Goal: Communication & Community: Answer question/provide support

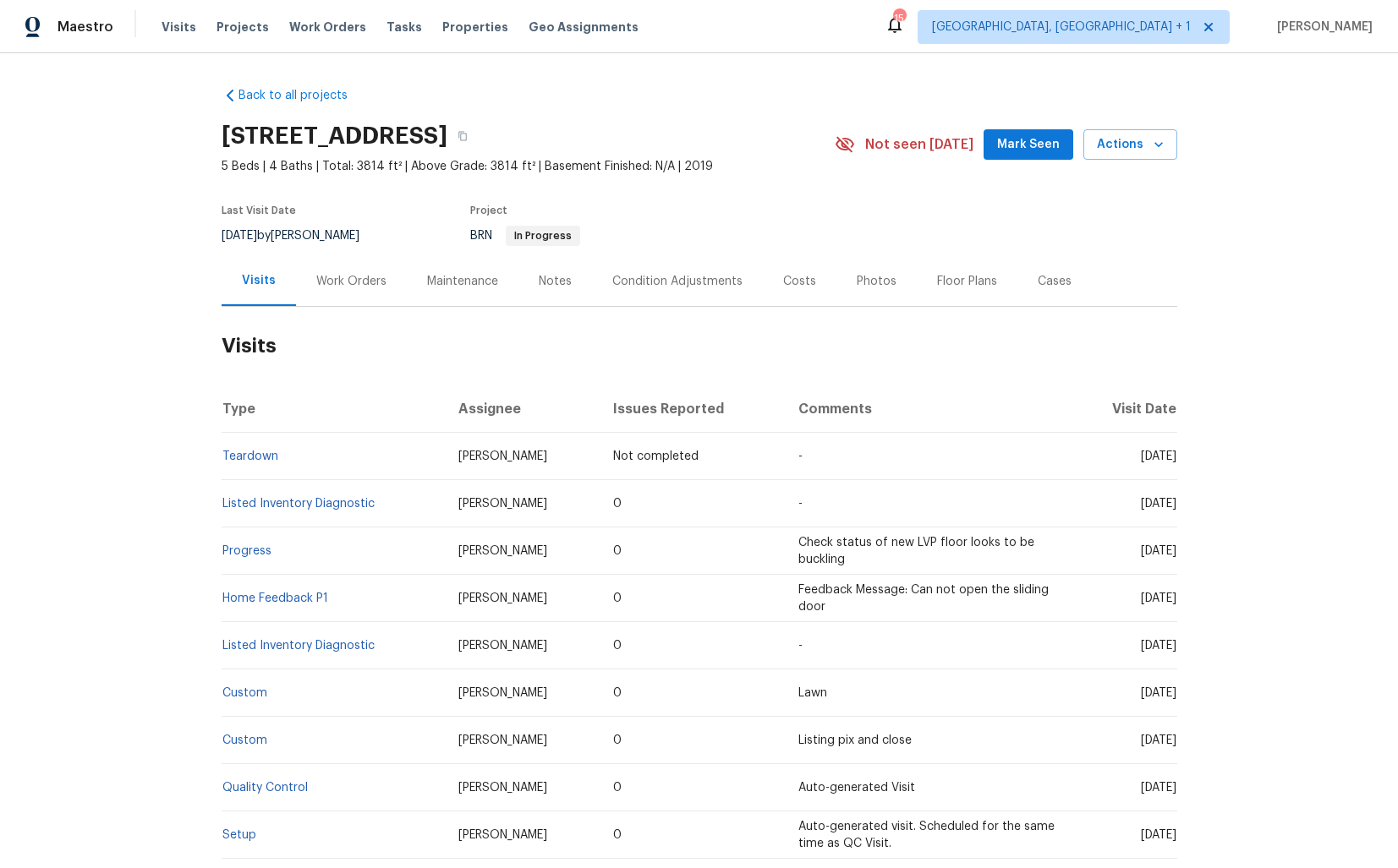
click at [350, 284] on div "Work Orders" at bounding box center [352, 281] width 70 height 17
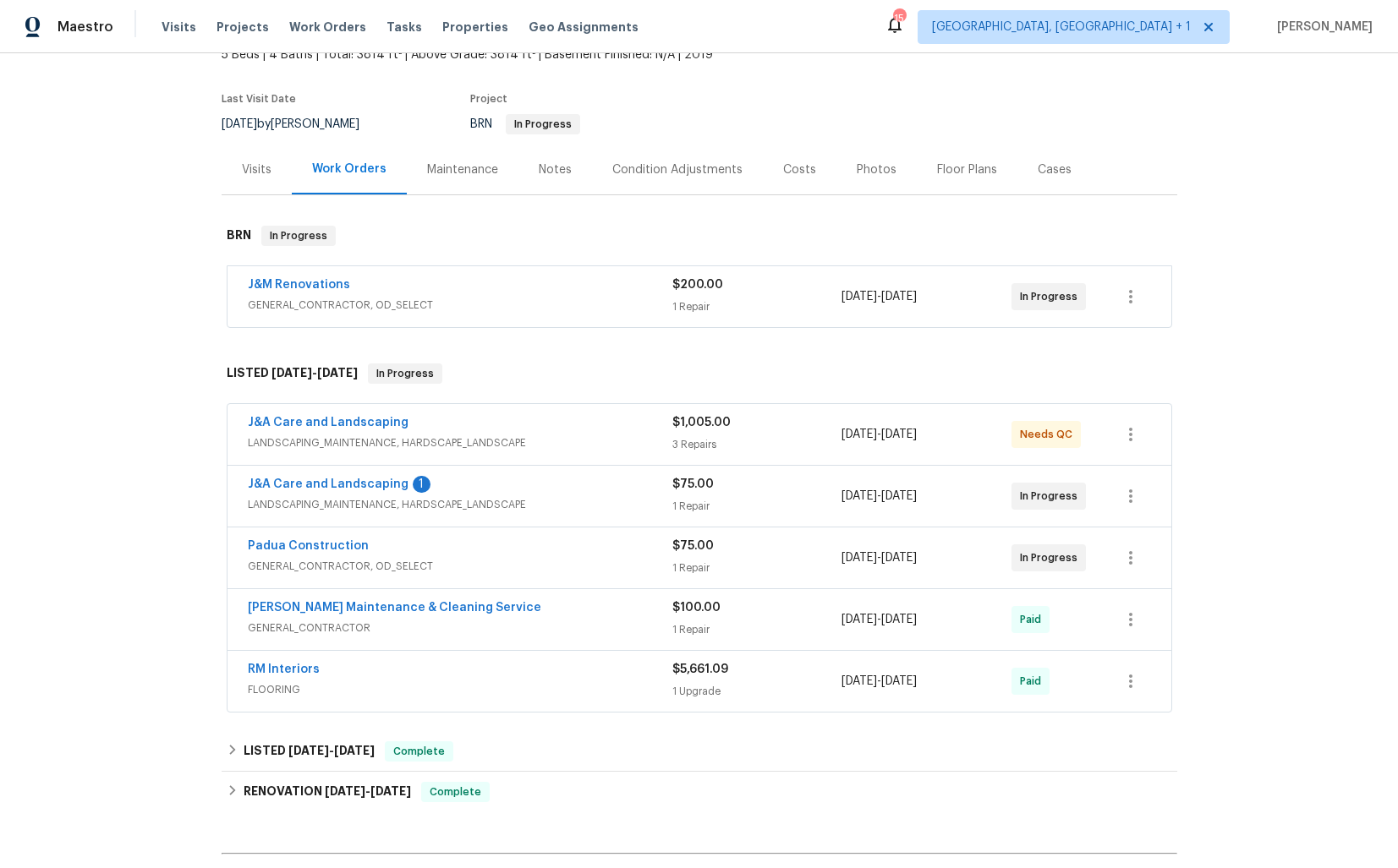
scroll to position [114, 0]
click at [307, 546] on link "Padua Construction" at bounding box center [308, 544] width 121 height 12
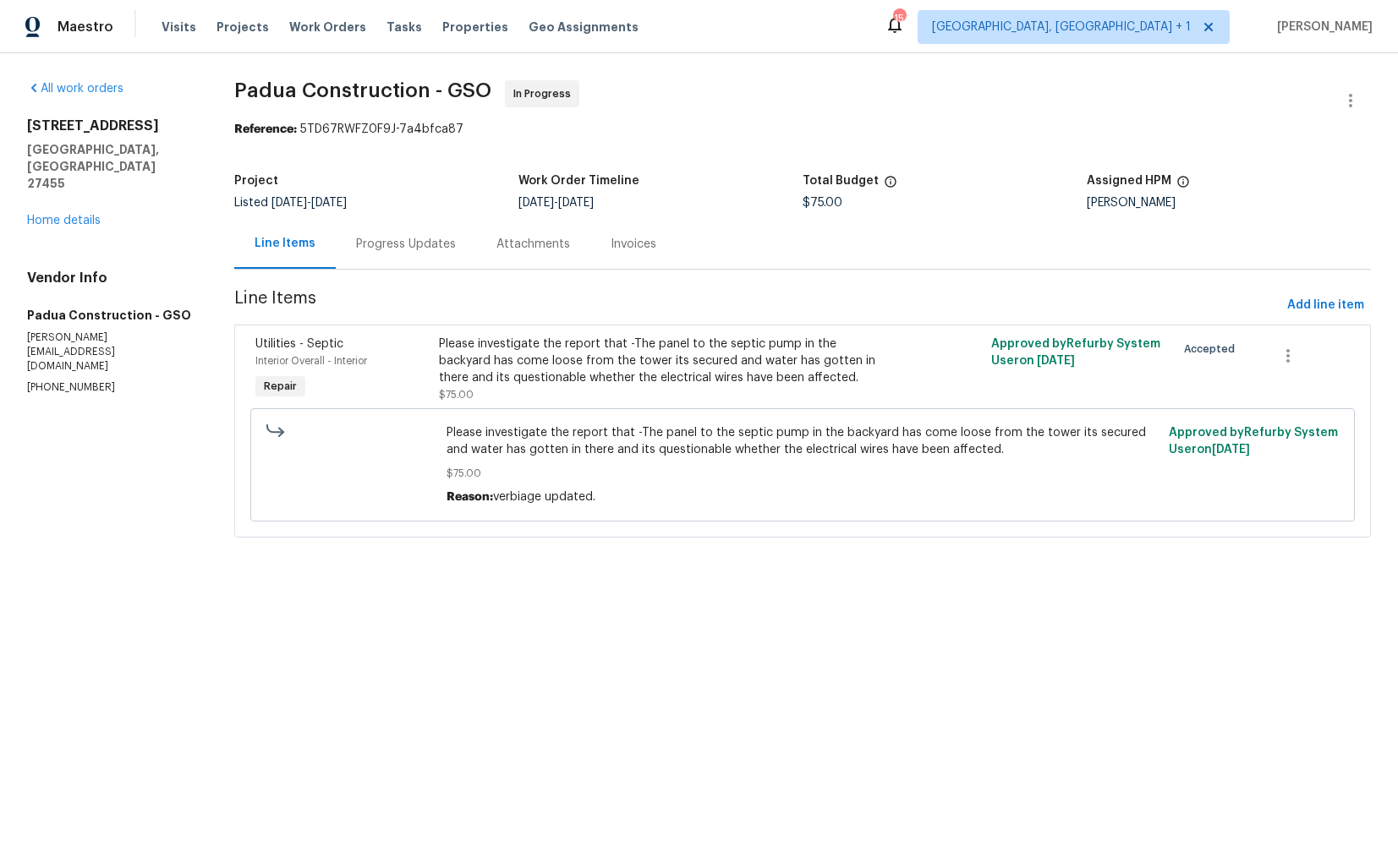
click at [384, 245] on div "Progress Updates" at bounding box center [406, 244] width 100 height 17
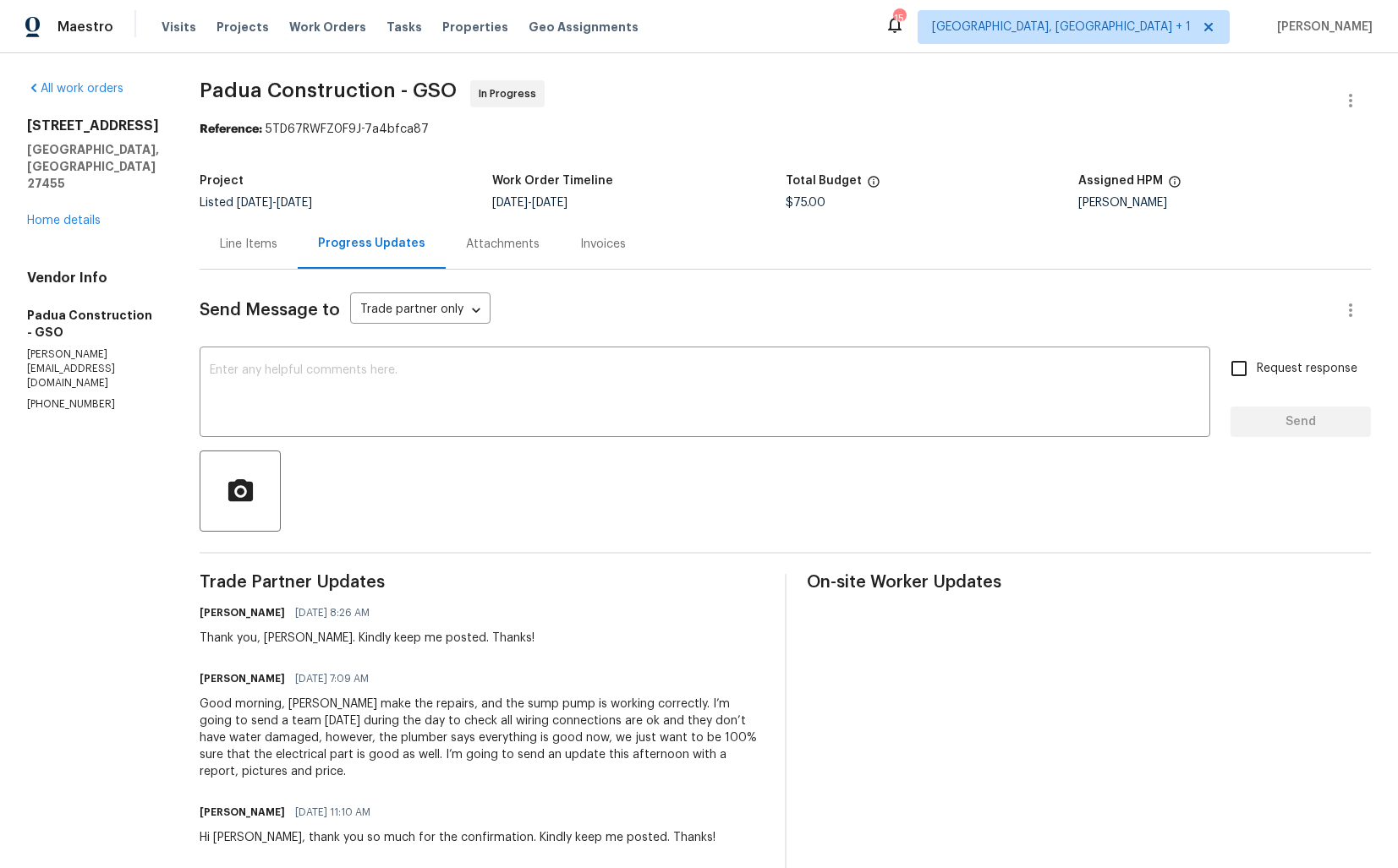
click at [241, 245] on div "Line Items" at bounding box center [249, 244] width 57 height 17
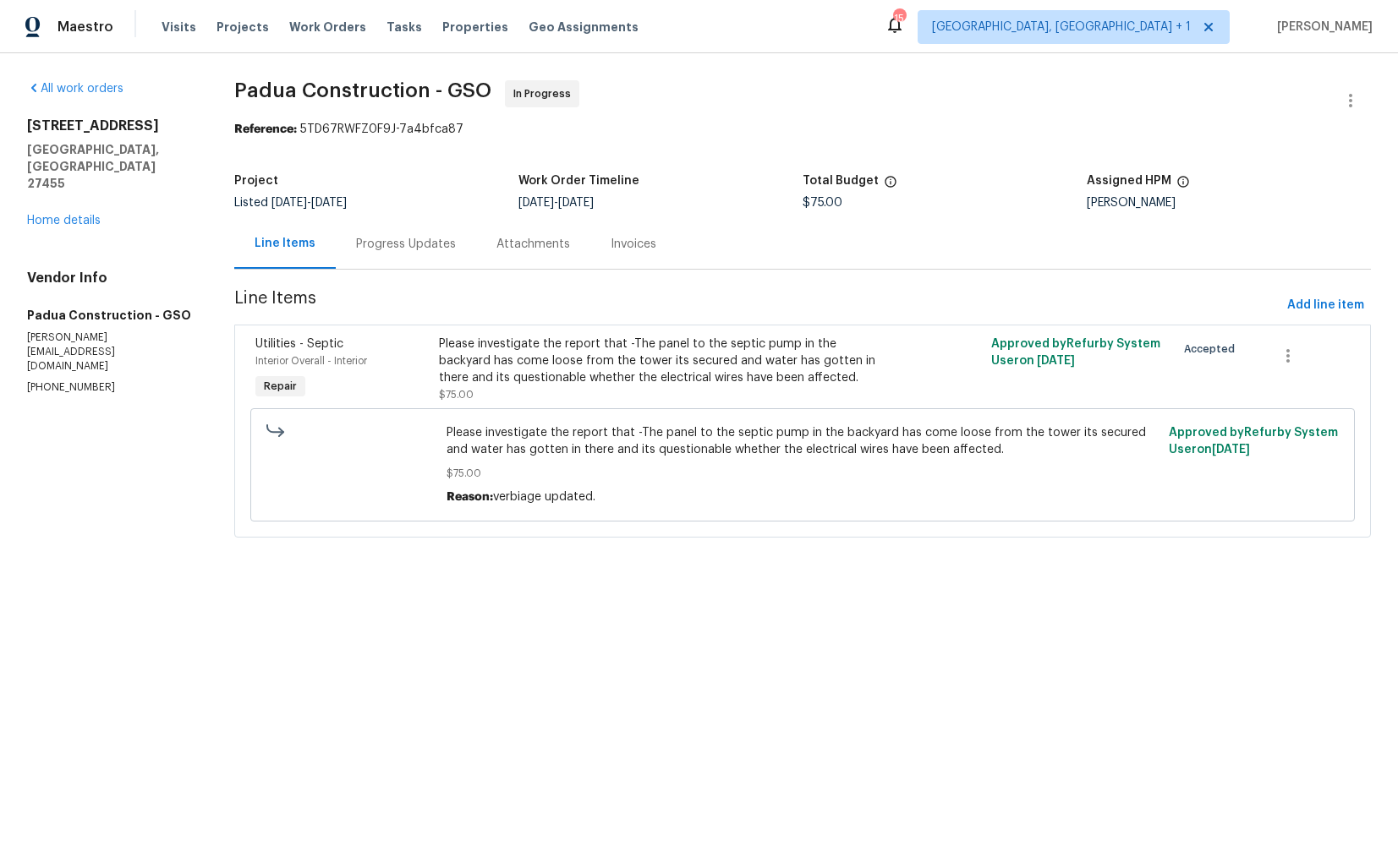
click at [382, 246] on div "Progress Updates" at bounding box center [406, 244] width 100 height 17
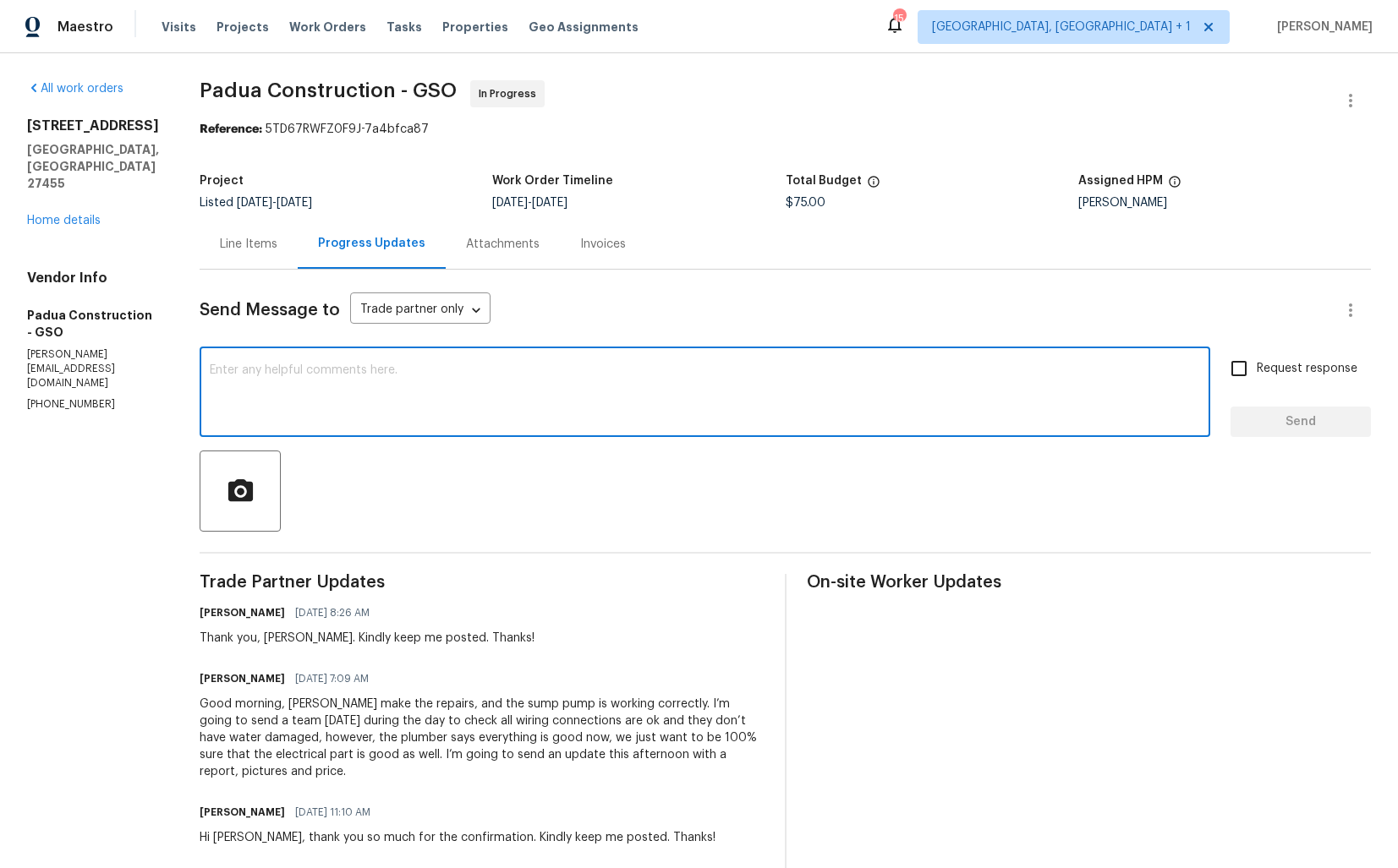
click at [418, 420] on textarea at bounding box center [705, 394] width 990 height 59
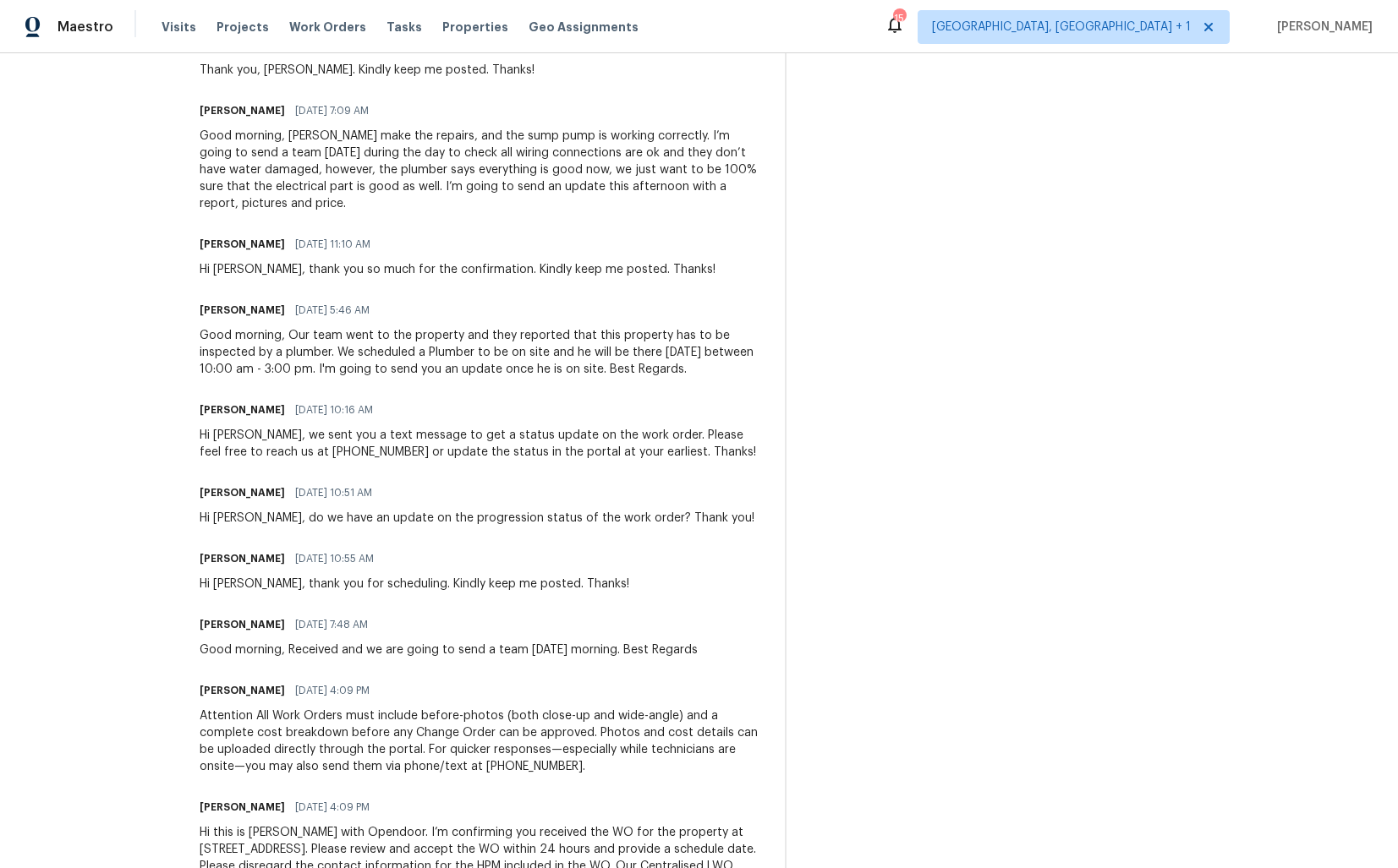
scroll to position [568, 0]
drag, startPoint x: 194, startPoint y: 527, endPoint x: 697, endPoint y: 521, distance: 503.0
click at [697, 521] on div "All work orders 400 Lauryn Waverly Way Greensboro, NC 27455 Home details Vendor…" at bounding box center [699, 213] width 1398 height 1454
copy div "Hi Juan, do we have an update on the progression status of the work order? Than…"
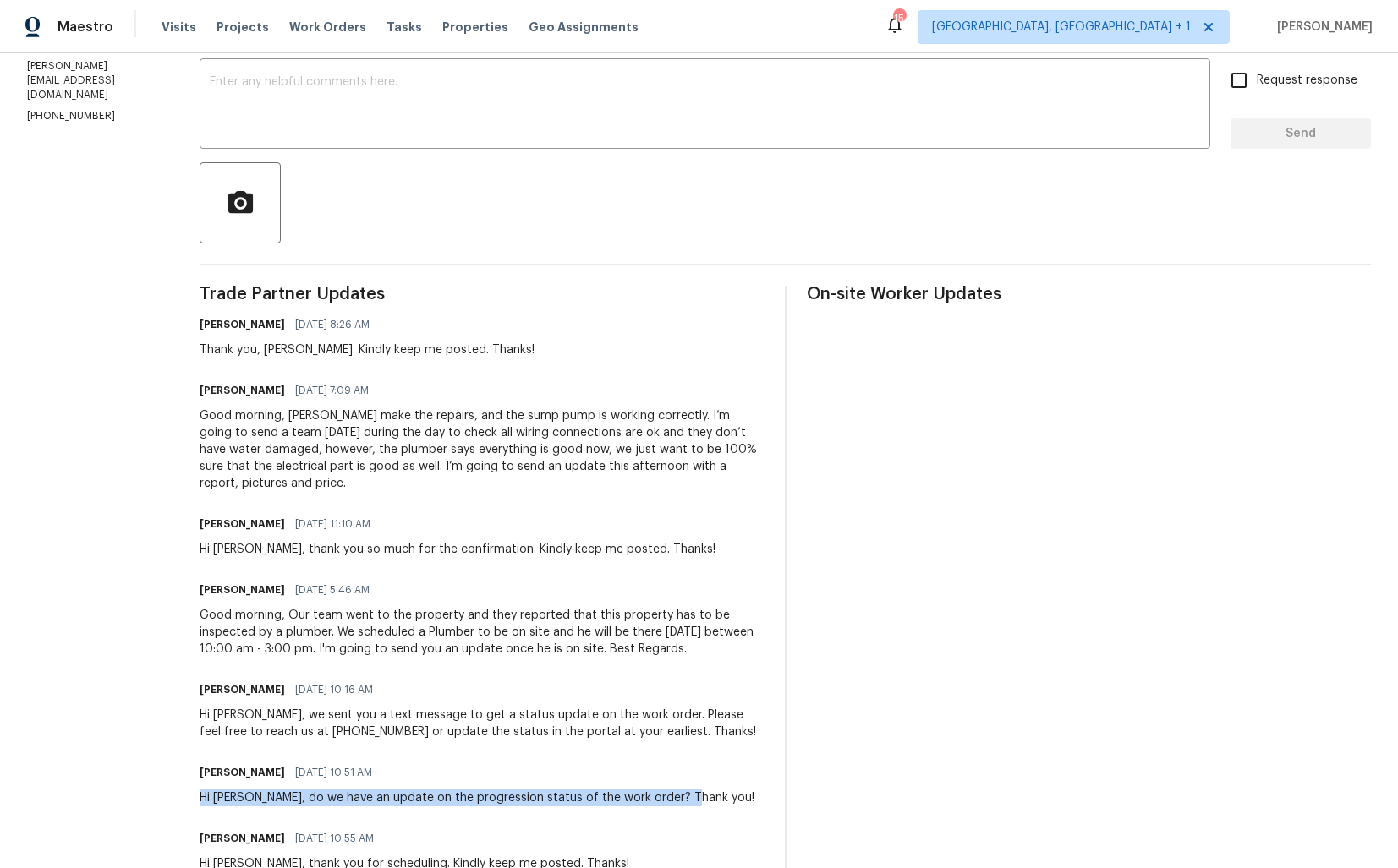
scroll to position [0, 0]
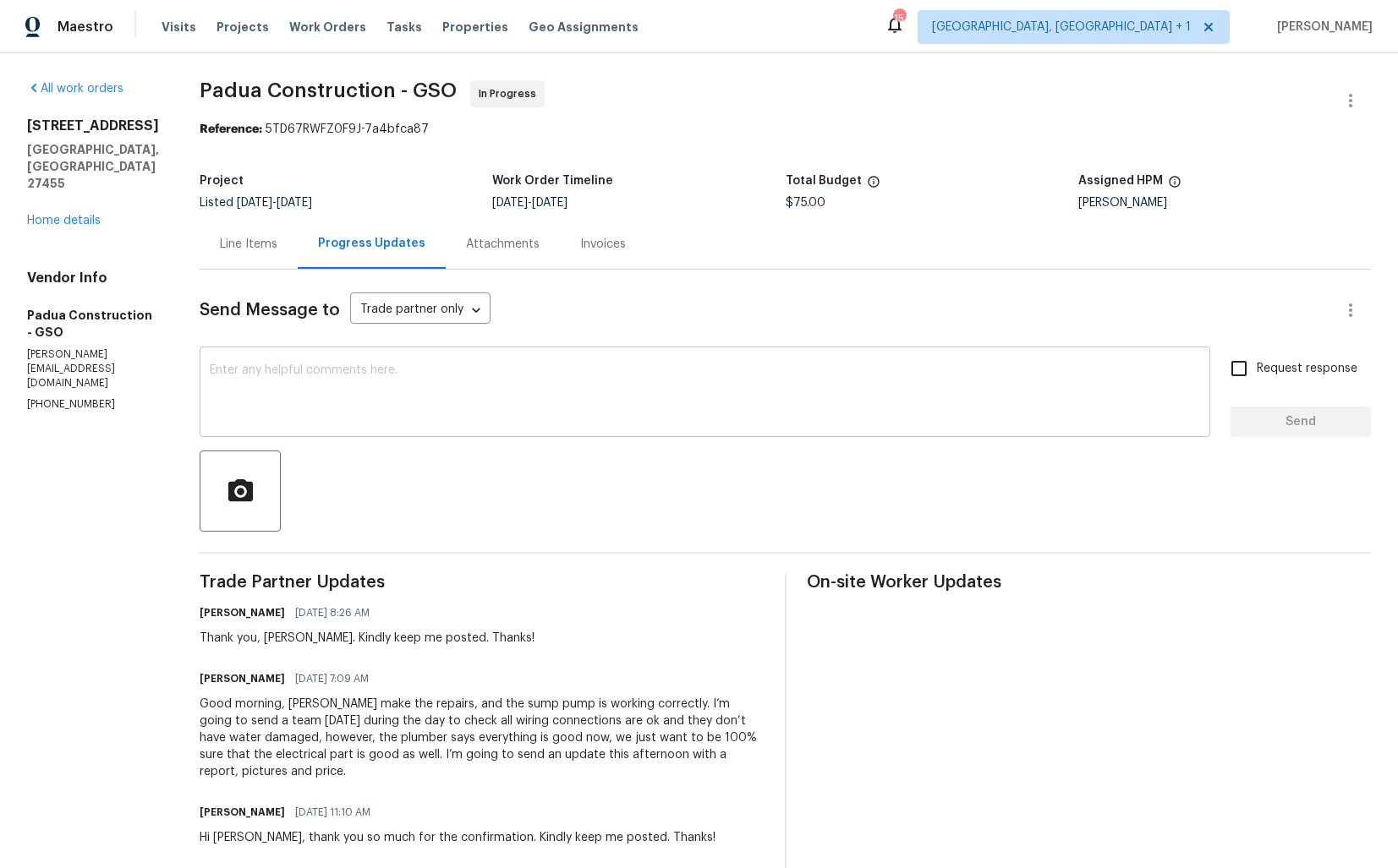
click at [385, 409] on textarea at bounding box center [705, 394] width 990 height 59
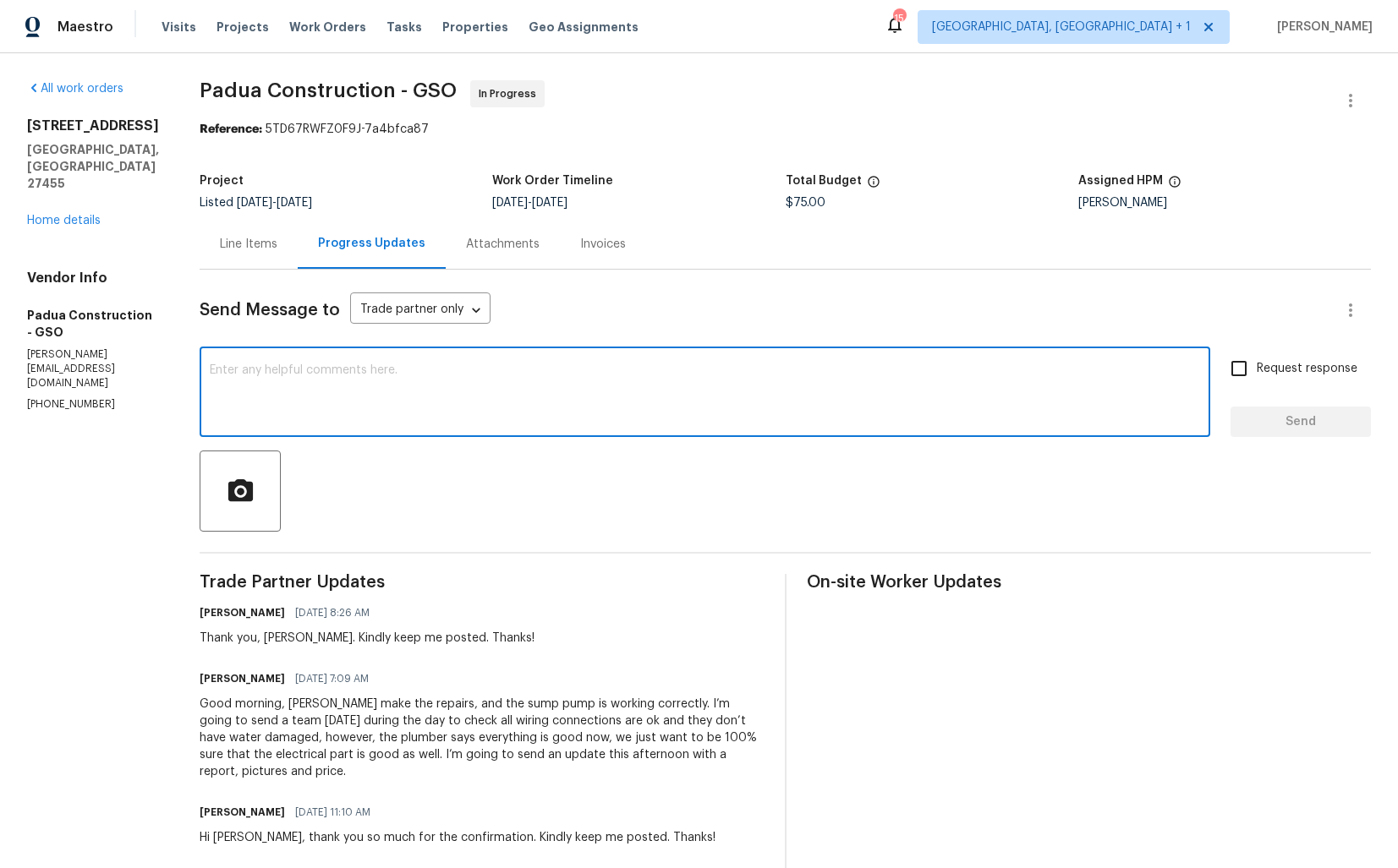
paste textarea "Hi team, could you please provide an update on the status of the work order? Th…"
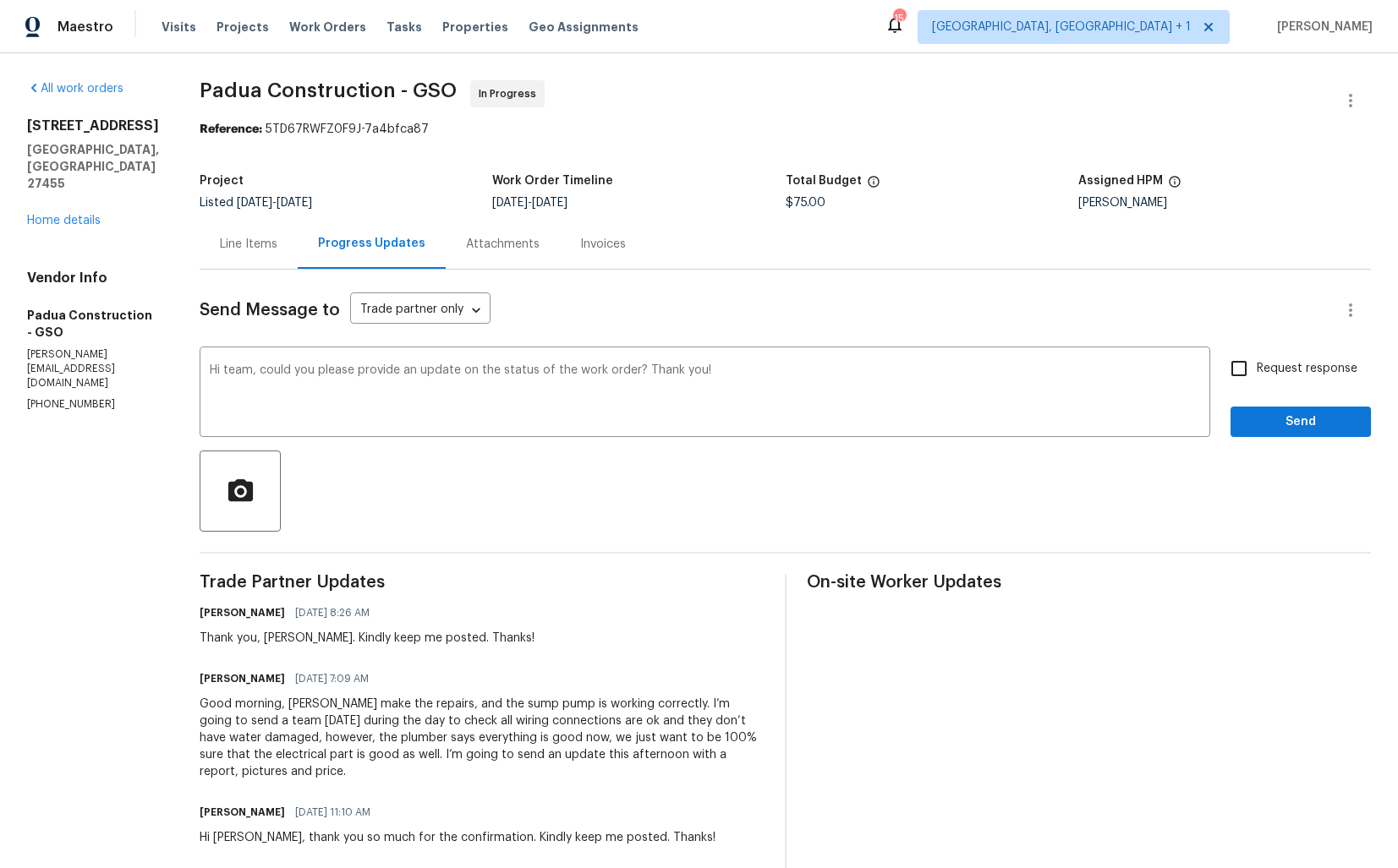
click at [267, 638] on div "Thank you, Juan. Kindly keep me posted. Thanks!" at bounding box center [367, 638] width 335 height 17
copy div "Juan"
click at [230, 368] on textarea "Hi team, could you please provide an update on the status of the work order? Th…" at bounding box center [705, 394] width 990 height 59
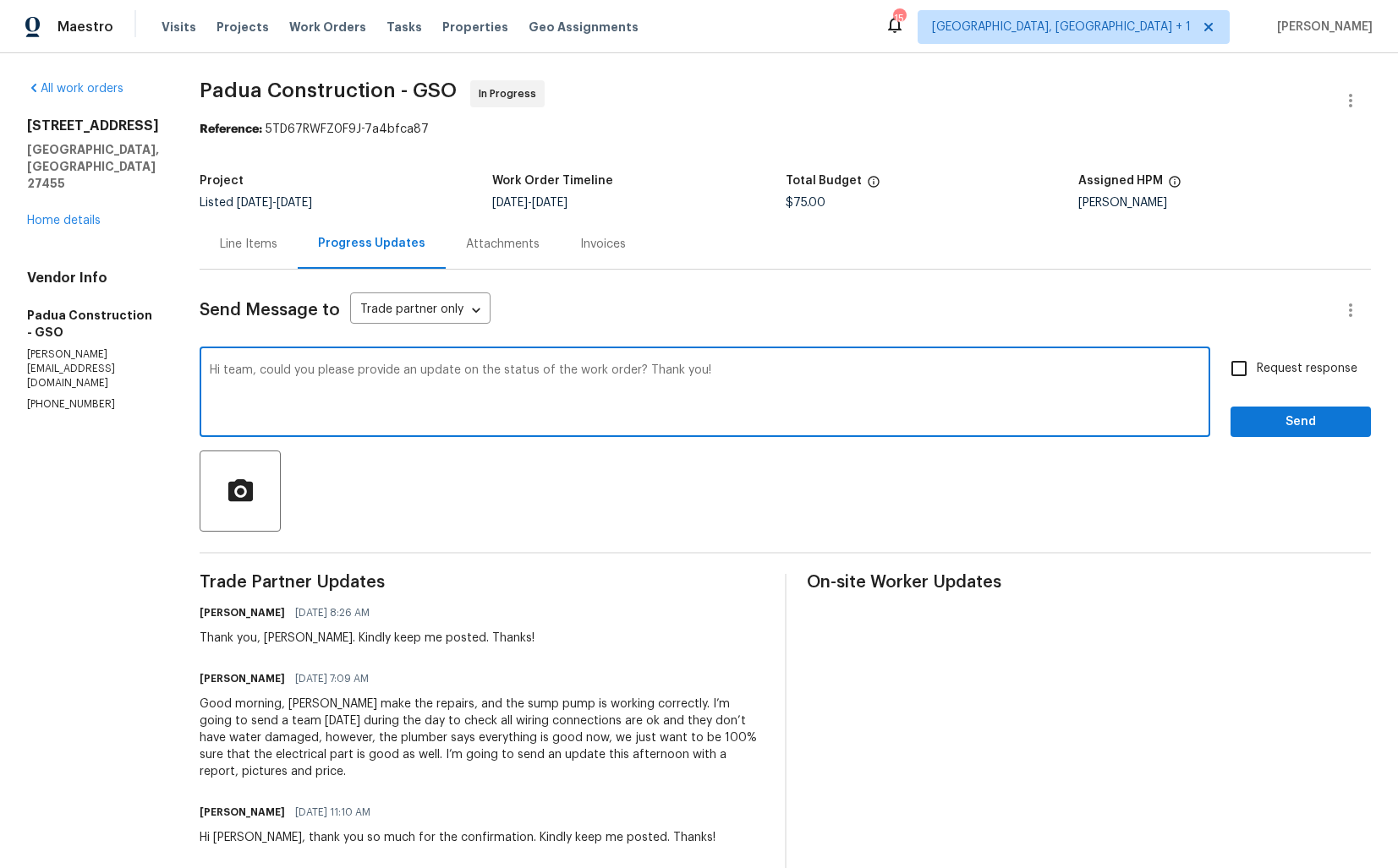
paste textarea "Juan"
type textarea "Hi Juan, could you please provide an update on the status of the work order? Th…"
click at [1254, 367] on input "Request response" at bounding box center [1240, 368] width 36 height 36
checkbox input "true"
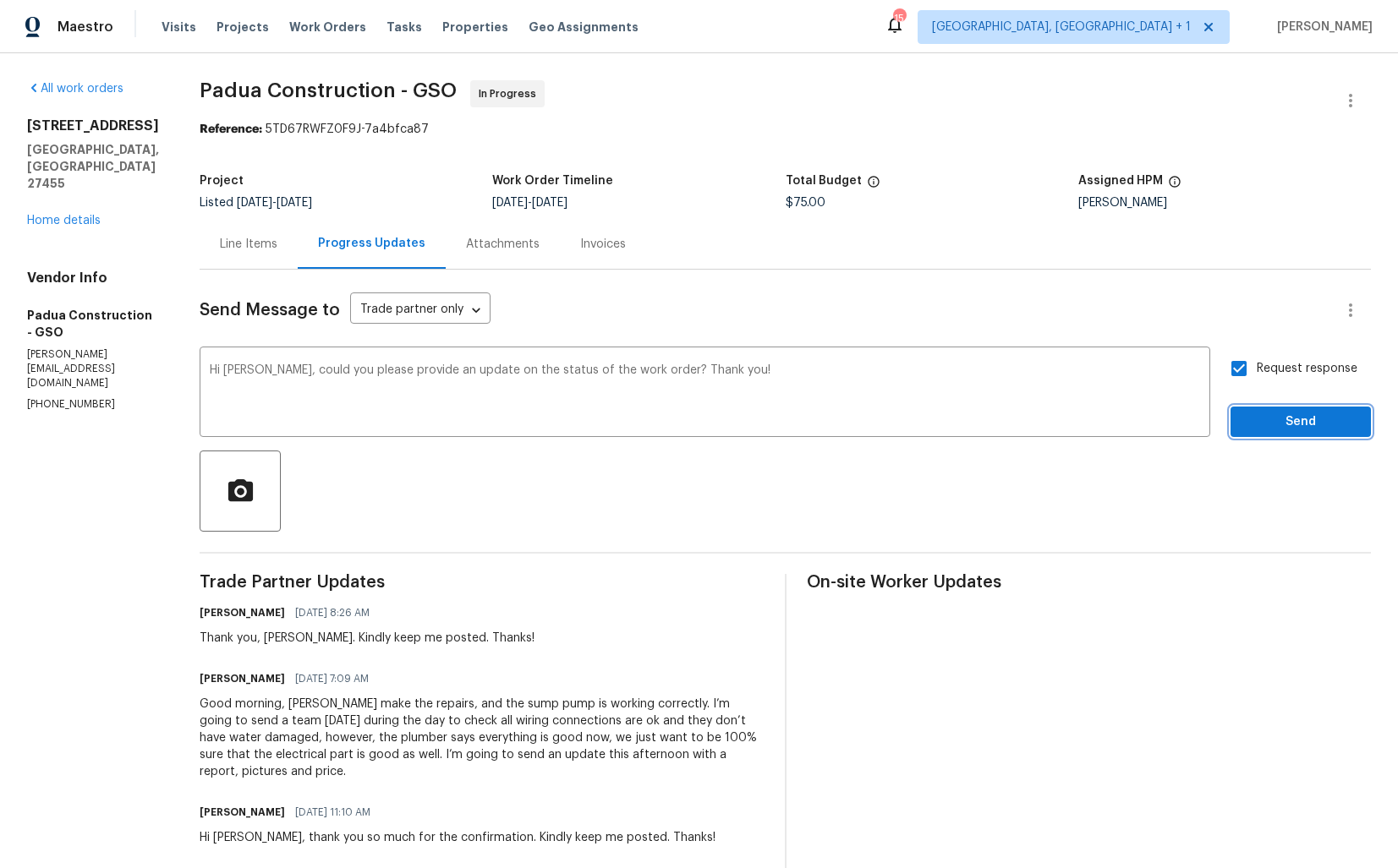
click at [1278, 415] on span "Send" at bounding box center [1301, 423] width 114 height 21
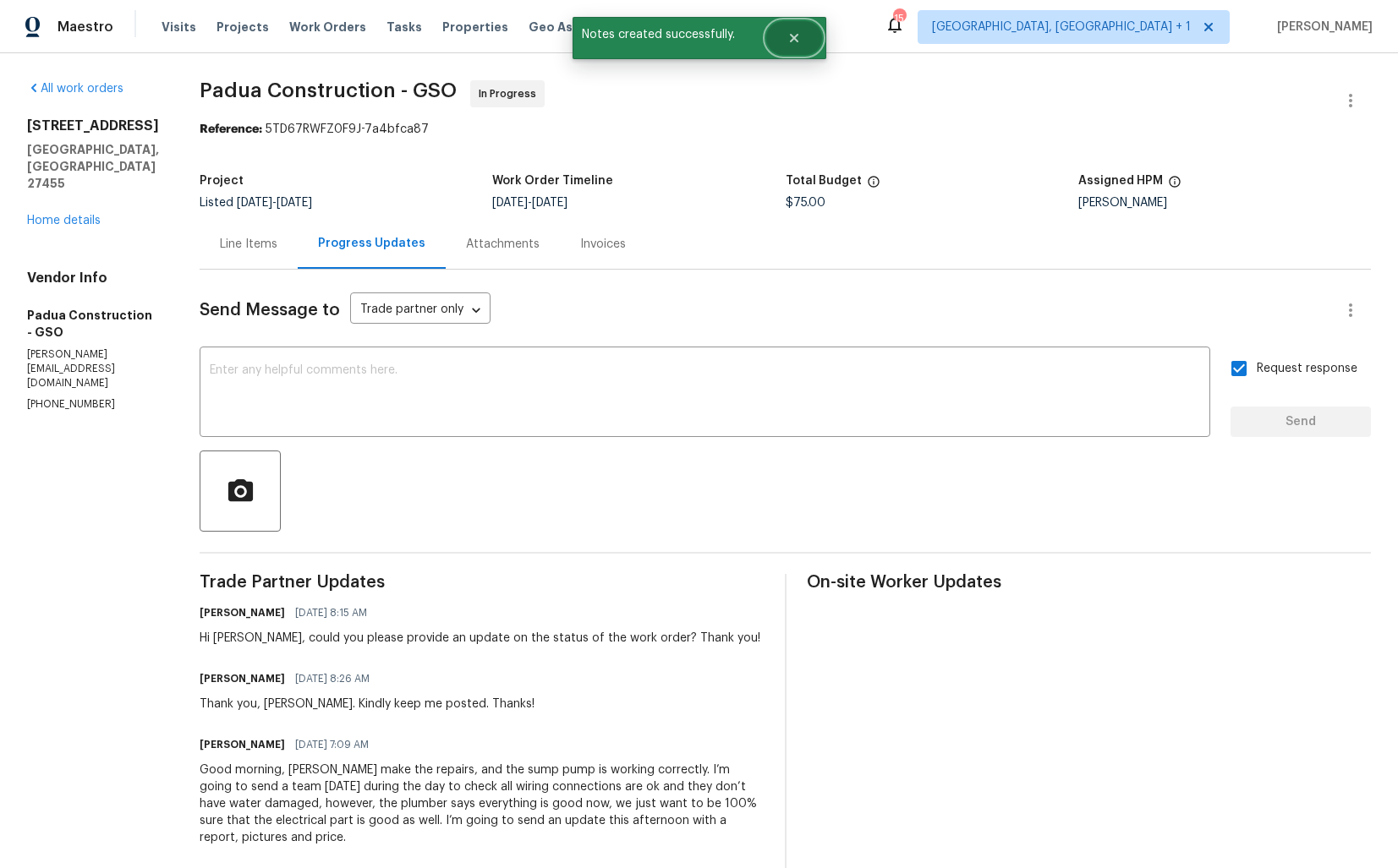
click at [797, 28] on button "Close" at bounding box center [794, 38] width 55 height 34
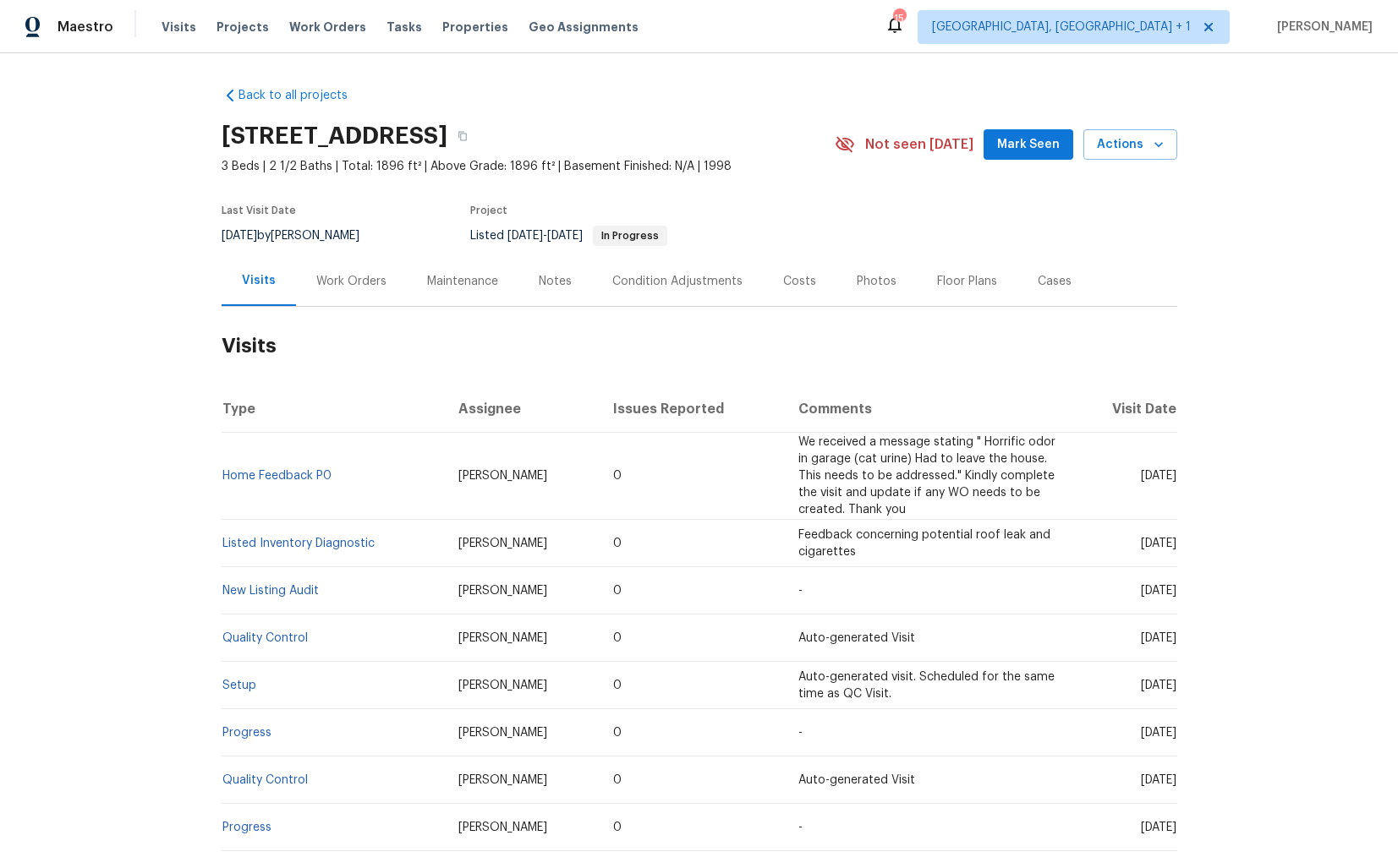
click at [359, 273] on div "Work Orders" at bounding box center [352, 281] width 70 height 17
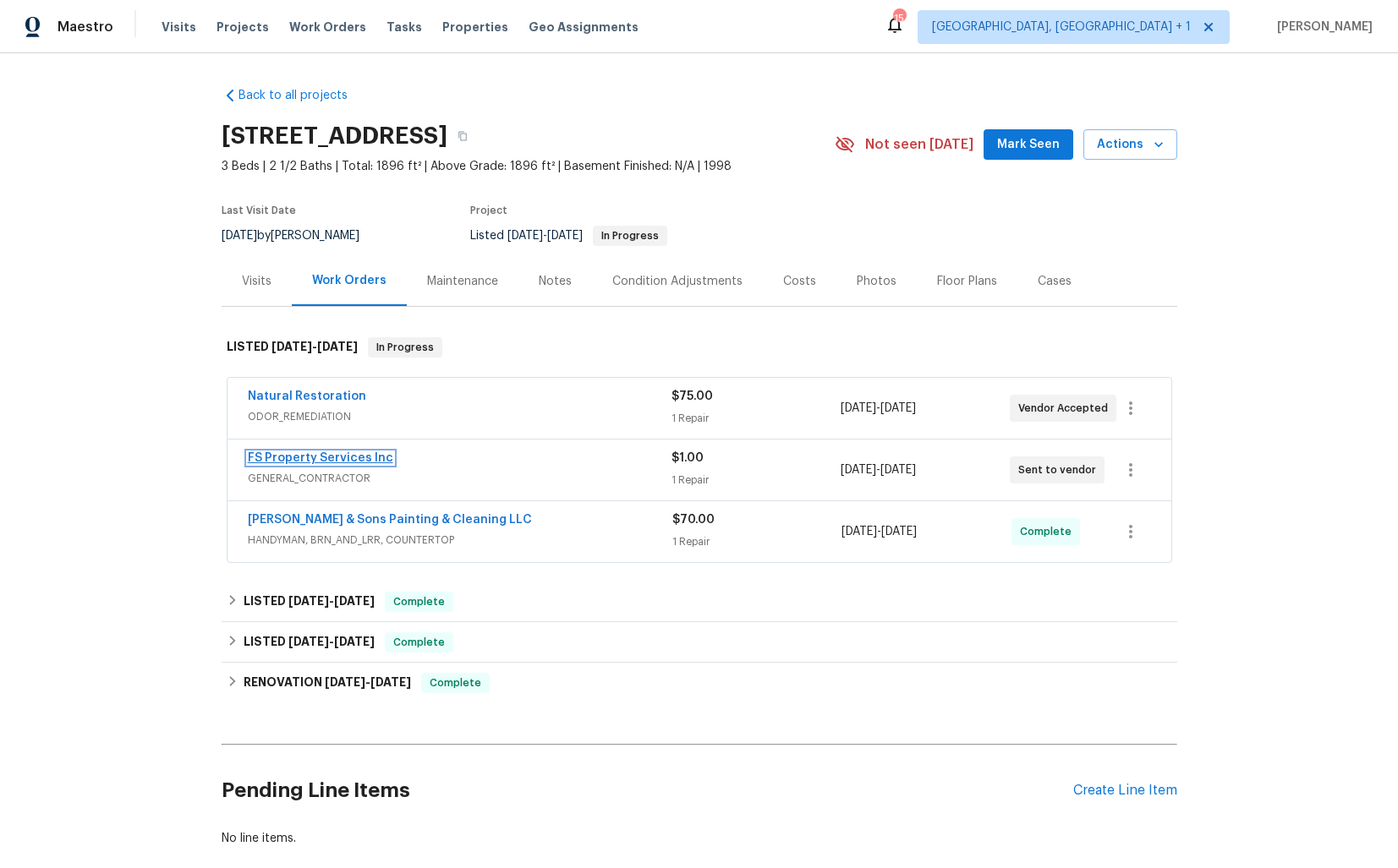
click at [301, 459] on link "FS Property Services Inc" at bounding box center [320, 458] width 146 height 12
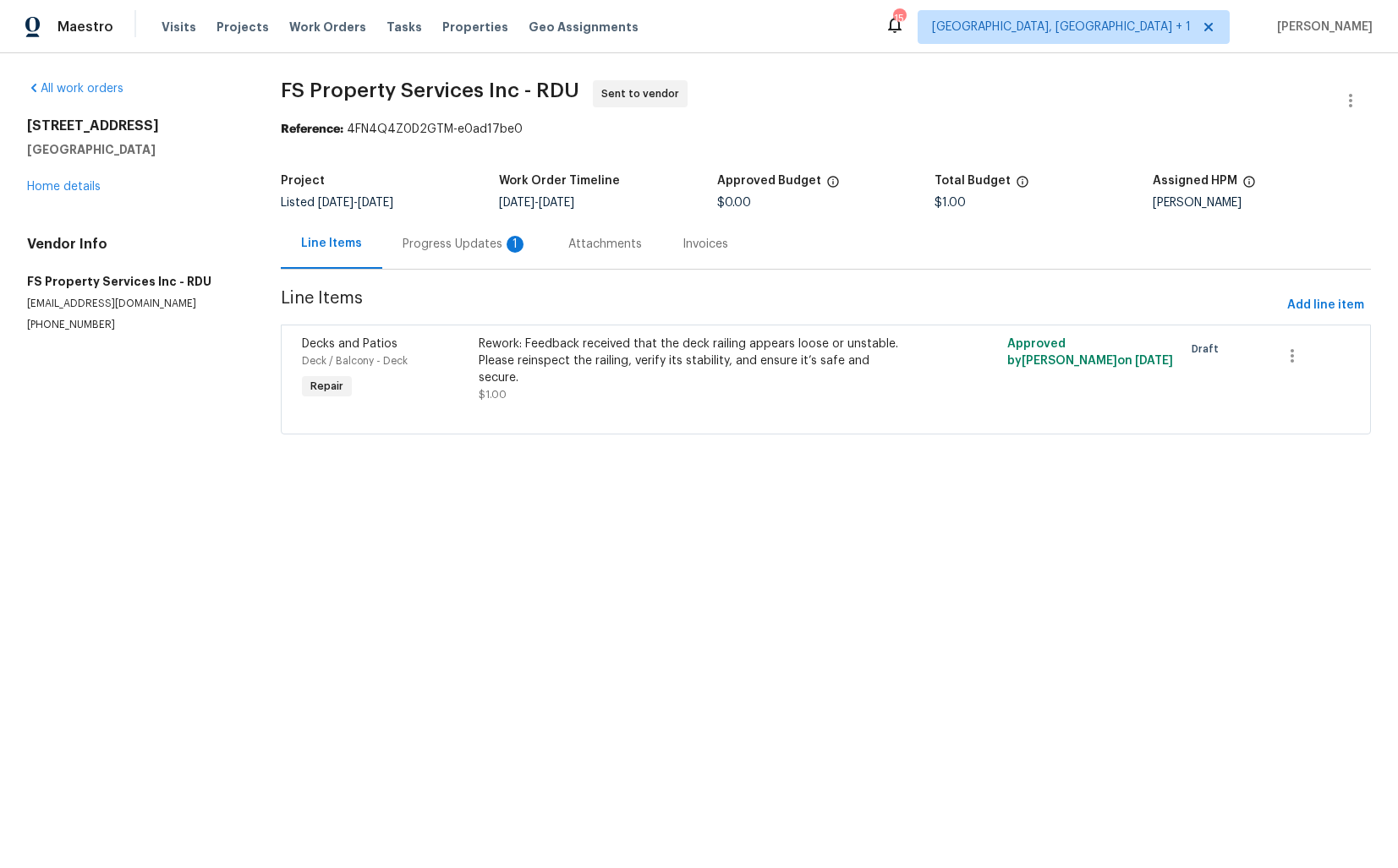
click at [461, 246] on div "Progress Updates 1" at bounding box center [465, 244] width 125 height 17
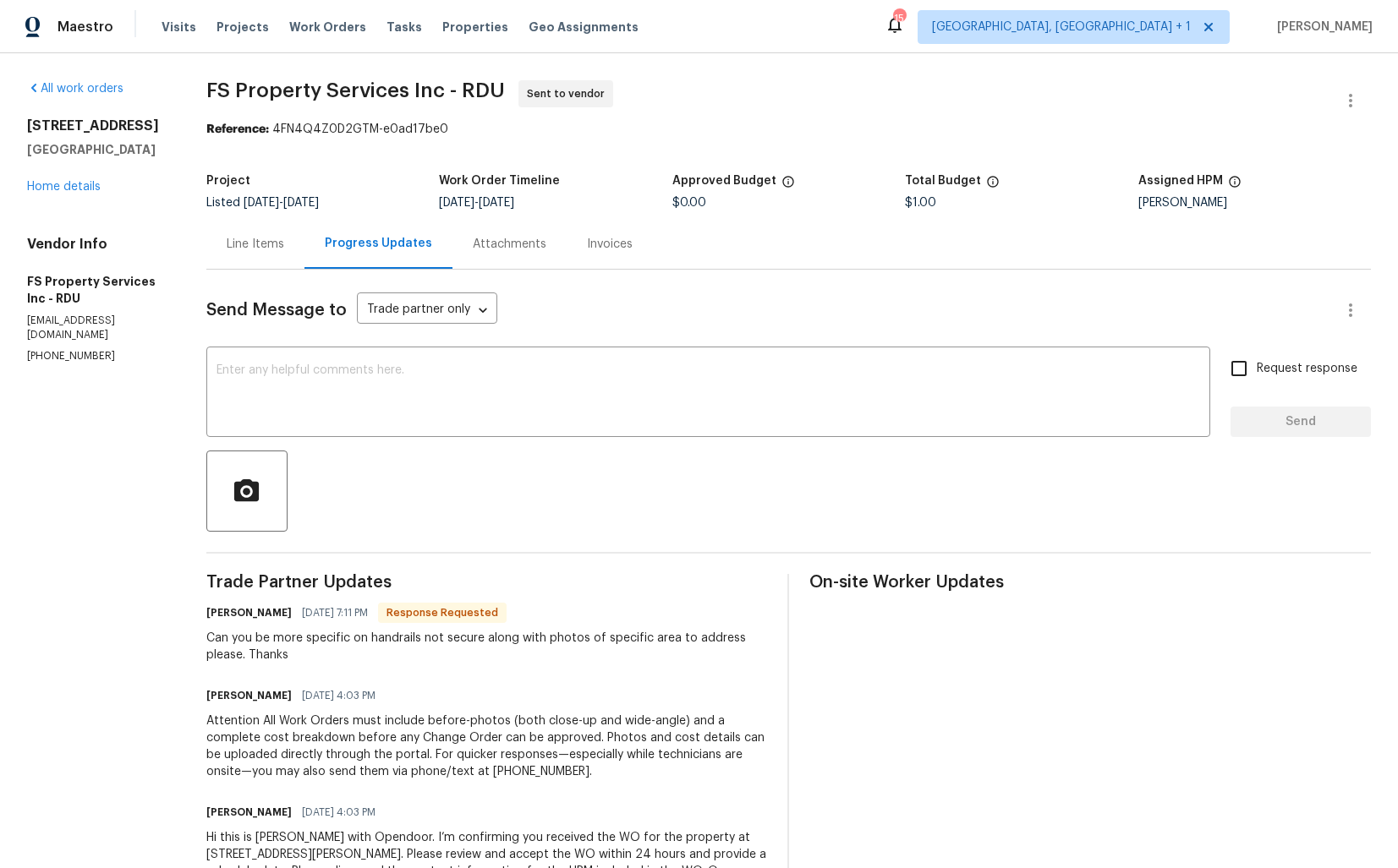
click at [284, 249] on div "Line Items" at bounding box center [255, 244] width 57 height 17
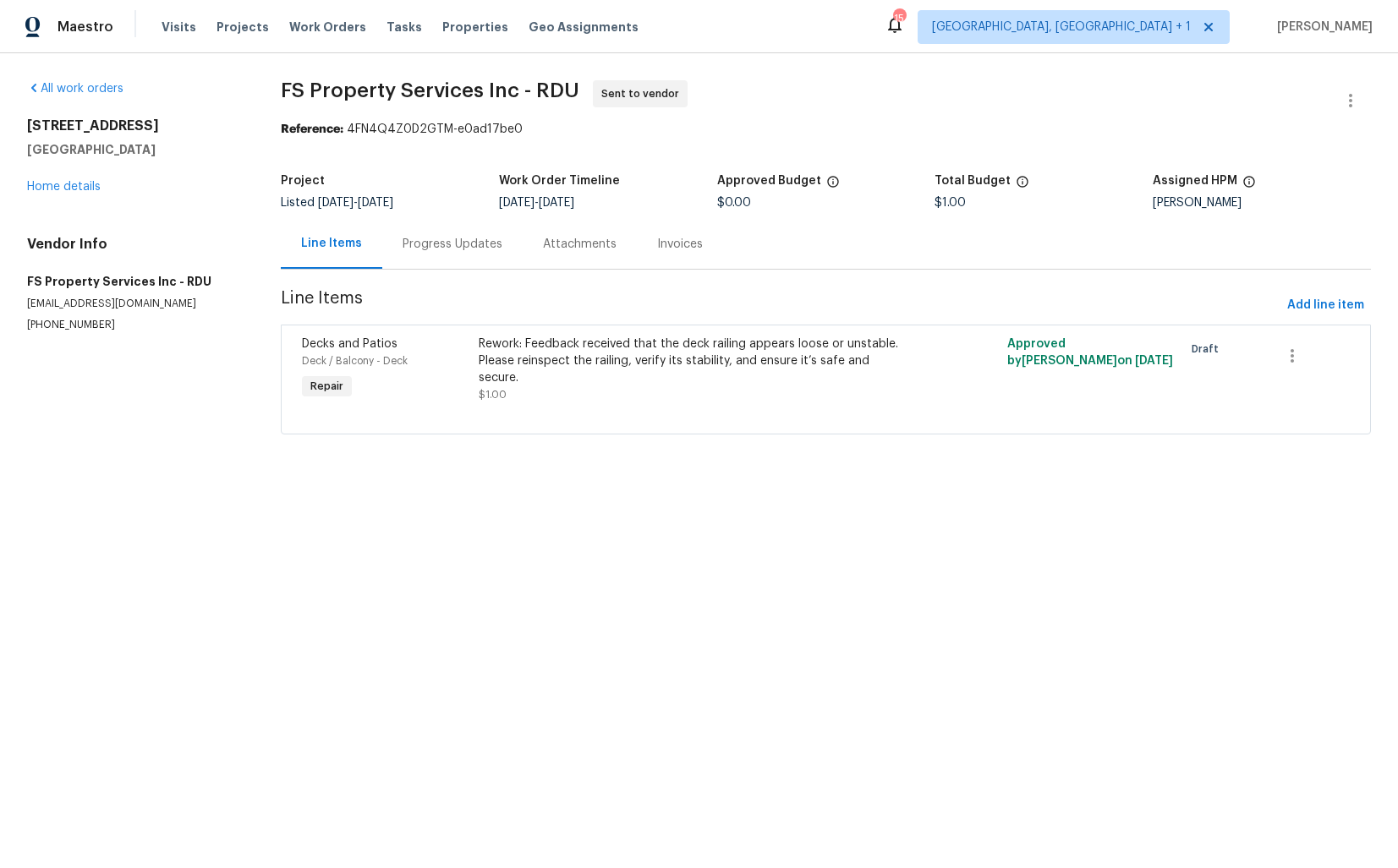
click at [637, 384] on div "Rework: Feedback received that the deck railing appears loose or unstable. Plea…" at bounding box center [693, 369] width 430 height 68
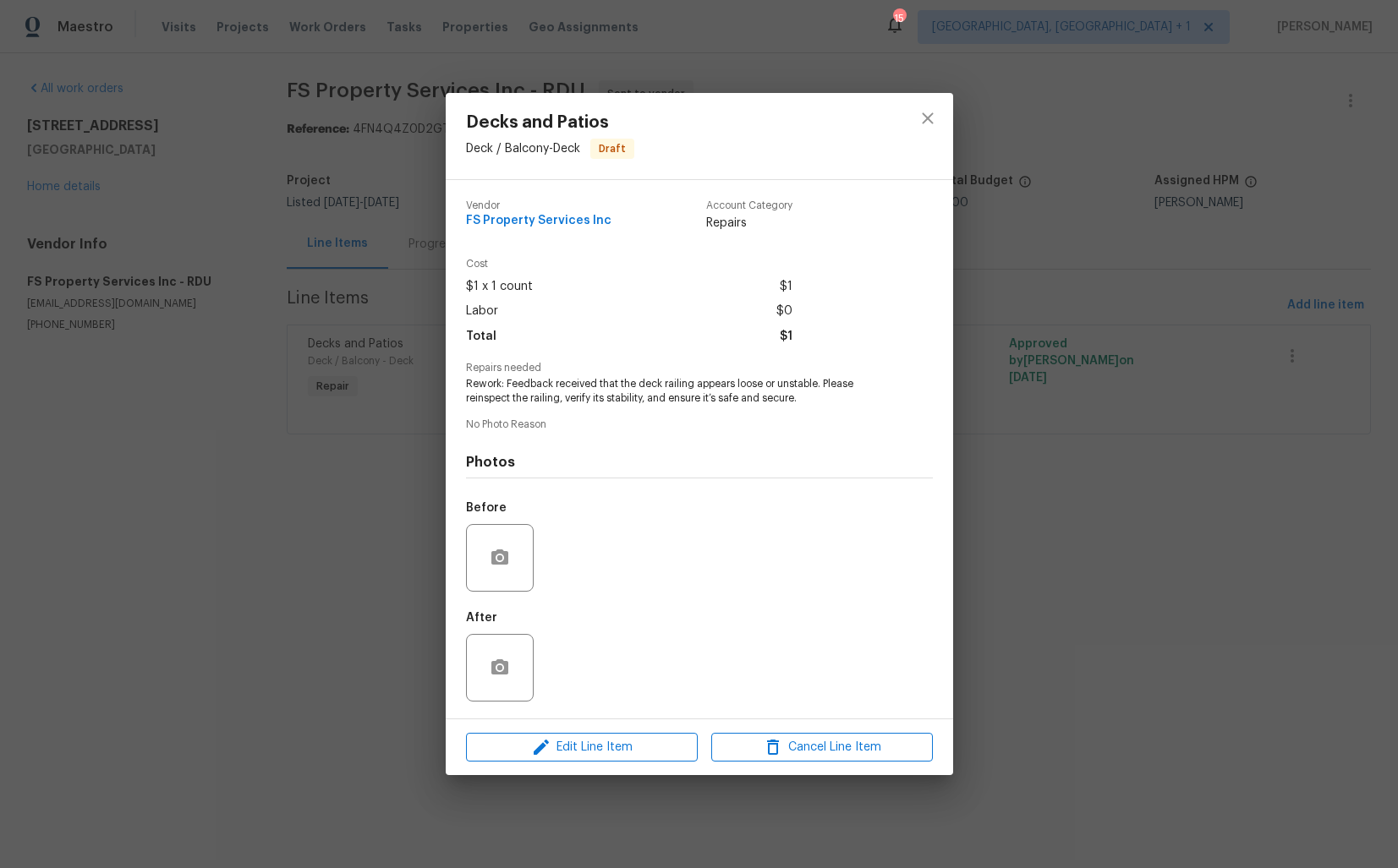
click at [336, 540] on div "Decks and Patios Deck / Balcony - Deck Draft Vendor FS Property Services Inc Ac…" at bounding box center [699, 434] width 1398 height 868
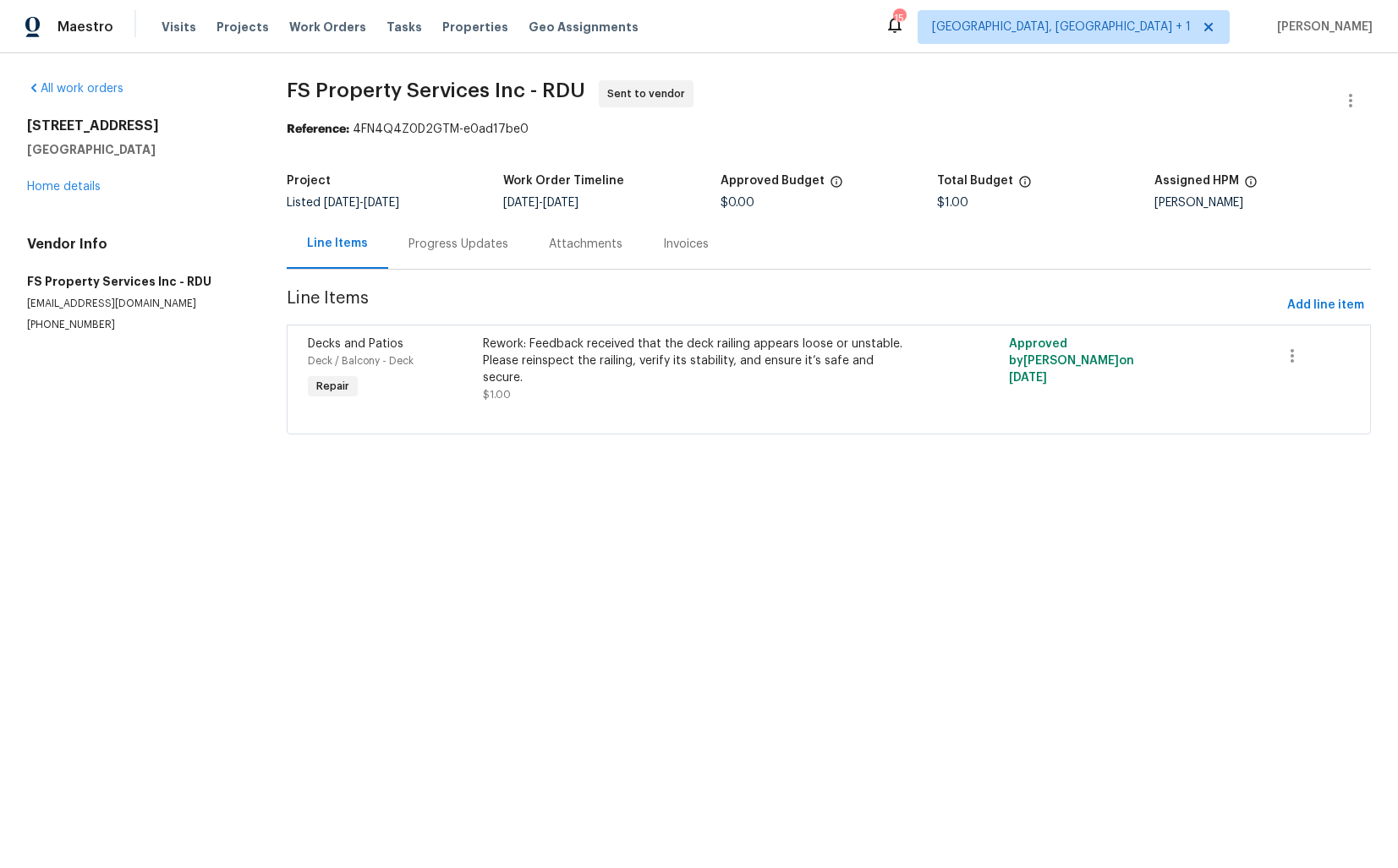
click at [457, 257] on div "Progress Updates" at bounding box center [458, 244] width 140 height 50
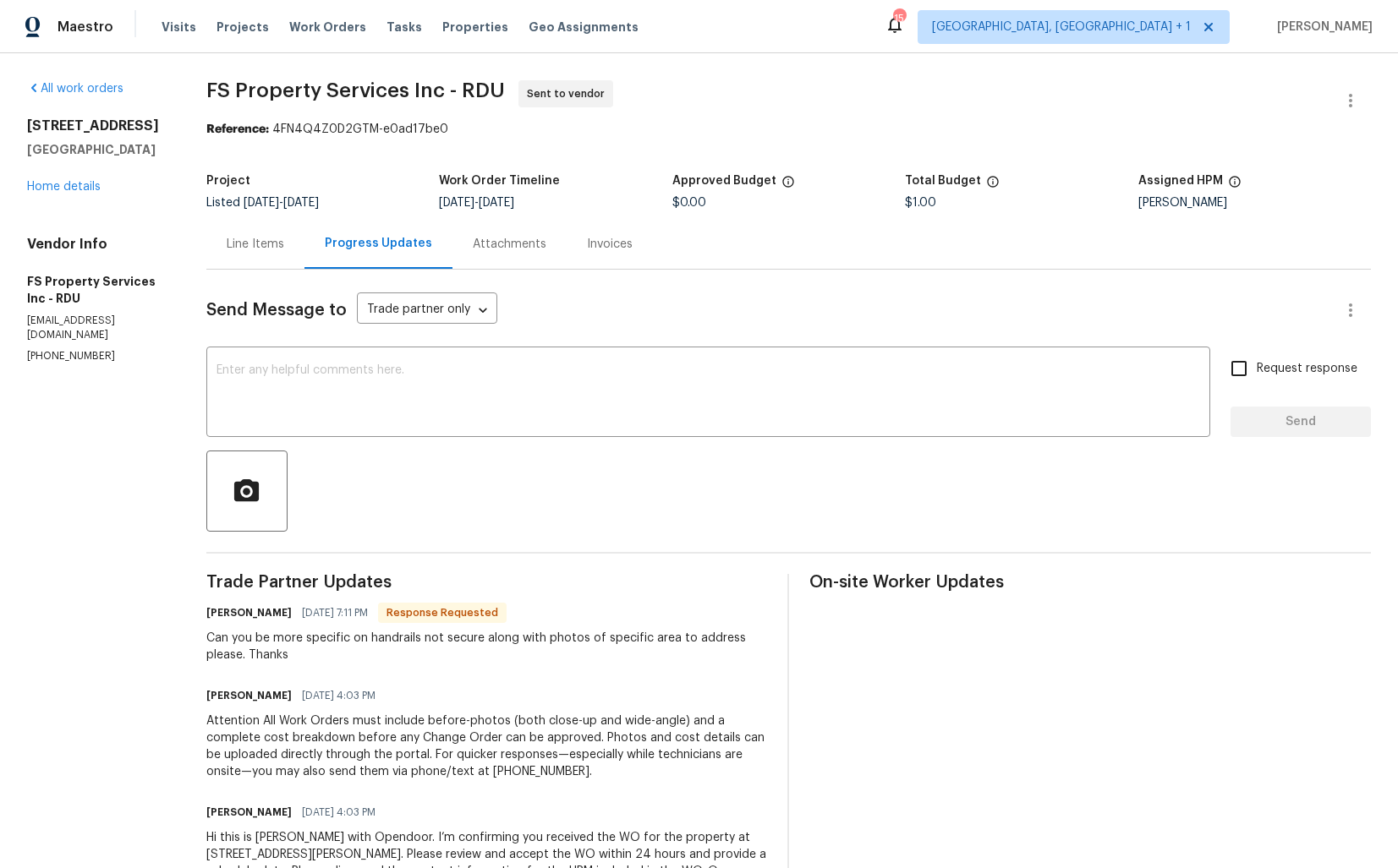
click at [242, 613] on h6 "Kevin Patrick" at bounding box center [250, 612] width 86 height 17
copy h6 "Kevin"
click at [410, 403] on textarea at bounding box center [708, 394] width 984 height 59
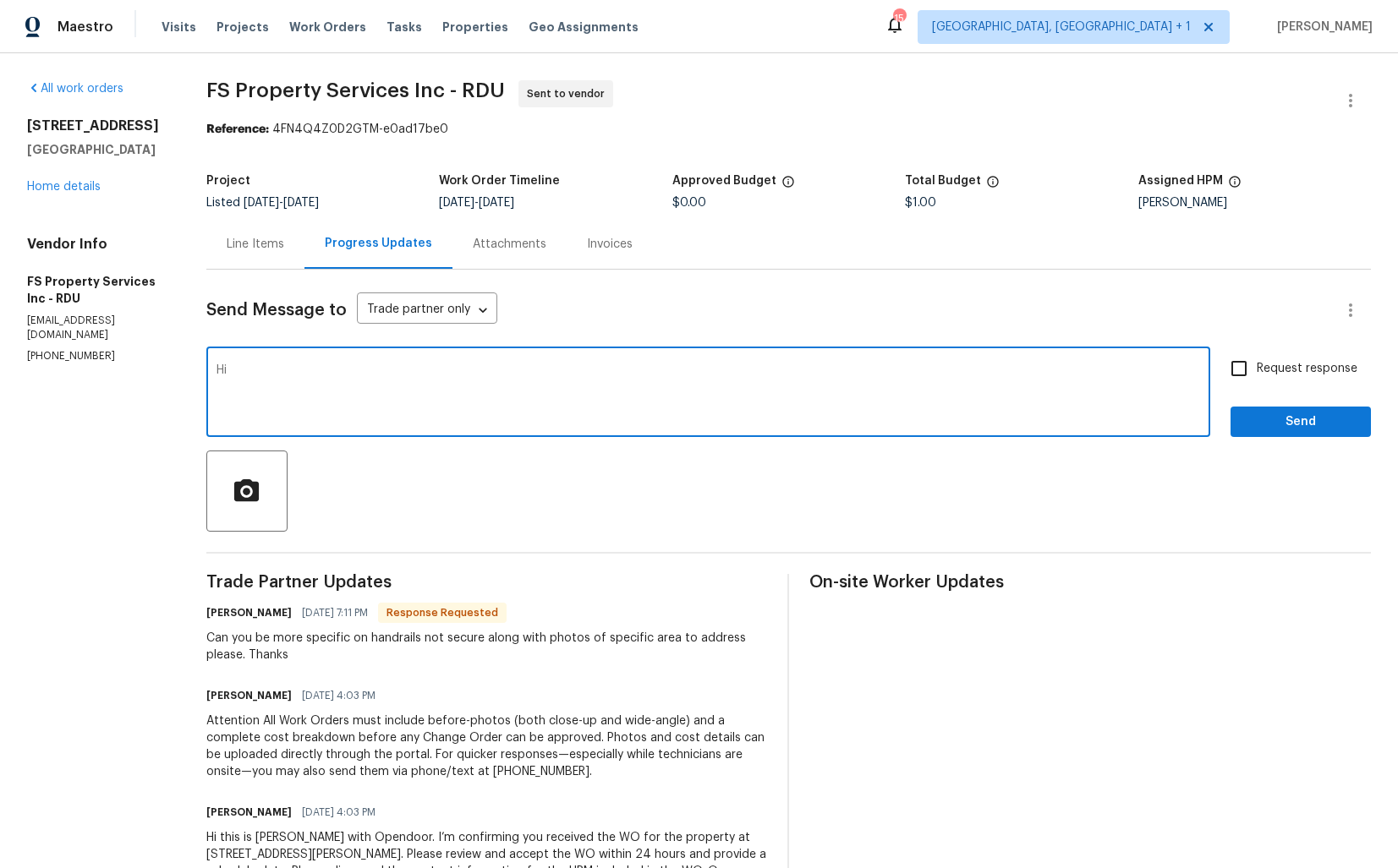
paste textarea "Kevin"
type textarea "Hi Kevin,"
click at [284, 249] on div "Line Items" at bounding box center [255, 244] width 57 height 17
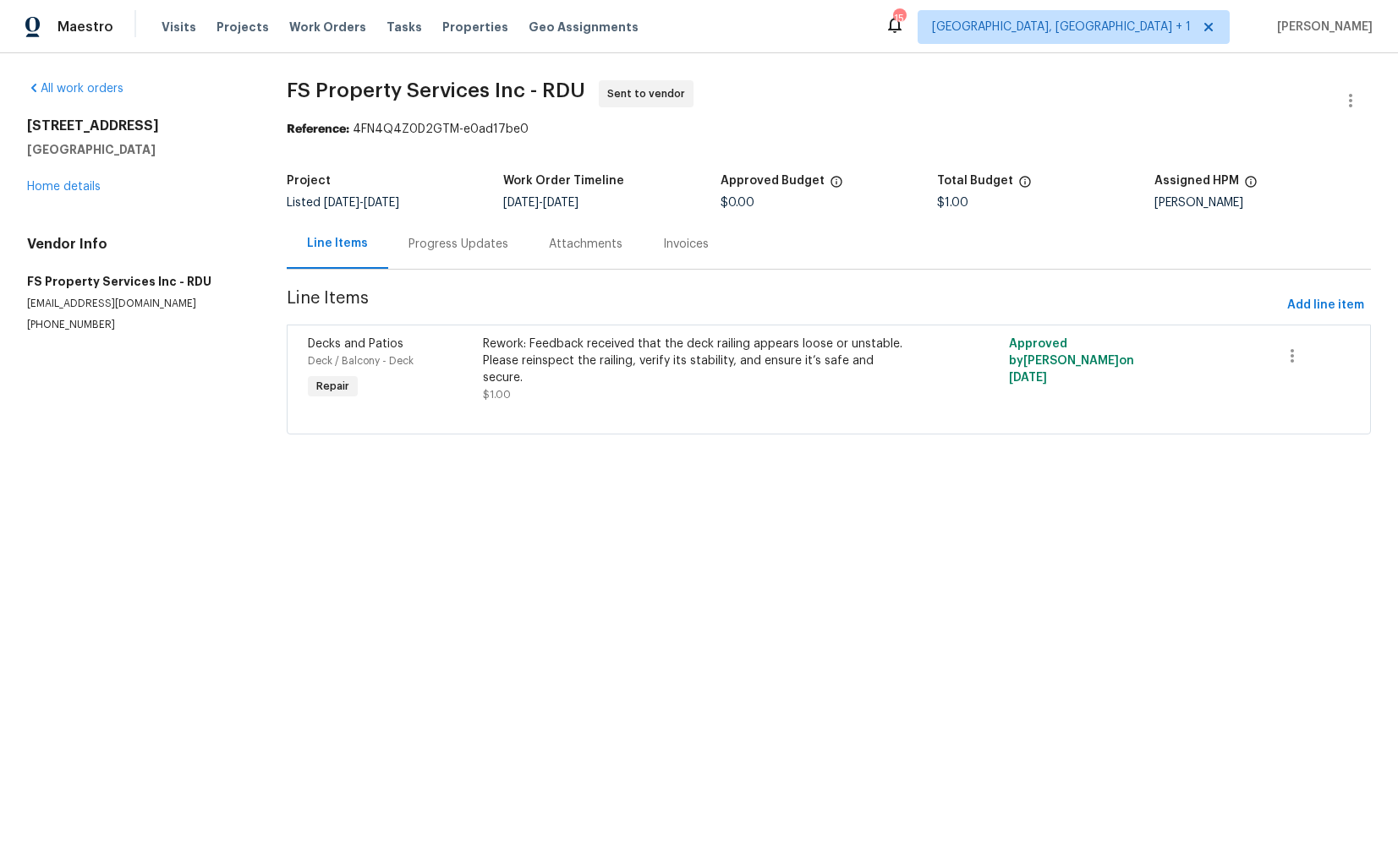
click at [428, 245] on div "Progress Updates" at bounding box center [459, 244] width 100 height 17
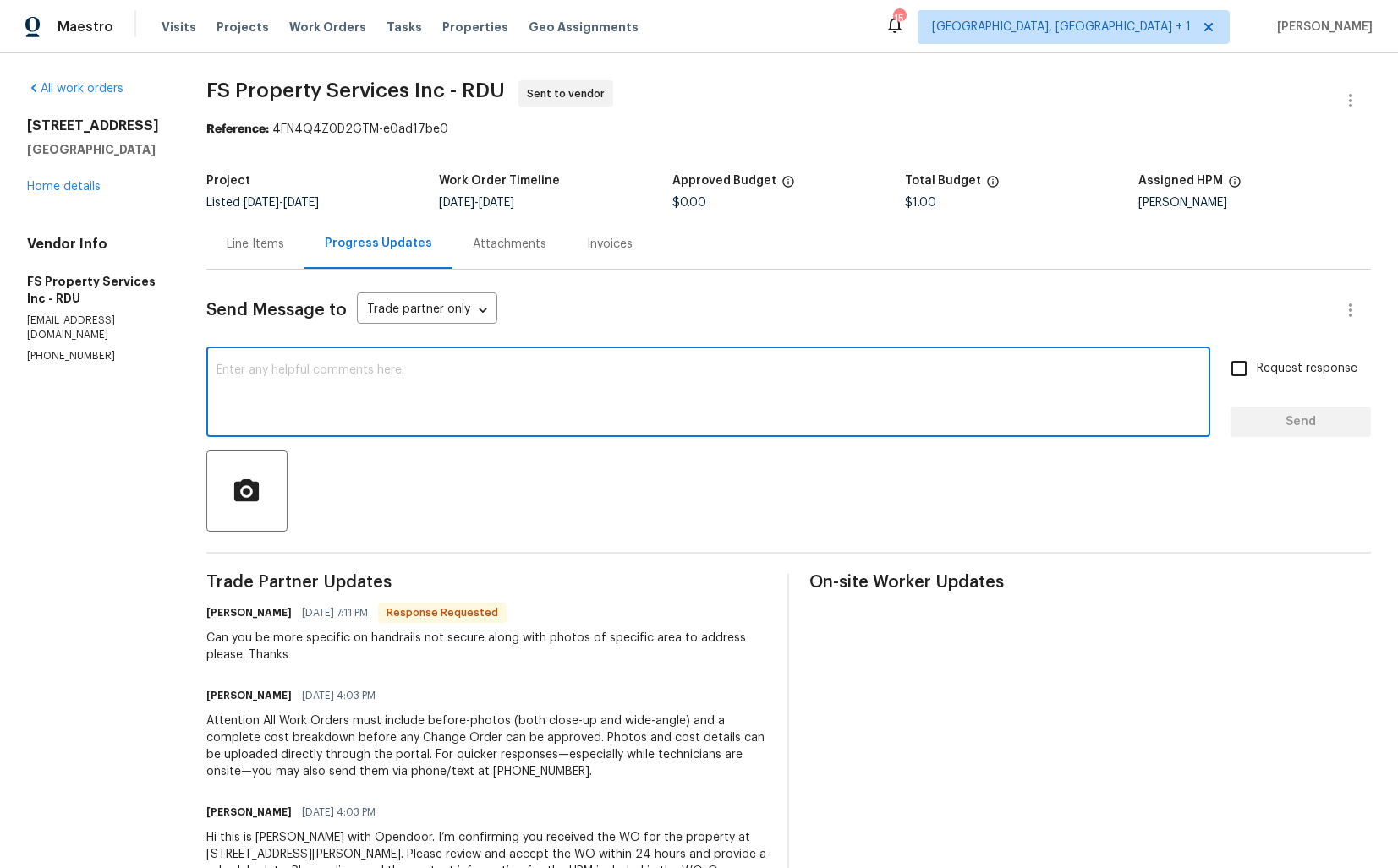
click at [432, 423] on textarea at bounding box center [708, 394] width 984 height 59
paste textarea "Kevin"
click at [413, 376] on textarea "Hi Kevin, its a feedback recieved by the visitor stating the" at bounding box center [708, 394] width 984 height 59
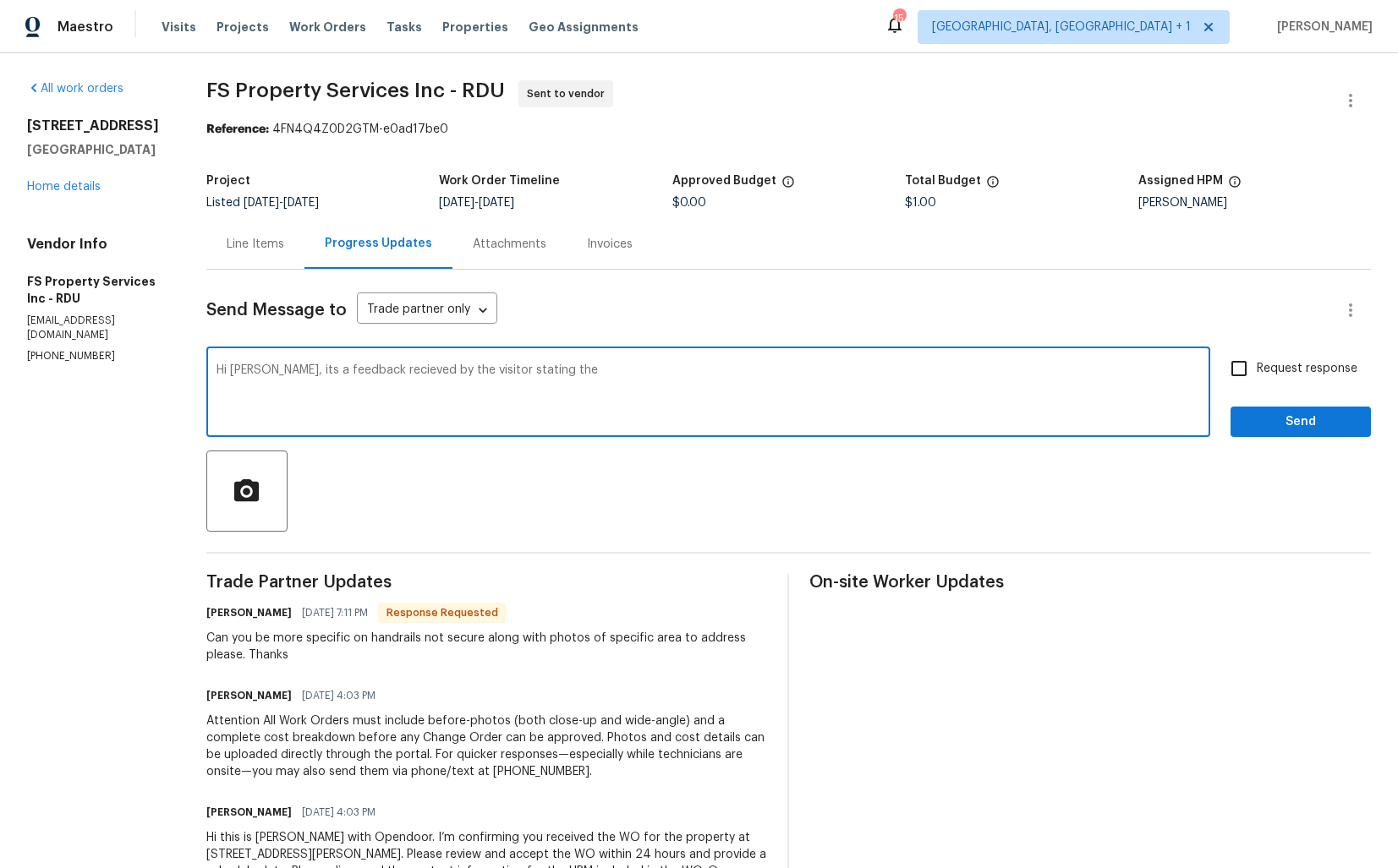
click at [413, 376] on textarea "Hi Kevin, its a feedback recieved by the visitor stating the" at bounding box center [708, 394] width 984 height 59
type textarea "Hi Kevin, its a feedback recieved by the visitor stating the"
click at [263, 242] on div "Line Items" at bounding box center [255, 244] width 57 height 17
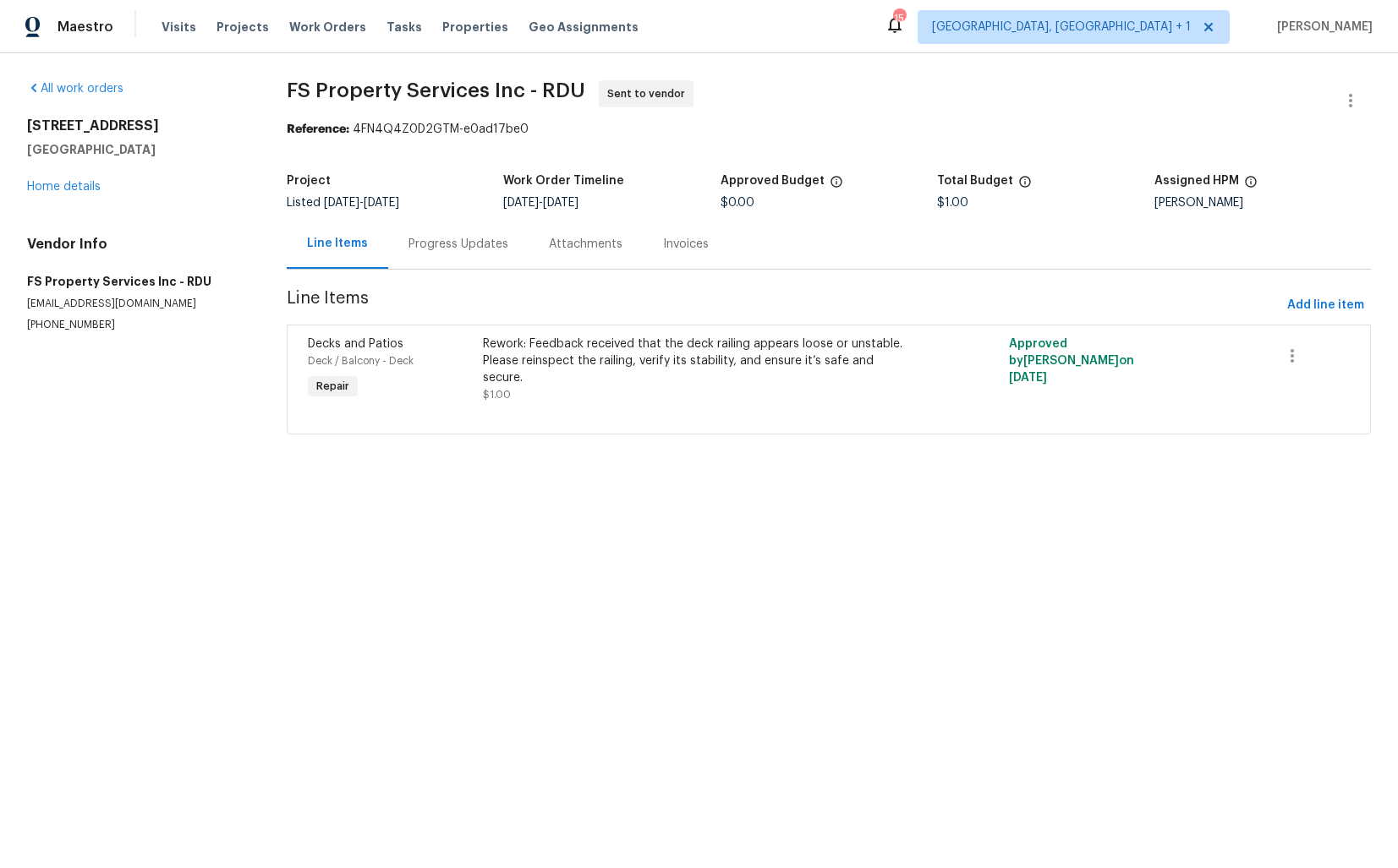
click at [671, 344] on div "Rework: Feedback received that the deck railing appears loose or unstable. Plea…" at bounding box center [697, 360] width 428 height 51
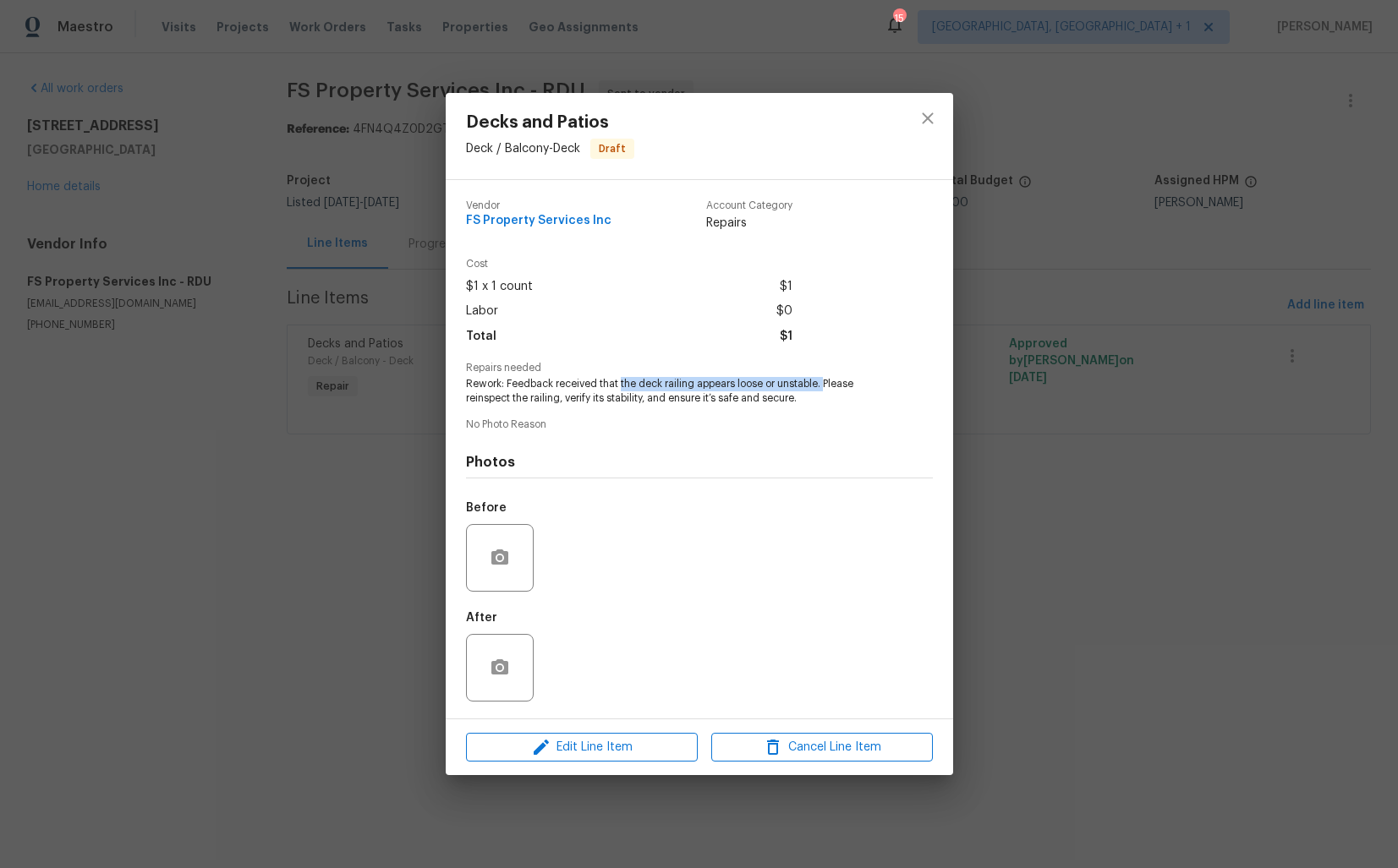
drag, startPoint x: 619, startPoint y: 383, endPoint x: 825, endPoint y: 390, distance: 206.1
click at [825, 390] on span "Rework: Feedback received that the deck railing appears loose or unstable. Plea…" at bounding box center [676, 392] width 420 height 29
copy span "the deck railing appears loose or unstable."
click at [1066, 264] on div "Decks and Patios Deck / Balcony - Deck Draft Vendor FS Property Services Inc Ac…" at bounding box center [699, 434] width 1398 height 868
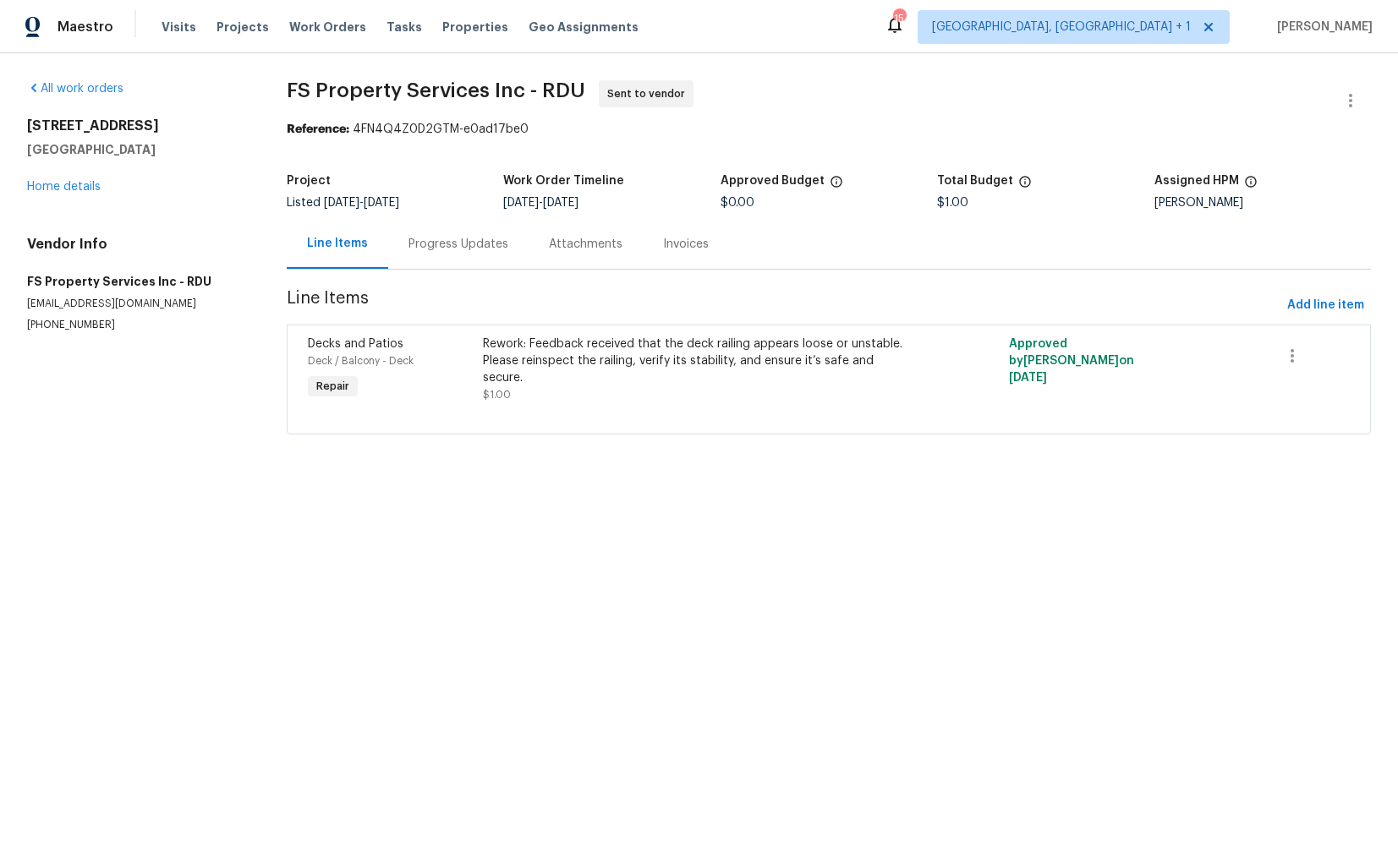
click at [444, 232] on div "Progress Updates" at bounding box center [458, 244] width 140 height 50
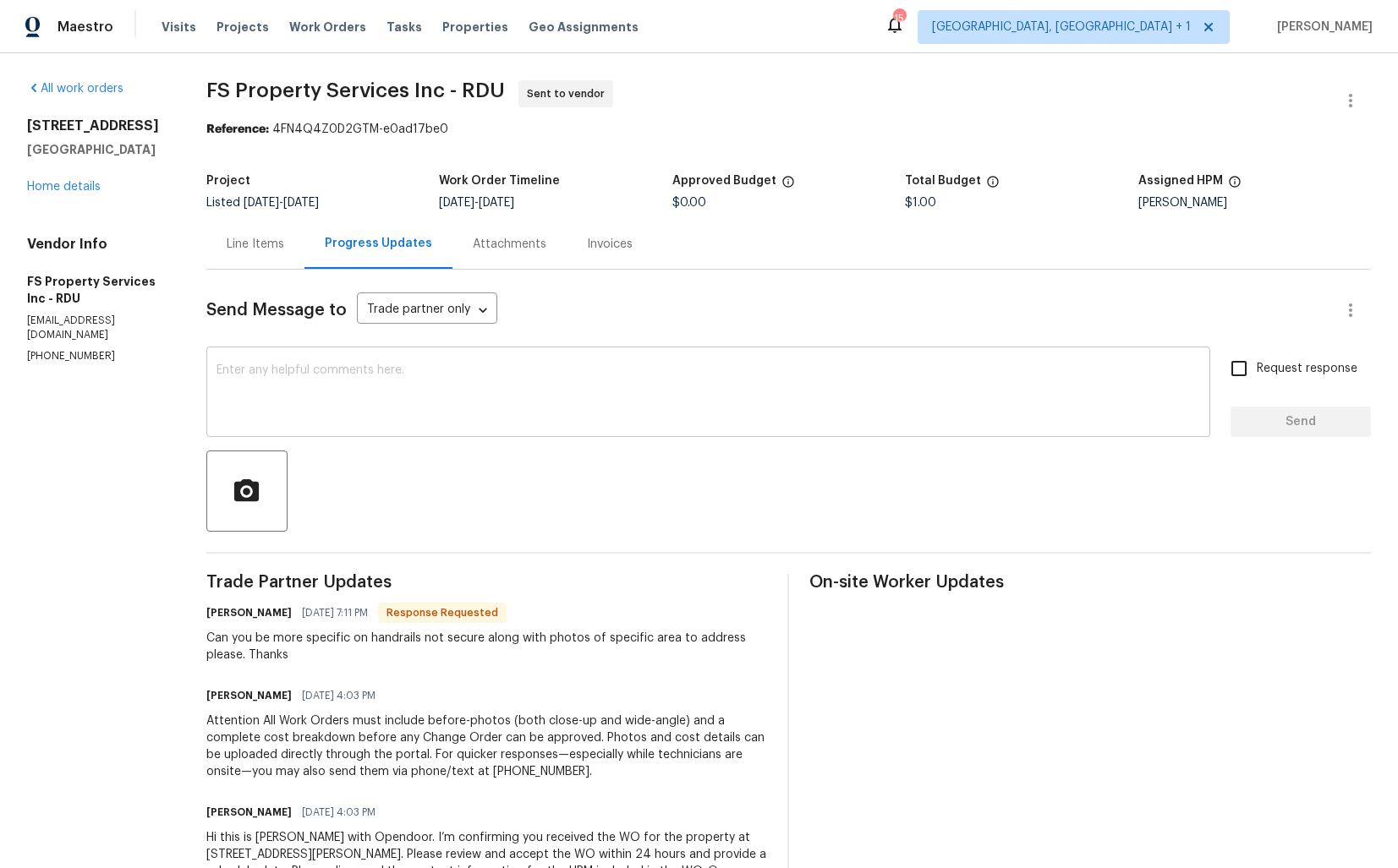
click at [534, 375] on textarea at bounding box center [708, 394] width 984 height 59
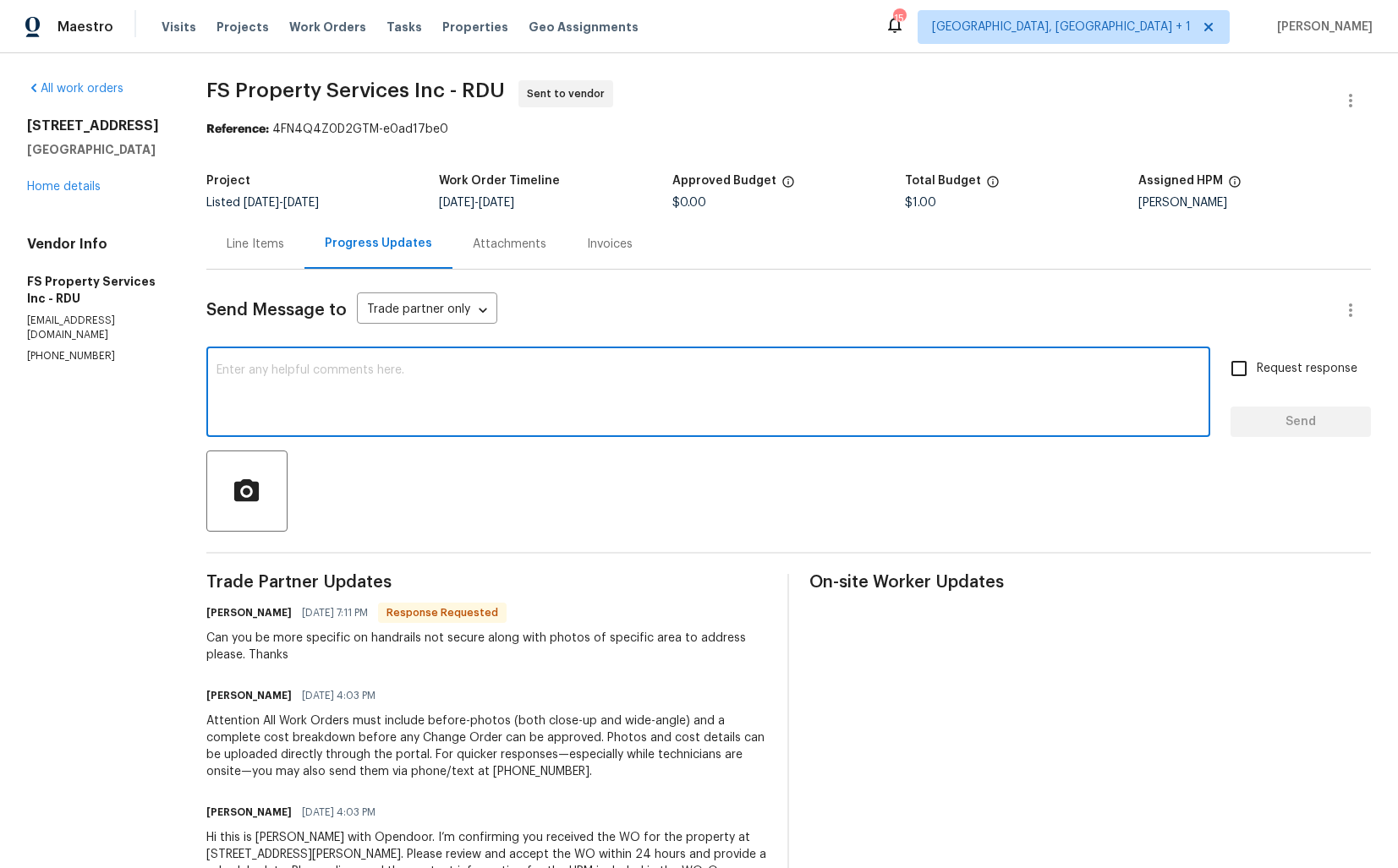
paste textarea "Hi Kevin, we received feedback from a visitor that the deck railing appears to …"
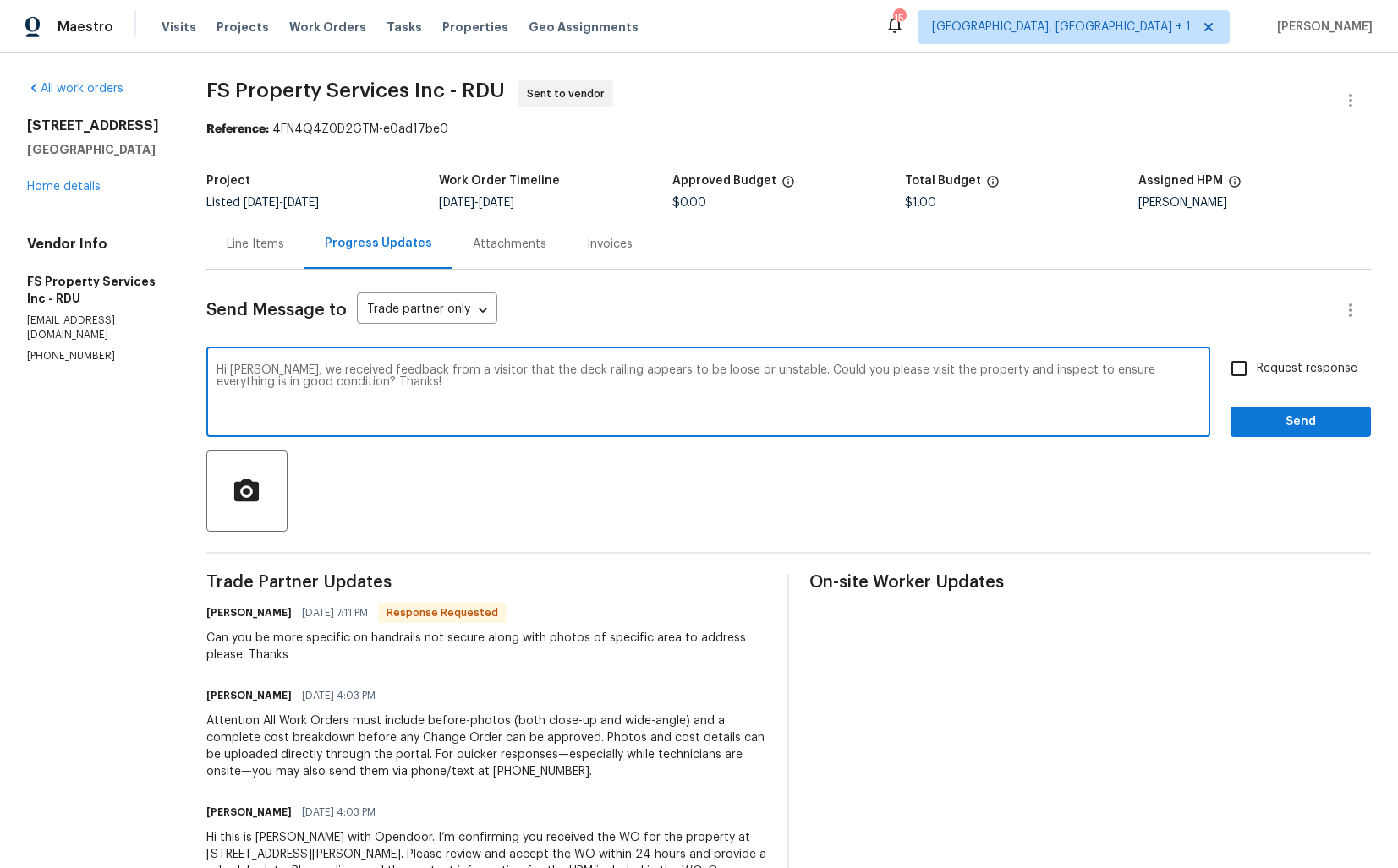
type textarea "Hi Kevin, we received feedback from a visitor that the deck railing appears to …"
click at [1290, 387] on div "Request response Send" at bounding box center [1301, 393] width 140 height 86
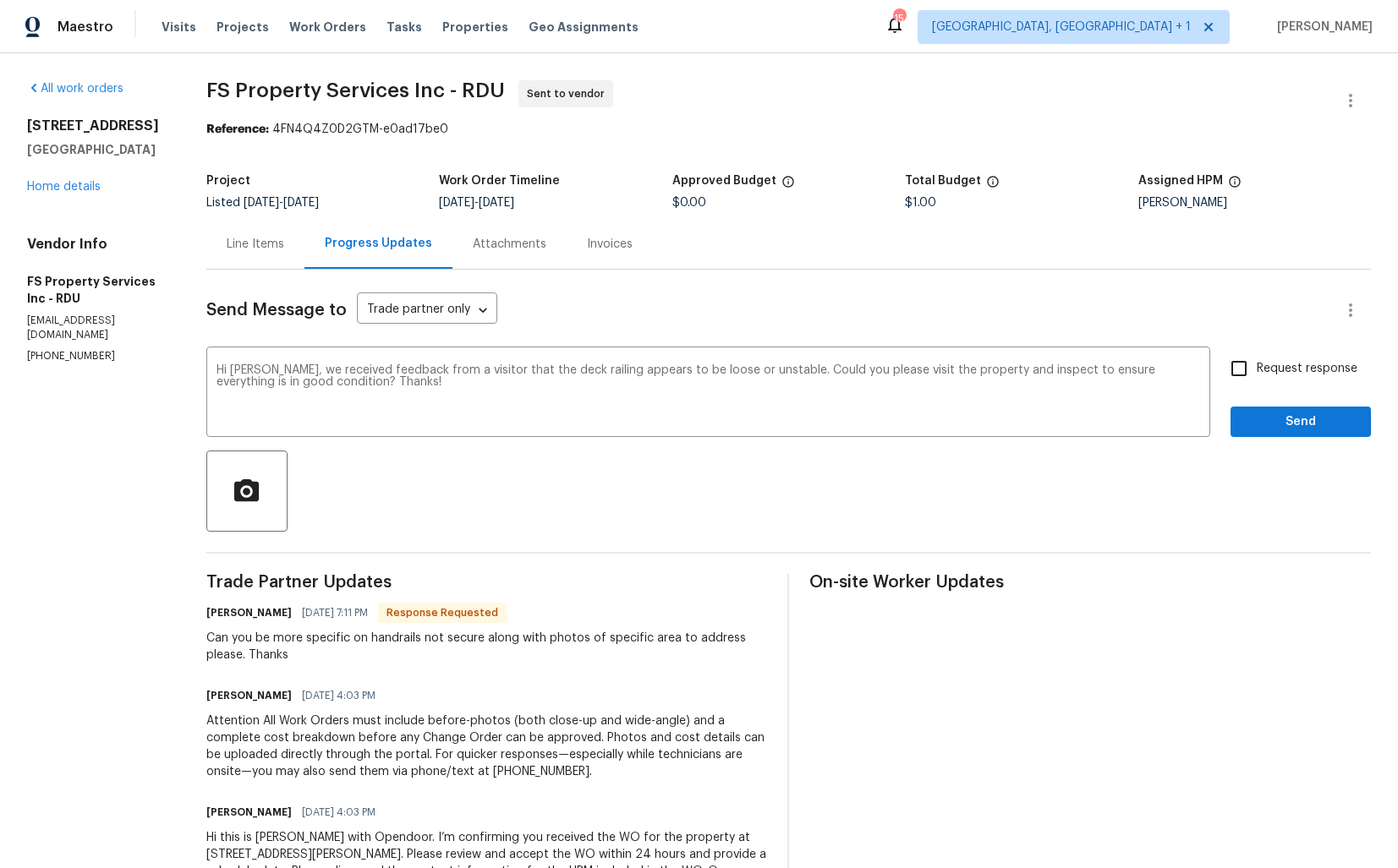
click at [1285, 367] on span "Request response" at bounding box center [1307, 369] width 101 height 18
click at [1257, 367] on input "Request response" at bounding box center [1240, 368] width 36 height 36
checkbox input "true"
click at [1267, 410] on button "Send" at bounding box center [1301, 422] width 140 height 31
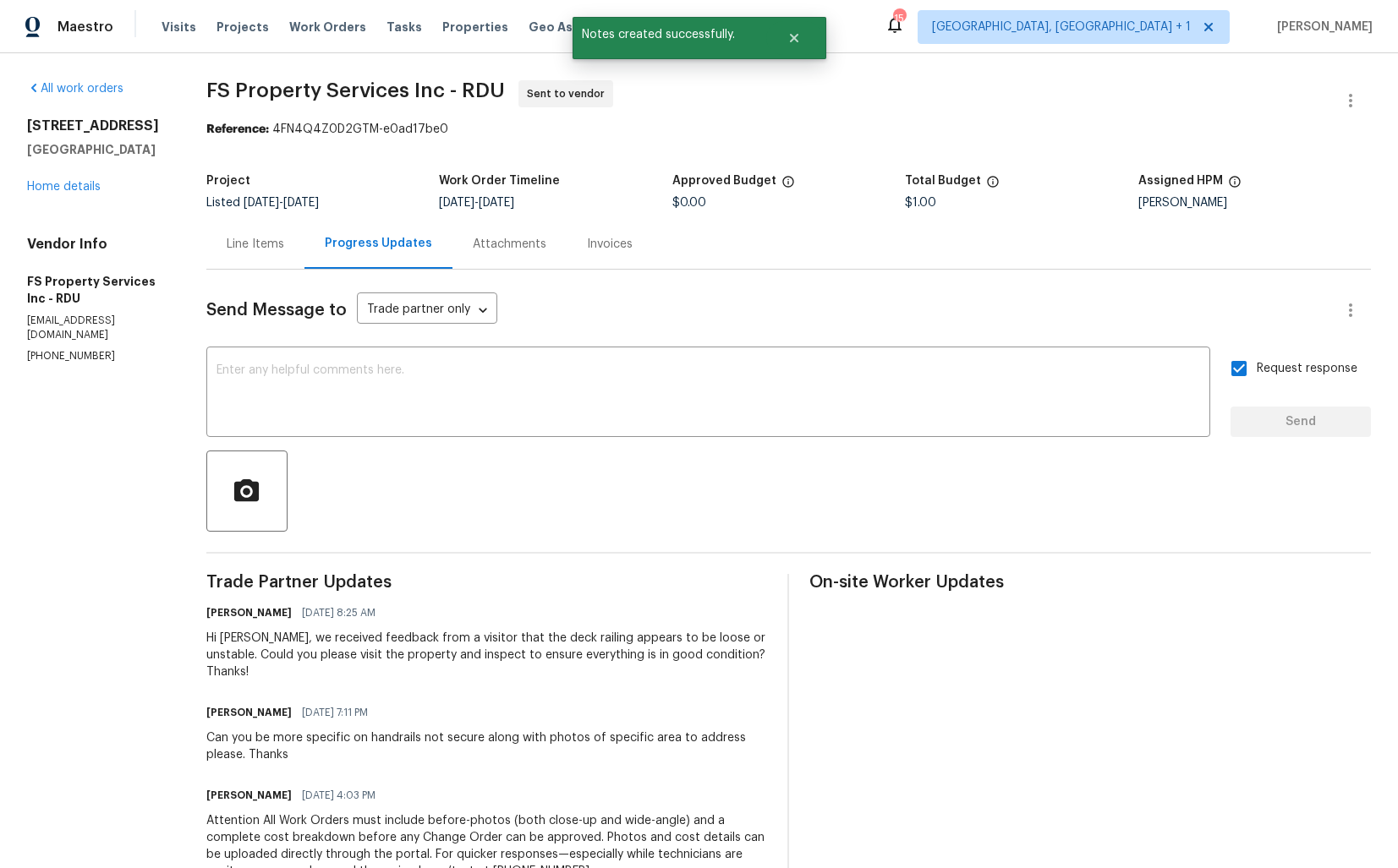
click at [257, 708] on div "Kevin Patrick 10/06/2025 7:11 PM" at bounding box center [487, 712] width 562 height 23
click at [258, 729] on div "Can you be more specific on handrails not secure along with photos of specific …" at bounding box center [487, 746] width 562 height 34
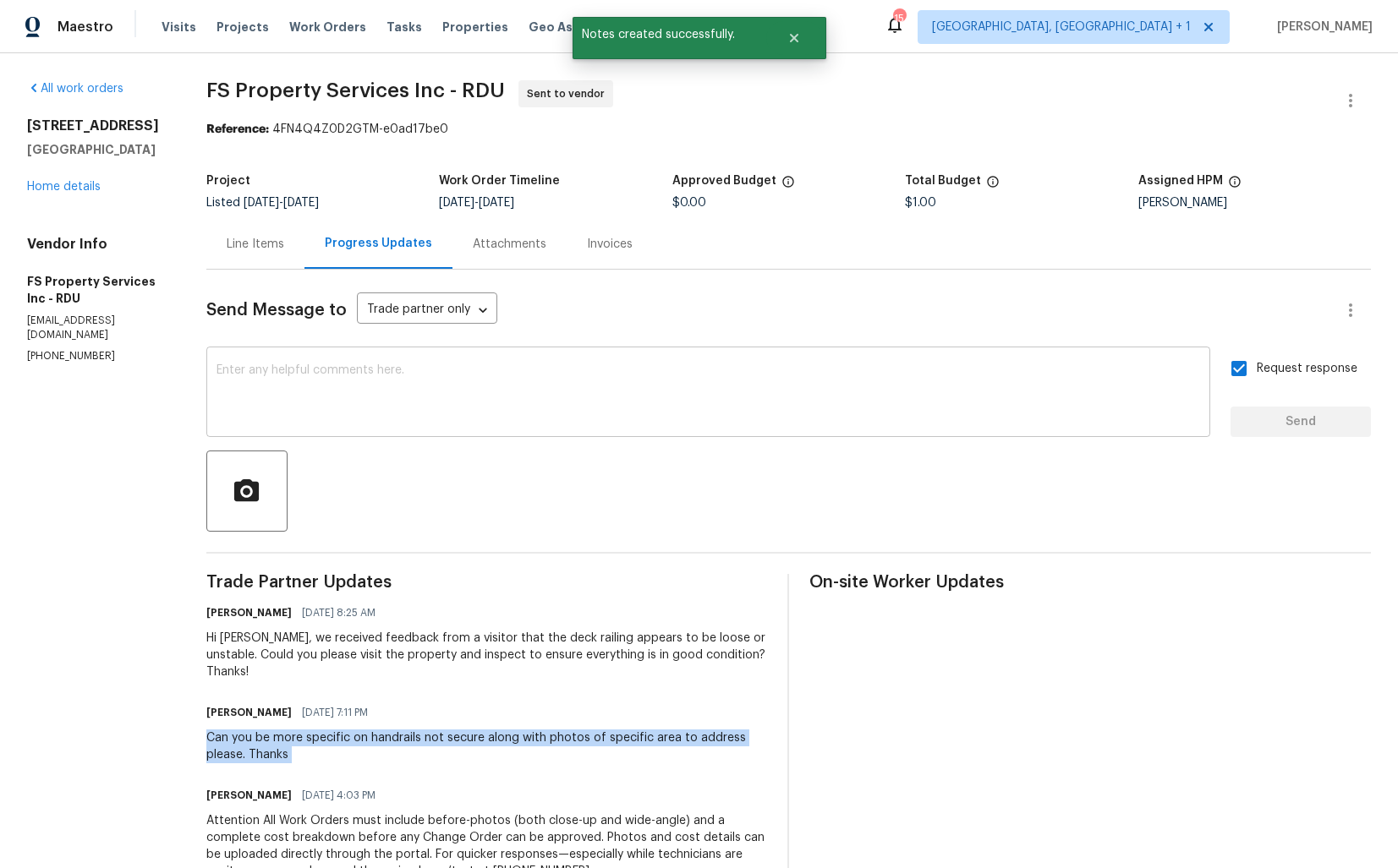
copy div "Can you be more specific on handrails not secure along with photos of specific …"
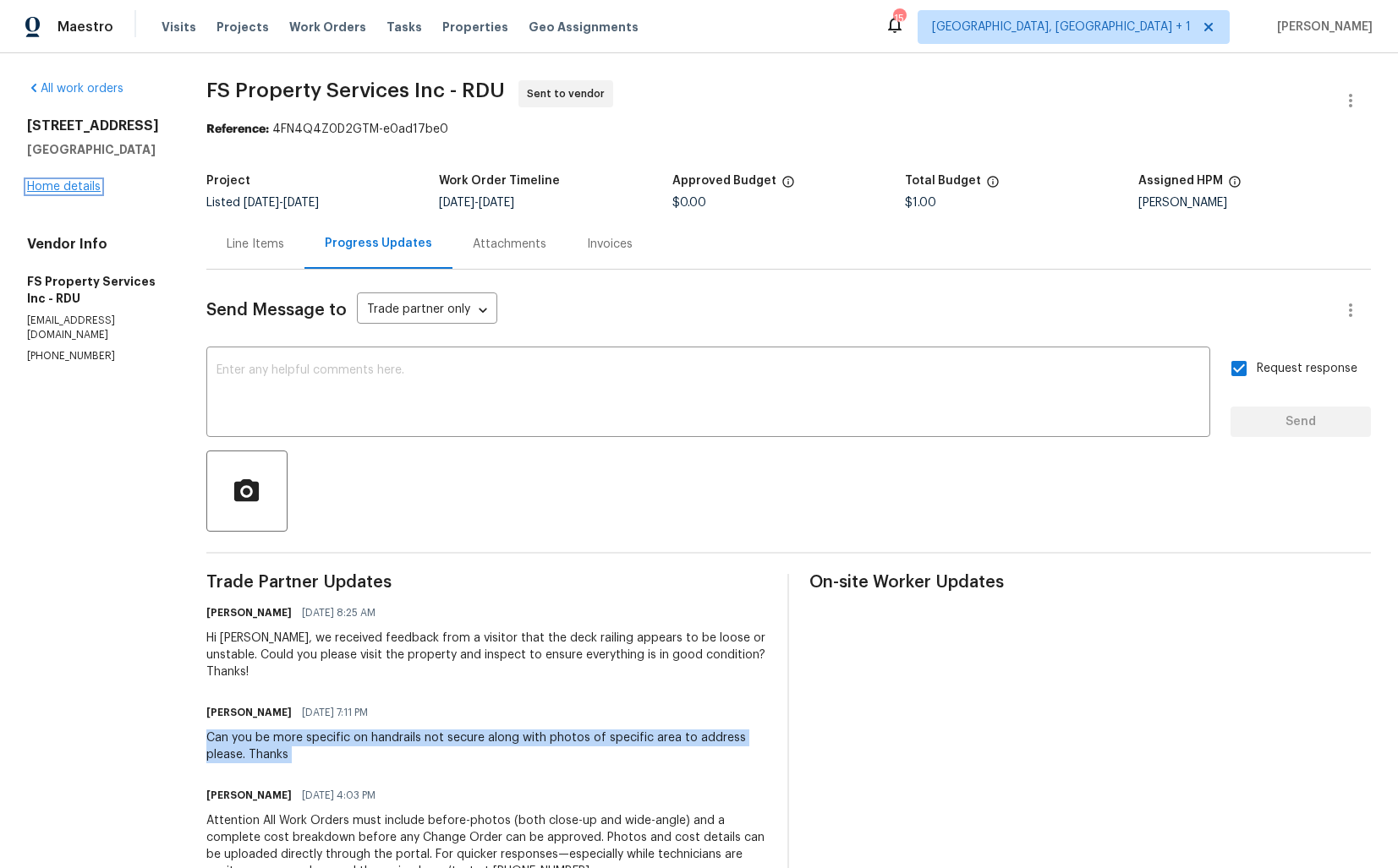
click at [76, 189] on link "Home details" at bounding box center [64, 186] width 73 height 12
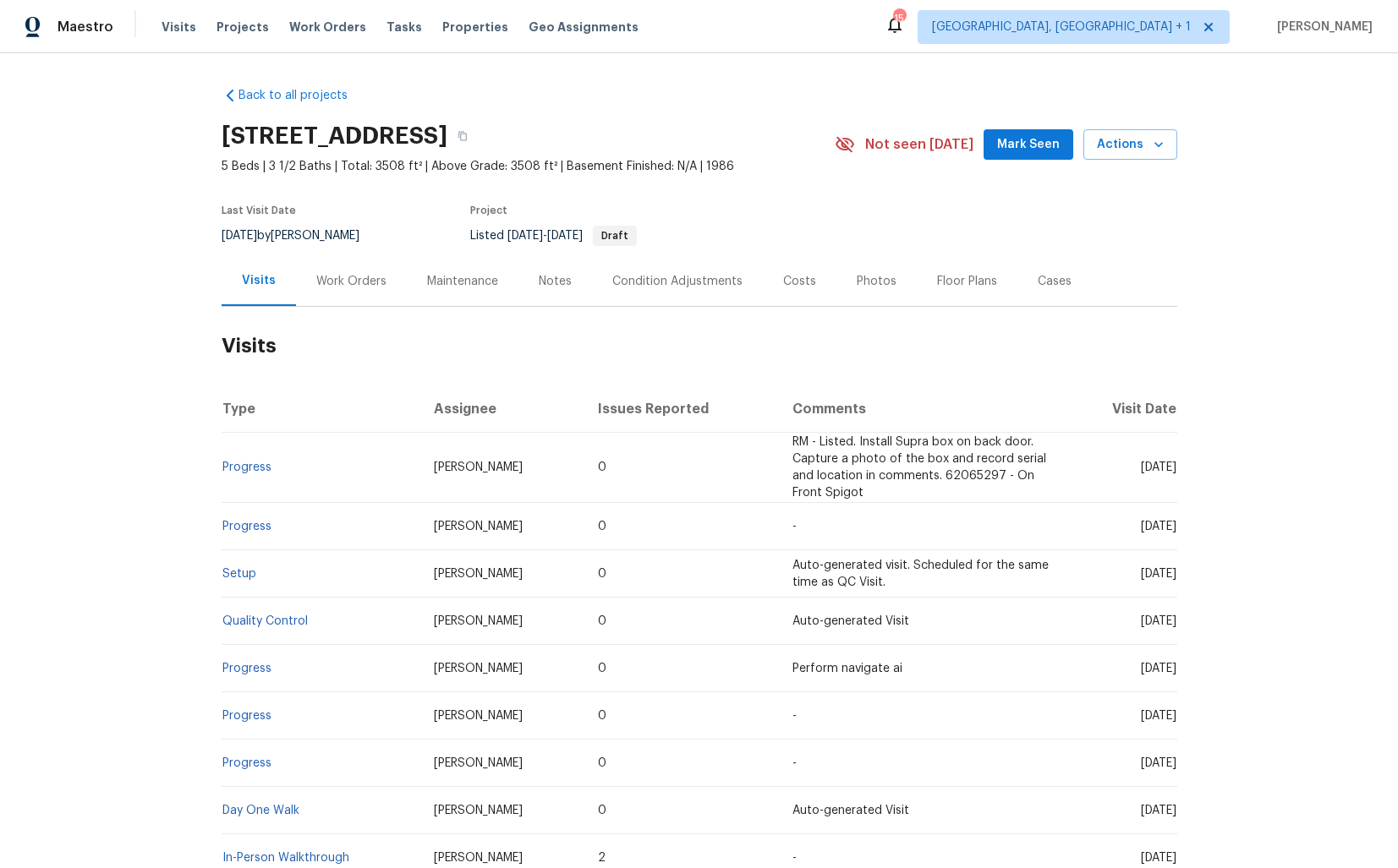
click at [334, 282] on div "Work Orders" at bounding box center [352, 281] width 70 height 17
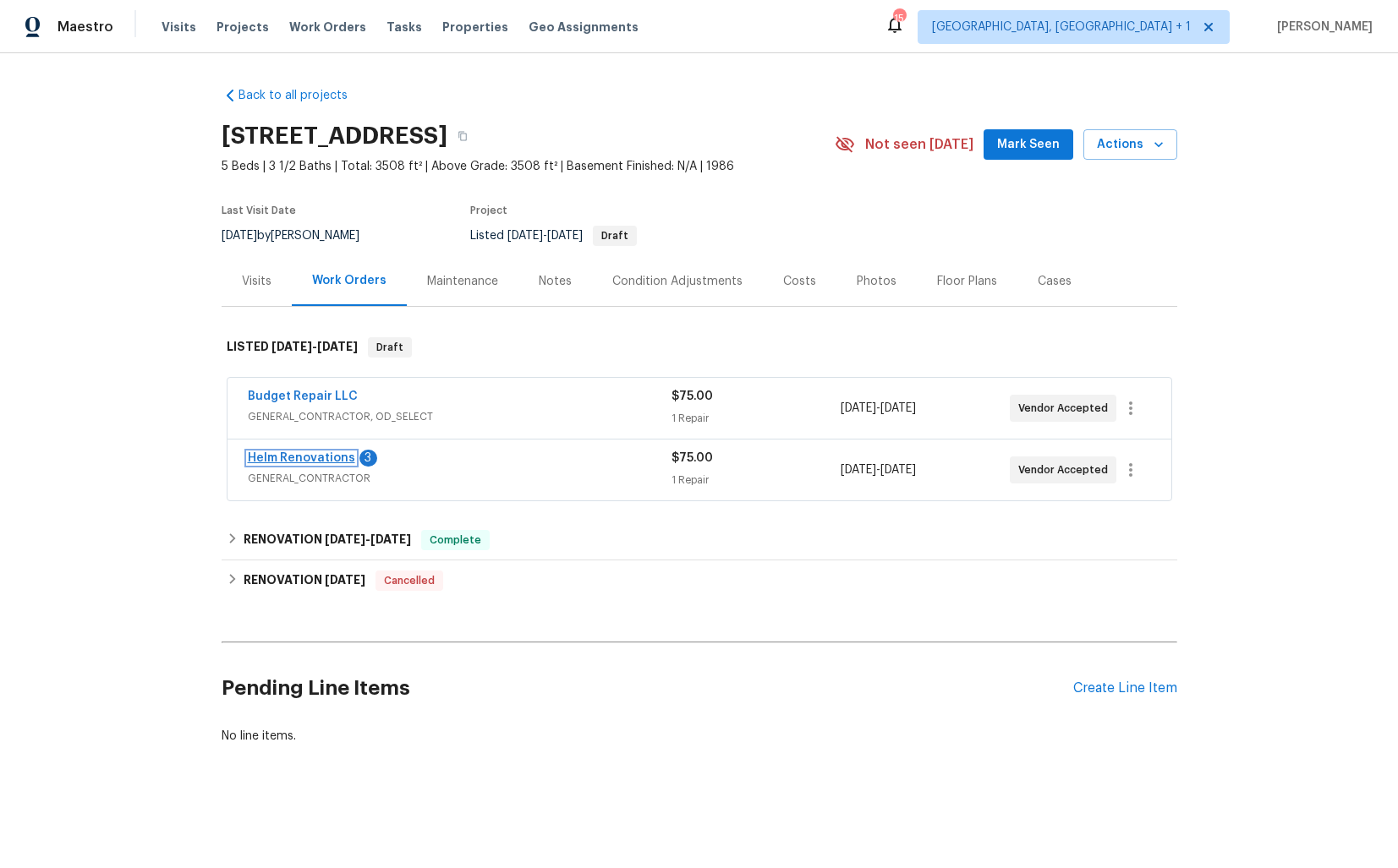
click at [295, 454] on link "Helm Renovations" at bounding box center [301, 458] width 107 height 12
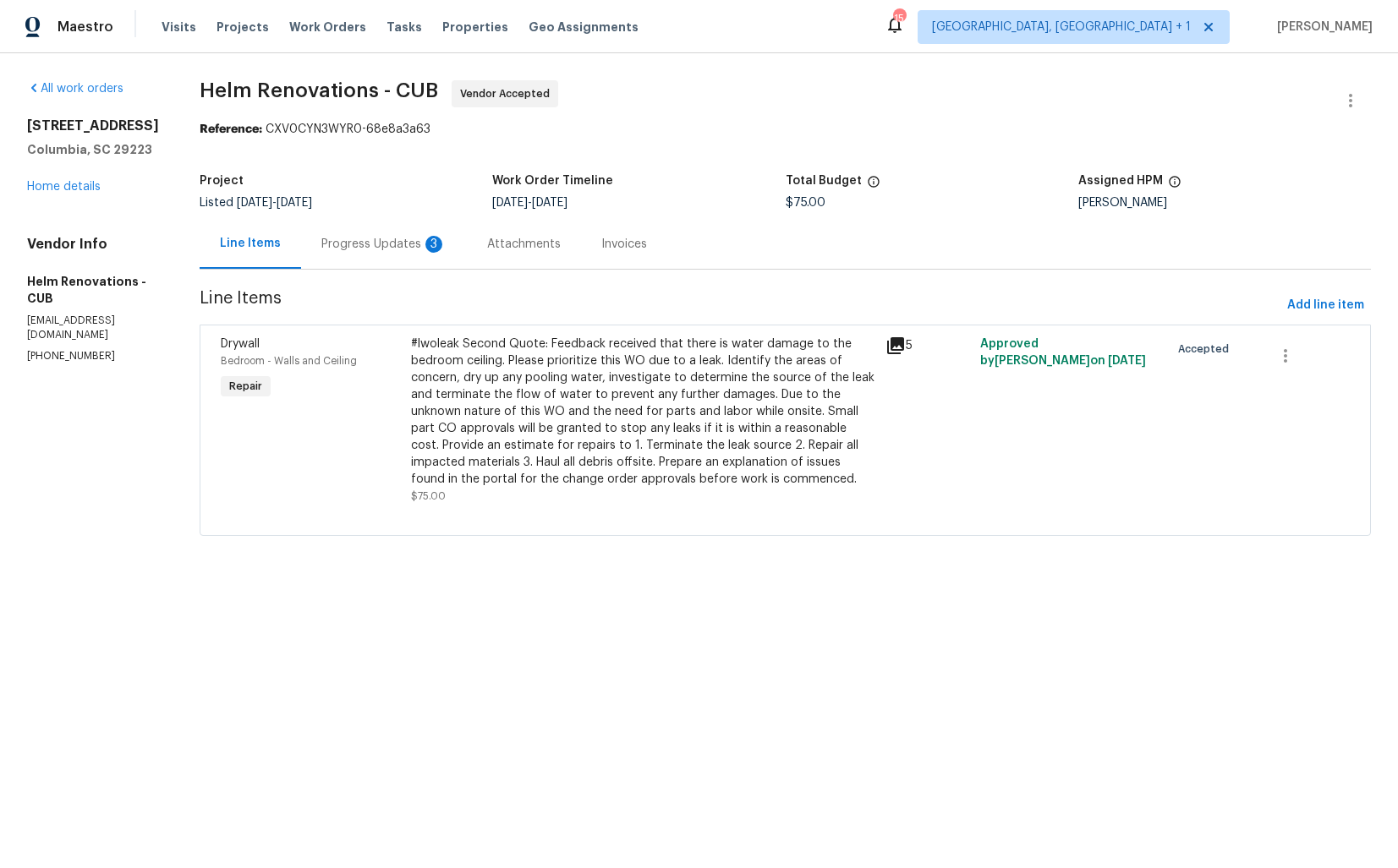
click at [413, 245] on div "Progress Updates 3" at bounding box center [384, 244] width 125 height 17
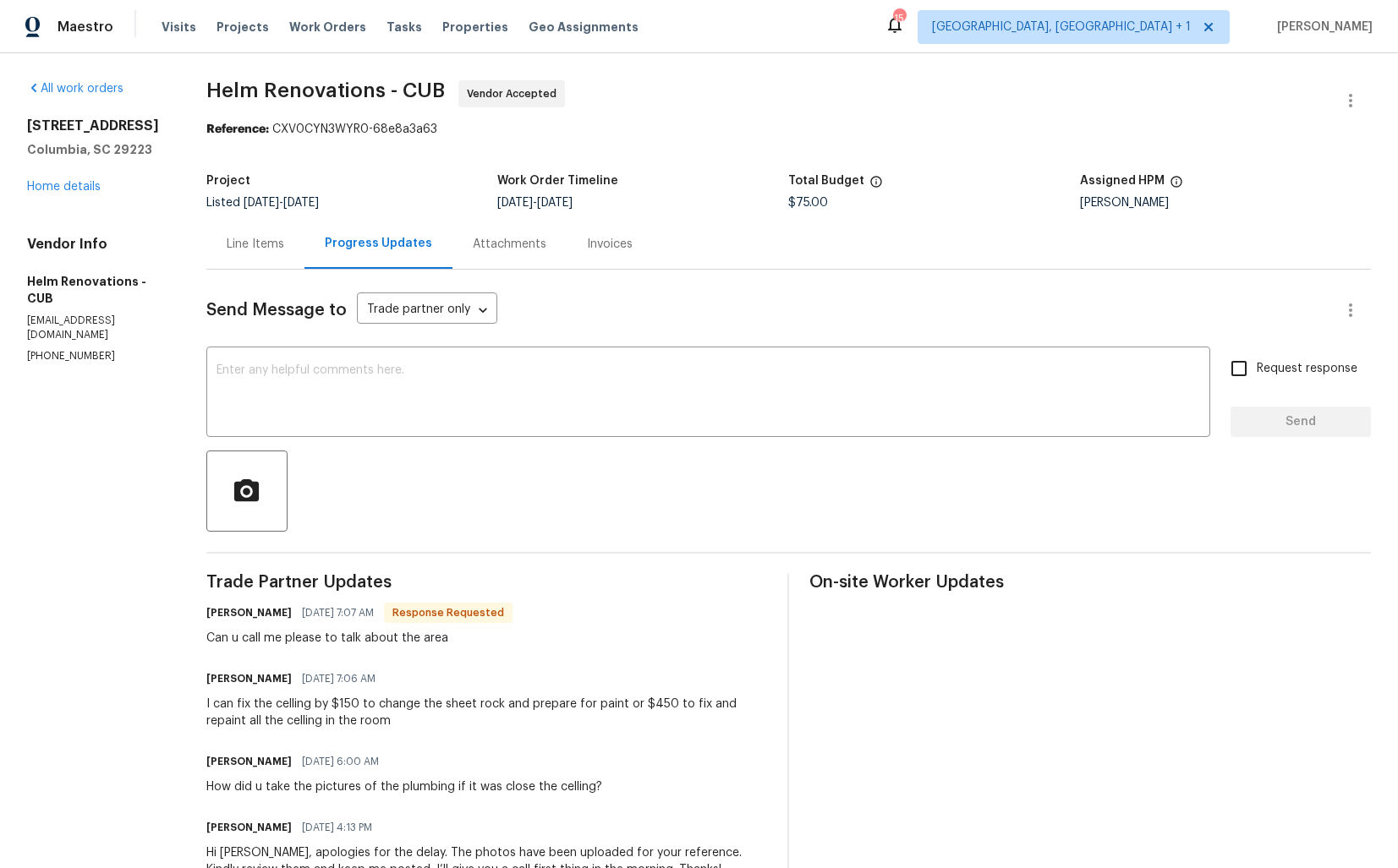
click at [272, 259] on div "Line Items" at bounding box center [256, 244] width 98 height 50
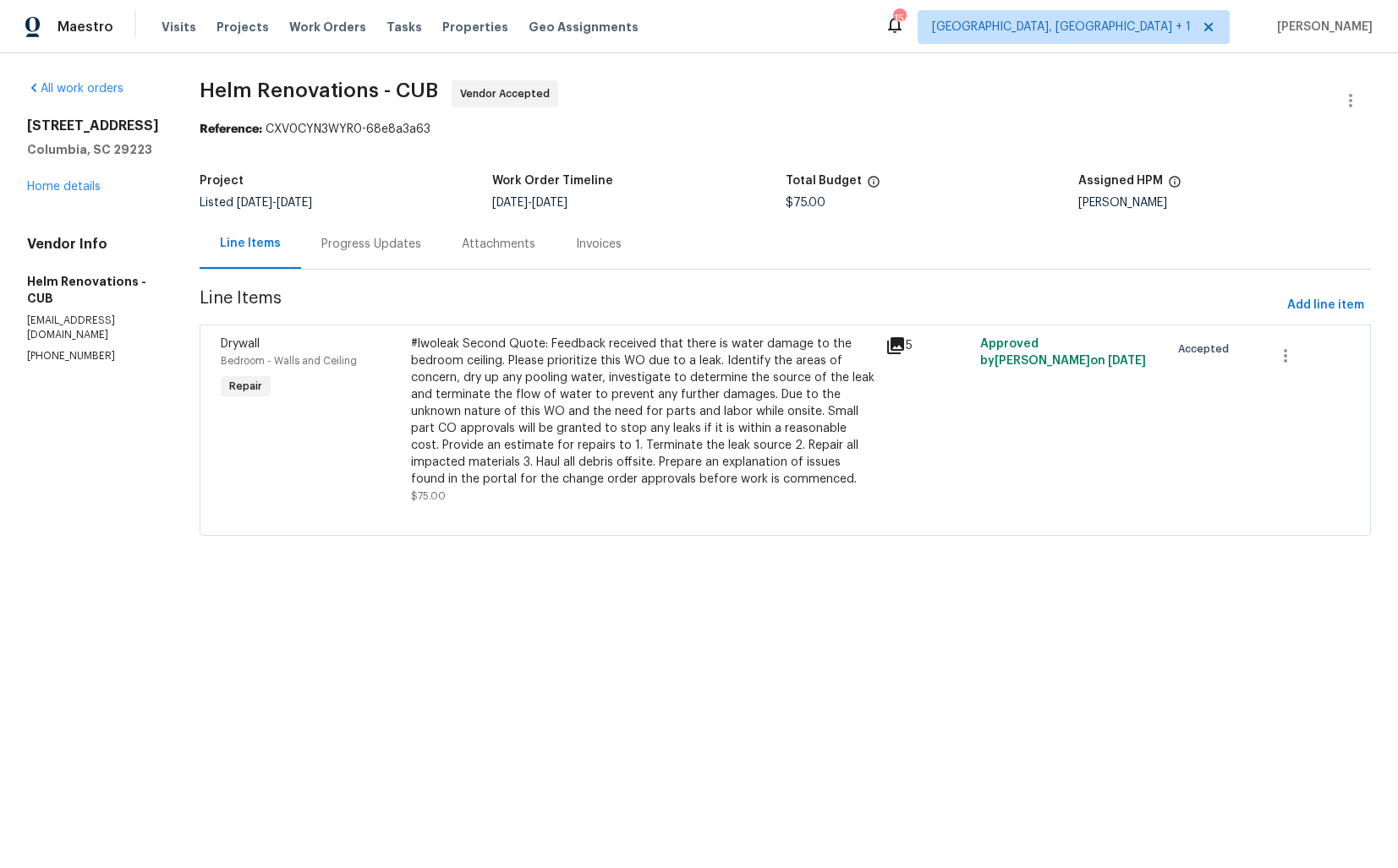
click at [397, 241] on div "Progress Updates" at bounding box center [371, 244] width 100 height 17
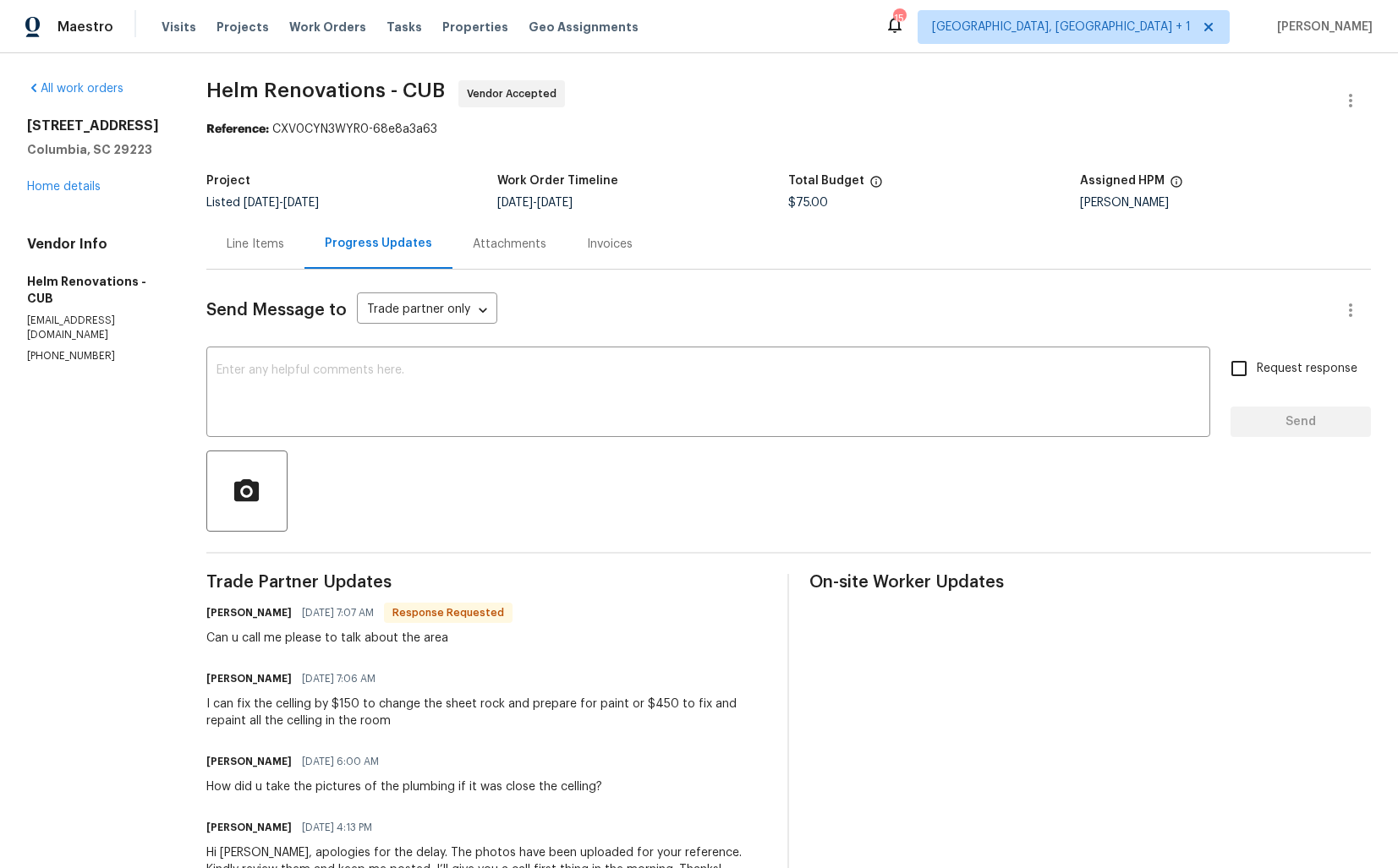
click at [61, 350] on p "(704) 222-8493" at bounding box center [96, 357] width 139 height 14
copy p "(704) 222-8493"
click at [65, 350] on p "(704) 222-8493" at bounding box center [96, 357] width 139 height 14
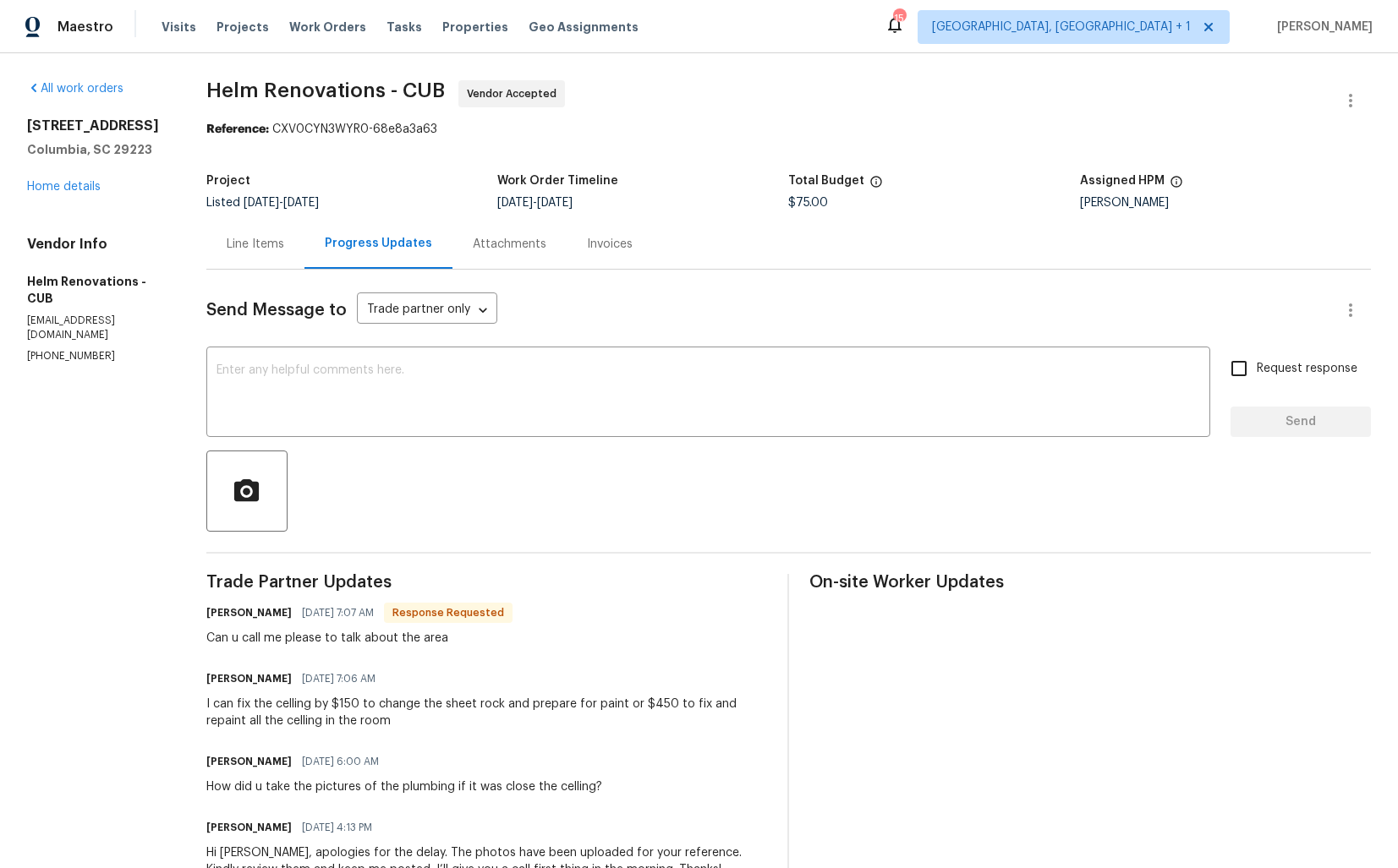
click at [65, 350] on p "(704) 222-8493" at bounding box center [96, 357] width 139 height 14
click at [317, 400] on textarea at bounding box center [708, 394] width 984 height 59
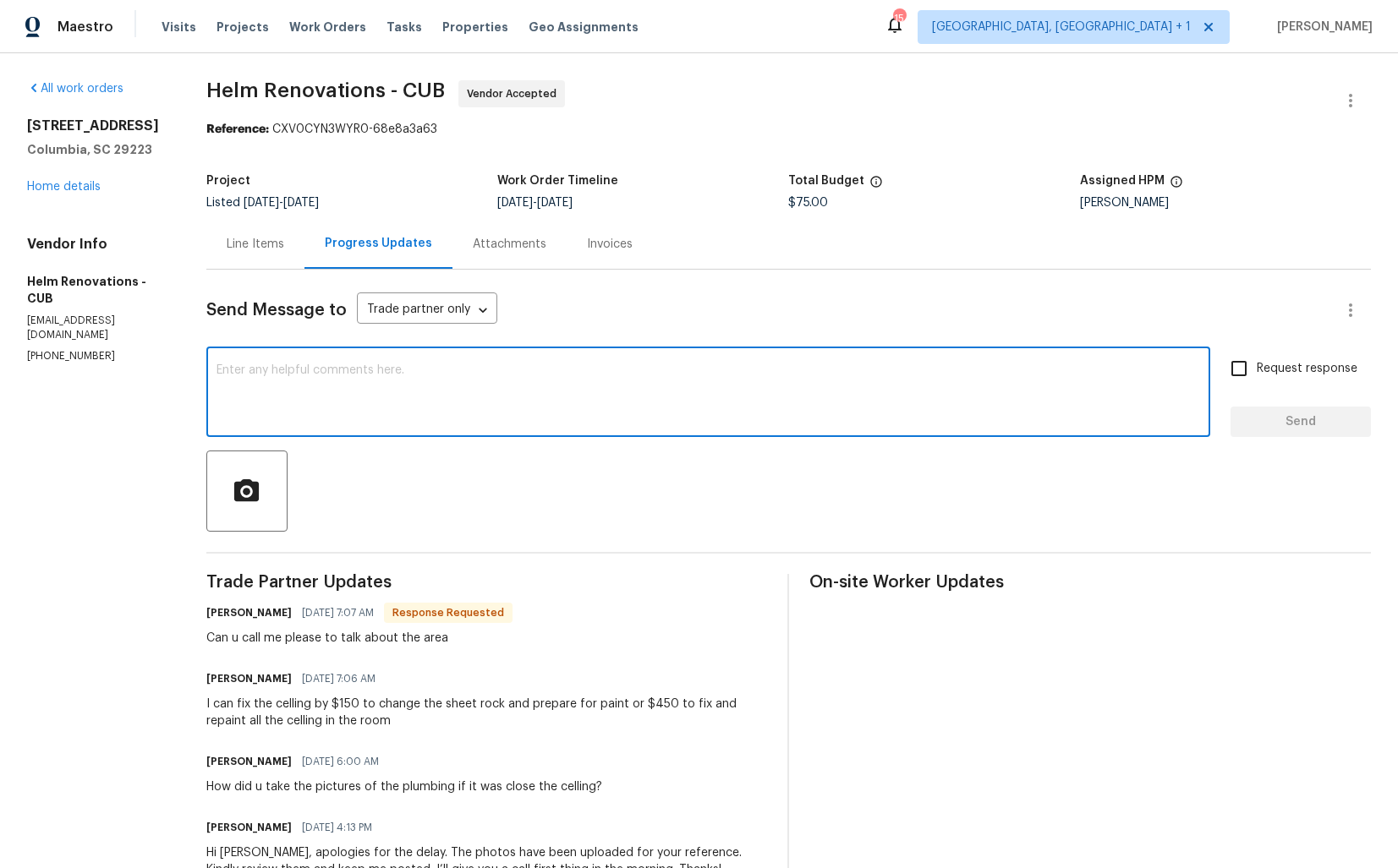
click at [284, 241] on div "Line Items" at bounding box center [255, 244] width 57 height 17
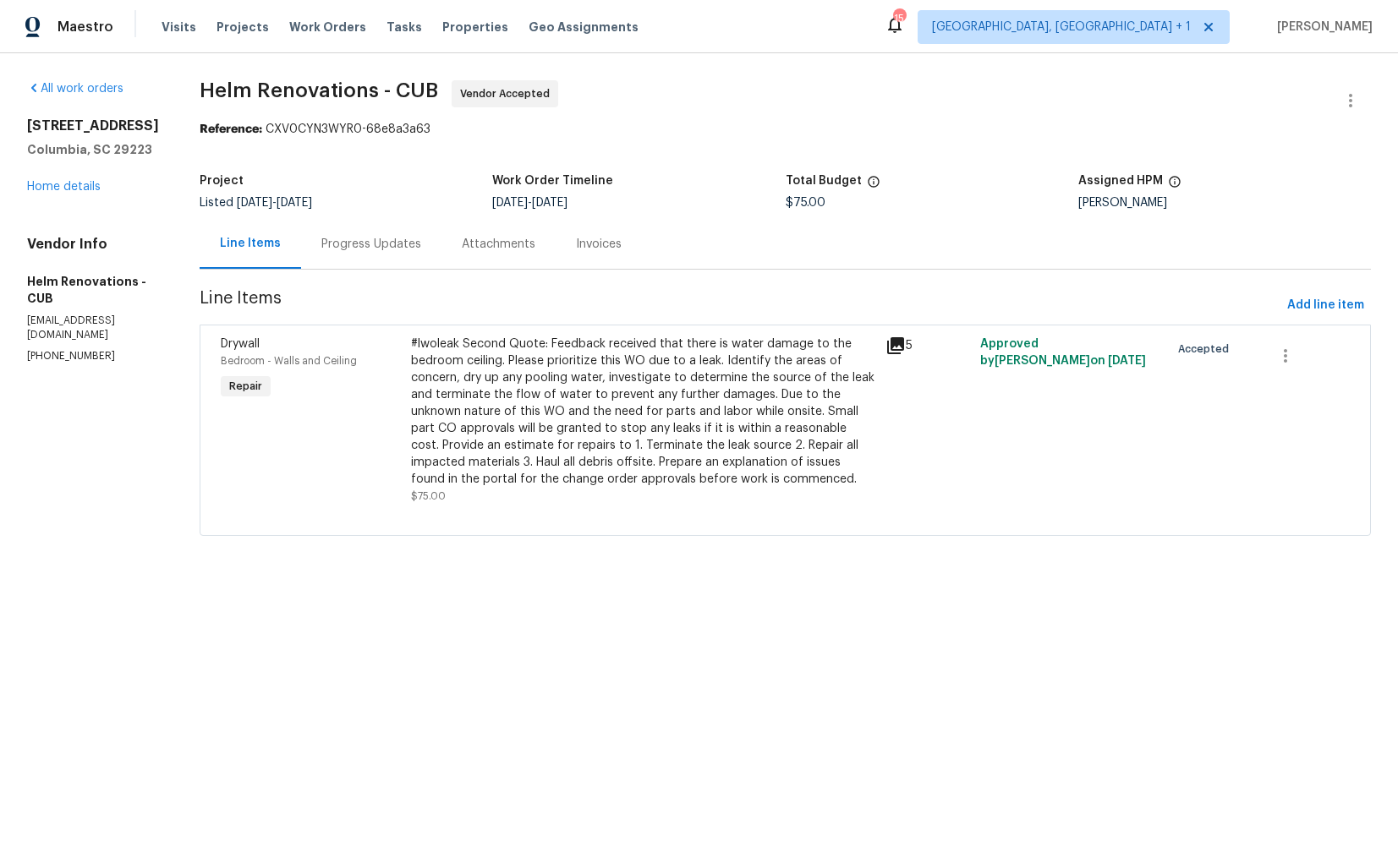
click at [565, 401] on div "#lwoleak Second Quote: Feedback received that there is water damage to the bedr…" at bounding box center [643, 411] width 464 height 152
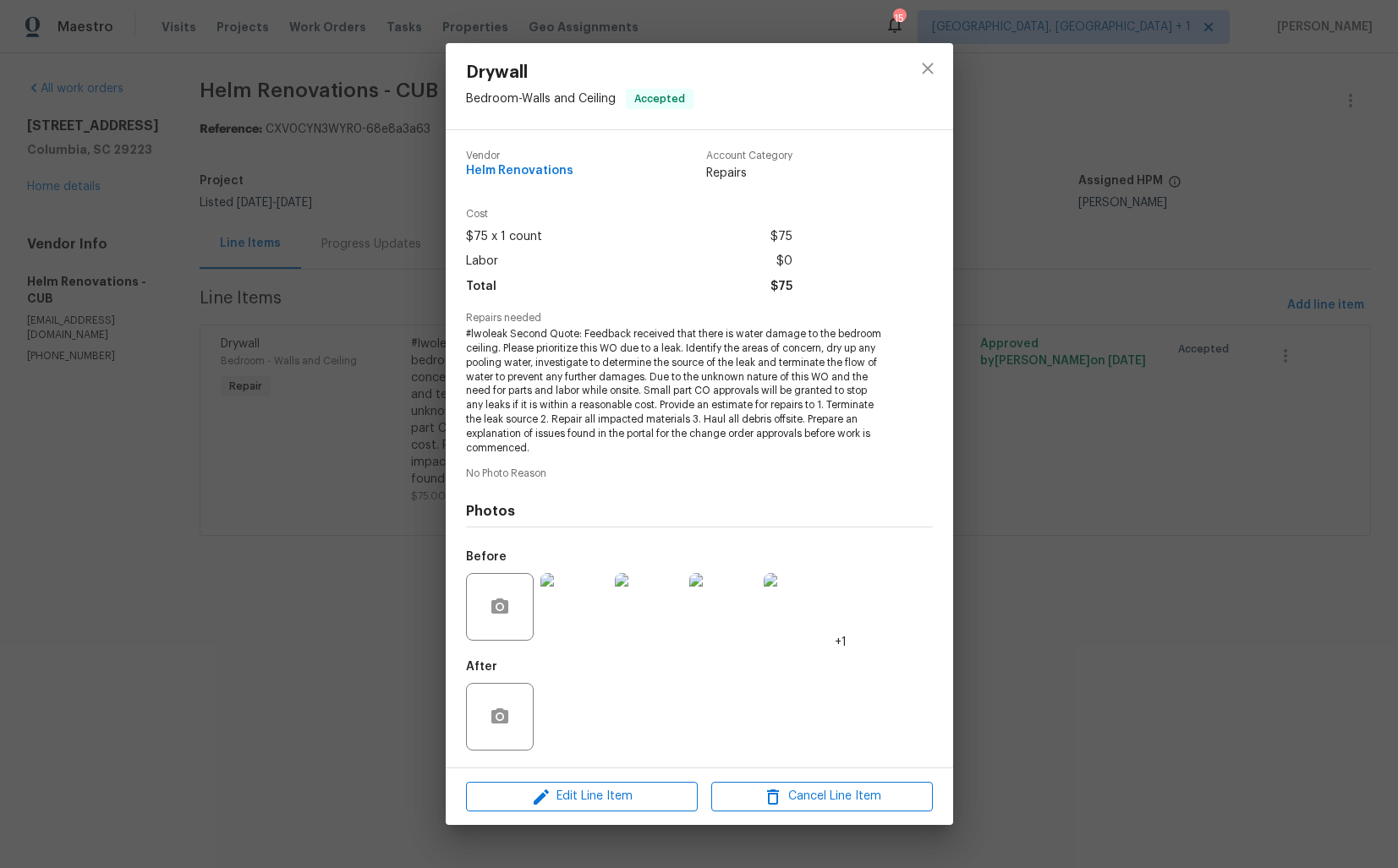
click at [586, 616] on img at bounding box center [574, 607] width 68 height 68
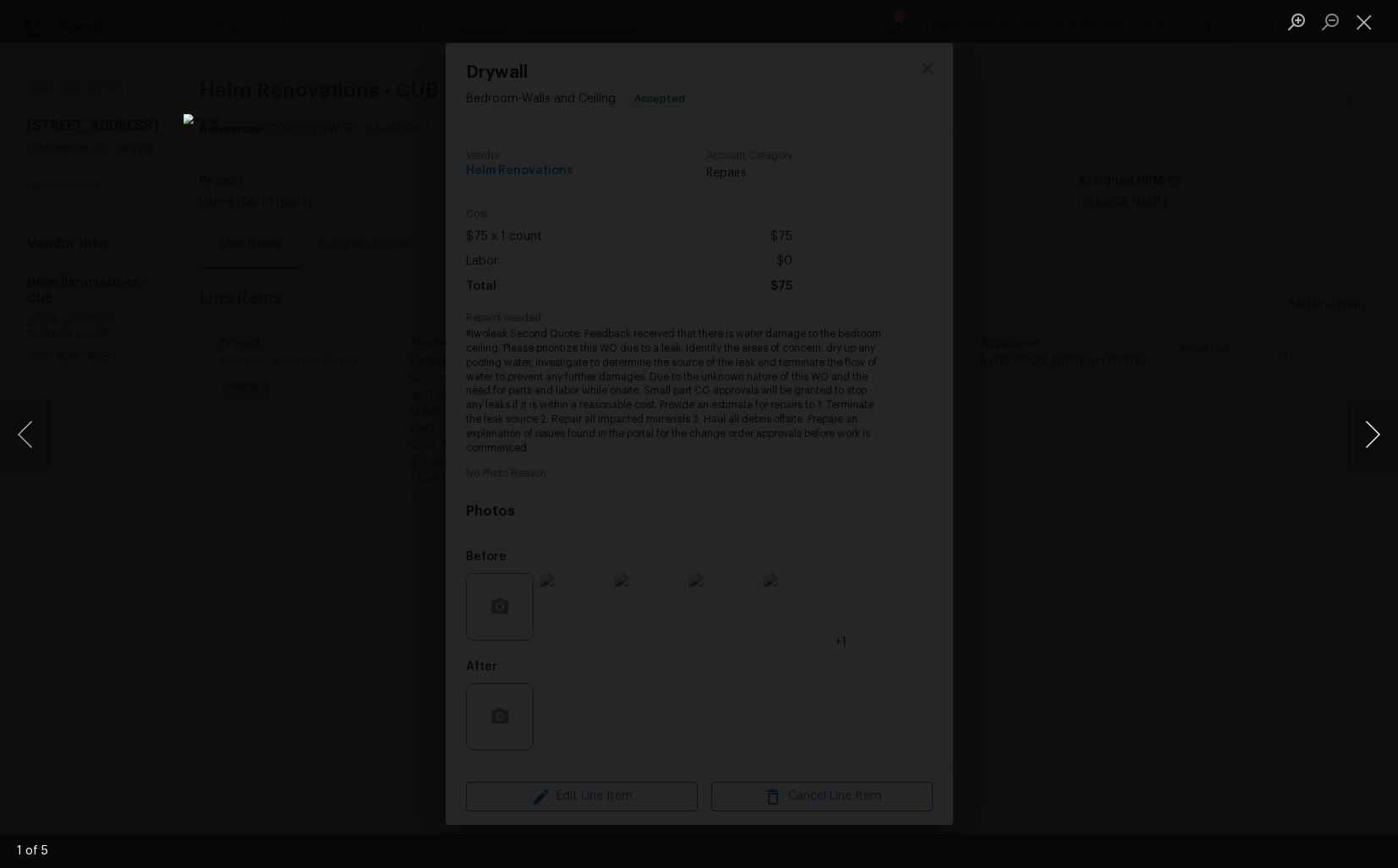
click at [1374, 441] on button "Next image" at bounding box center [1372, 434] width 51 height 68
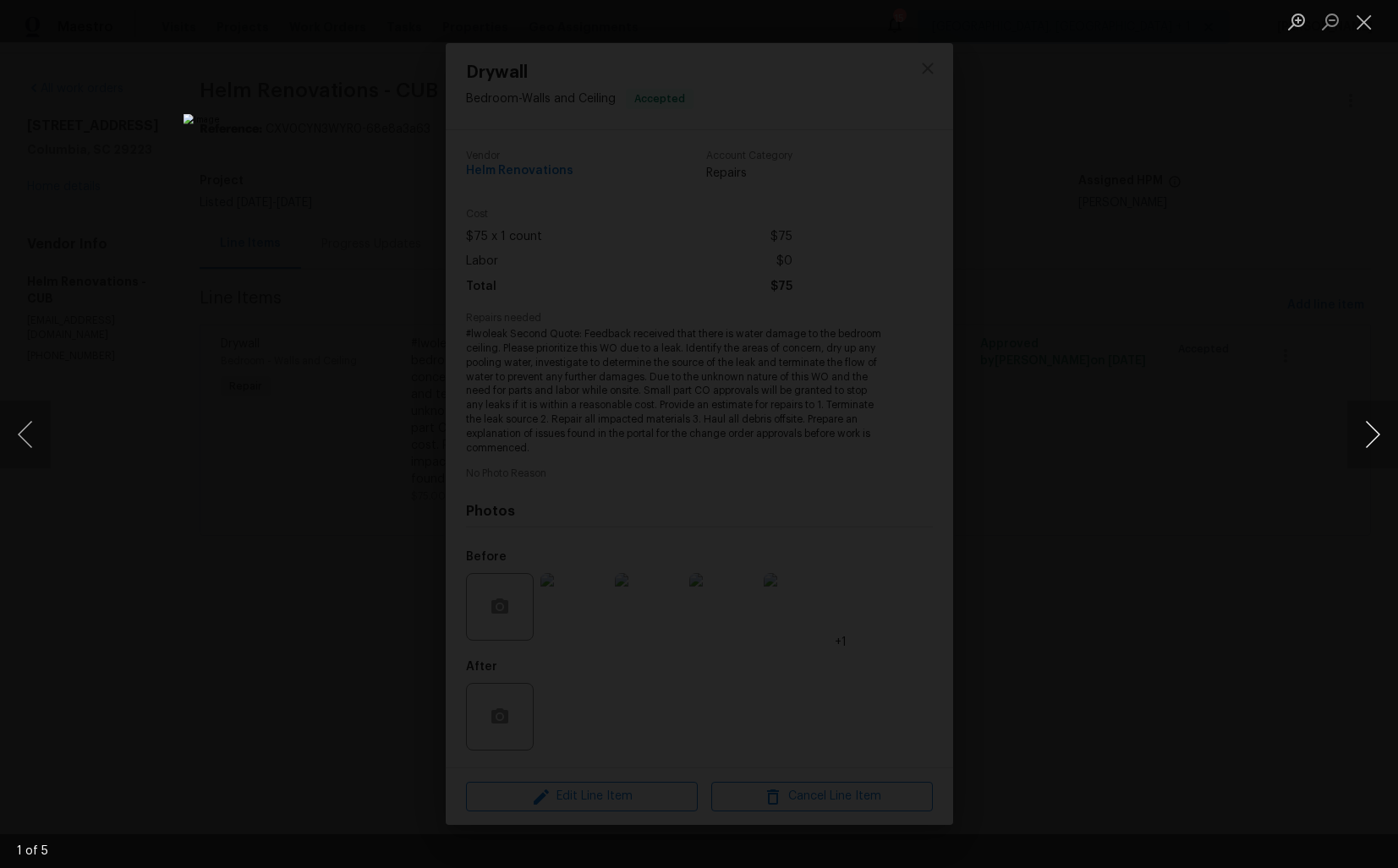
click at [1374, 441] on button "Next image" at bounding box center [1372, 434] width 51 height 68
click at [1255, 412] on div "Lightbox" at bounding box center [699, 434] width 1398 height 868
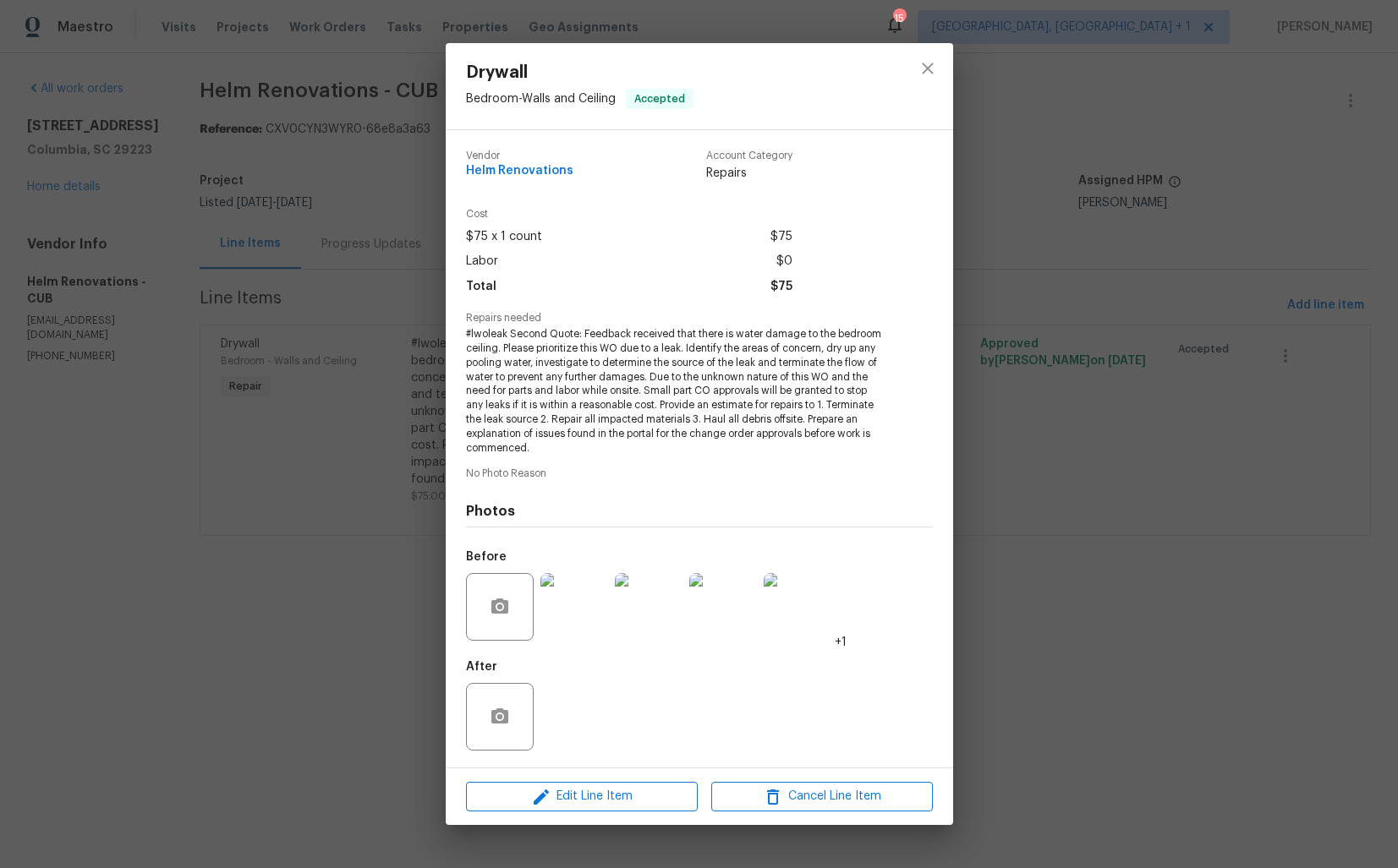
click at [1112, 417] on div "Drywall Bedroom - Walls and Ceiling Accepted Vendor Helm Renovations Account Ca…" at bounding box center [699, 434] width 1398 height 868
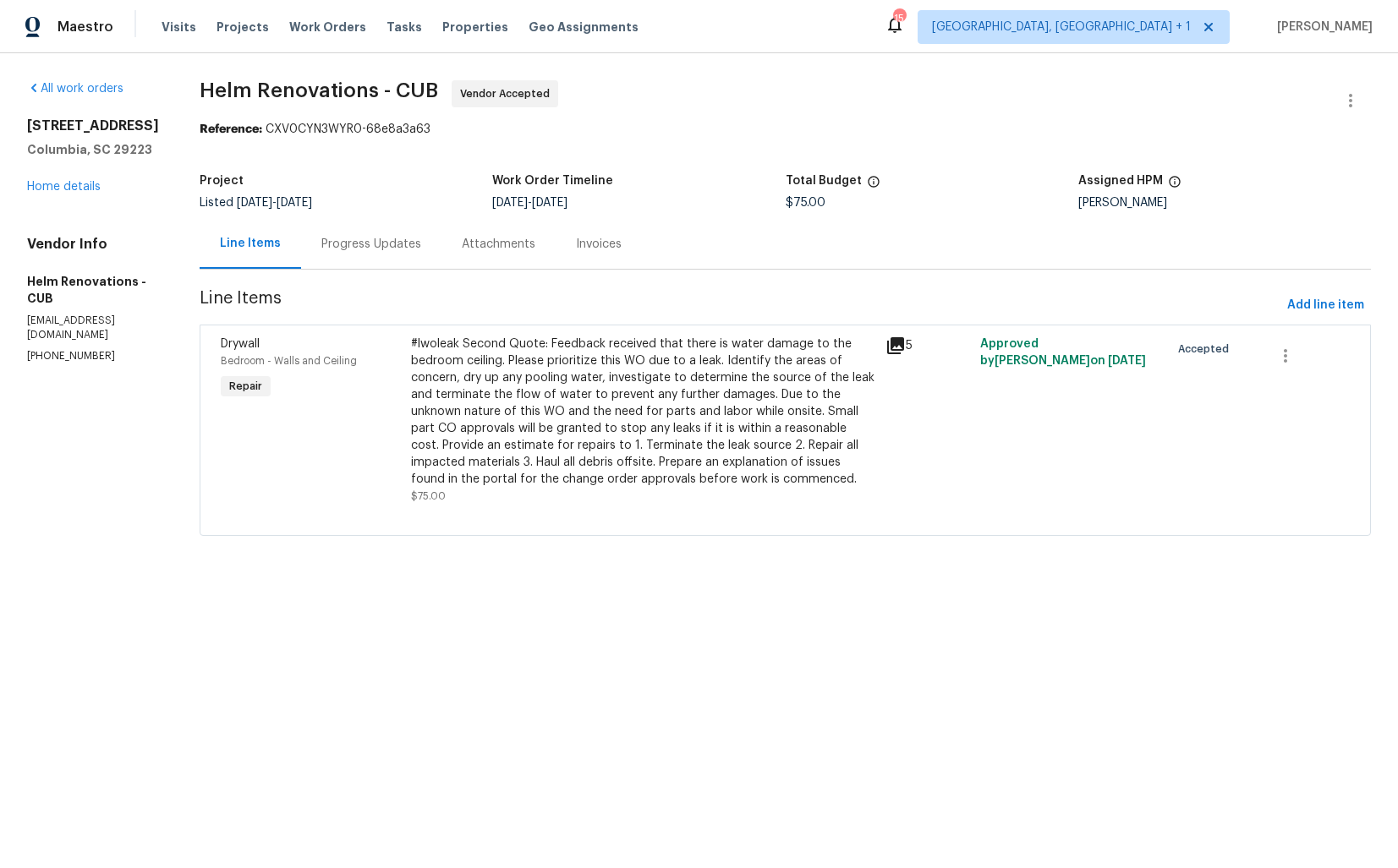
click at [383, 228] on div "Progress Updates" at bounding box center [371, 244] width 140 height 50
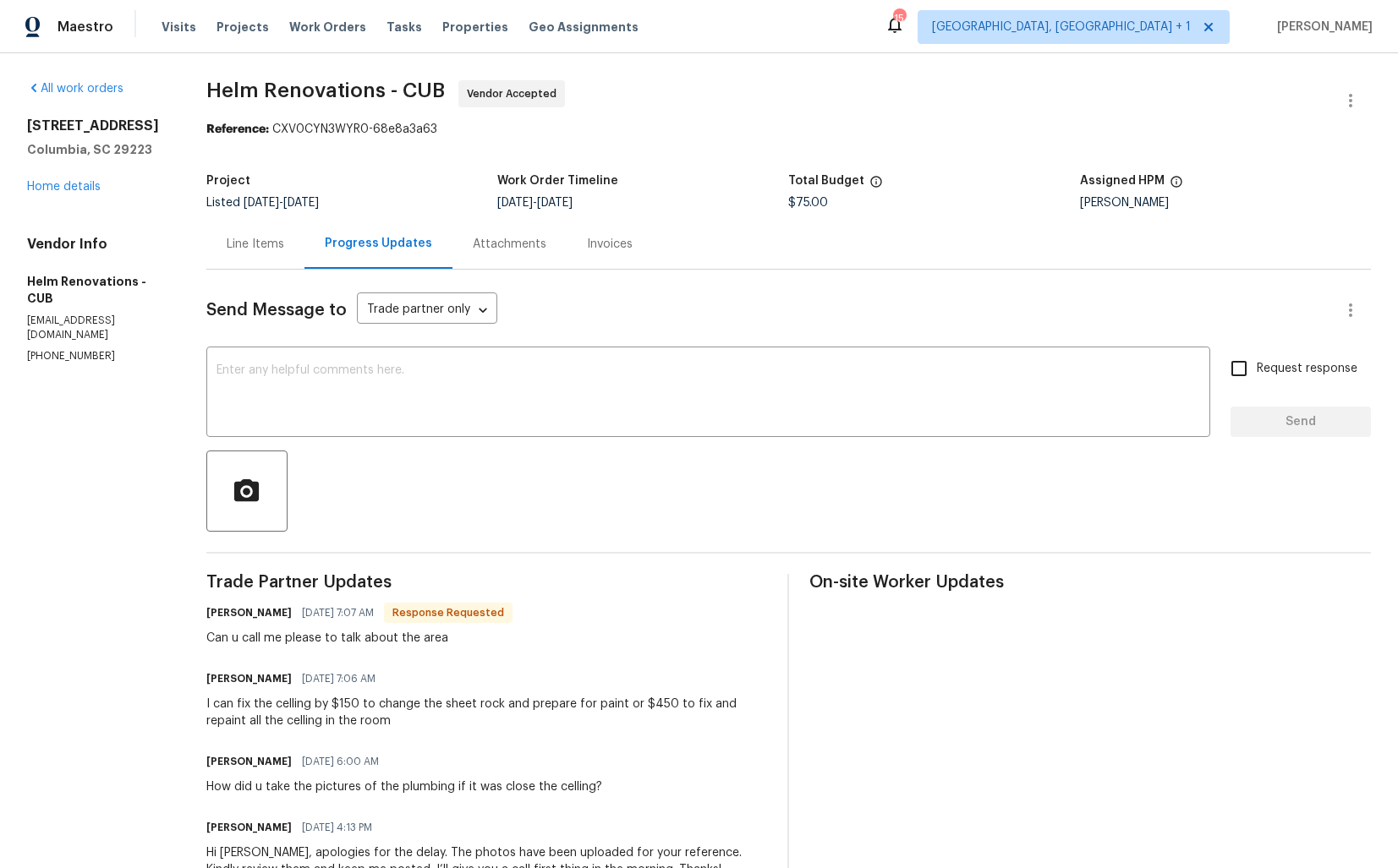
click at [240, 615] on h6 "Hector Martinez" at bounding box center [250, 612] width 86 height 17
copy h6 "Hector"
click at [464, 400] on textarea at bounding box center [708, 394] width 984 height 59
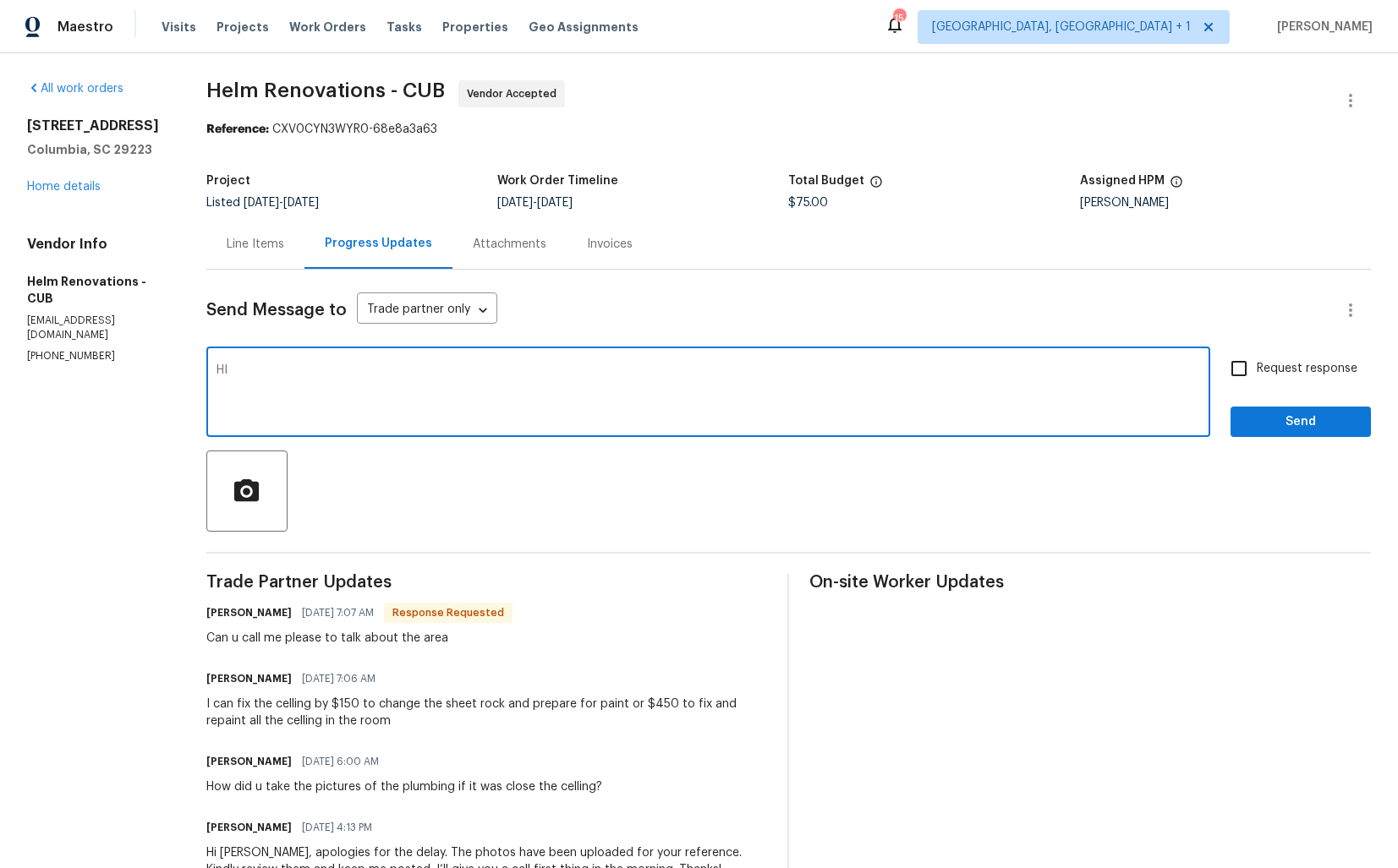
paste textarea "Hector"
click at [478, 375] on textarea "HI Hector, as per the conversation over call kindly upload the photos you have …" at bounding box center [708, 394] width 984 height 59
paste textarea "i Hector, as discussed over the call, kindly upload the photos you have. I’ll c…"
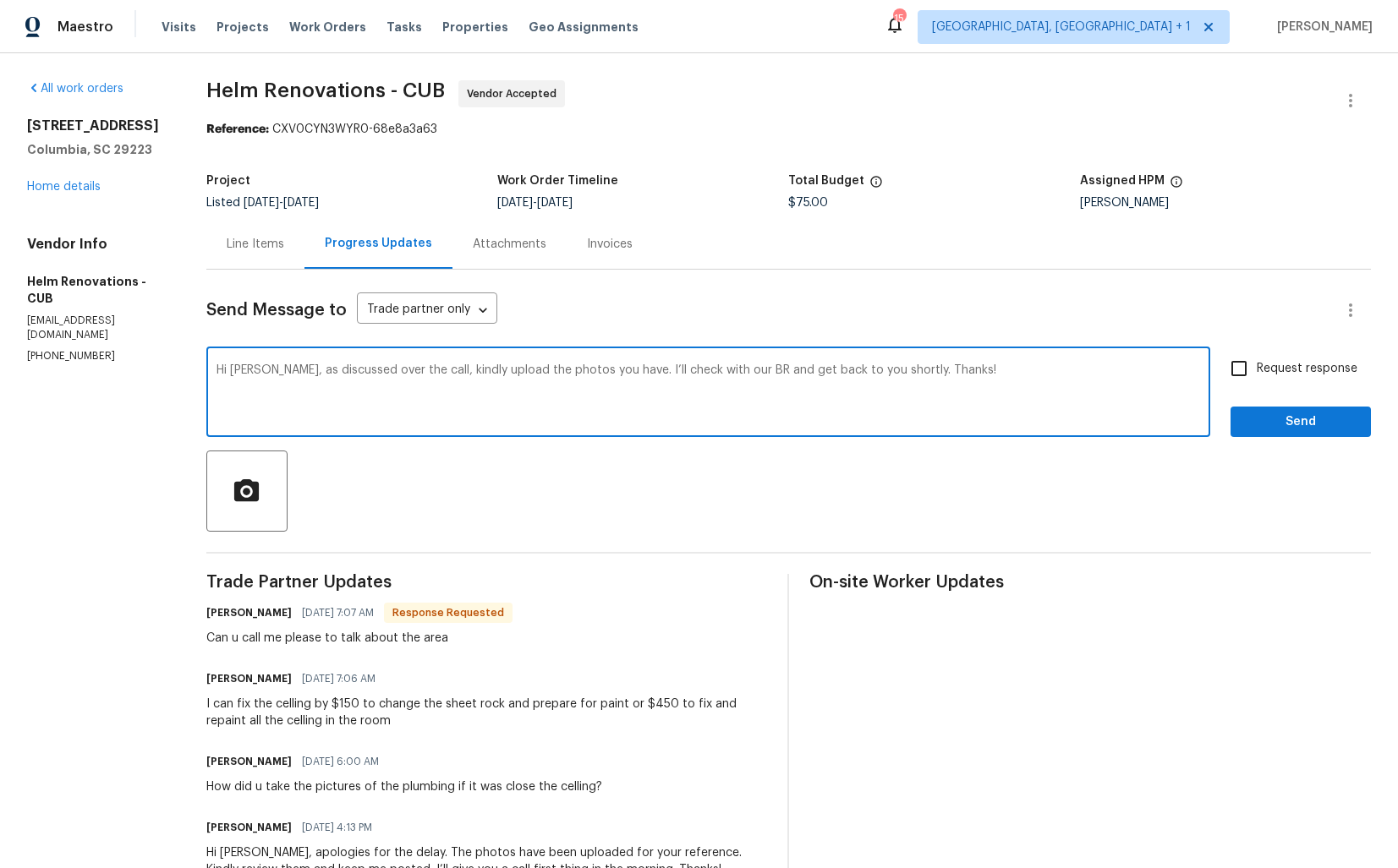
type textarea "Hi Hector, as discussed over the call, kindly upload the photos you have. I’ll …"
click at [1289, 417] on span "Send" at bounding box center [1301, 423] width 114 height 21
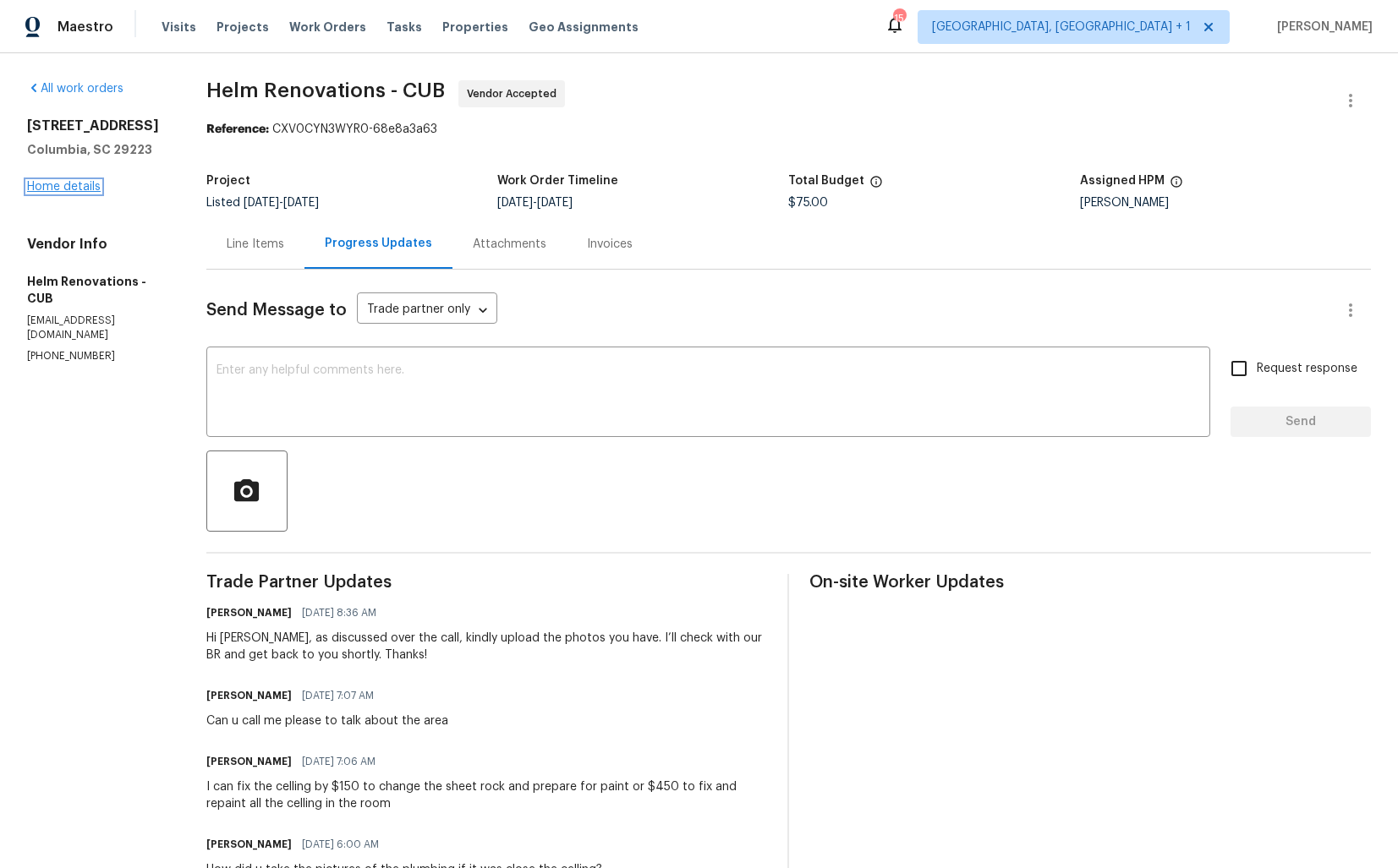
click at [87, 184] on link "Home details" at bounding box center [64, 186] width 73 height 12
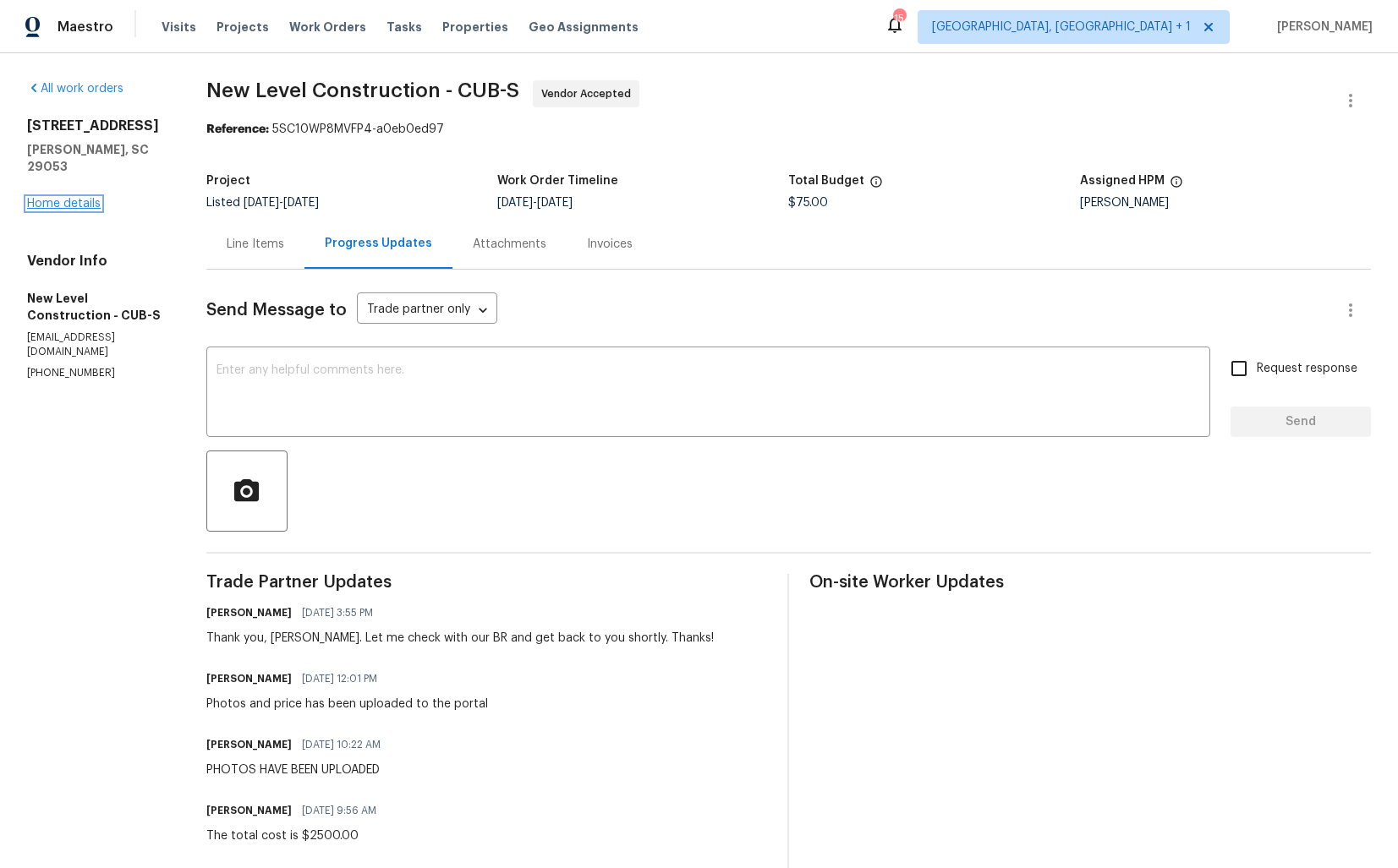
click at [66, 198] on link "Home details" at bounding box center [64, 203] width 73 height 12
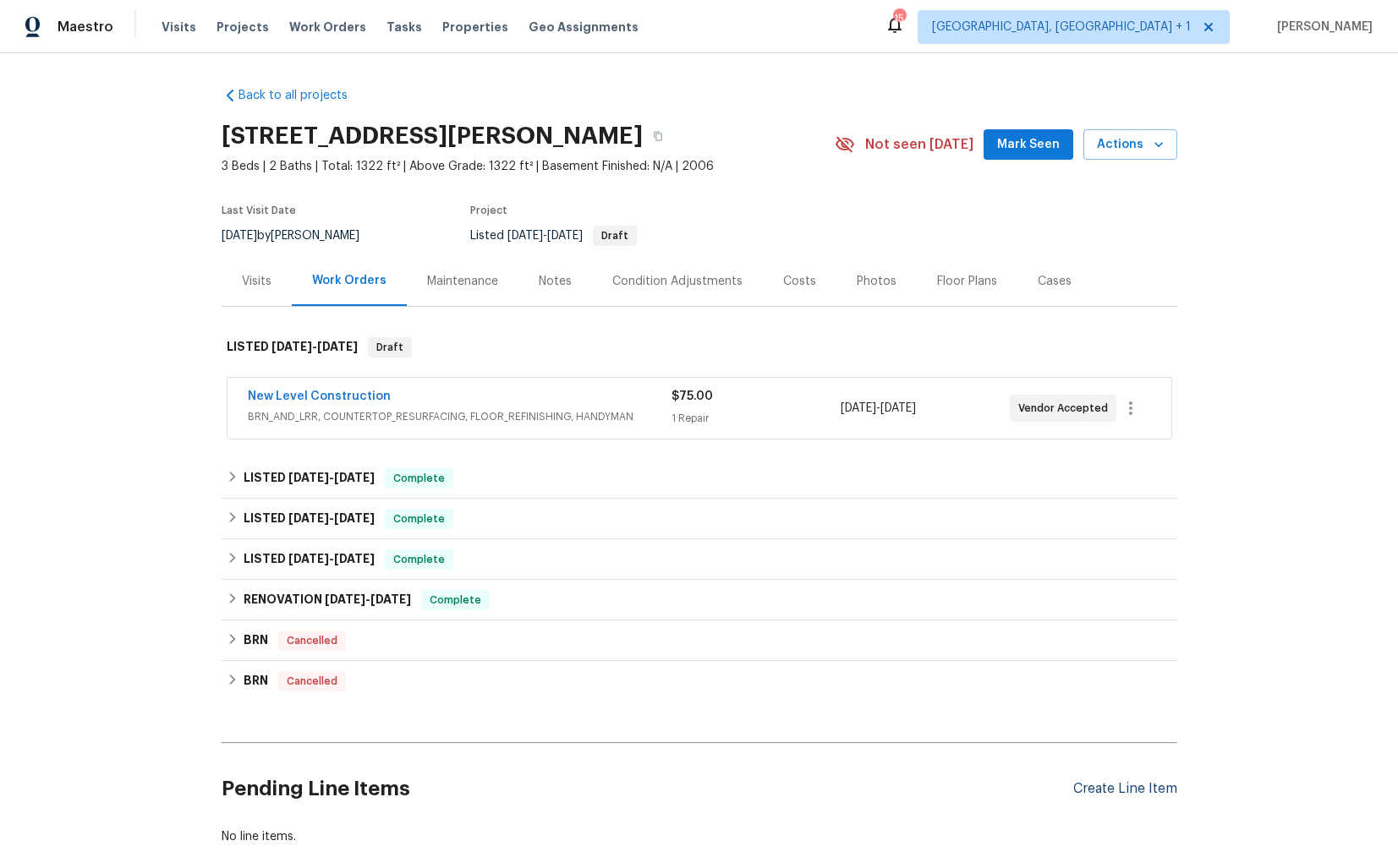
click at [1112, 791] on div "Create Line Item" at bounding box center [1125, 789] width 104 height 16
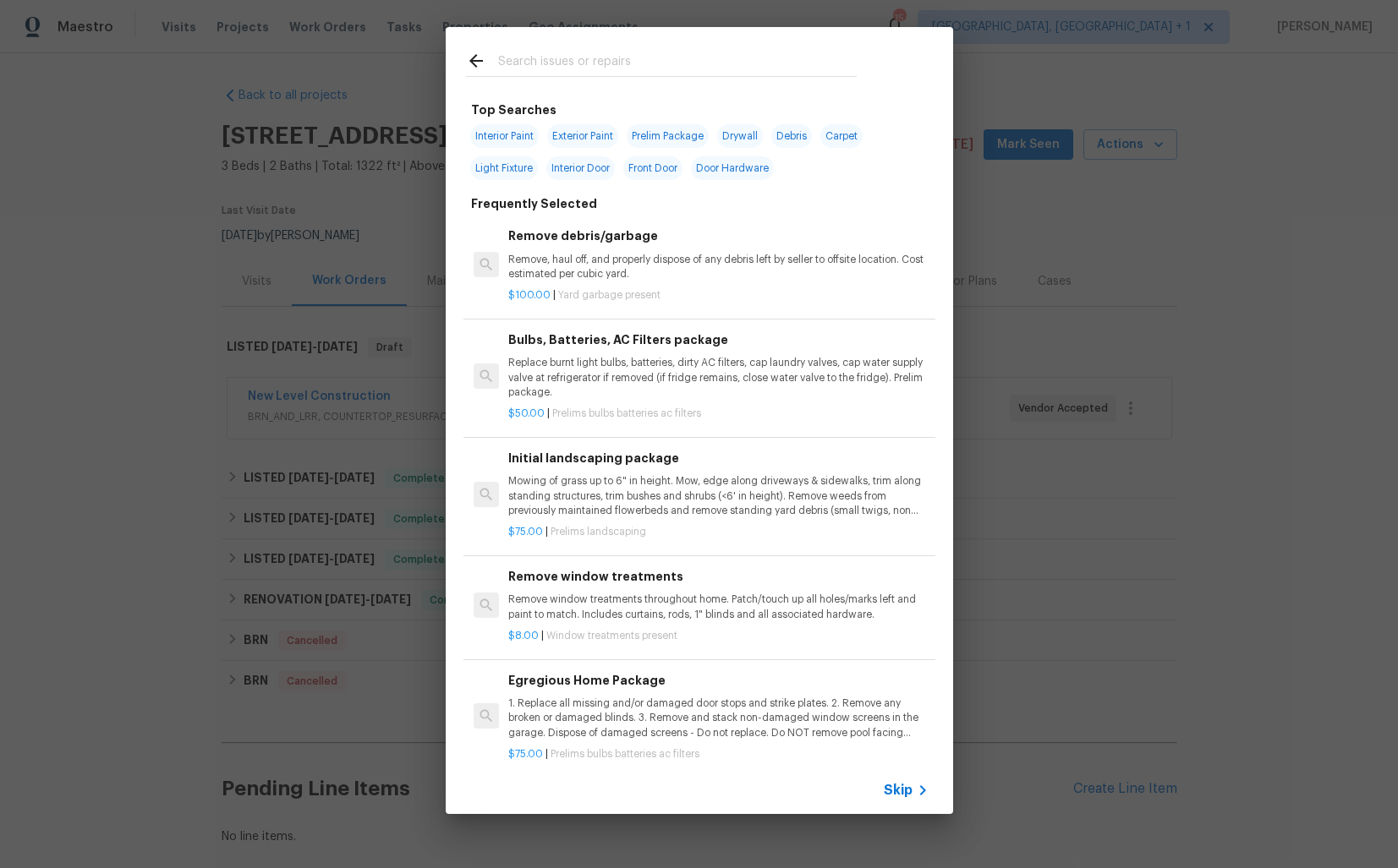
click at [544, 63] on input "text" at bounding box center [677, 63] width 359 height 25
click at [250, 512] on div "Top Searches Interior Paint Exterior Paint Prelim Package Drywall Debris Carpet…" at bounding box center [699, 420] width 1398 height 841
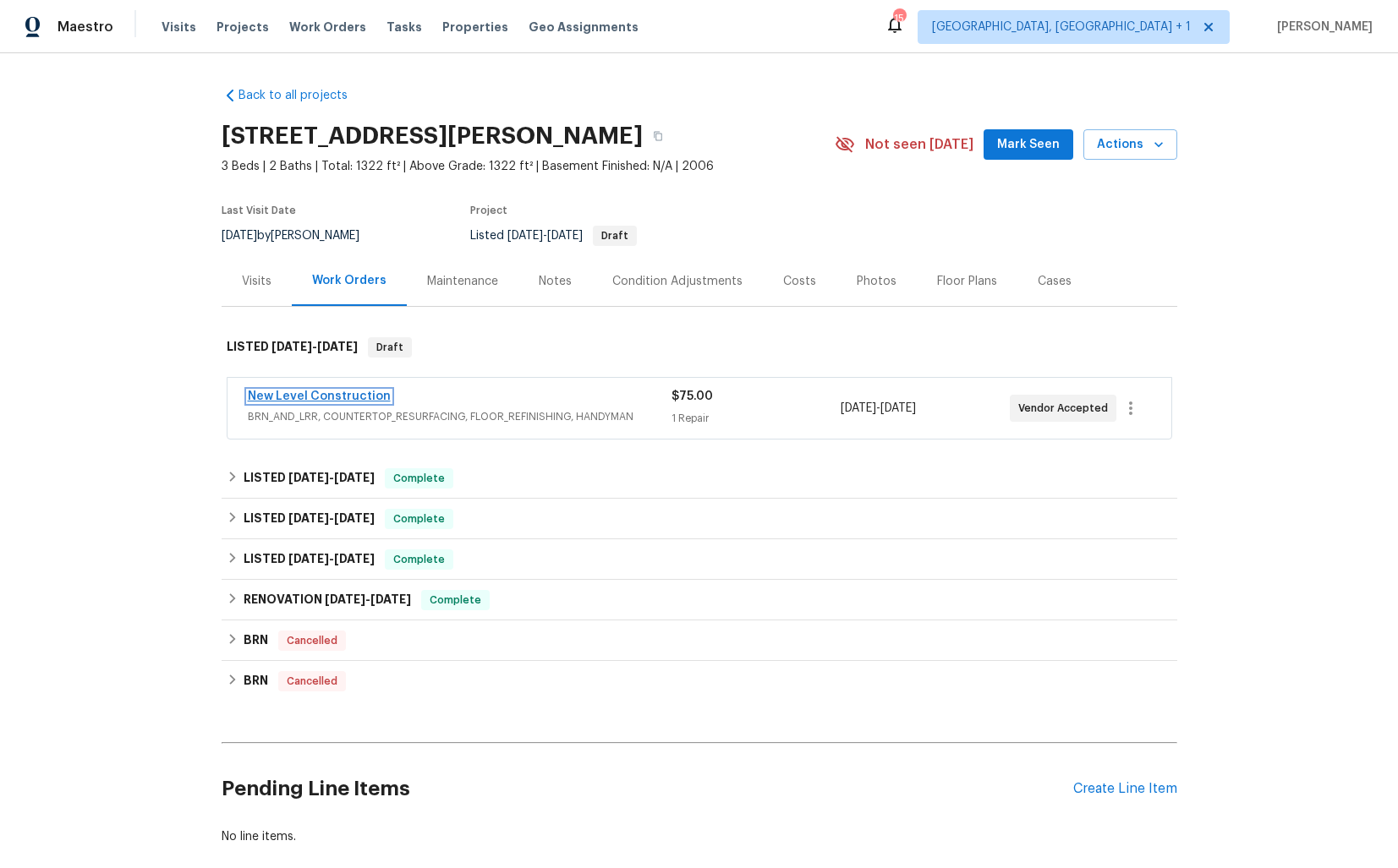
click at [303, 400] on link "New Level Construction" at bounding box center [319, 396] width 143 height 12
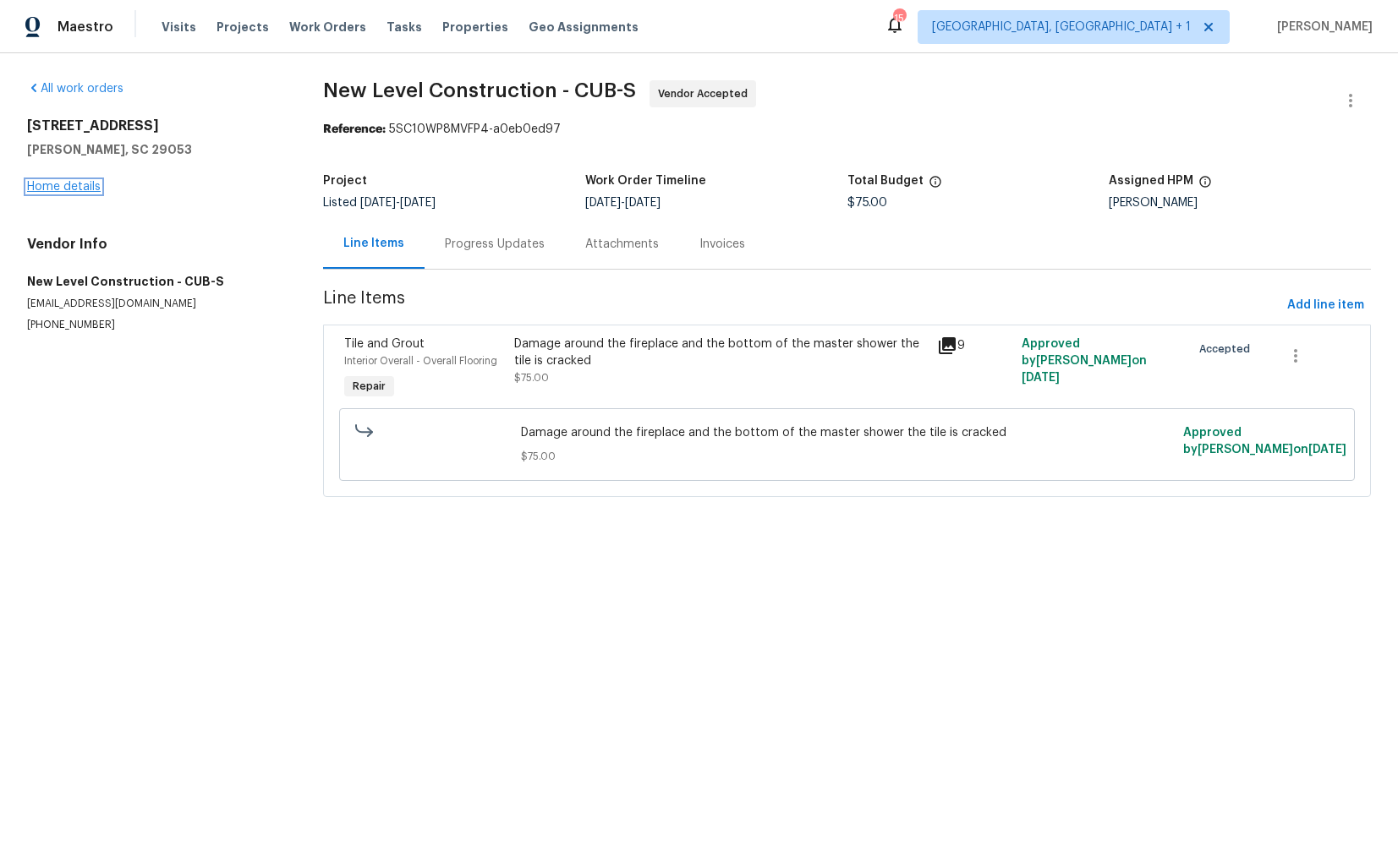
click at [87, 185] on link "Home details" at bounding box center [64, 186] width 73 height 12
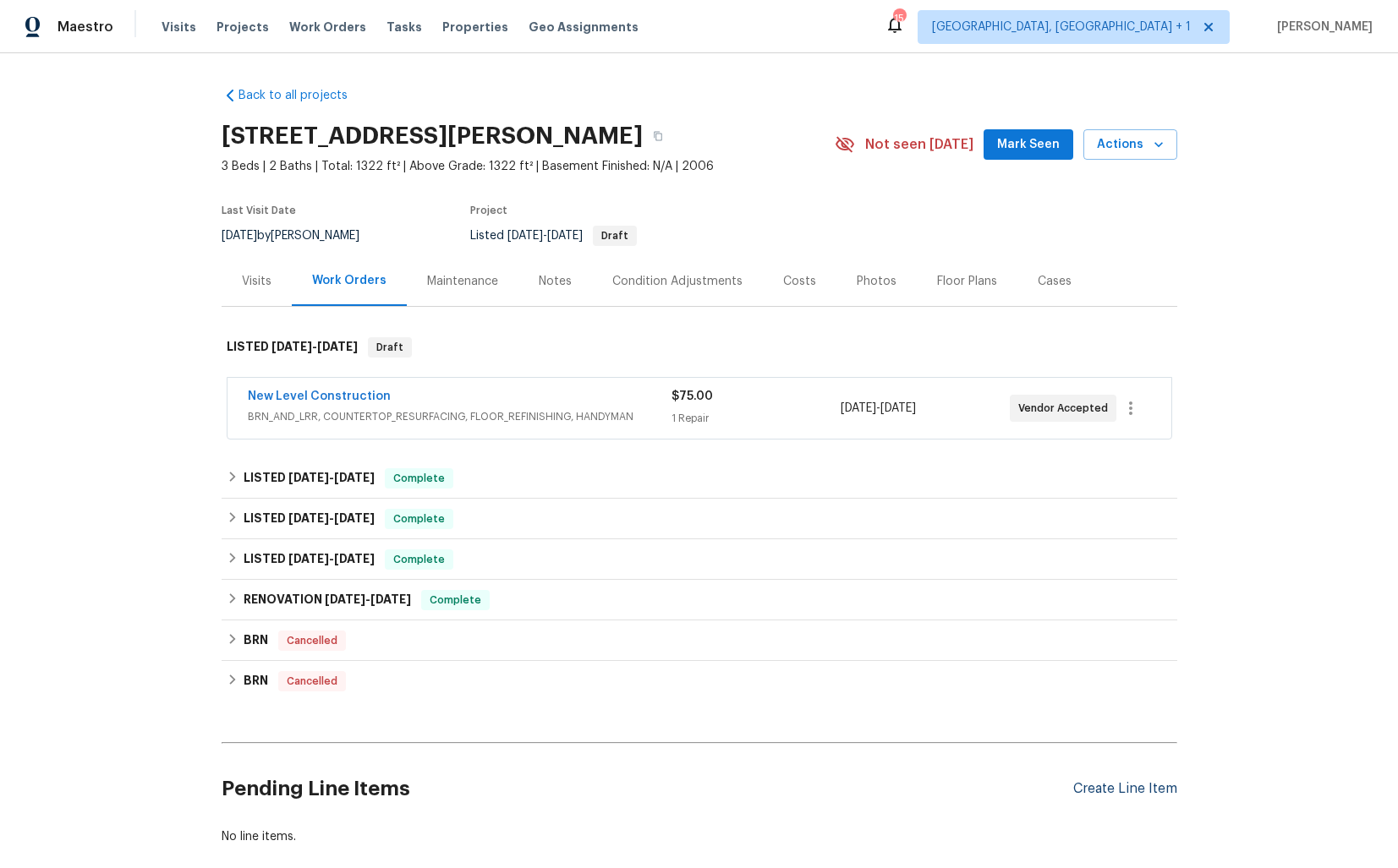
click at [1129, 781] on div "Create Line Item" at bounding box center [1125, 789] width 104 height 16
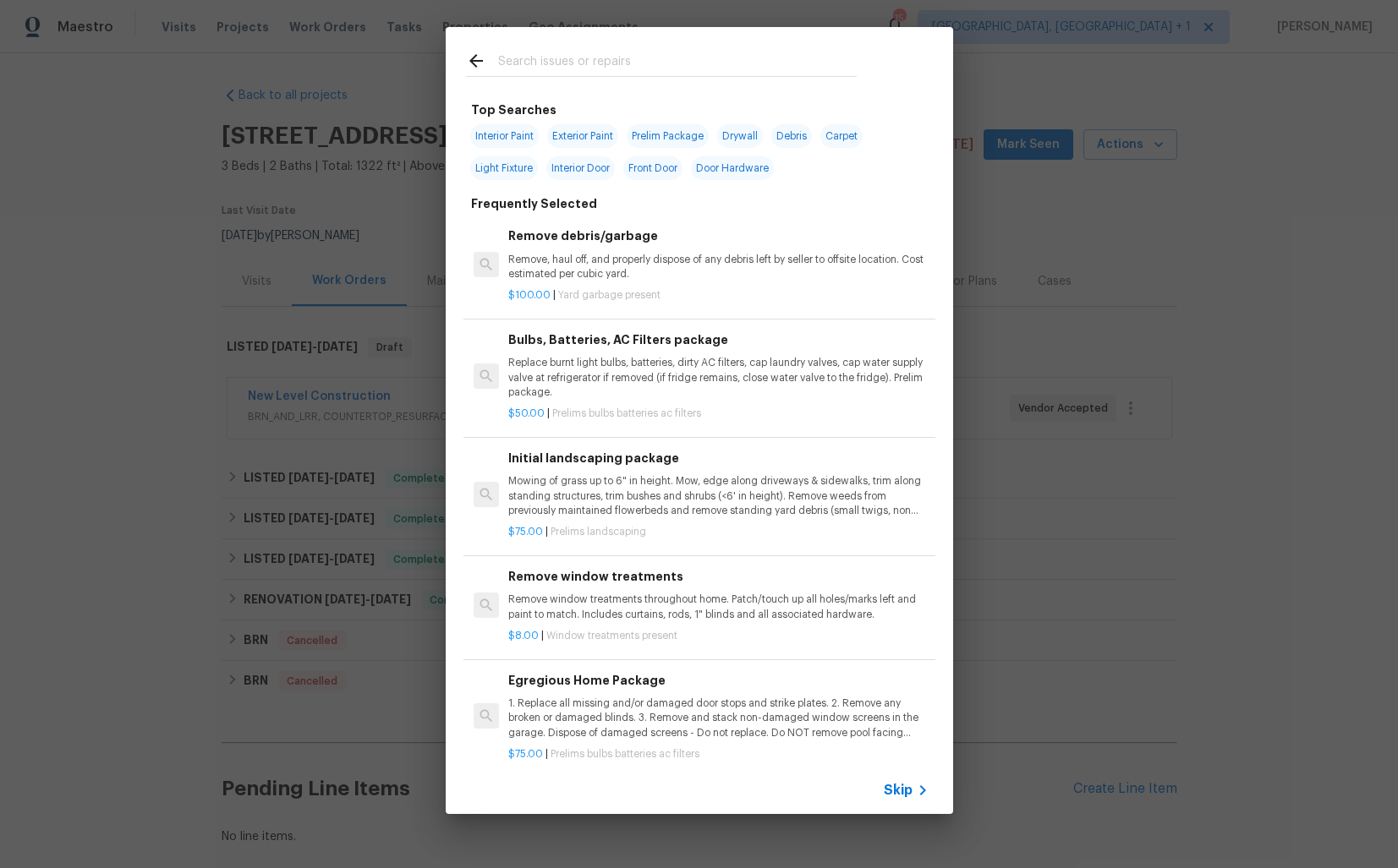
click at [599, 69] on input "text" at bounding box center [677, 63] width 359 height 25
type input "floor"
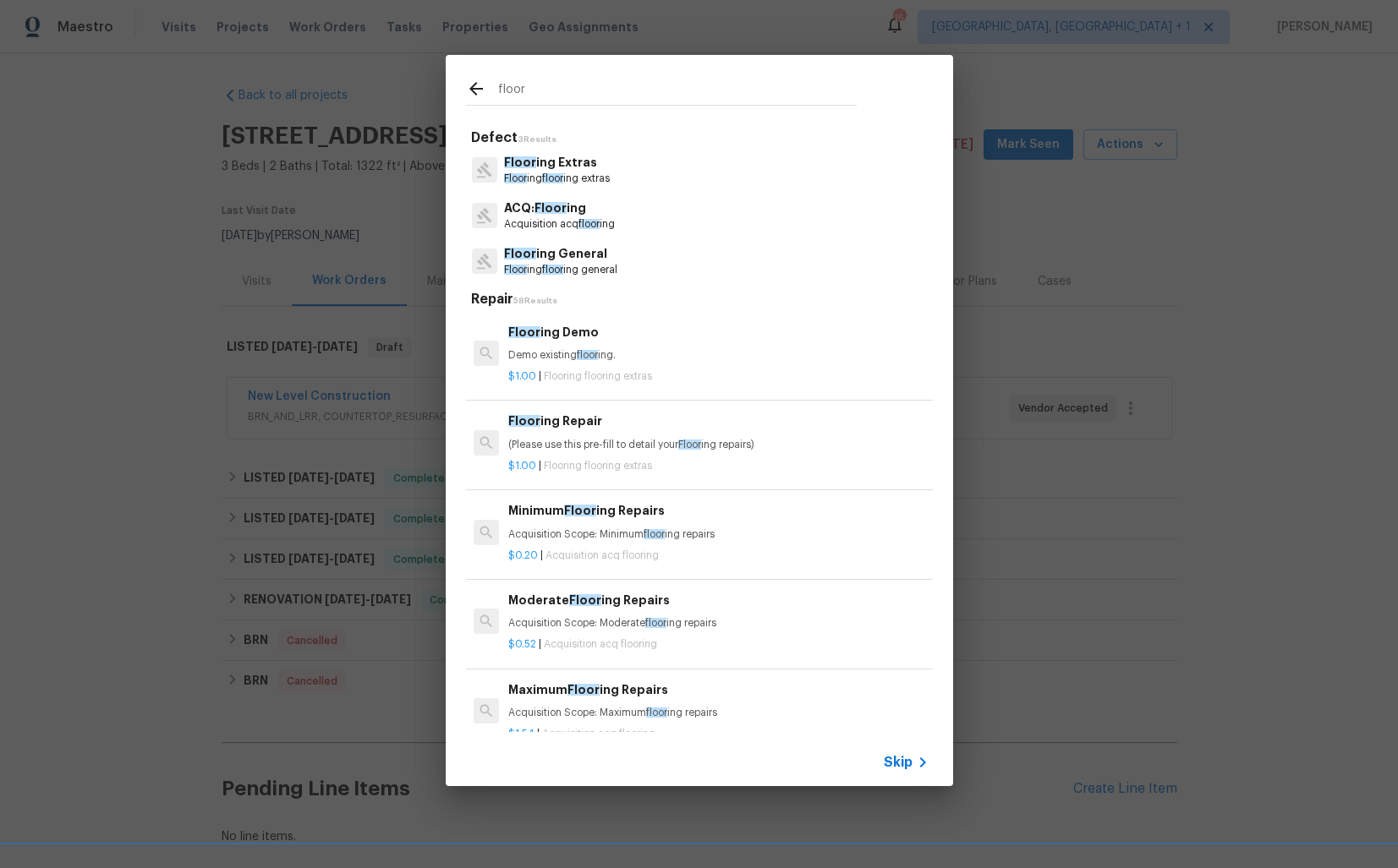
click at [569, 257] on p "Floor ing General" at bounding box center [561, 254] width 114 height 18
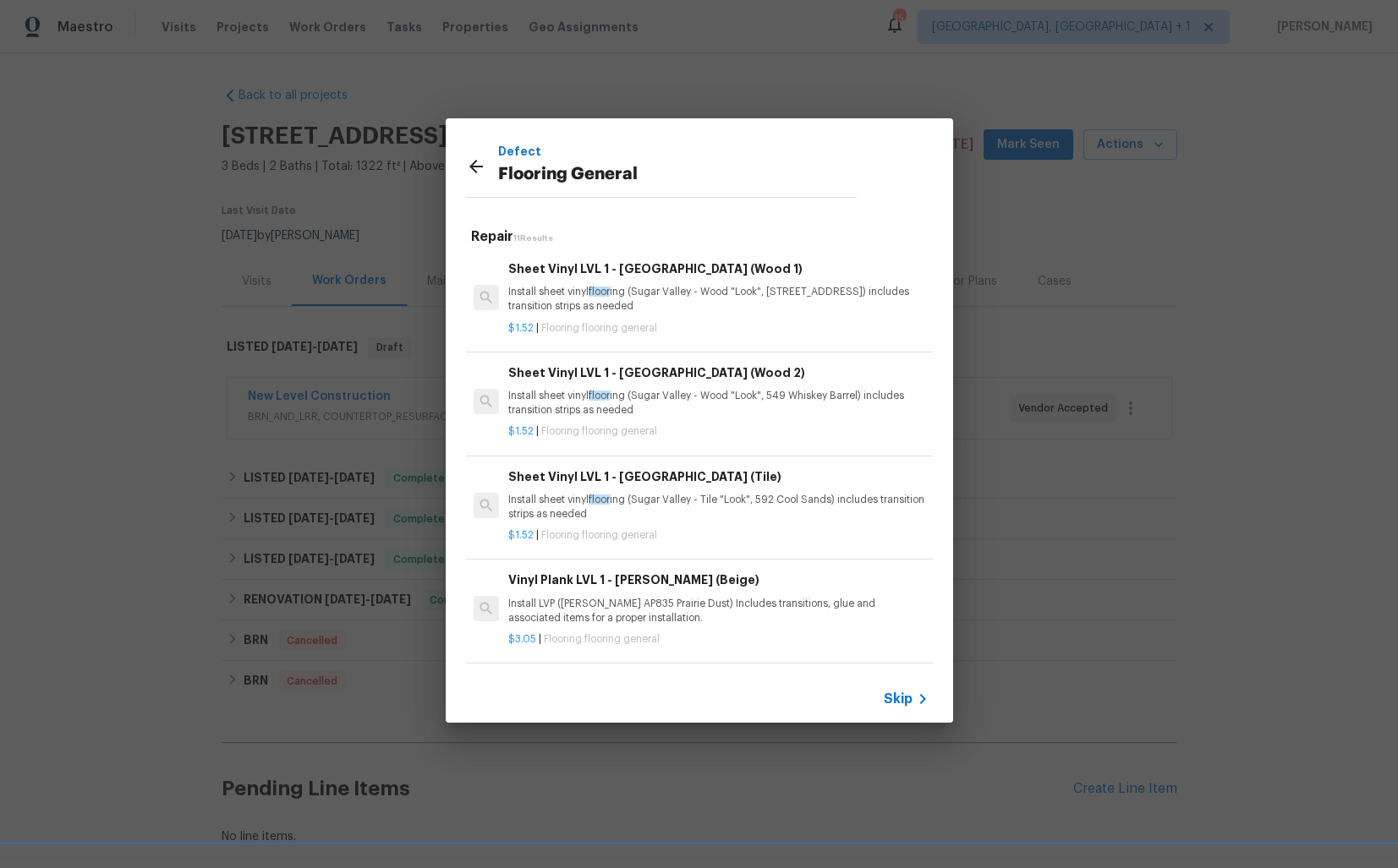
click at [555, 392] on p "Install sheet vinyl floor ing ([GEOGRAPHIC_DATA] - Wood "Look", 549 Whiskey Bar…" at bounding box center [717, 403] width 419 height 29
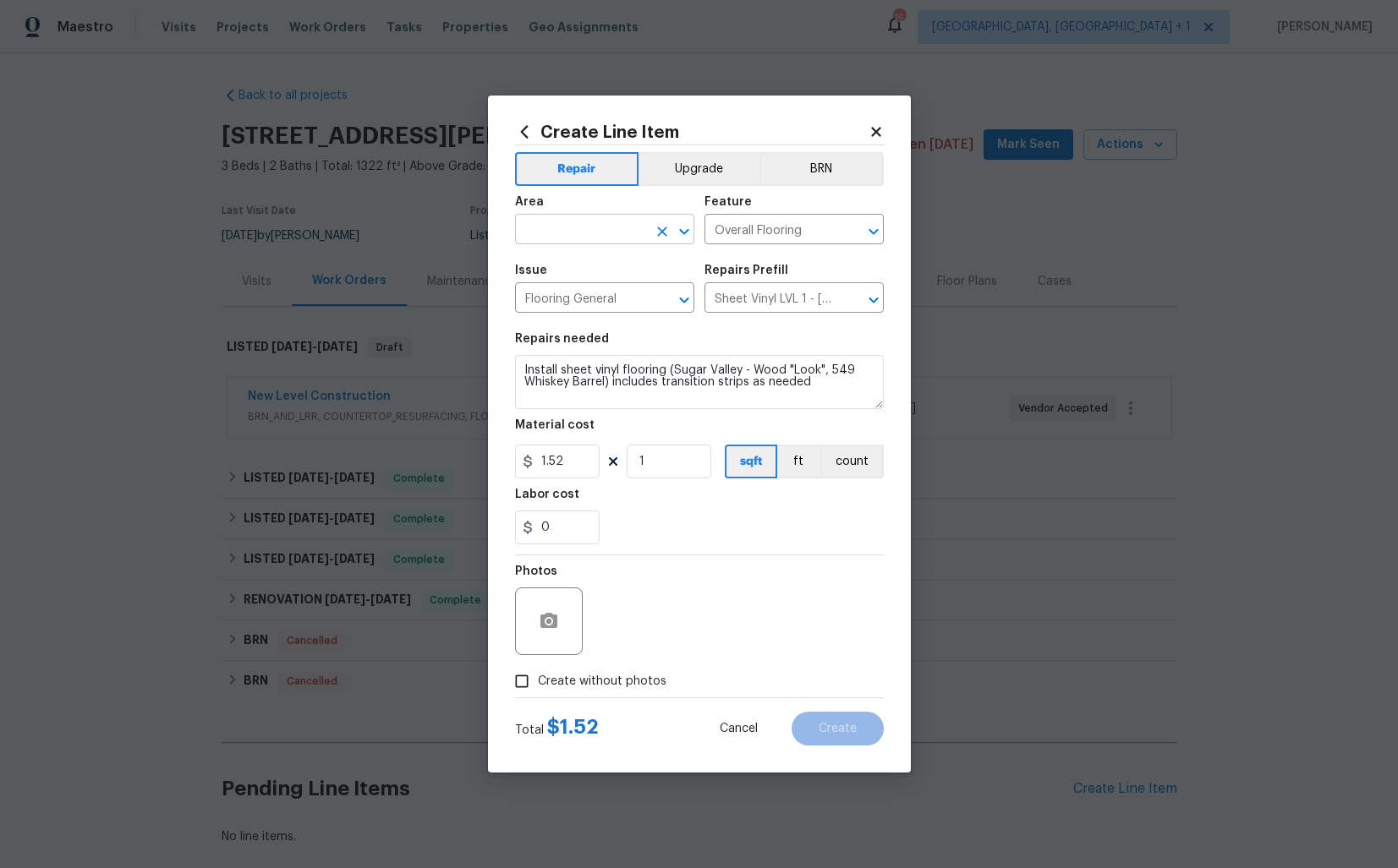
click at [553, 222] on input "text" at bounding box center [581, 231] width 132 height 26
click at [589, 290] on li "Interior Overall" at bounding box center [605, 296] width 179 height 28
type input "Interior Overall"
click at [741, 296] on input "Sheet Vinyl LVL 1 - [GEOGRAPHIC_DATA] (Wood 2) $1.52" at bounding box center [771, 299] width 132 height 26
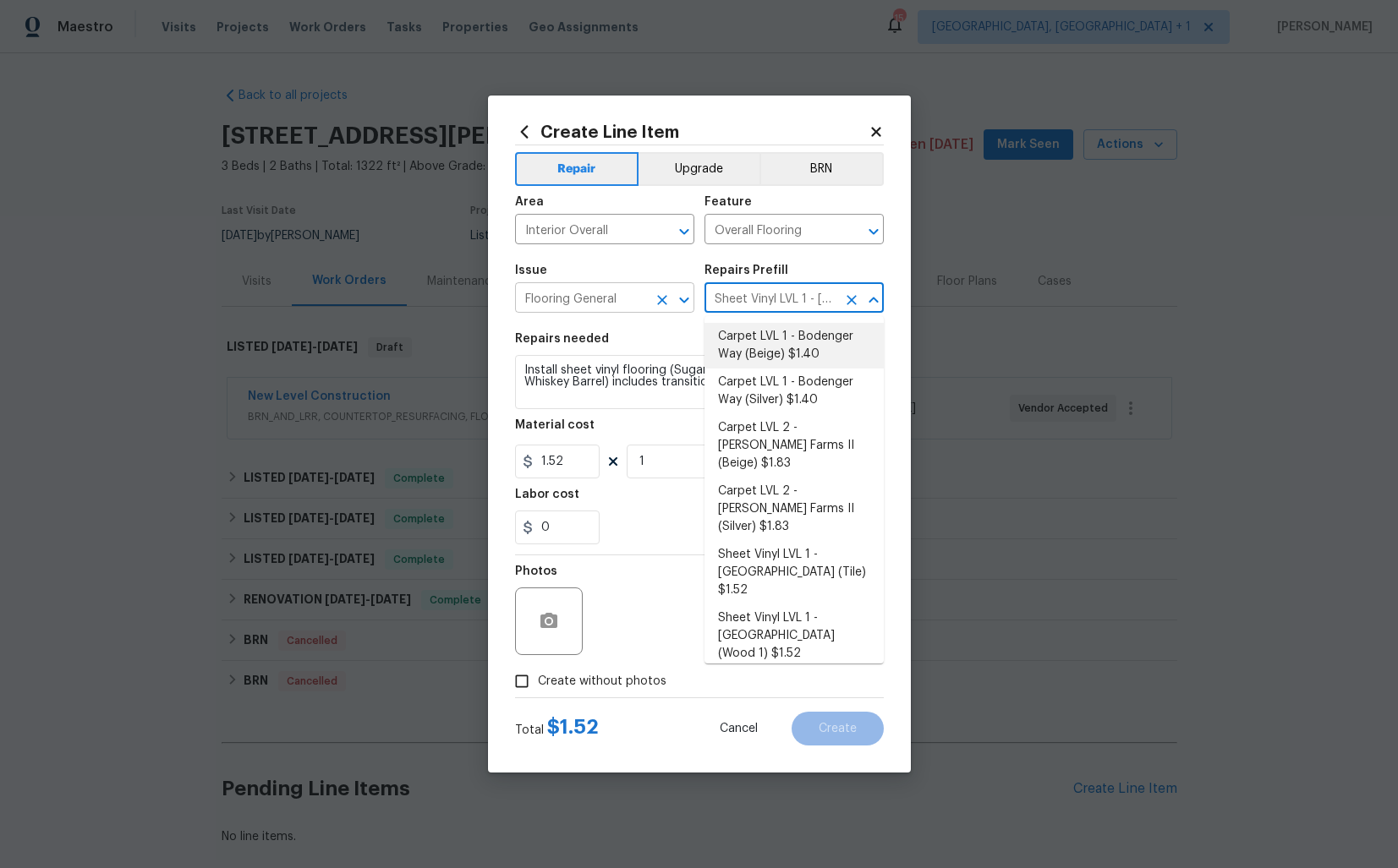
click at [618, 308] on input "Flooring General" at bounding box center [581, 299] width 132 height 26
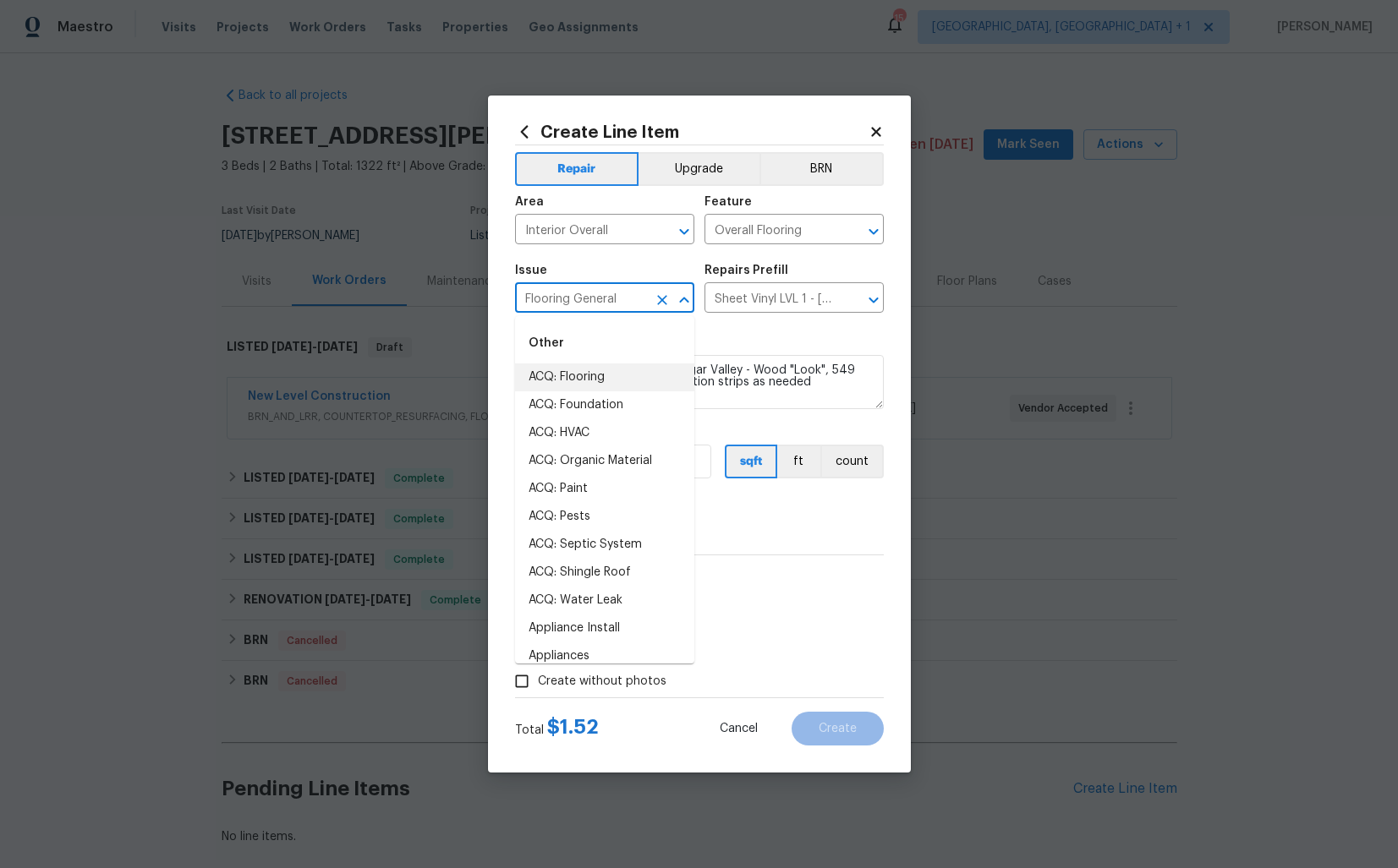
click at [754, 325] on section "Repairs needed Install sheet vinyl flooring (Sugar Valley - Wood "Look", 549 Wh…" at bounding box center [699, 438] width 369 height 232
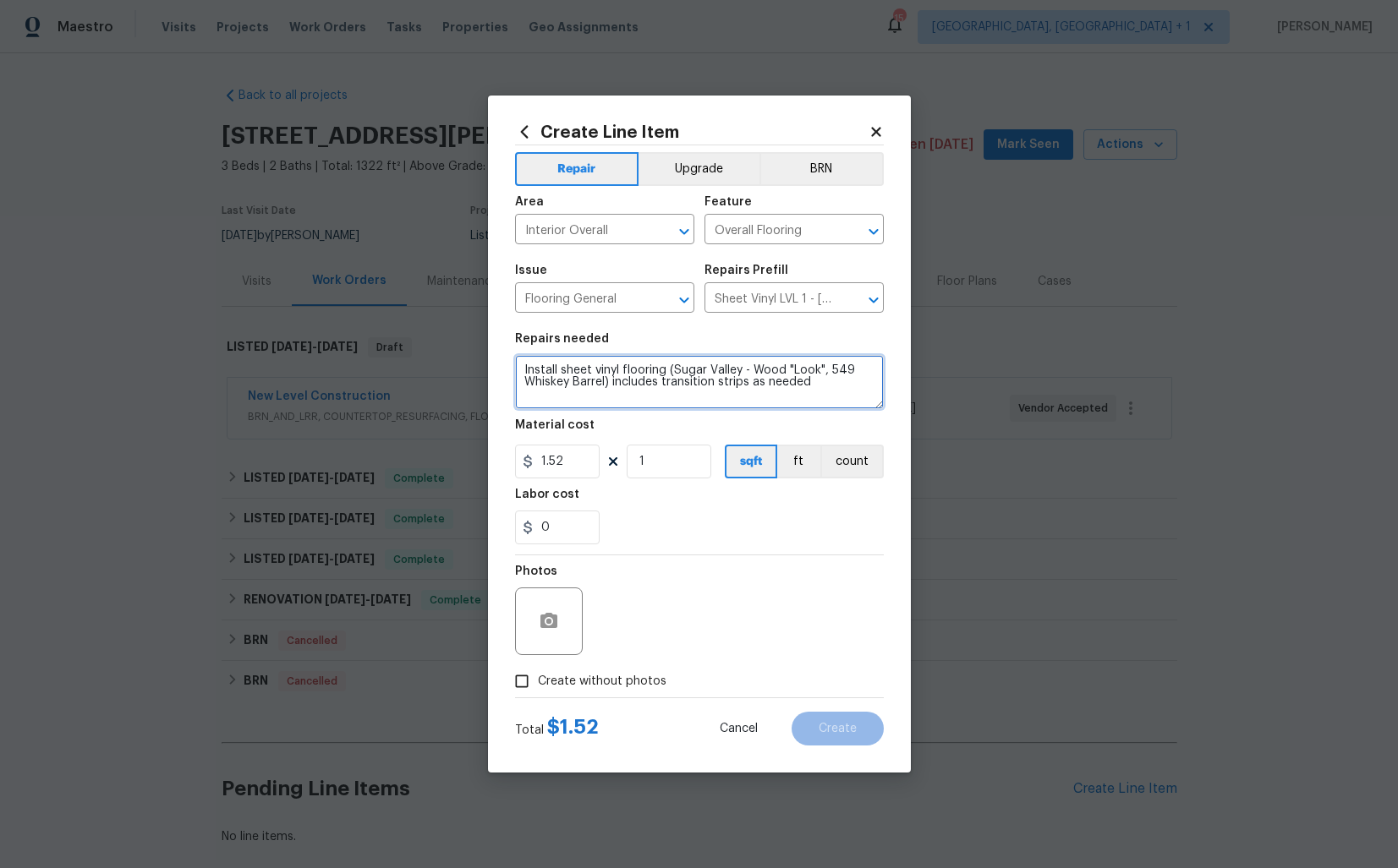
click at [651, 375] on textarea "Install sheet vinyl flooring (Sugar Valley - Wood "Look", 549 Whiskey Barrel) i…" at bounding box center [699, 382] width 369 height 55
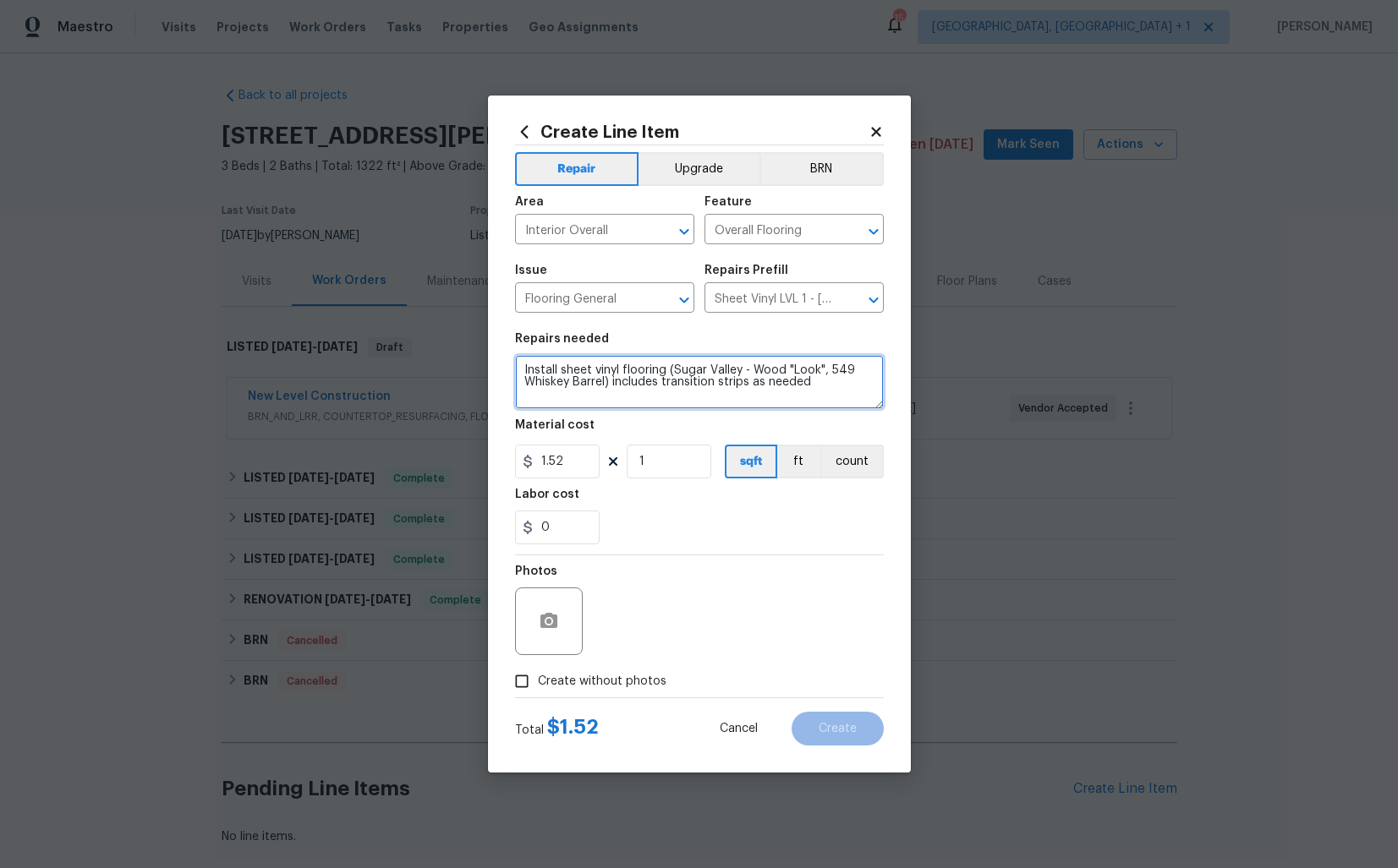
click at [651, 375] on textarea "Install sheet vinyl flooring (Sugar Valley - Wood "Look", 549 Whiskey Barrel) i…" at bounding box center [699, 382] width 369 height 55
paste textarea "Grout hairline cracks in shower tile floor (photos only show minor crack around…"
type textarea "Grout hairline cracks in shower tile floor (photos only show minor crack around…"
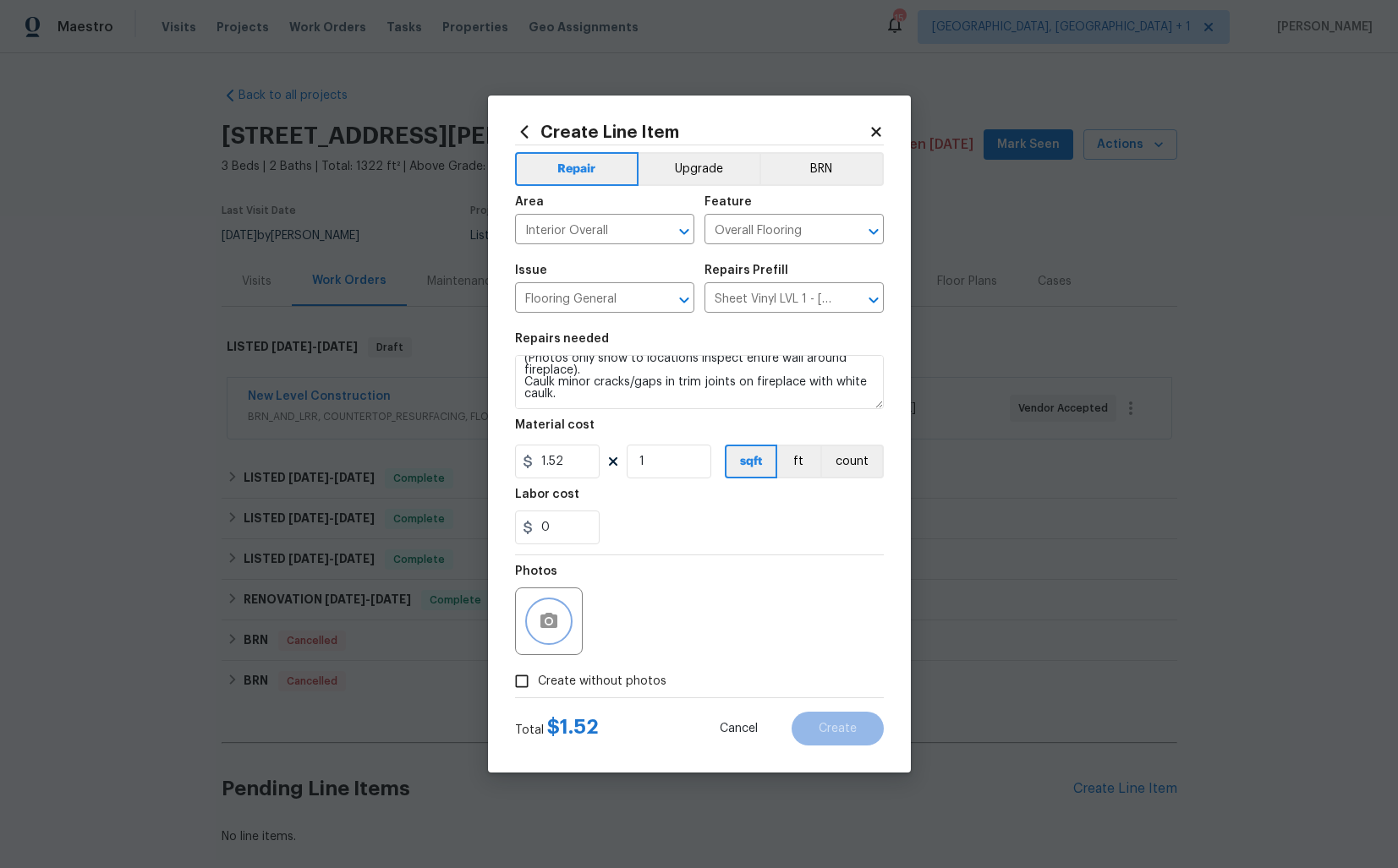
click at [554, 614] on icon "button" at bounding box center [548, 620] width 17 height 15
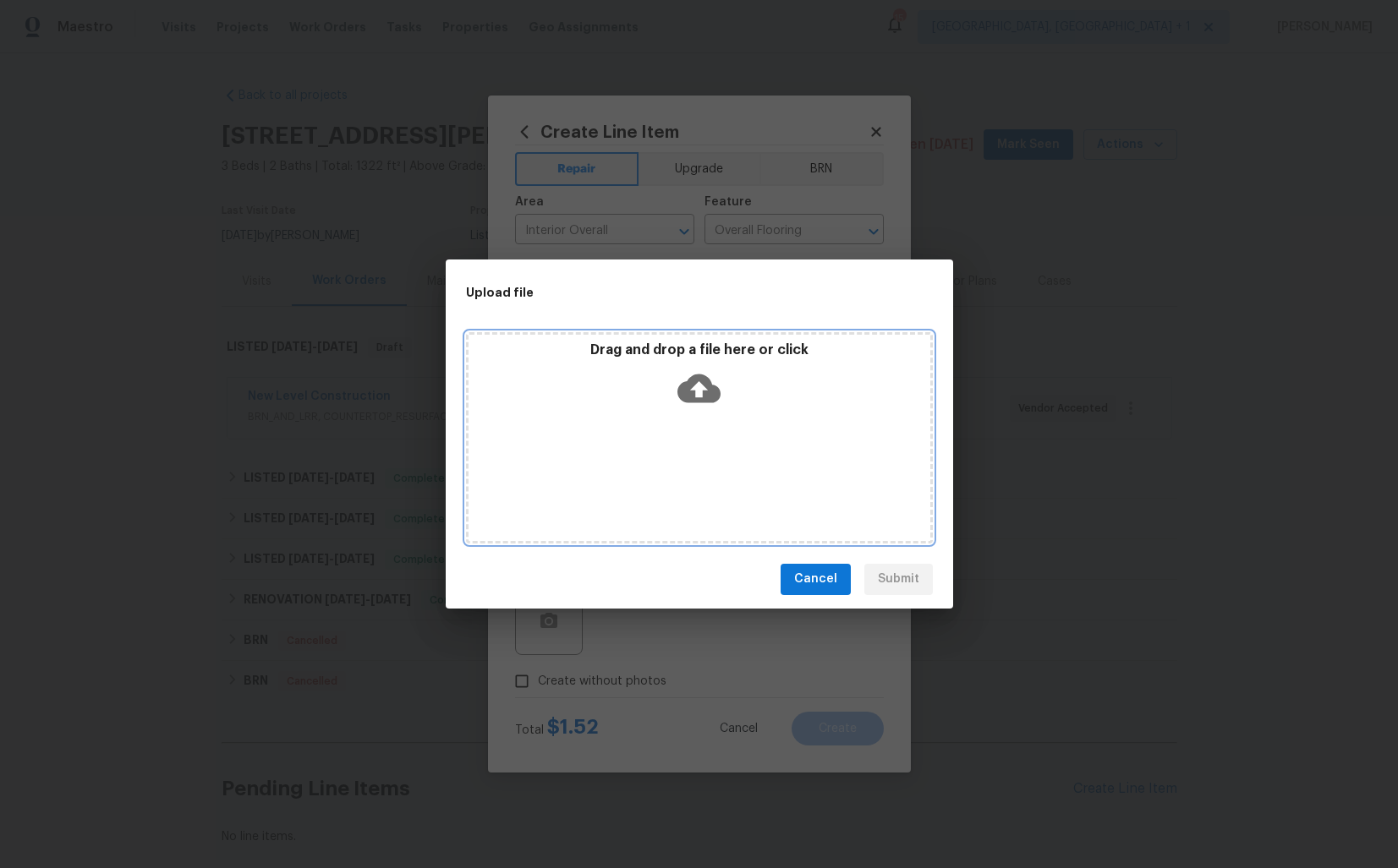
click at [699, 386] on icon at bounding box center [699, 388] width 43 height 43
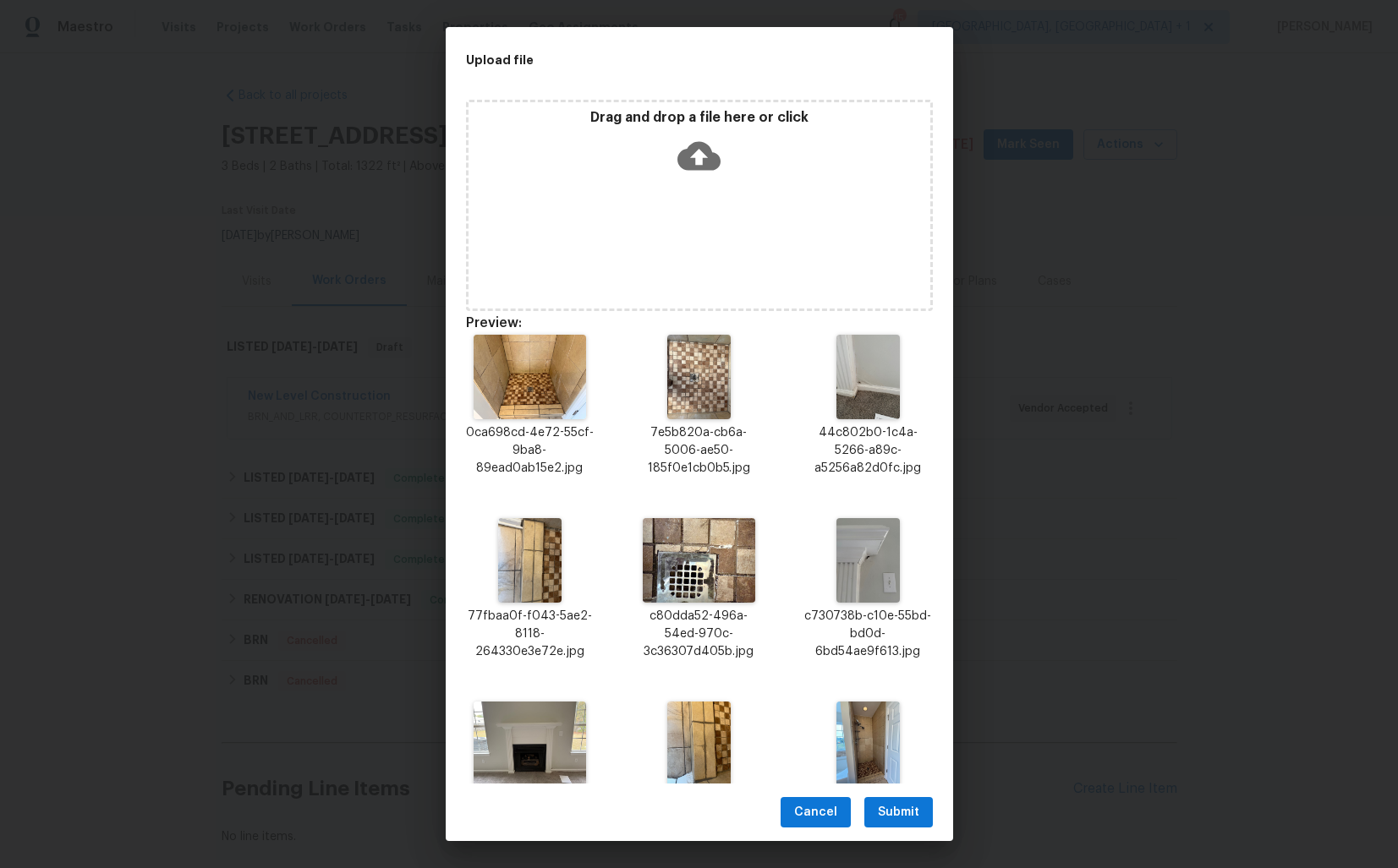
click at [902, 812] on span "Submit" at bounding box center [899, 813] width 41 height 21
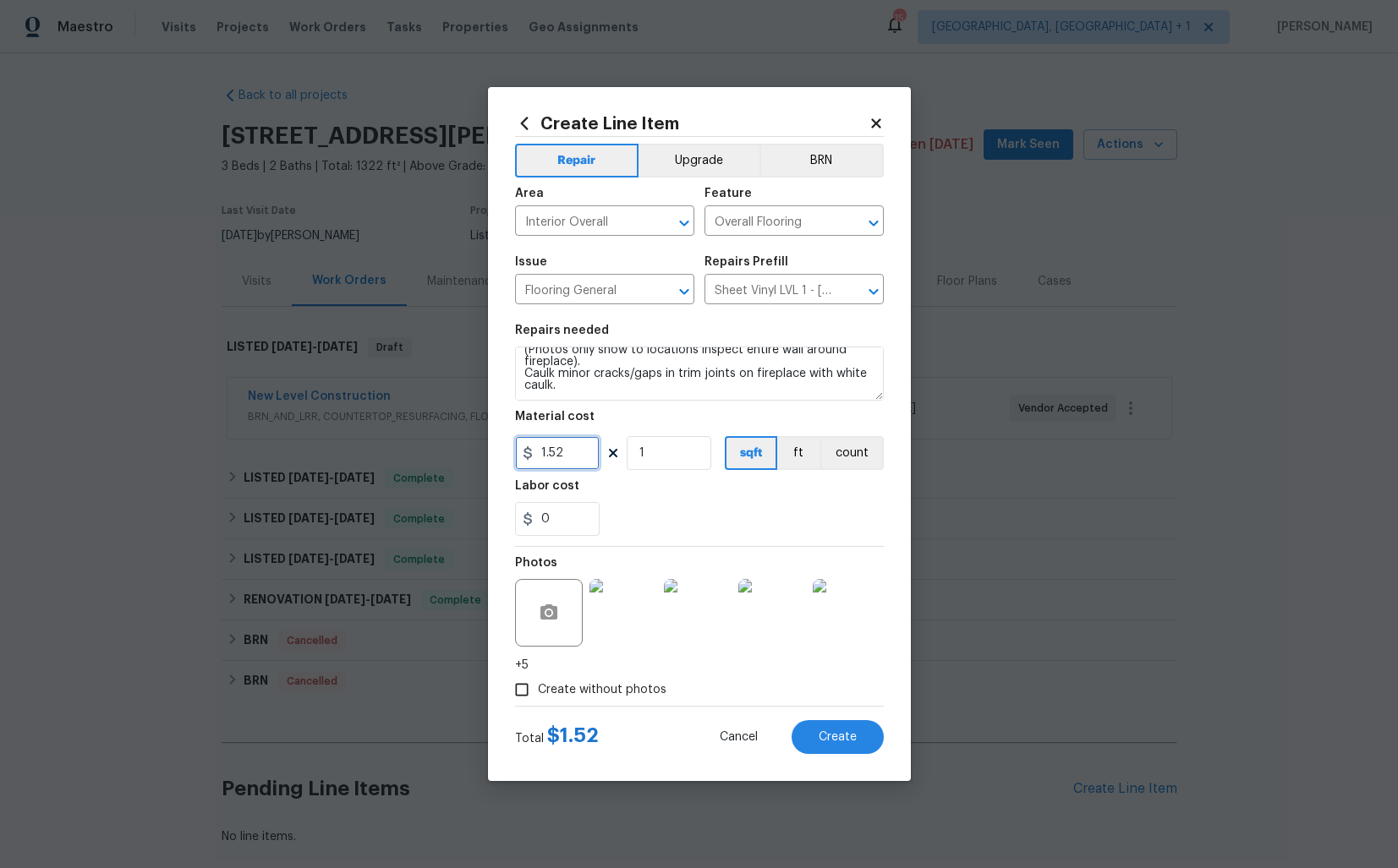
click at [575, 459] on input "1.52" at bounding box center [557, 453] width 85 height 34
type input "75"
click at [843, 731] on span "Create" at bounding box center [837, 737] width 38 height 13
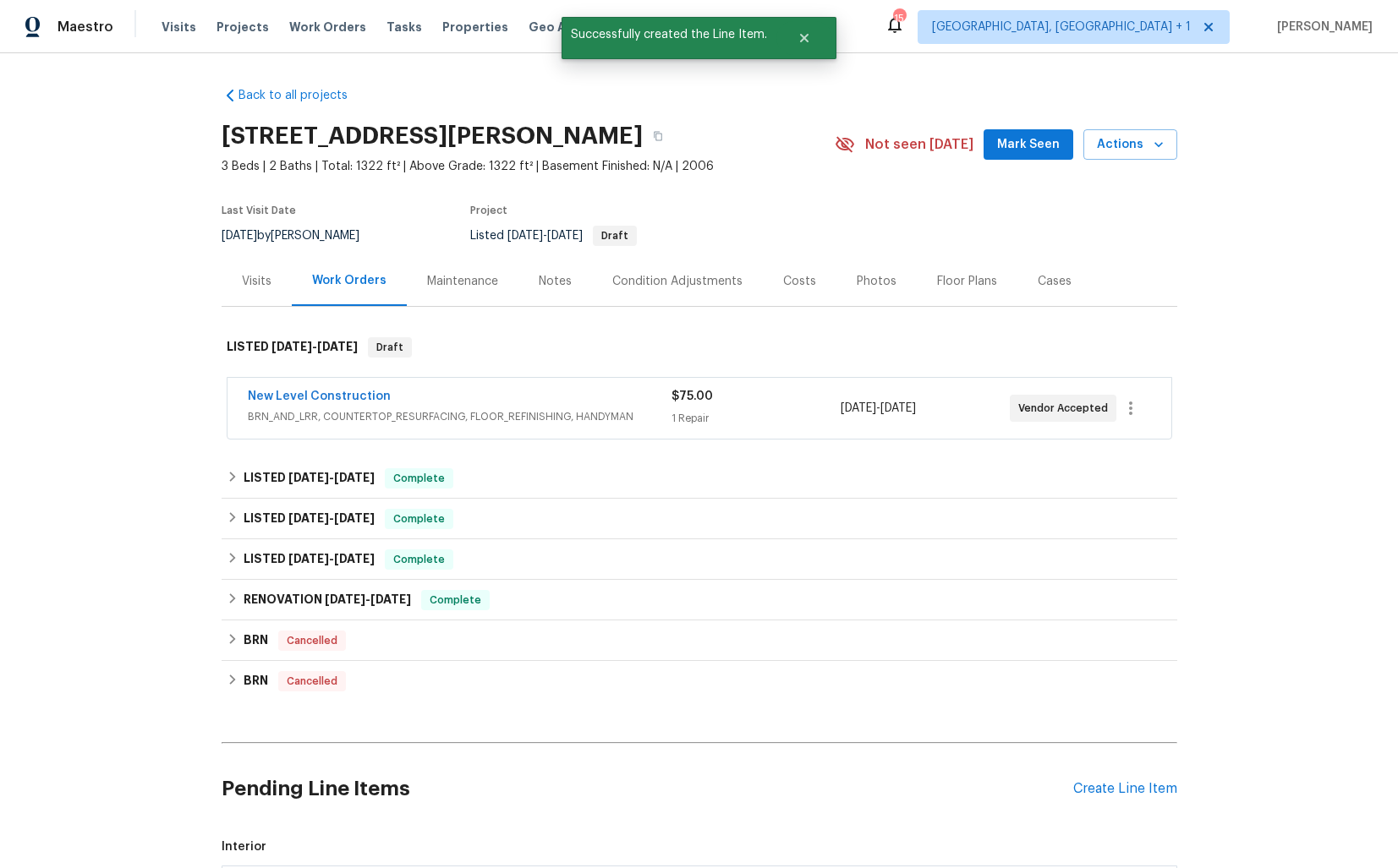
scroll to position [420, 0]
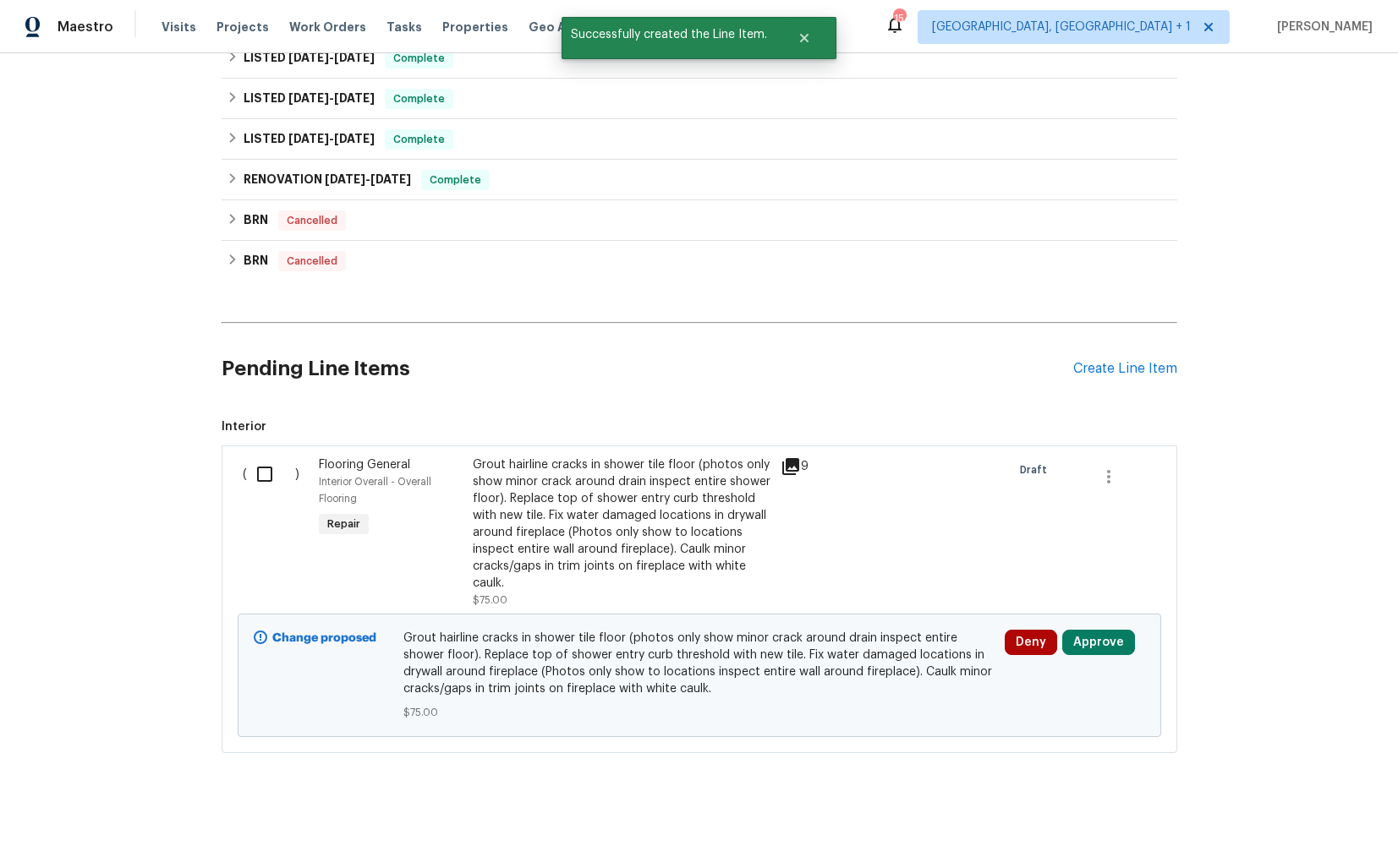
click at [260, 473] on input "checkbox" at bounding box center [271, 475] width 48 height 36
checkbox input "true"
click at [1295, 832] on span "Create Work Order" at bounding box center [1301, 827] width 113 height 21
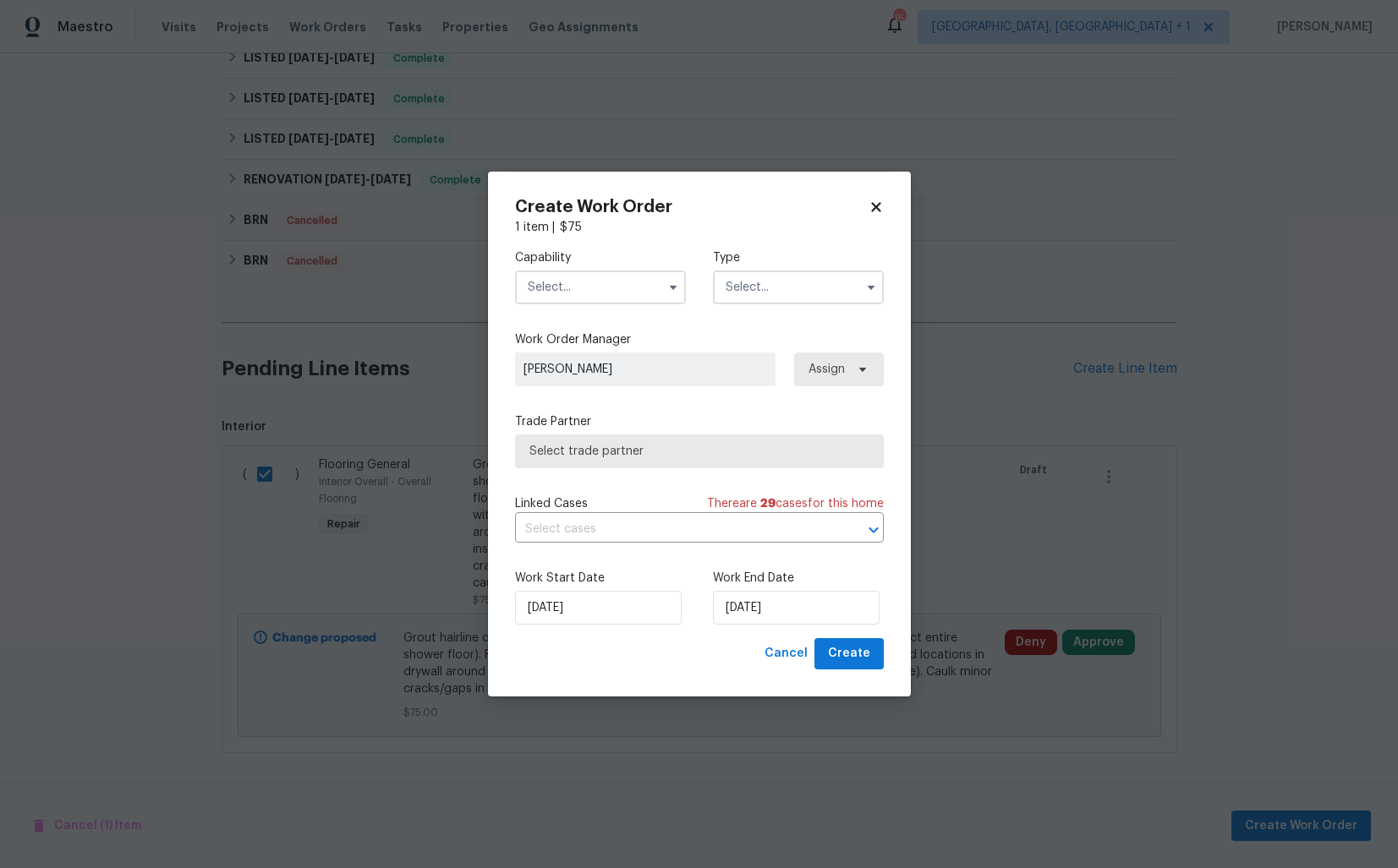
click at [588, 288] on input "text" at bounding box center [600, 288] width 171 height 34
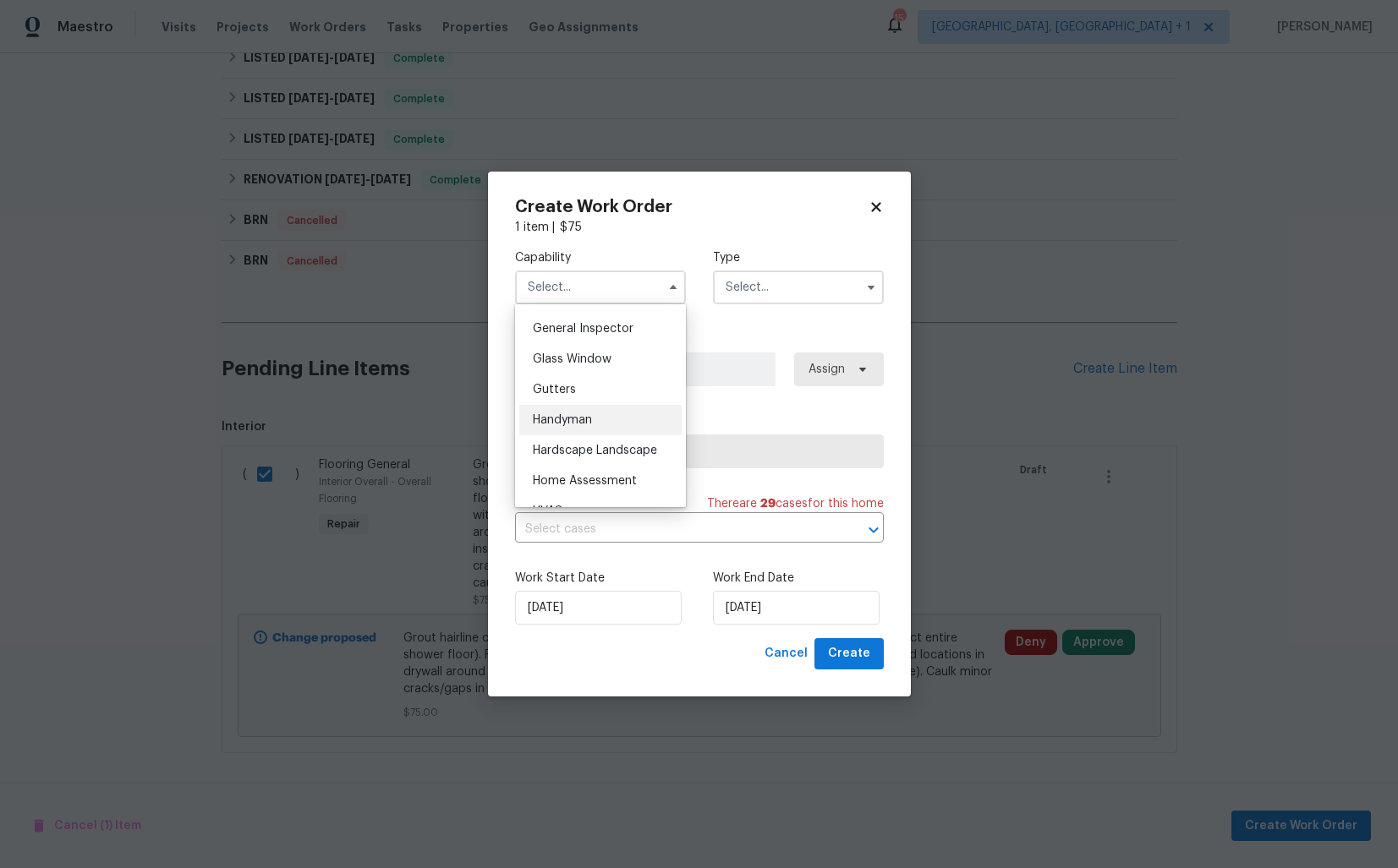
scroll to position [835, 0]
click at [581, 422] on span "Handyman" at bounding box center [563, 417] width 59 height 12
type input "Handyman"
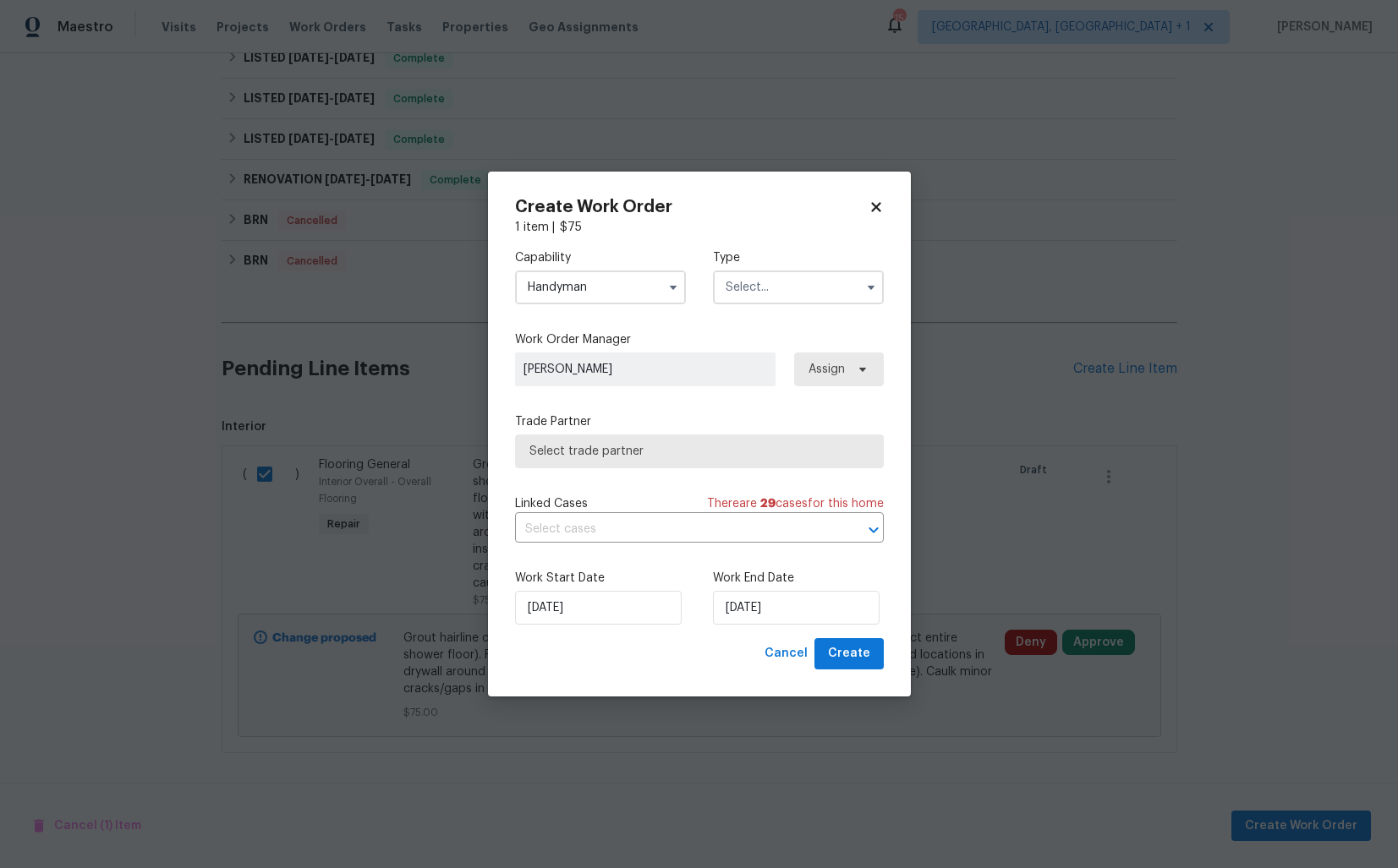
click at [771, 291] on input "text" at bounding box center [798, 288] width 171 height 34
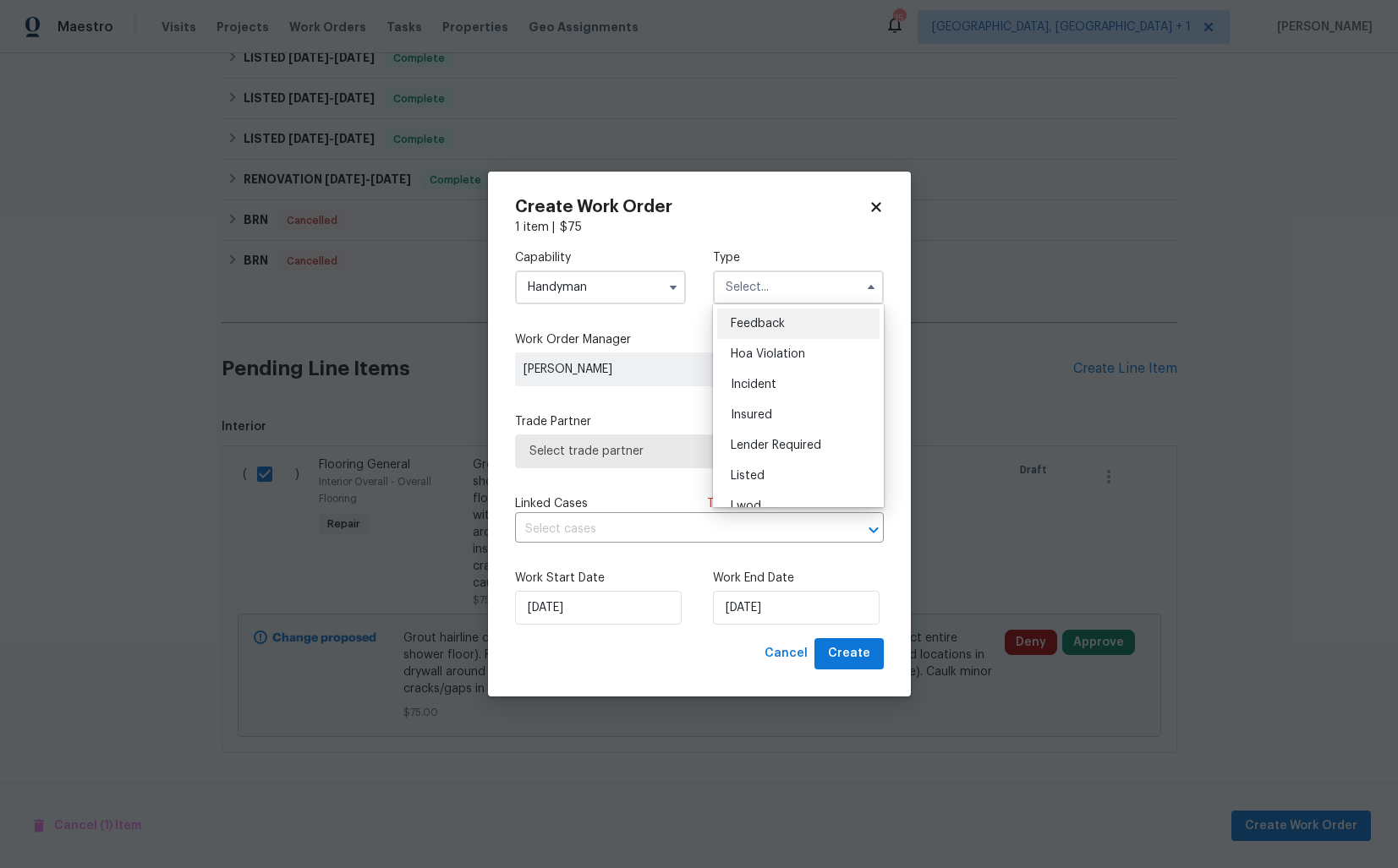
click at [762, 331] on div "Feedback" at bounding box center [799, 324] width 163 height 30
type input "Feedback"
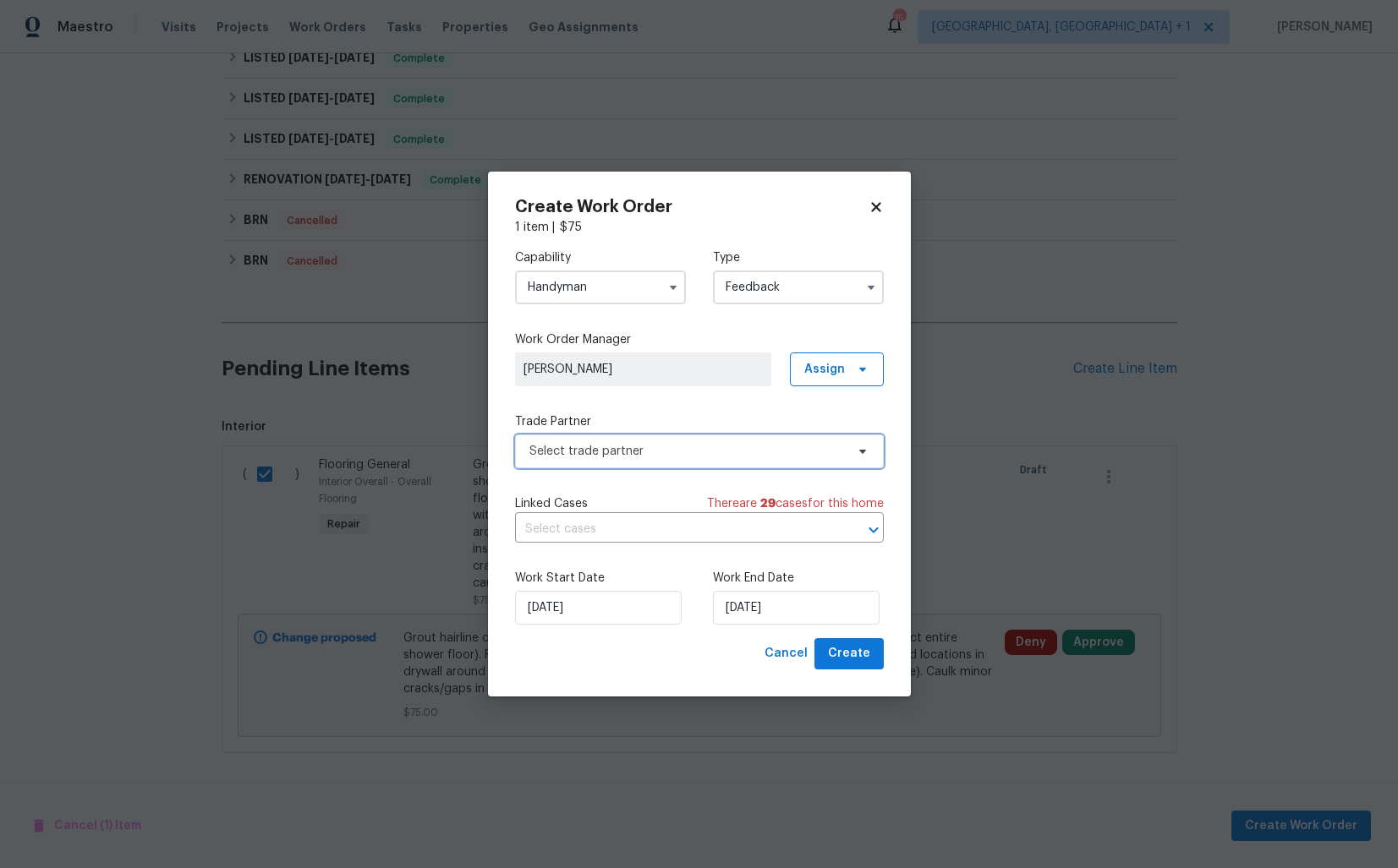
click at [612, 454] on span "Select trade partner" at bounding box center [687, 451] width 316 height 17
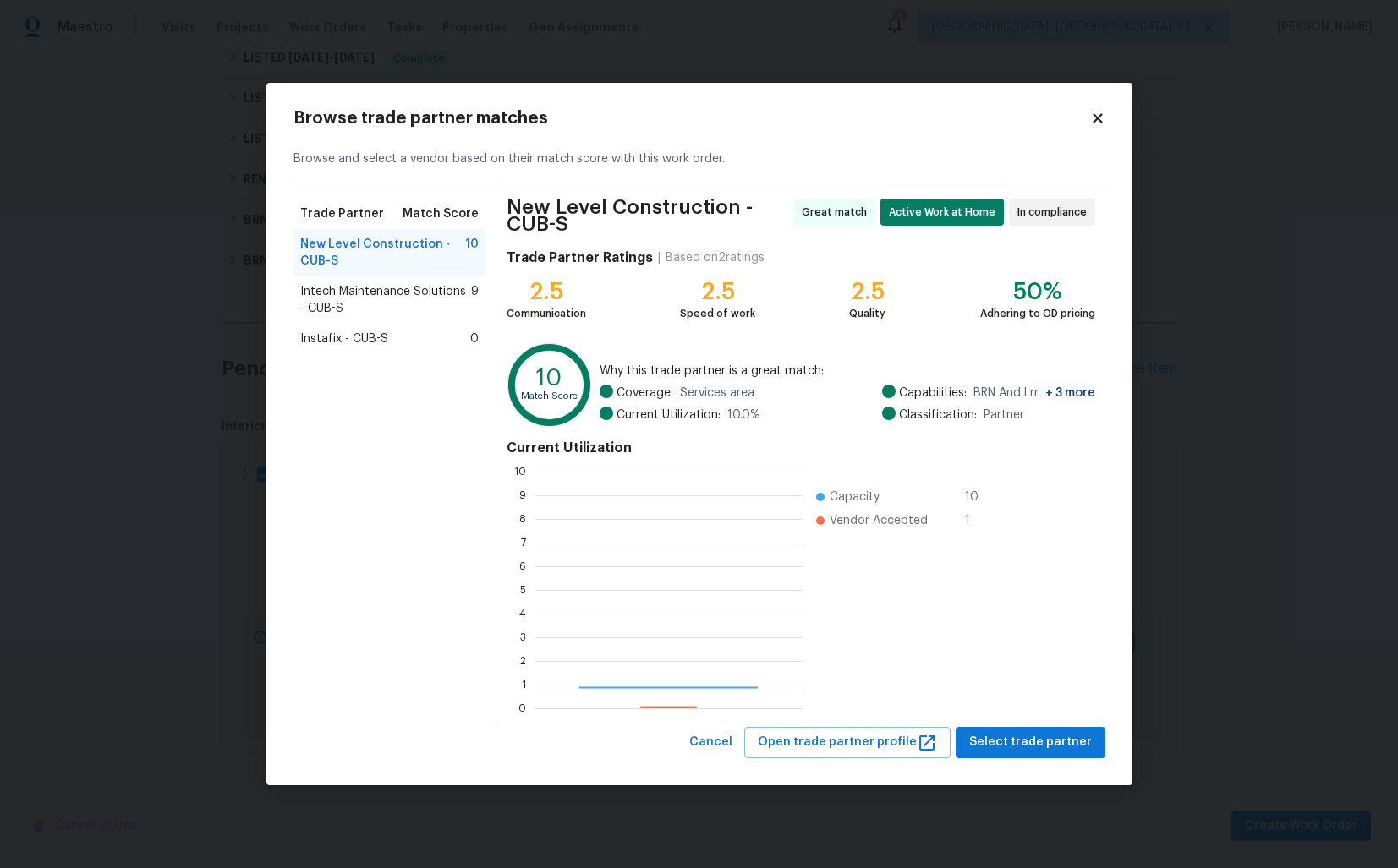
scroll to position [237, 268]
click at [222, 333] on body "Maestro Visits Projects Work Orders Tasks Properties Geo Assignments 15 Albuque…" at bounding box center [699, 434] width 1398 height 868
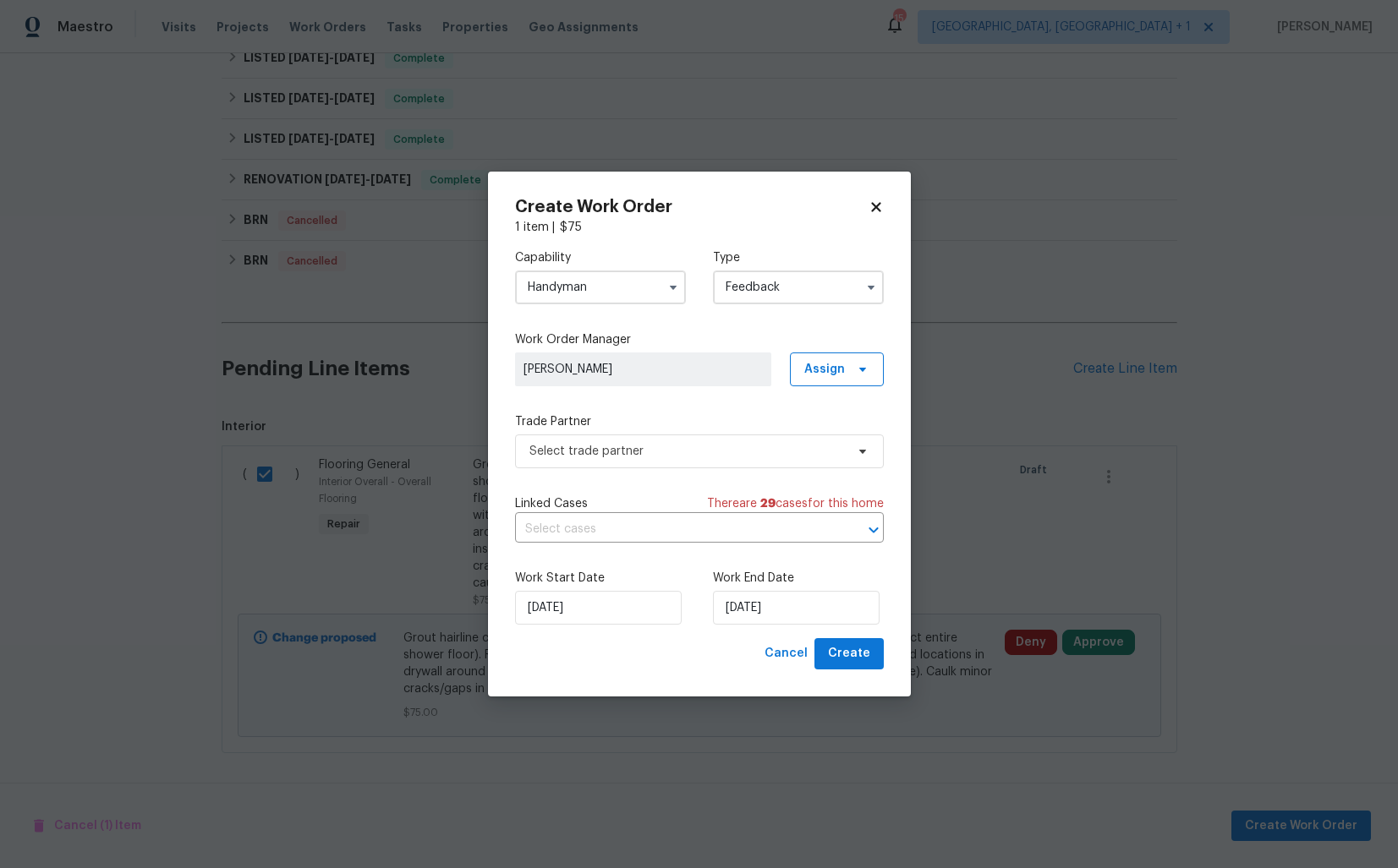
click at [606, 284] on input "Handyman" at bounding box center [600, 288] width 171 height 34
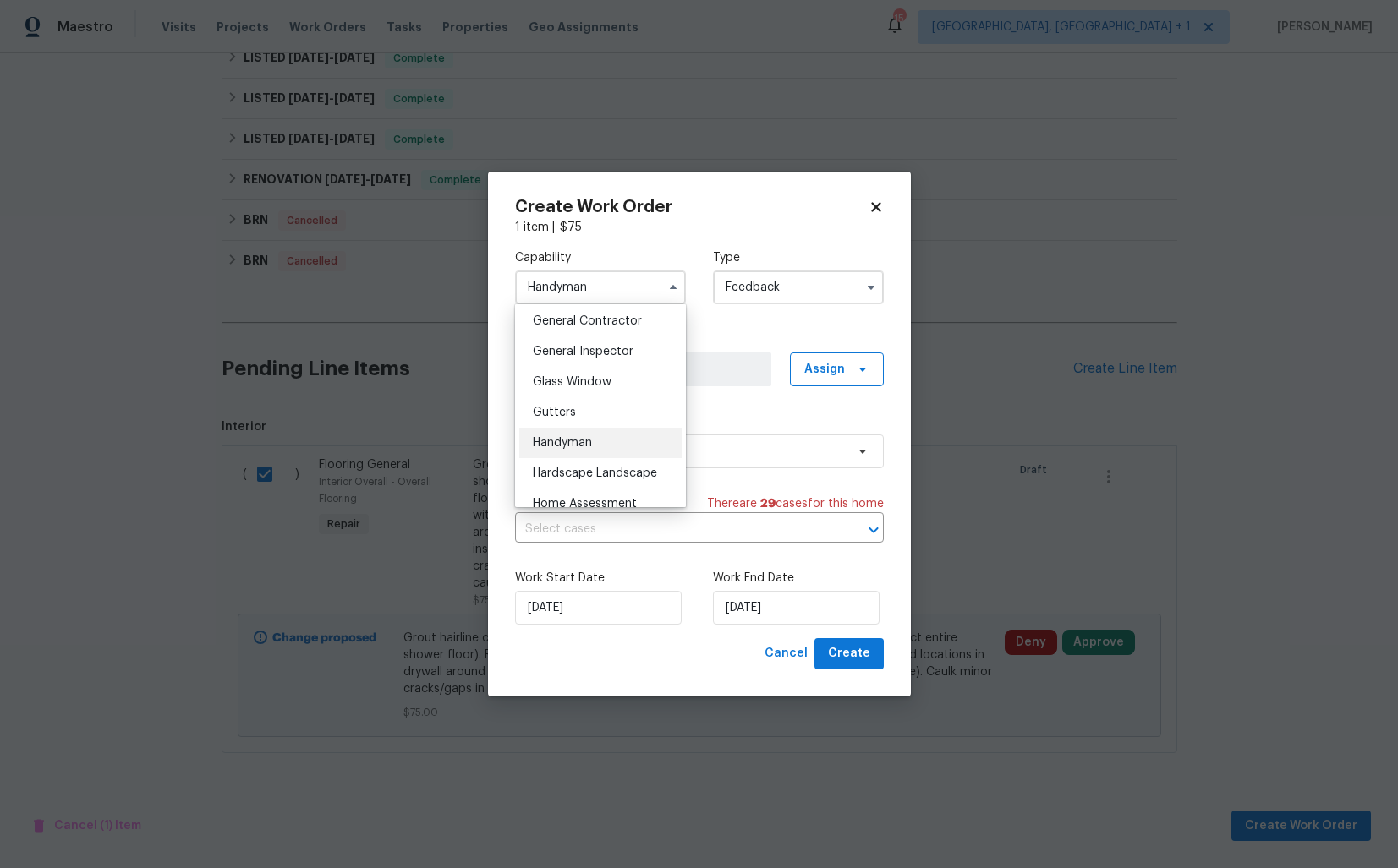
scroll to position [809, 0]
click at [589, 331] on div "General Contractor" at bounding box center [601, 323] width 163 height 30
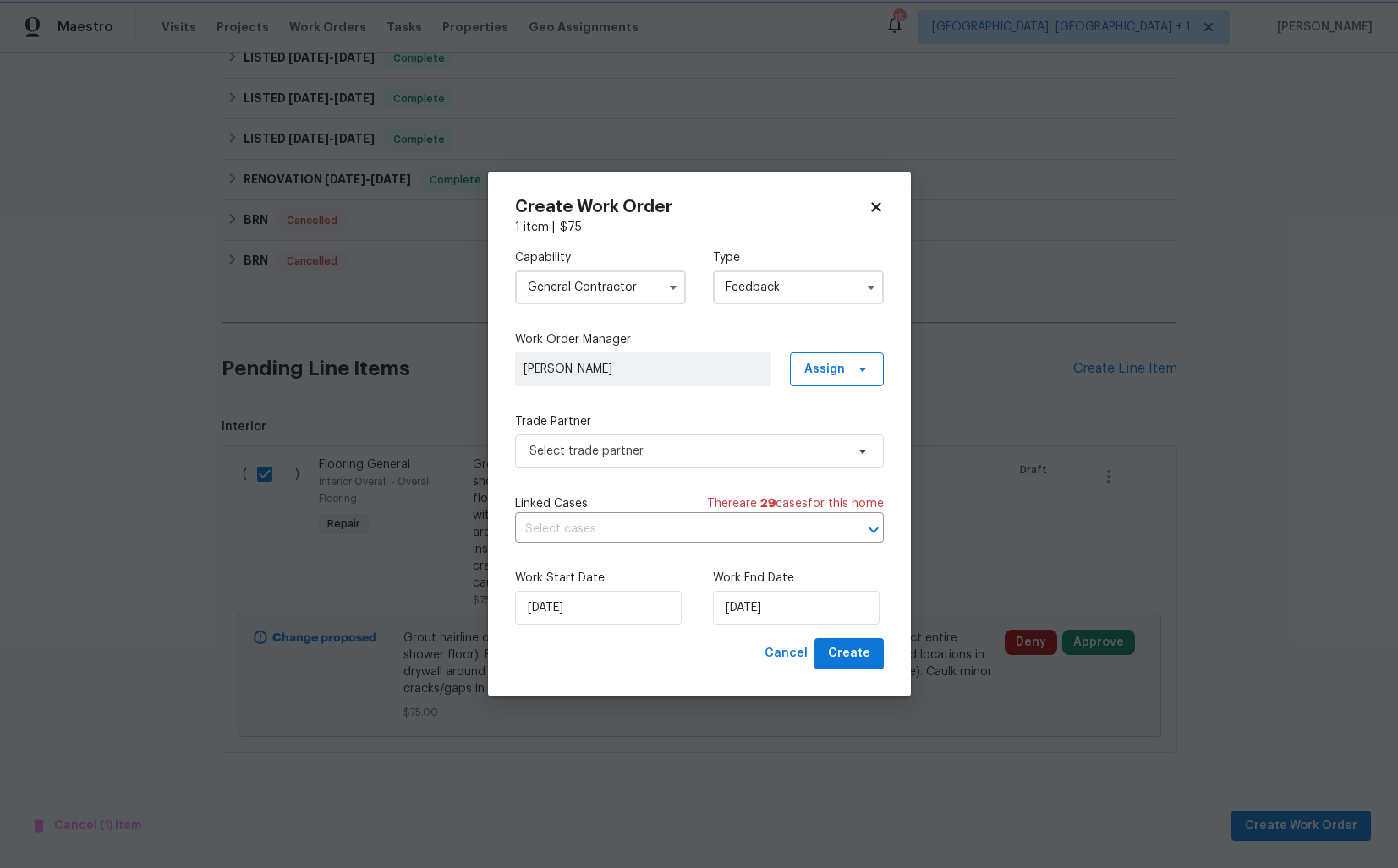
scroll to position [778, 0]
click at [609, 453] on span "Select trade partner" at bounding box center [687, 451] width 316 height 17
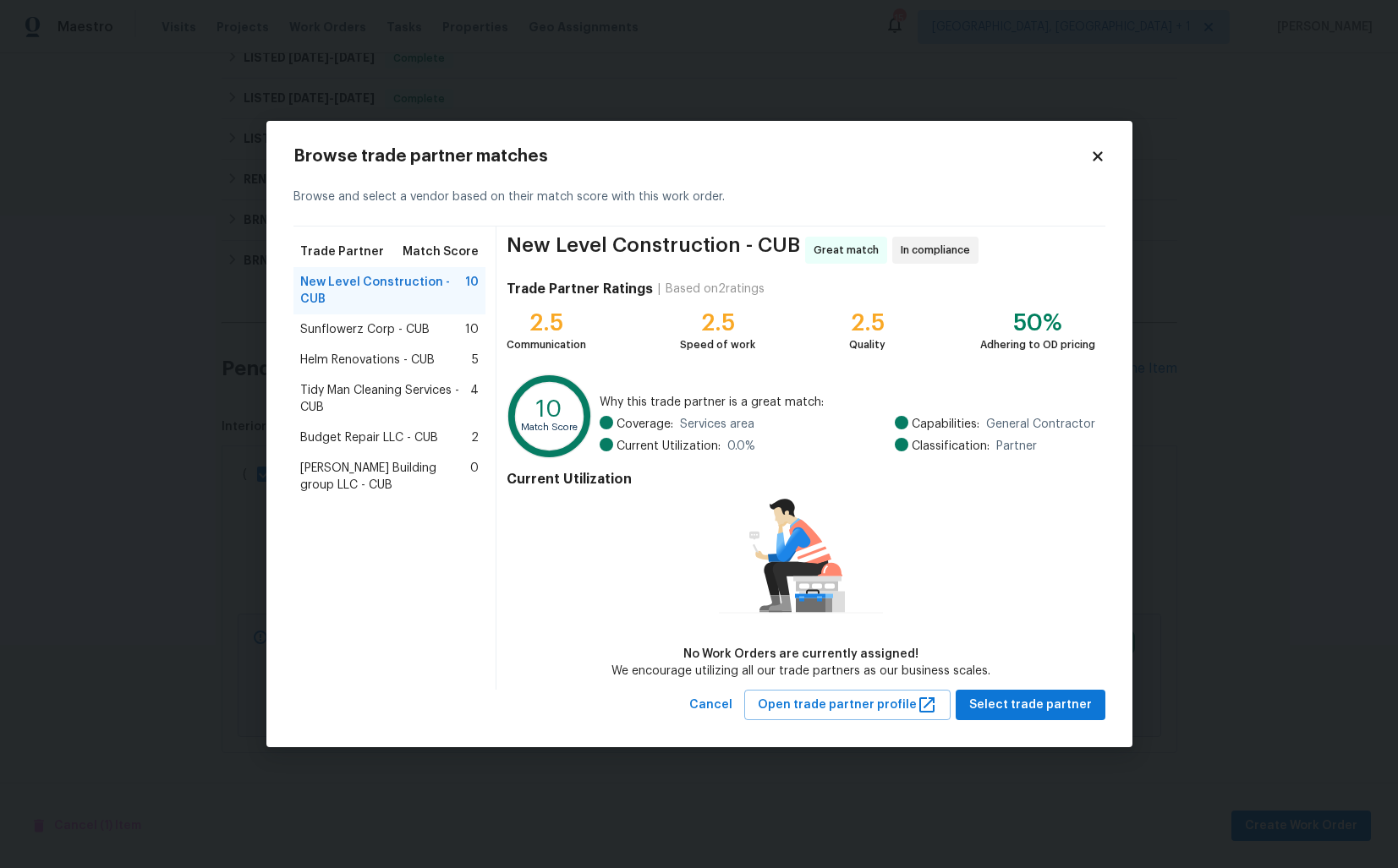
click at [392, 339] on div "Sunflowerz Corp - CUB 10" at bounding box center [390, 330] width 193 height 30
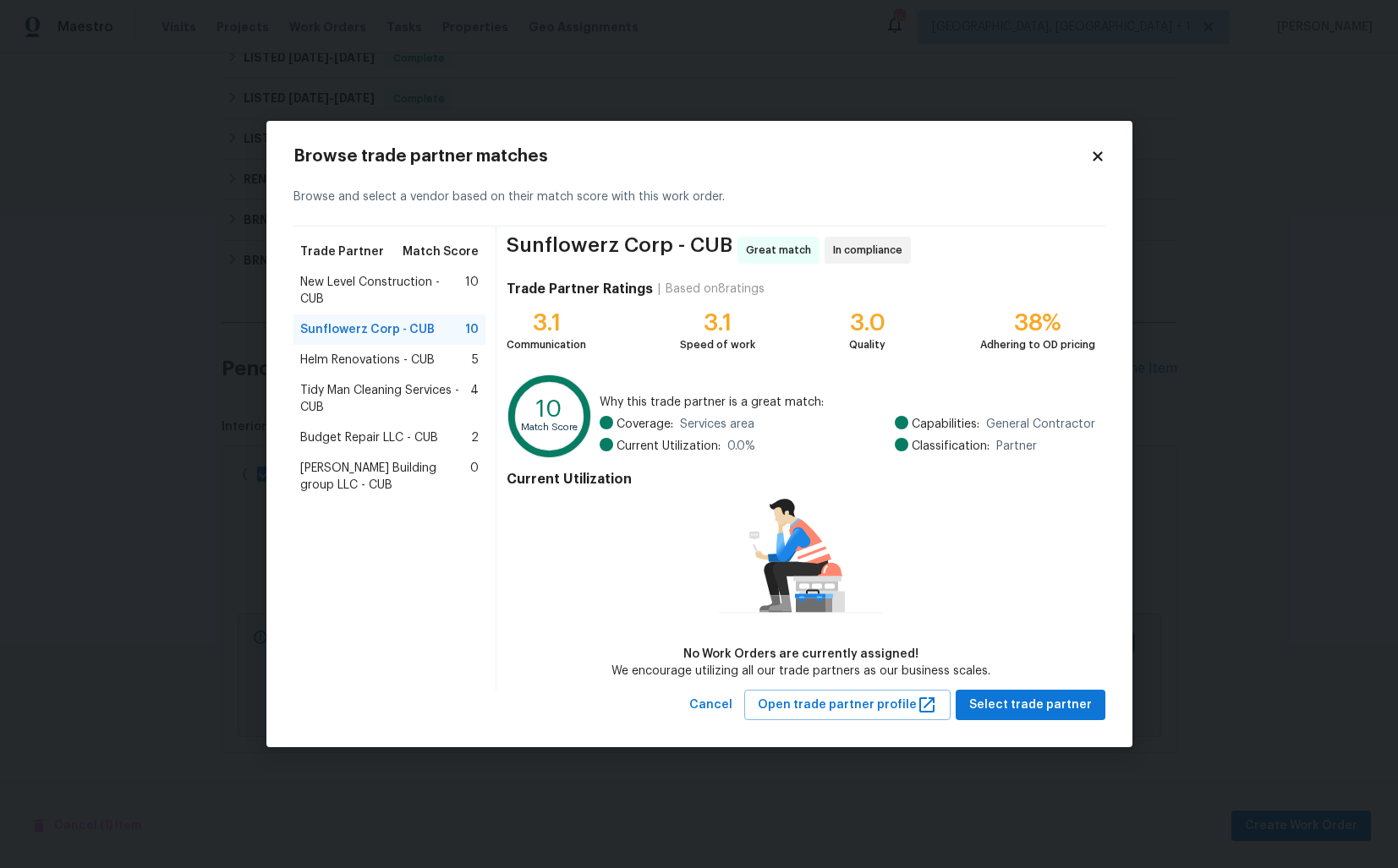
click at [367, 360] on span "Helm Renovations - CUB" at bounding box center [368, 359] width 134 height 17
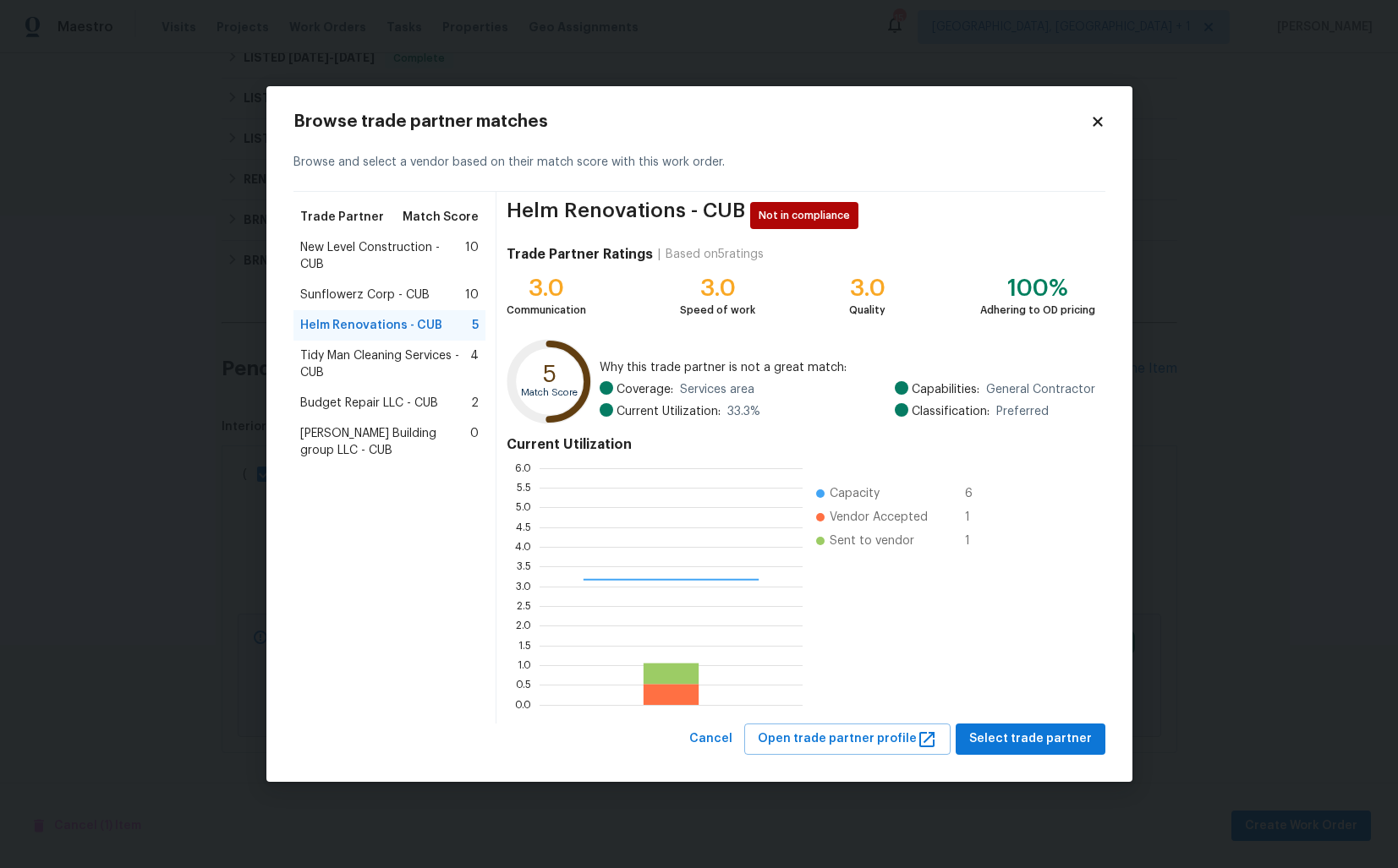
scroll to position [237, 263]
click at [348, 304] on div "Sunflowerz Corp - CUB 10" at bounding box center [390, 295] width 193 height 30
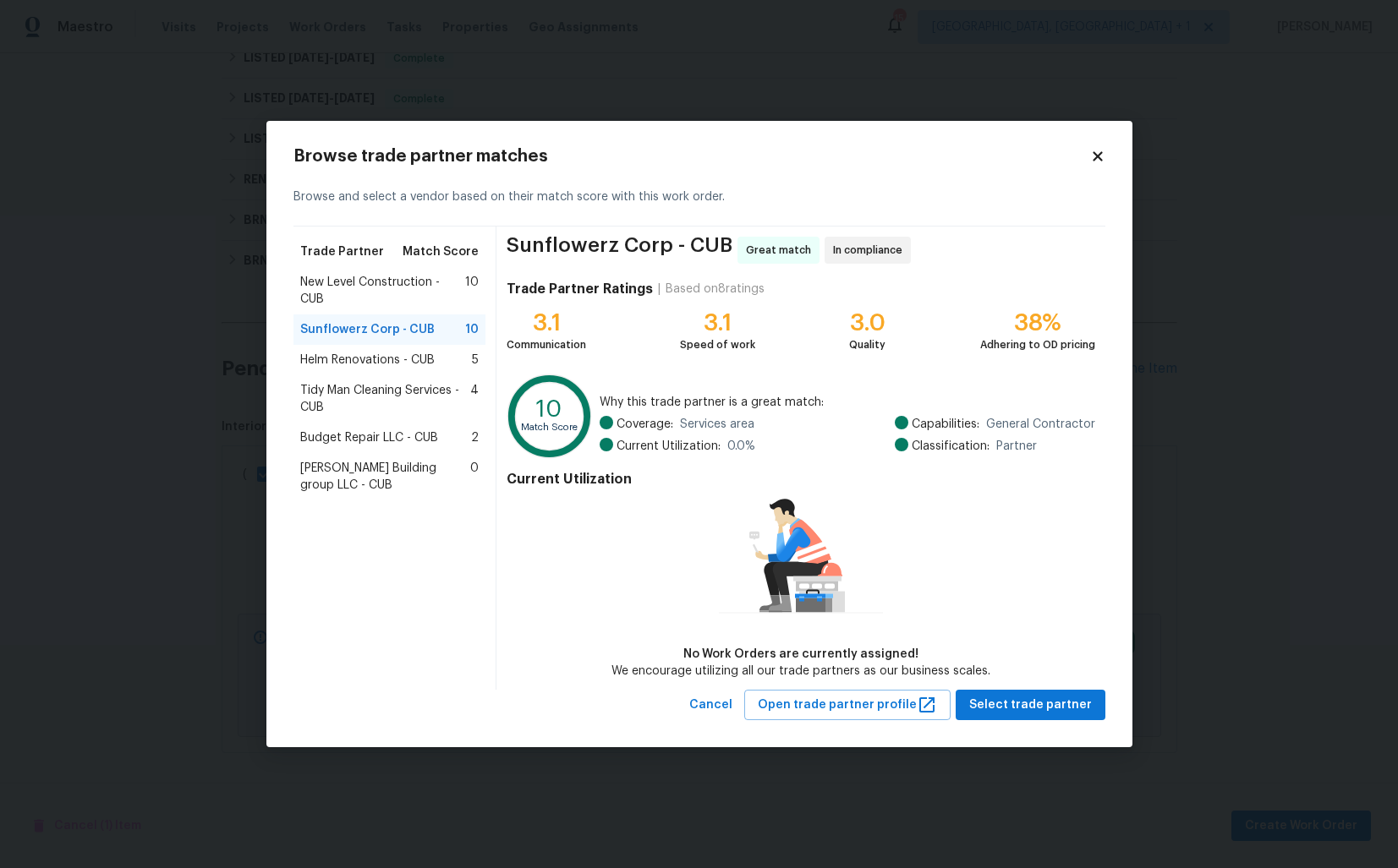
click at [195, 362] on body "Maestro Visits Projects Work Orders Tasks Properties Geo Assignments 15 Albuque…" at bounding box center [699, 434] width 1398 height 868
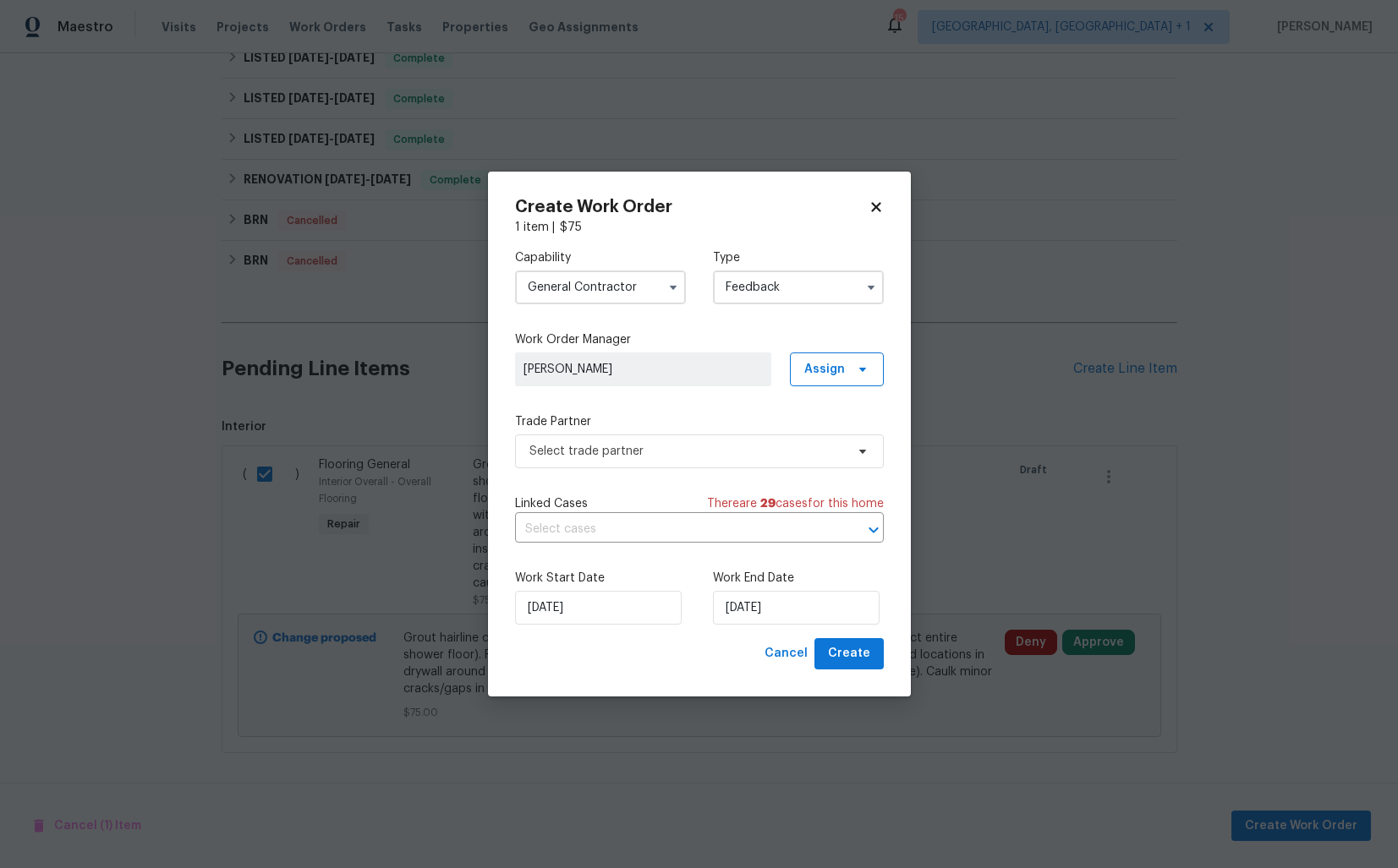
click at [604, 291] on input "General Contractor" at bounding box center [600, 288] width 171 height 34
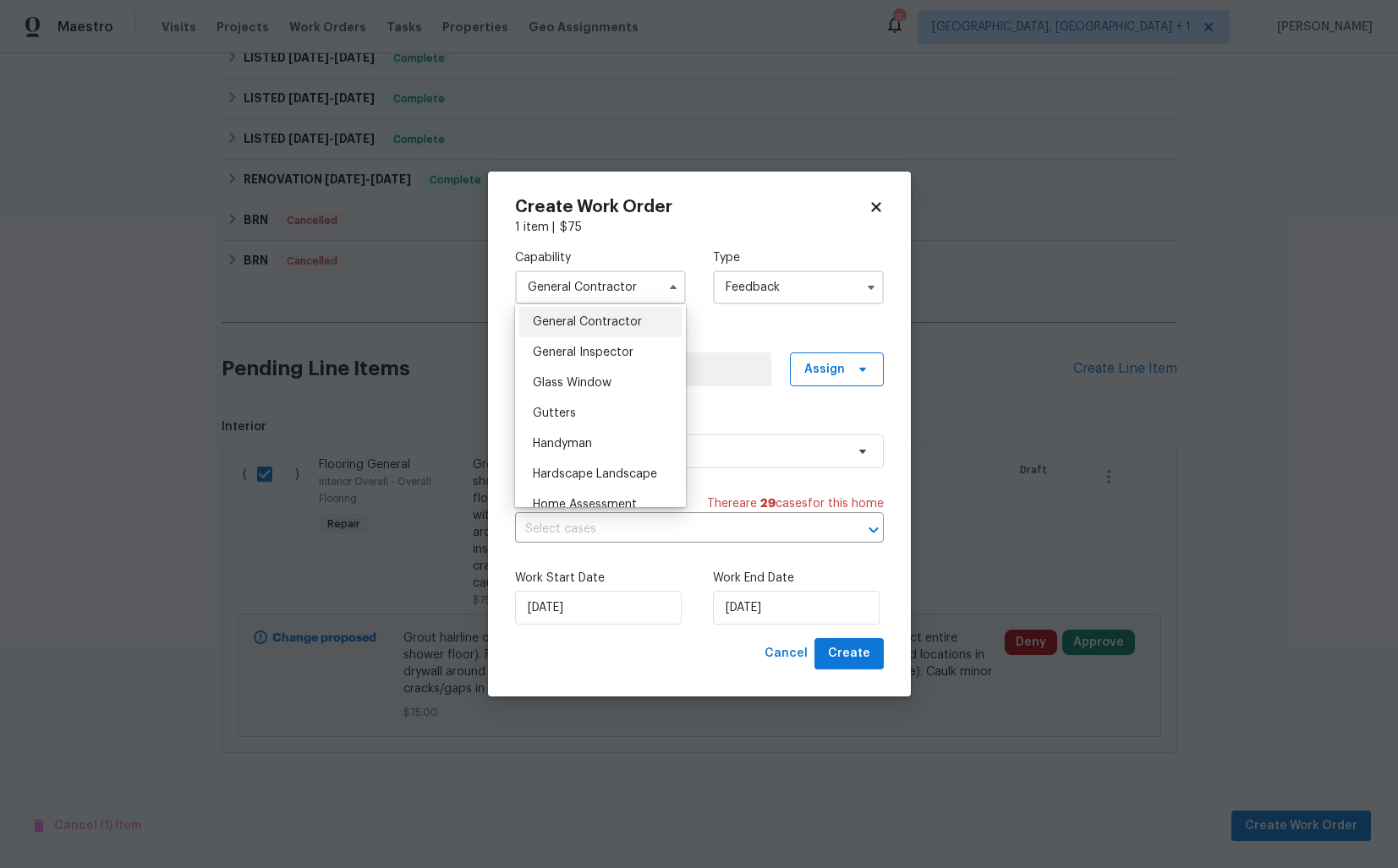
scroll to position [813, 0]
click at [583, 435] on span "Handyman" at bounding box center [563, 440] width 59 height 12
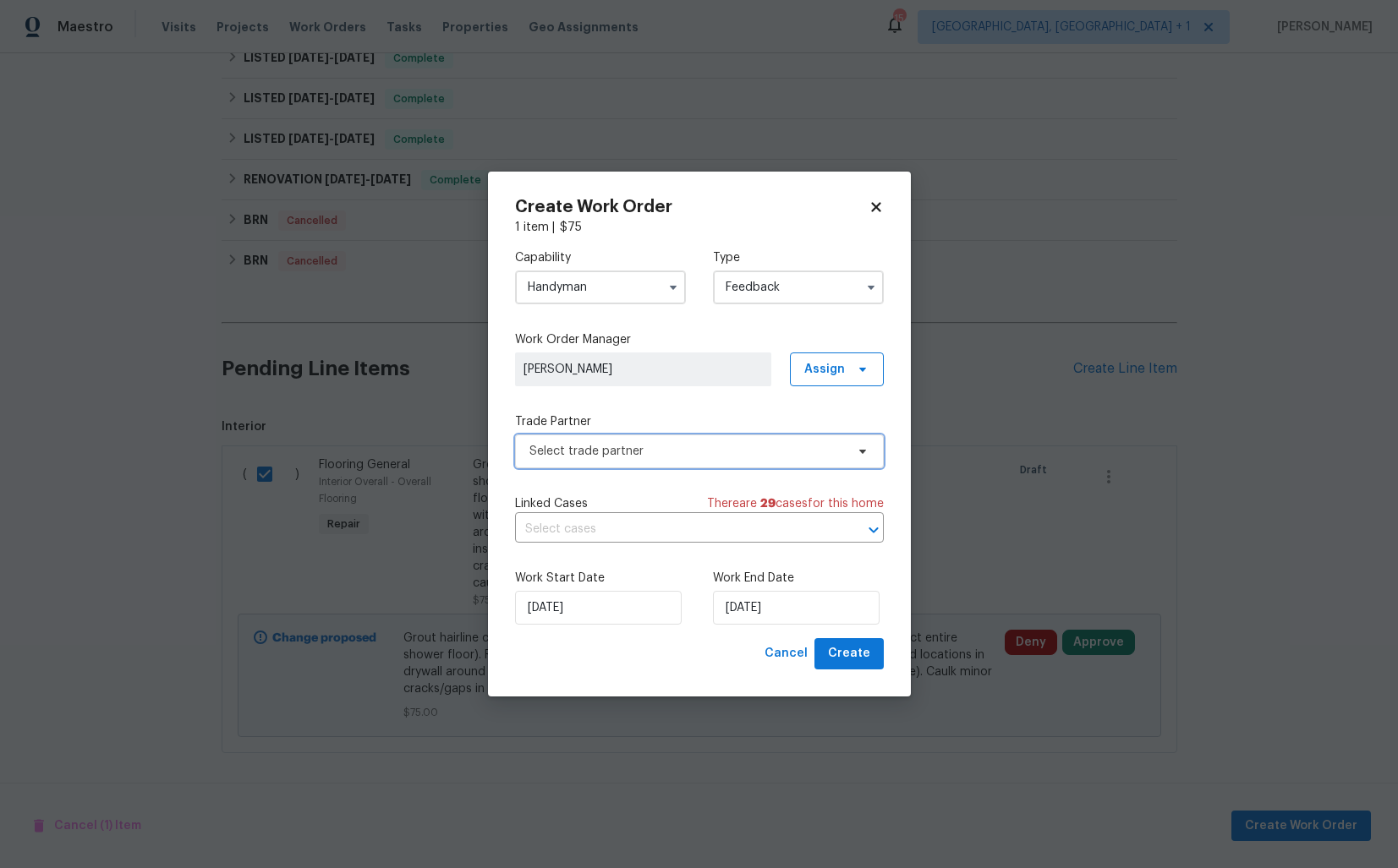
click at [618, 452] on span "Select trade partner" at bounding box center [687, 451] width 316 height 17
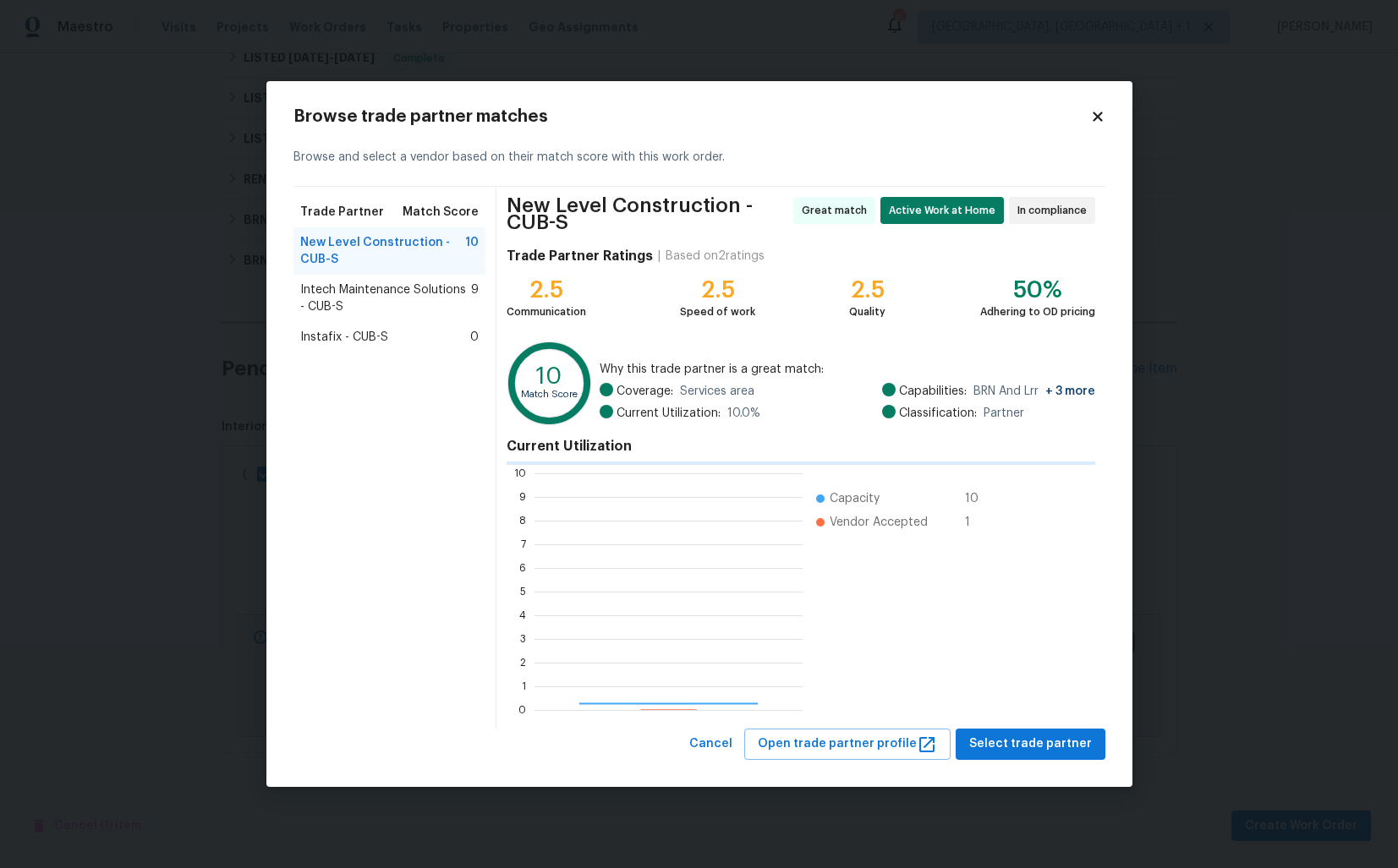
scroll to position [237, 268]
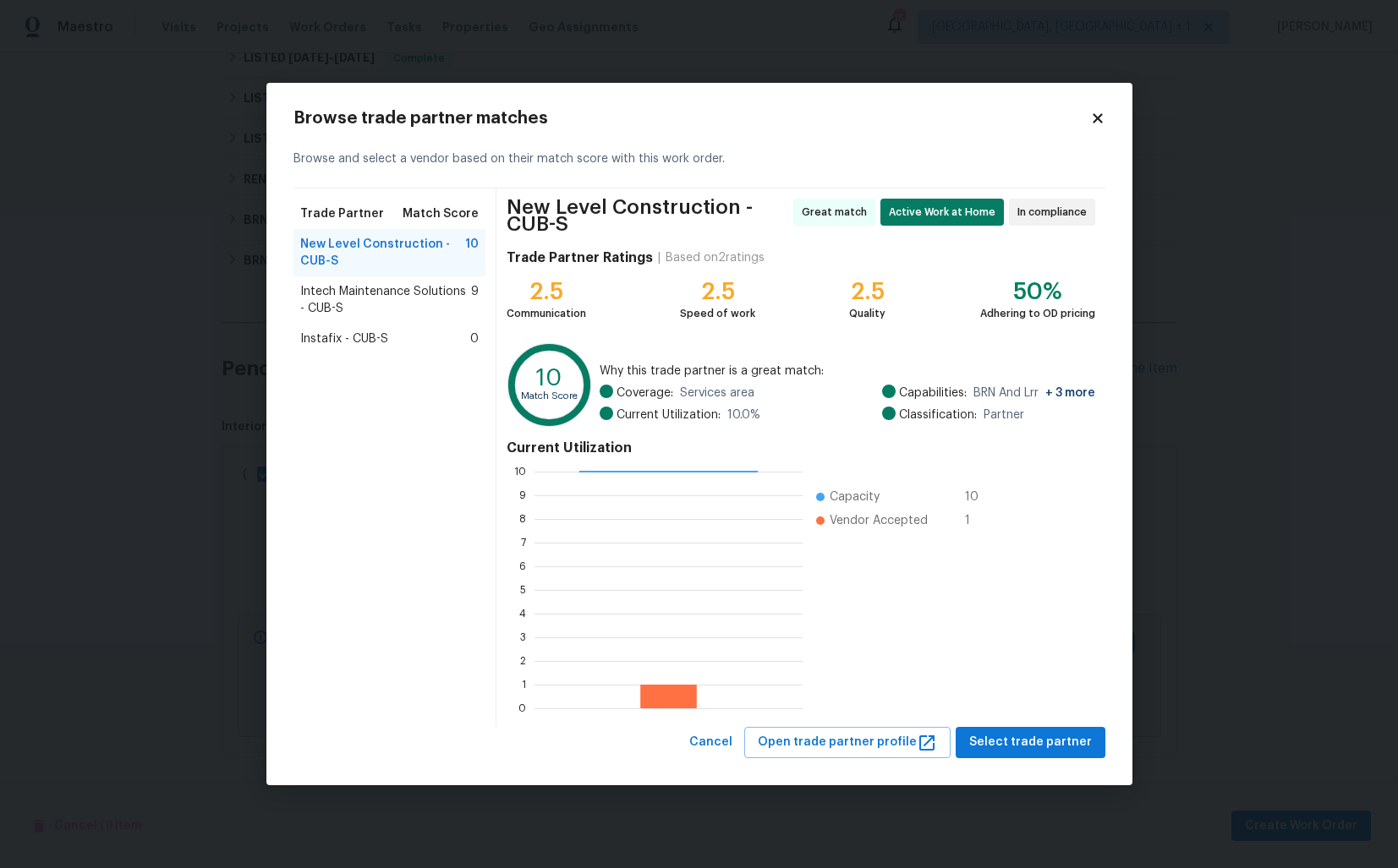
click at [192, 347] on body "Maestro Visits Projects Work Orders Tasks Properties Geo Assignments 15 Albuque…" at bounding box center [699, 434] width 1398 height 868
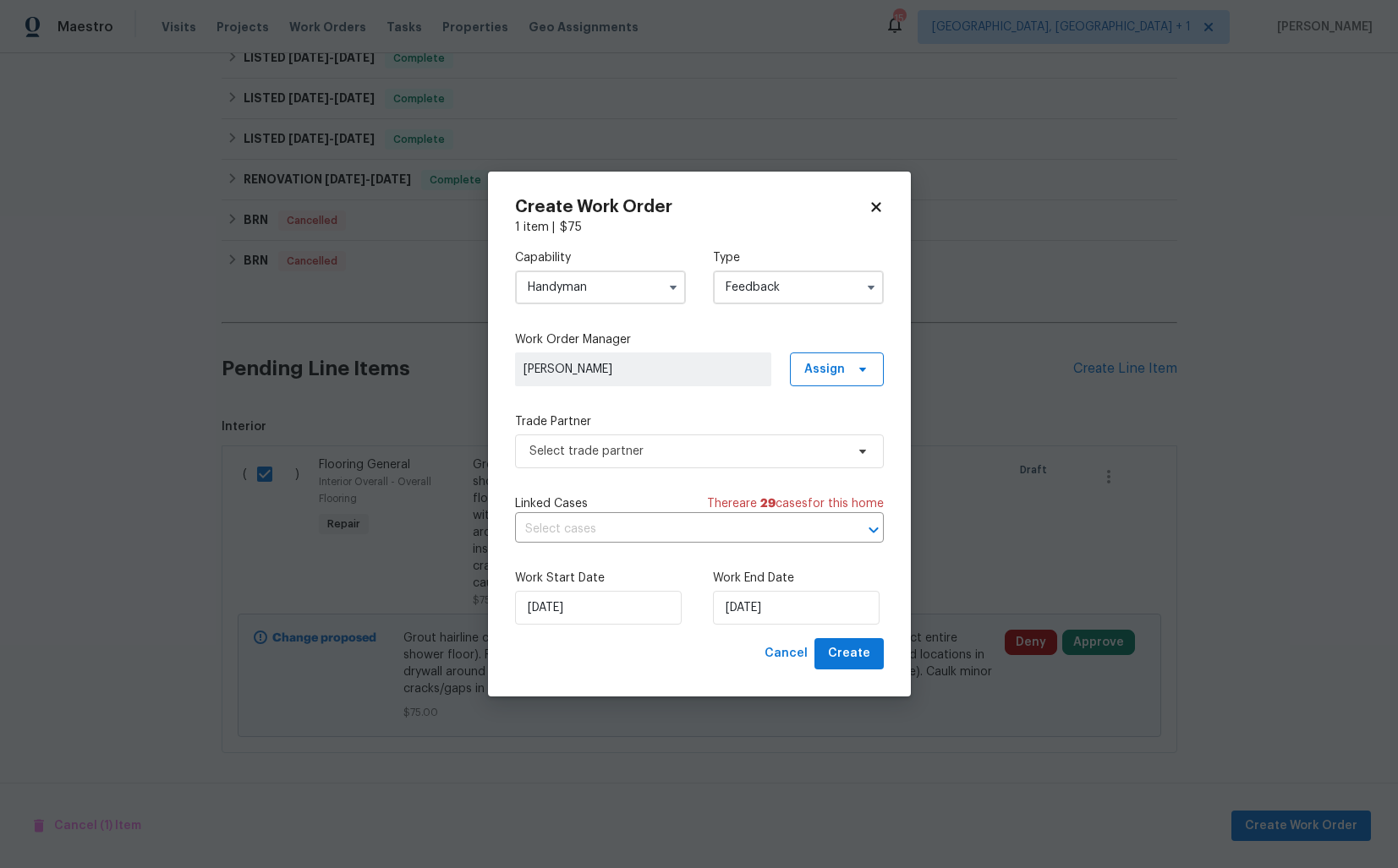
click at [623, 283] on input "Handyman" at bounding box center [600, 288] width 171 height 34
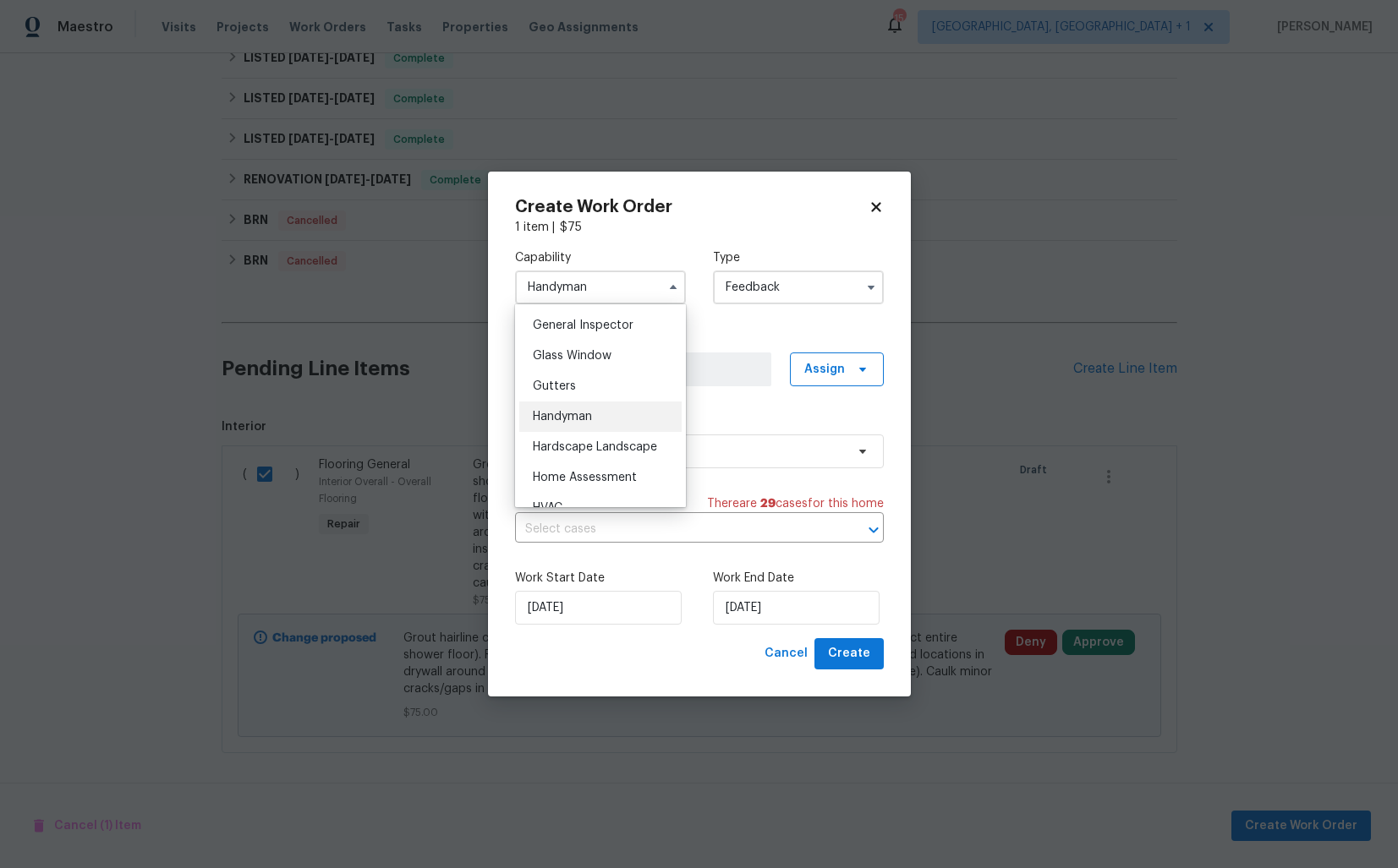
scroll to position [757, 0]
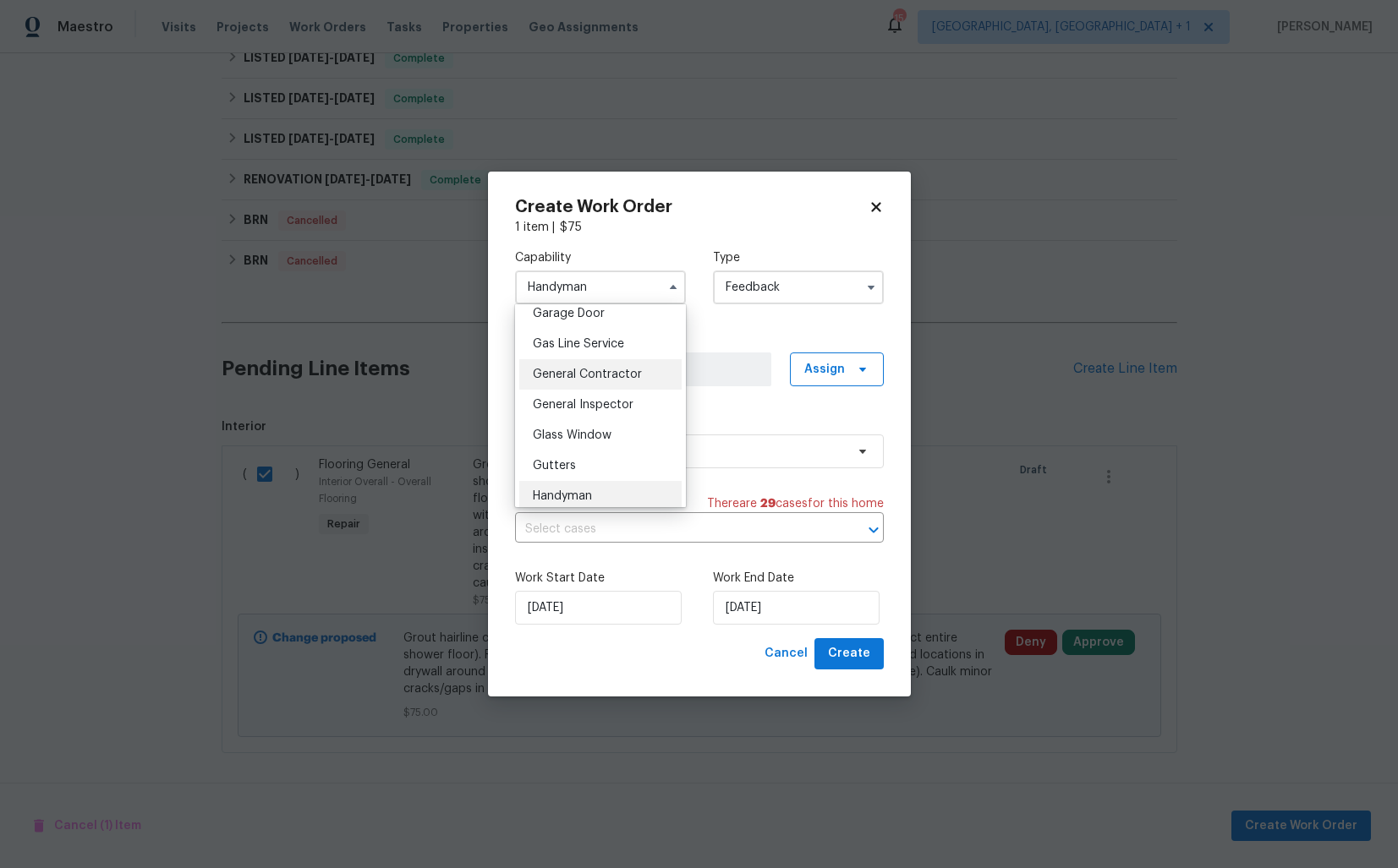
click at [576, 375] on span "General Contractor" at bounding box center [588, 374] width 109 height 12
type input "General Contractor"
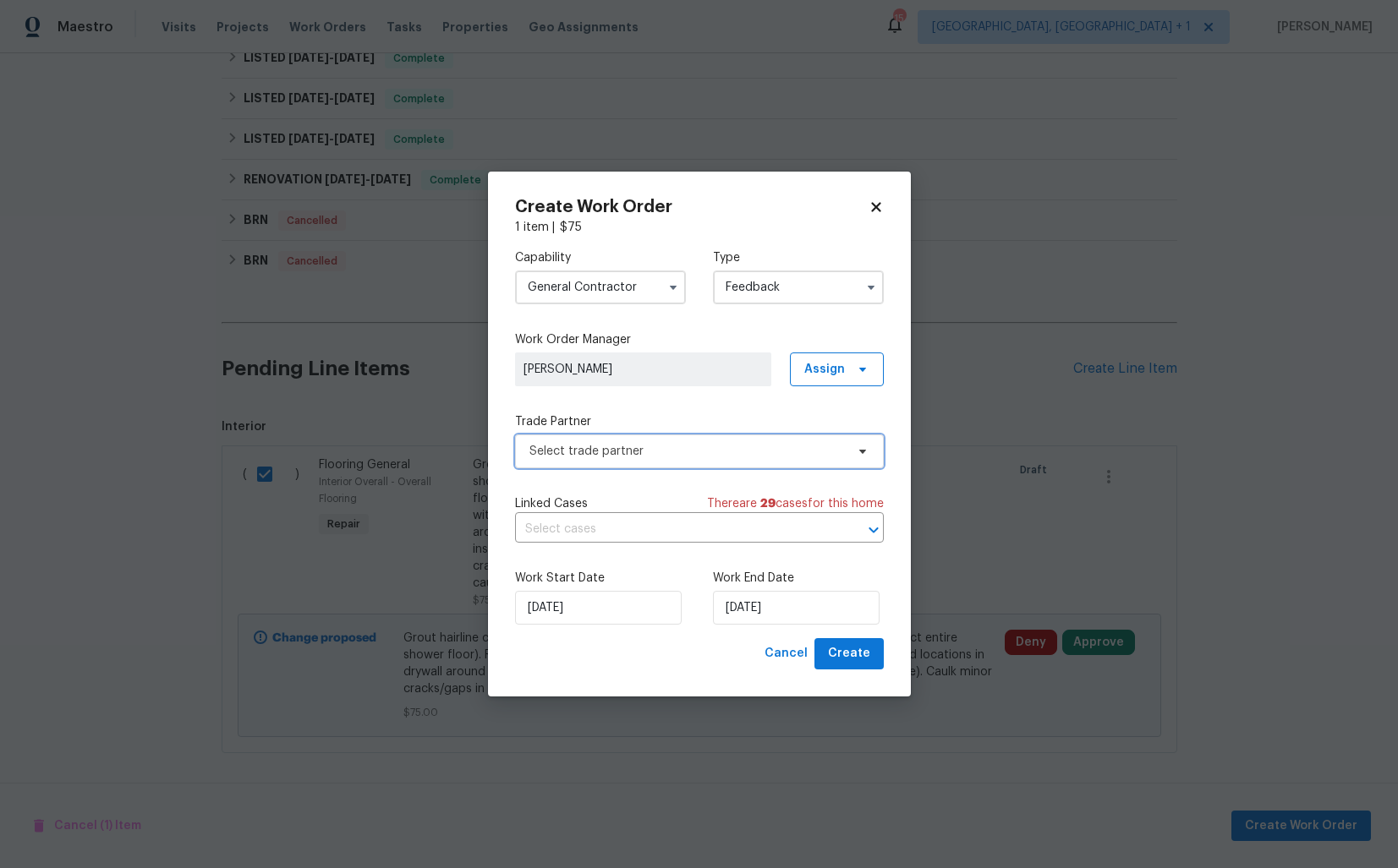
click at [622, 452] on span "Select trade partner" at bounding box center [687, 451] width 316 height 17
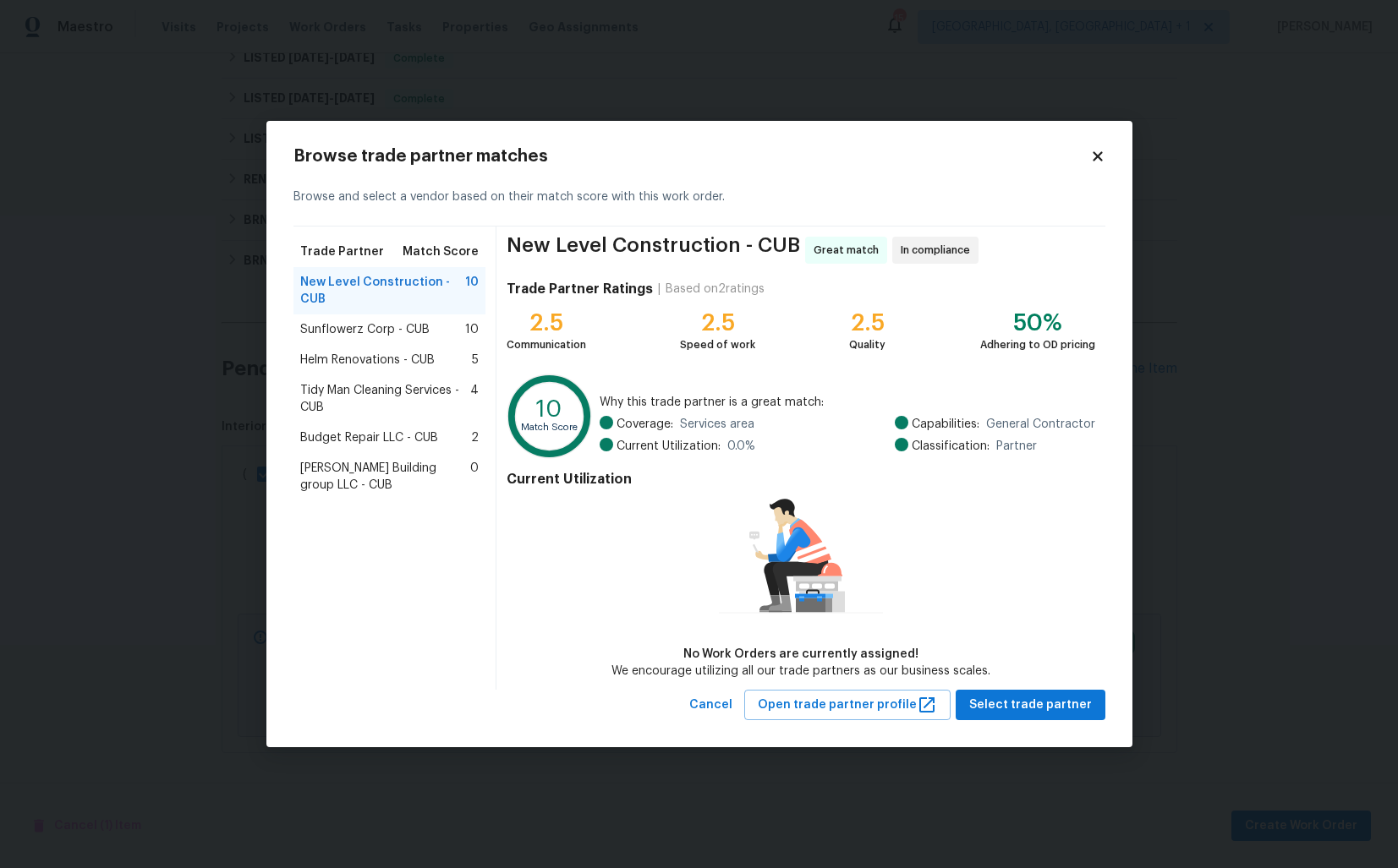
click at [340, 331] on span "Sunflowerz Corp - CUB" at bounding box center [365, 329] width 130 height 17
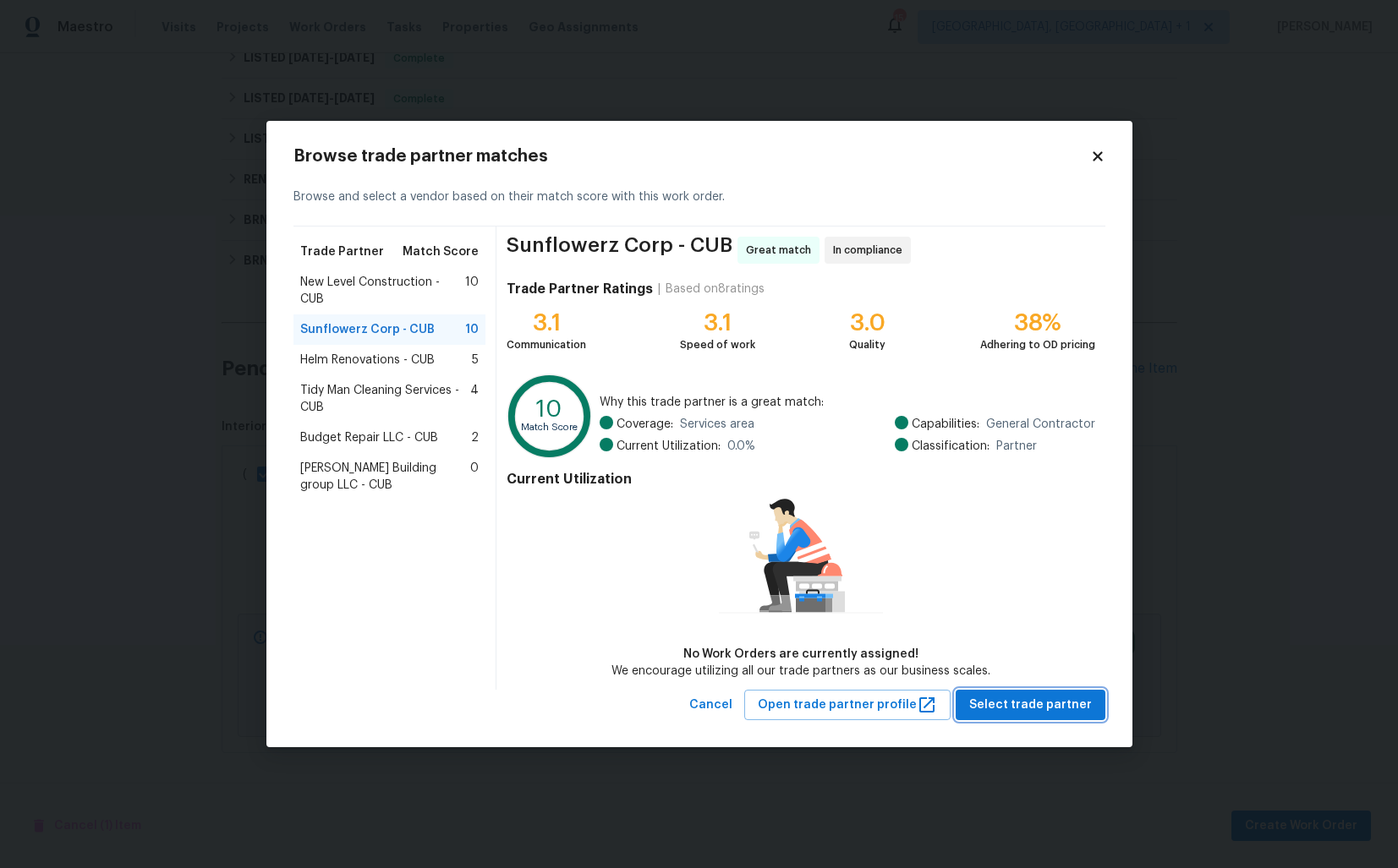
click at [1038, 704] on span "Select trade partner" at bounding box center [1030, 705] width 123 height 21
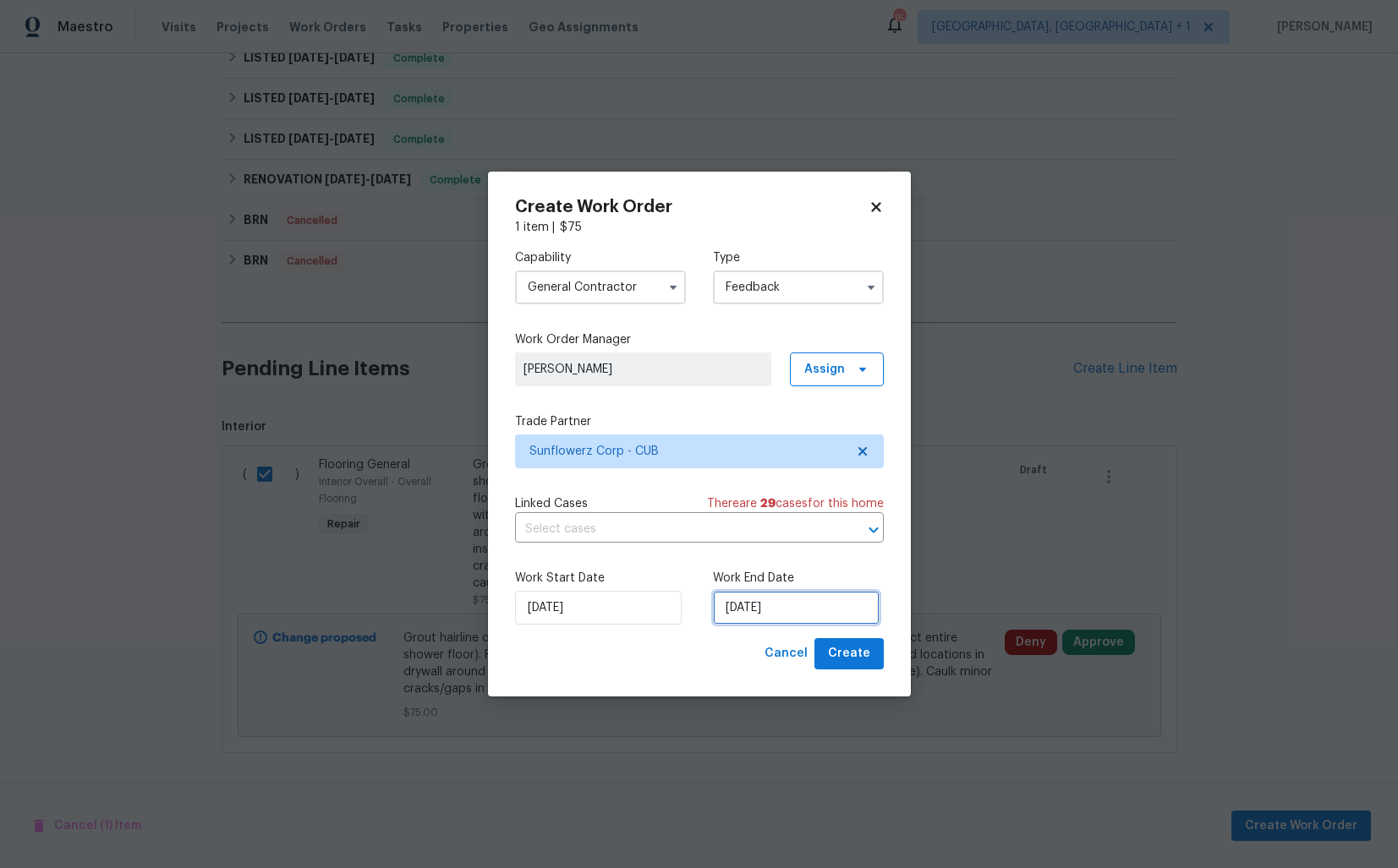
click at [766, 608] on input "07/10/2025" at bounding box center [796, 608] width 166 height 34
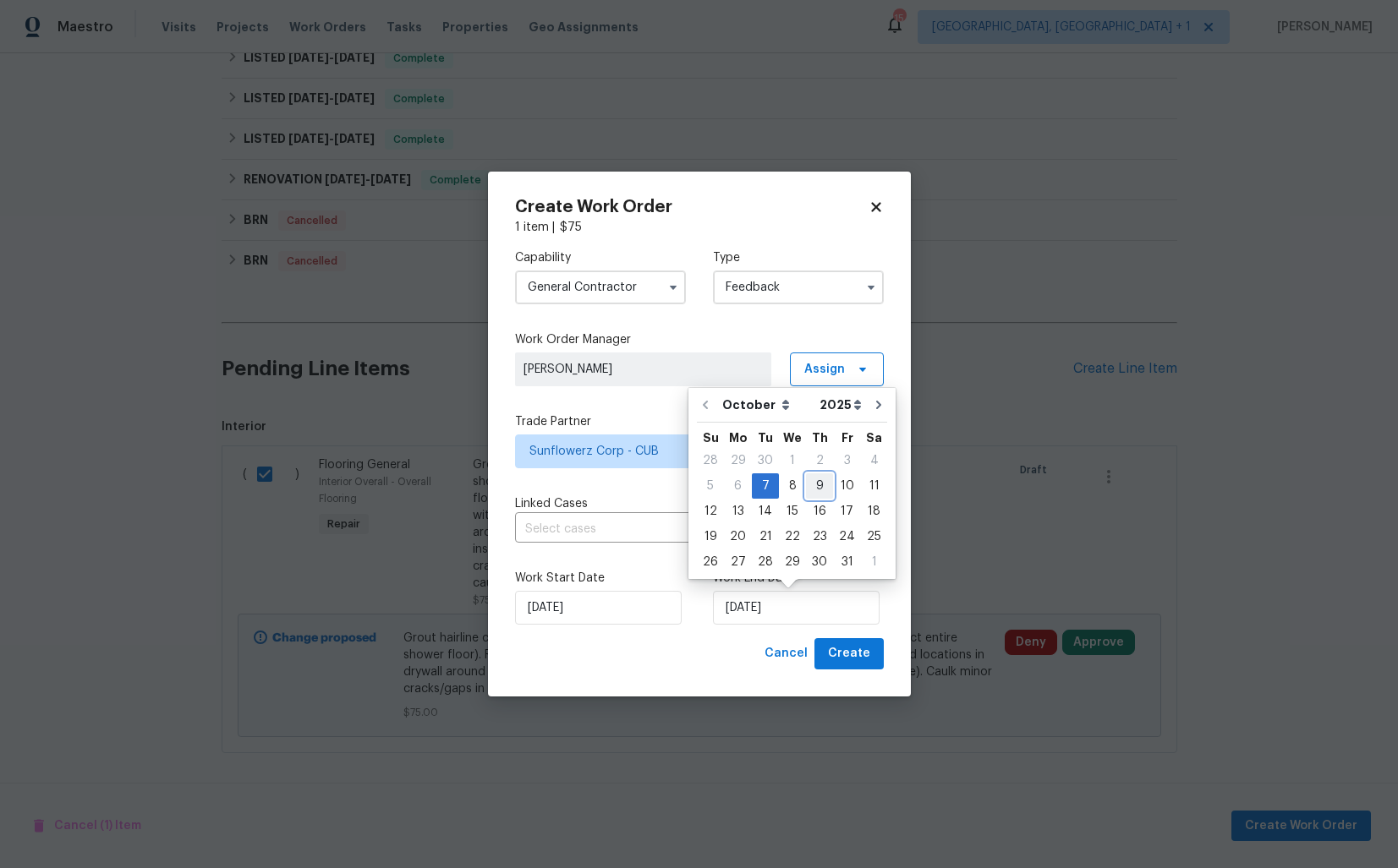
click at [817, 483] on div "9" at bounding box center [819, 486] width 27 height 23
type input "09/10/2025"
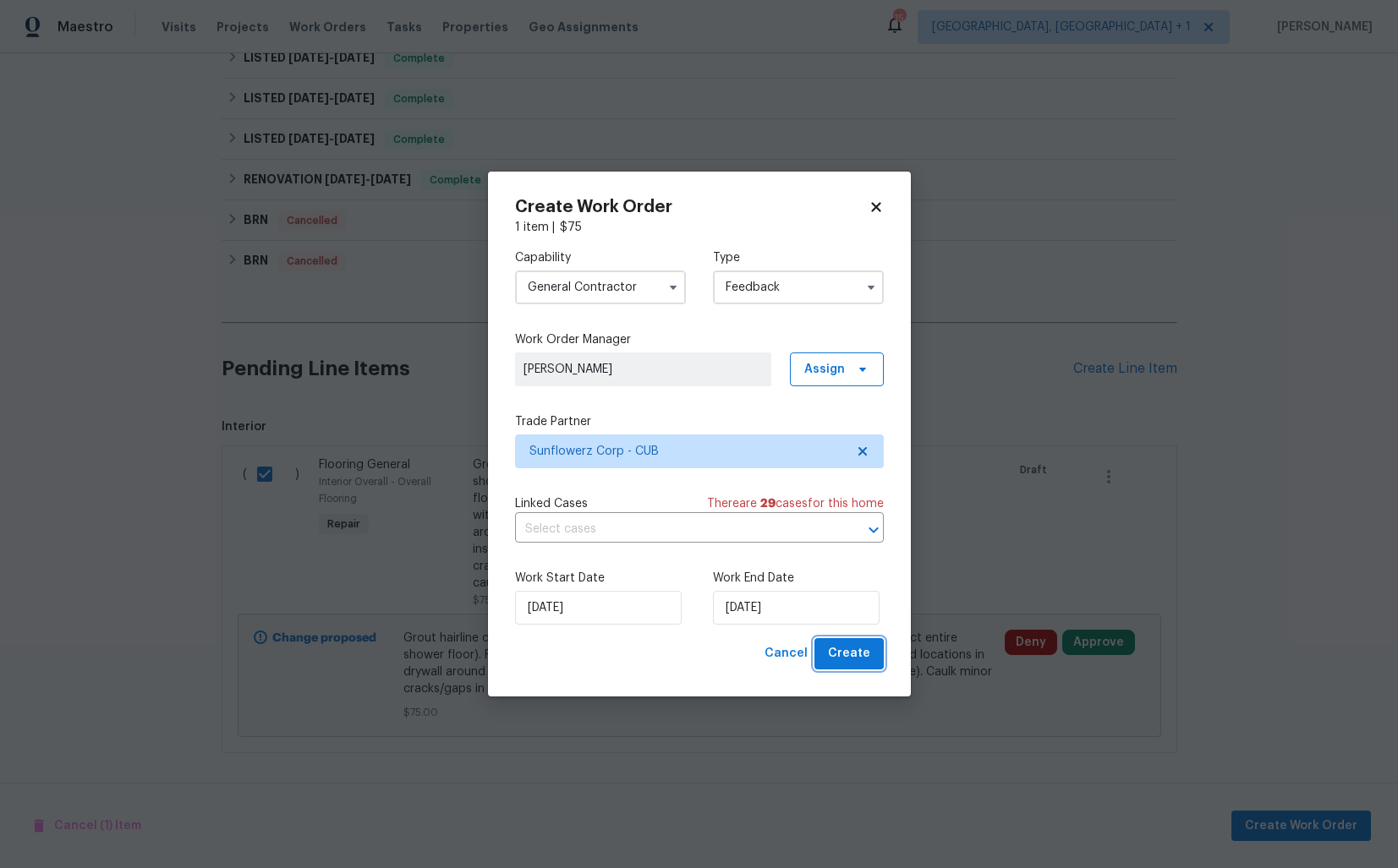
click at [848, 653] on span "Create" at bounding box center [849, 654] width 42 height 21
checkbox input "false"
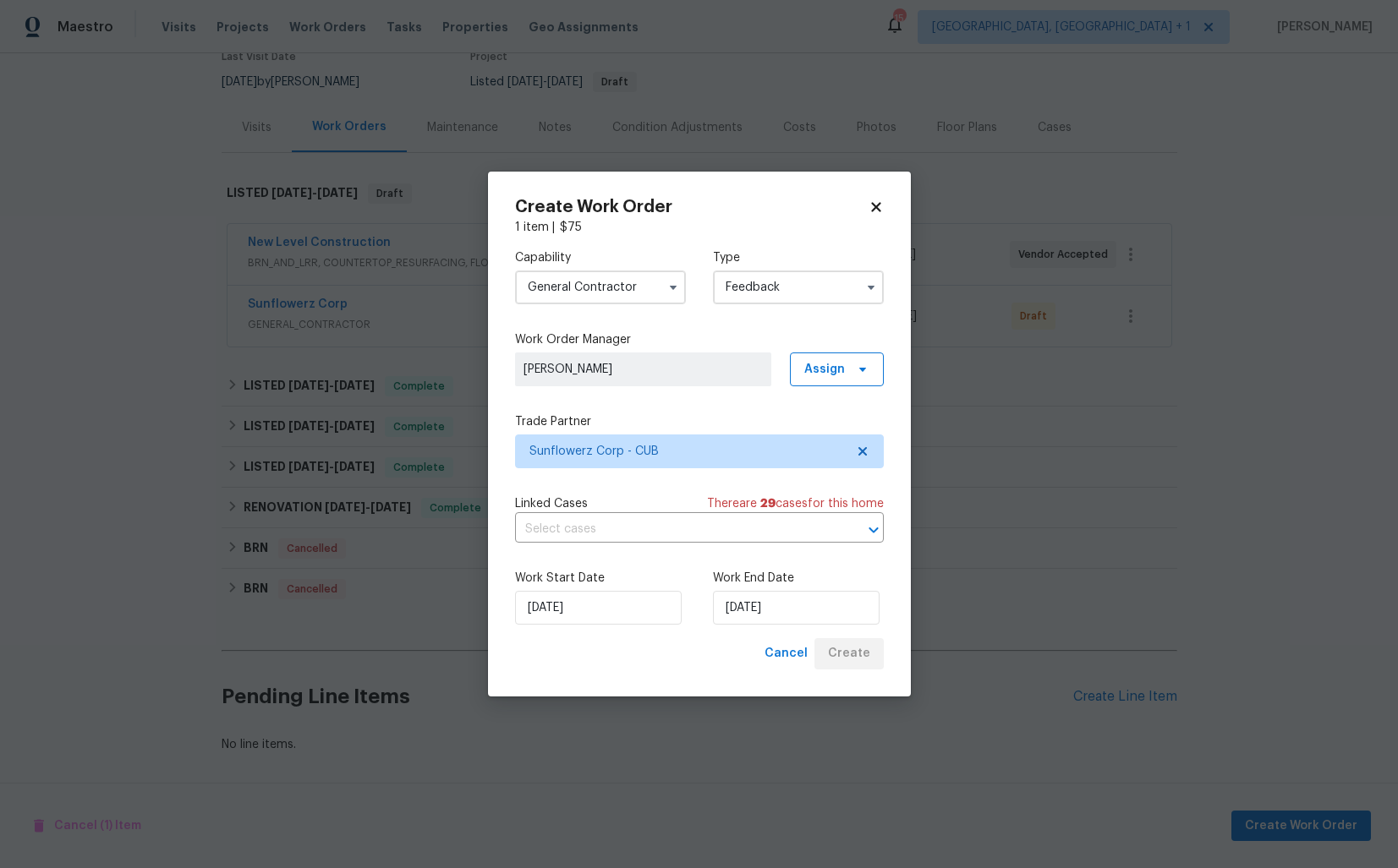
scroll to position [154, 0]
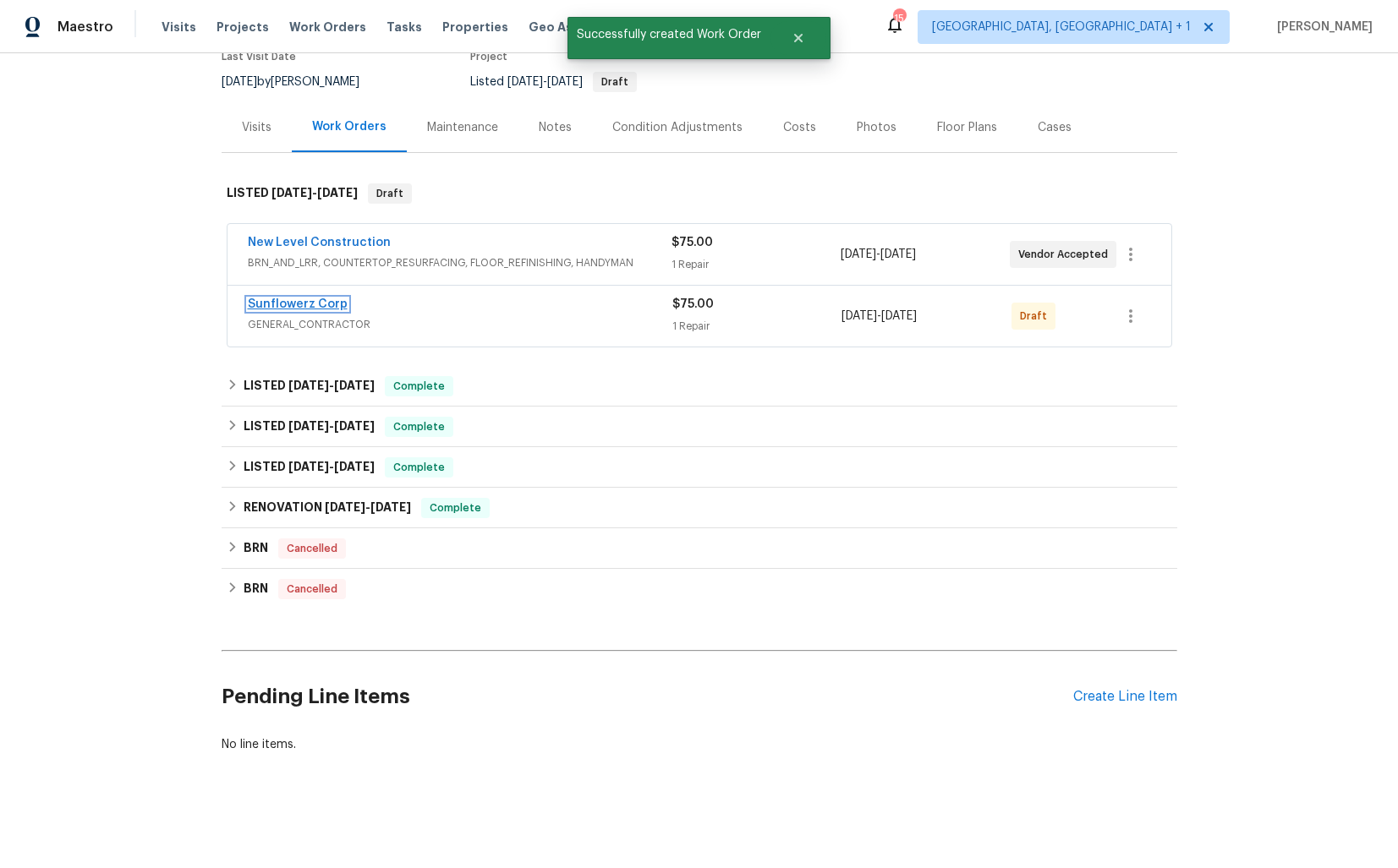
click at [301, 304] on link "Sunflowerz Corp" at bounding box center [298, 304] width 100 height 12
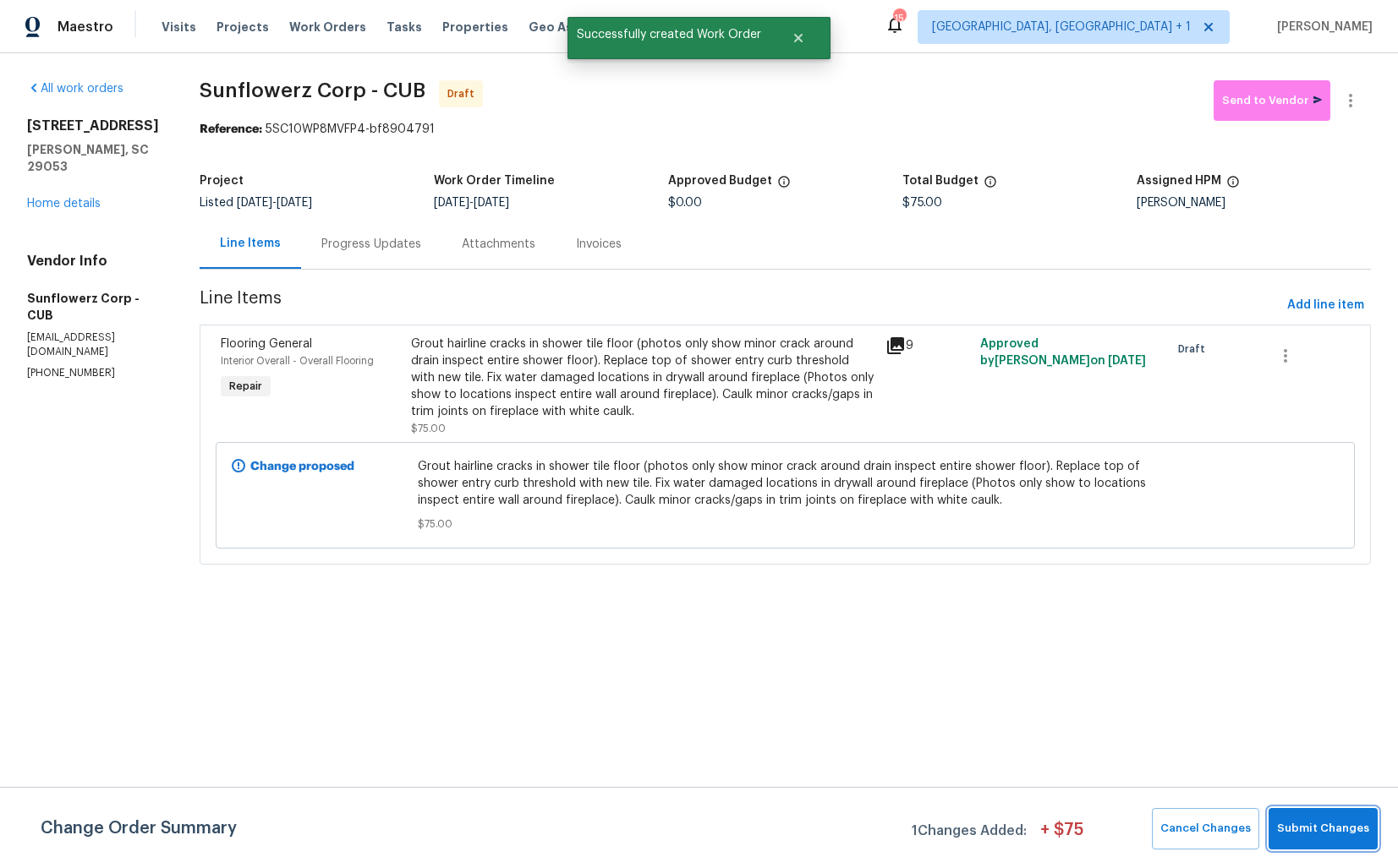
click at [1341, 827] on span "Submit Changes" at bounding box center [1323, 829] width 92 height 20
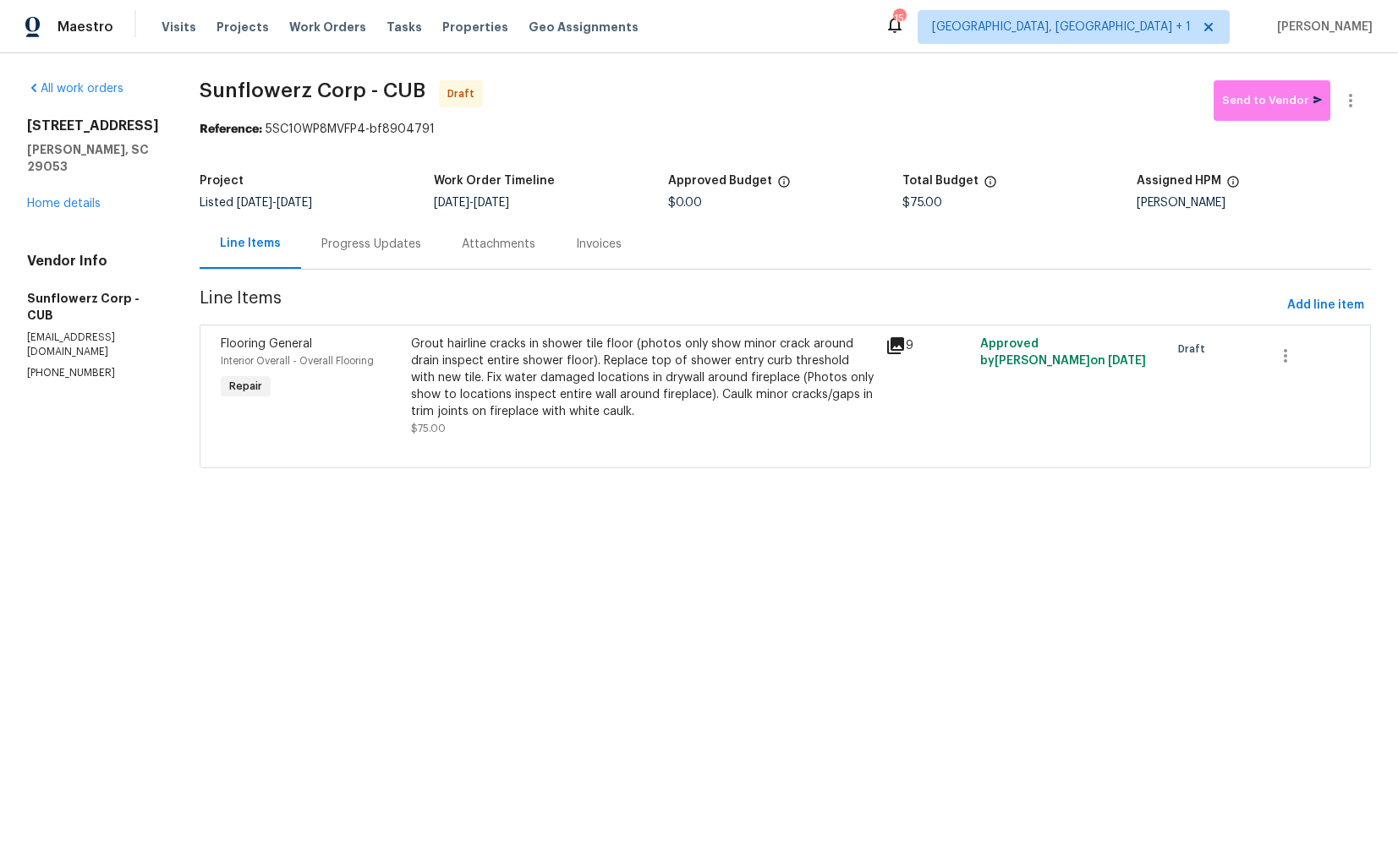
click at [367, 249] on div "Progress Updates" at bounding box center [371, 244] width 100 height 17
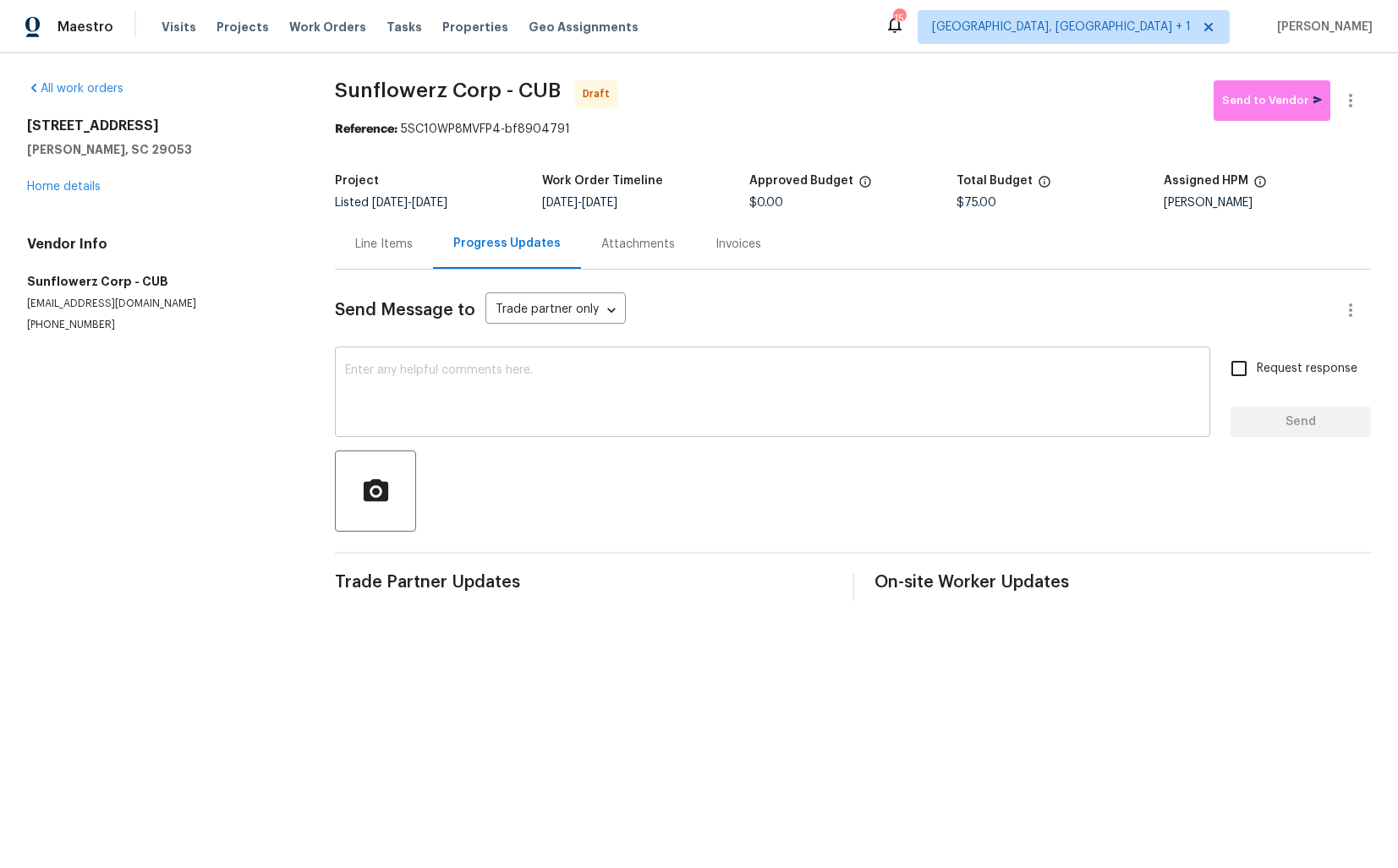
click at [459, 393] on textarea at bounding box center [773, 394] width 855 height 59
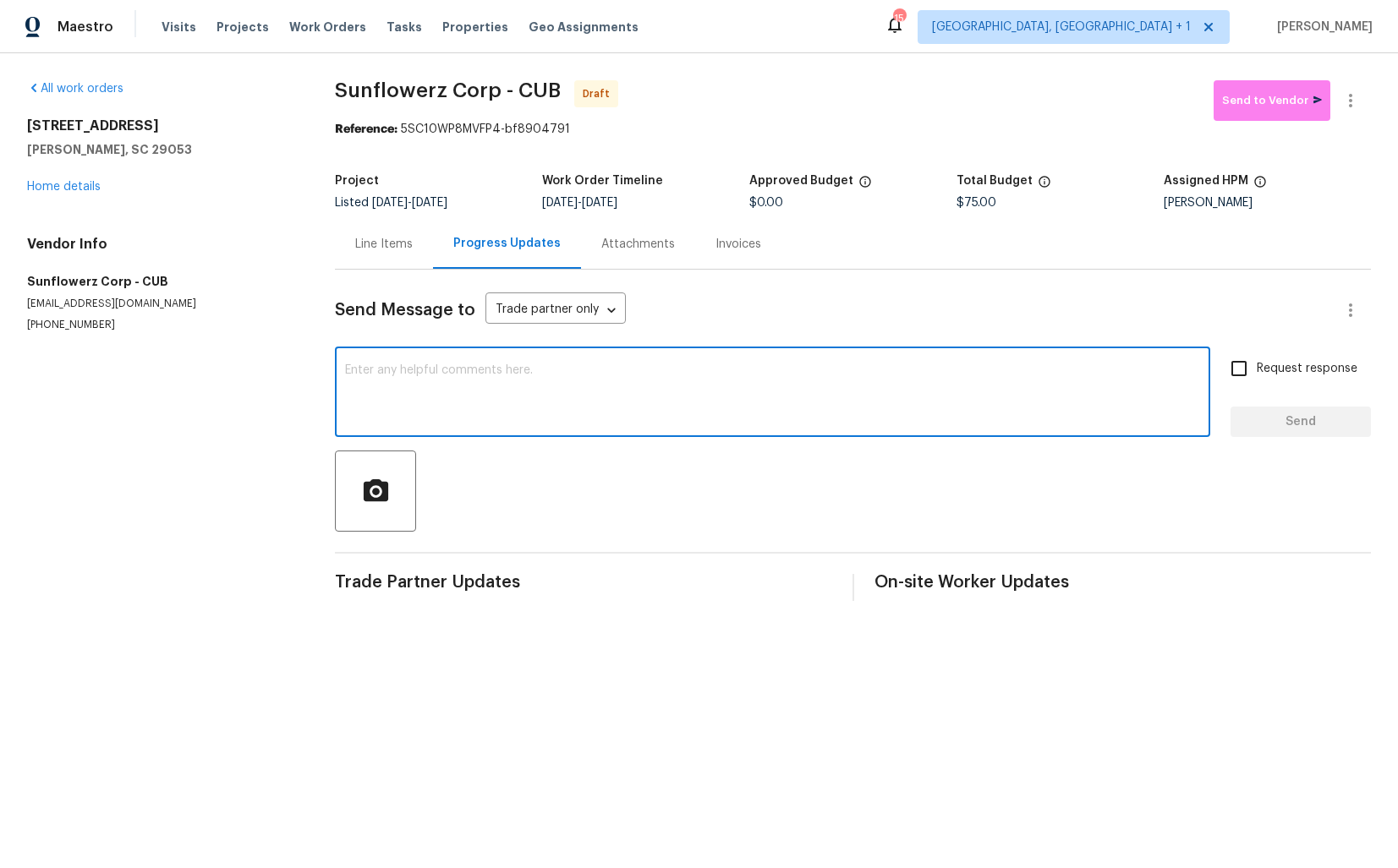
click at [682, 367] on textarea at bounding box center [773, 394] width 855 height 59
paste textarea "Hi this is Arvind with Opendoor. I’m confirming you received the WO for the pro…"
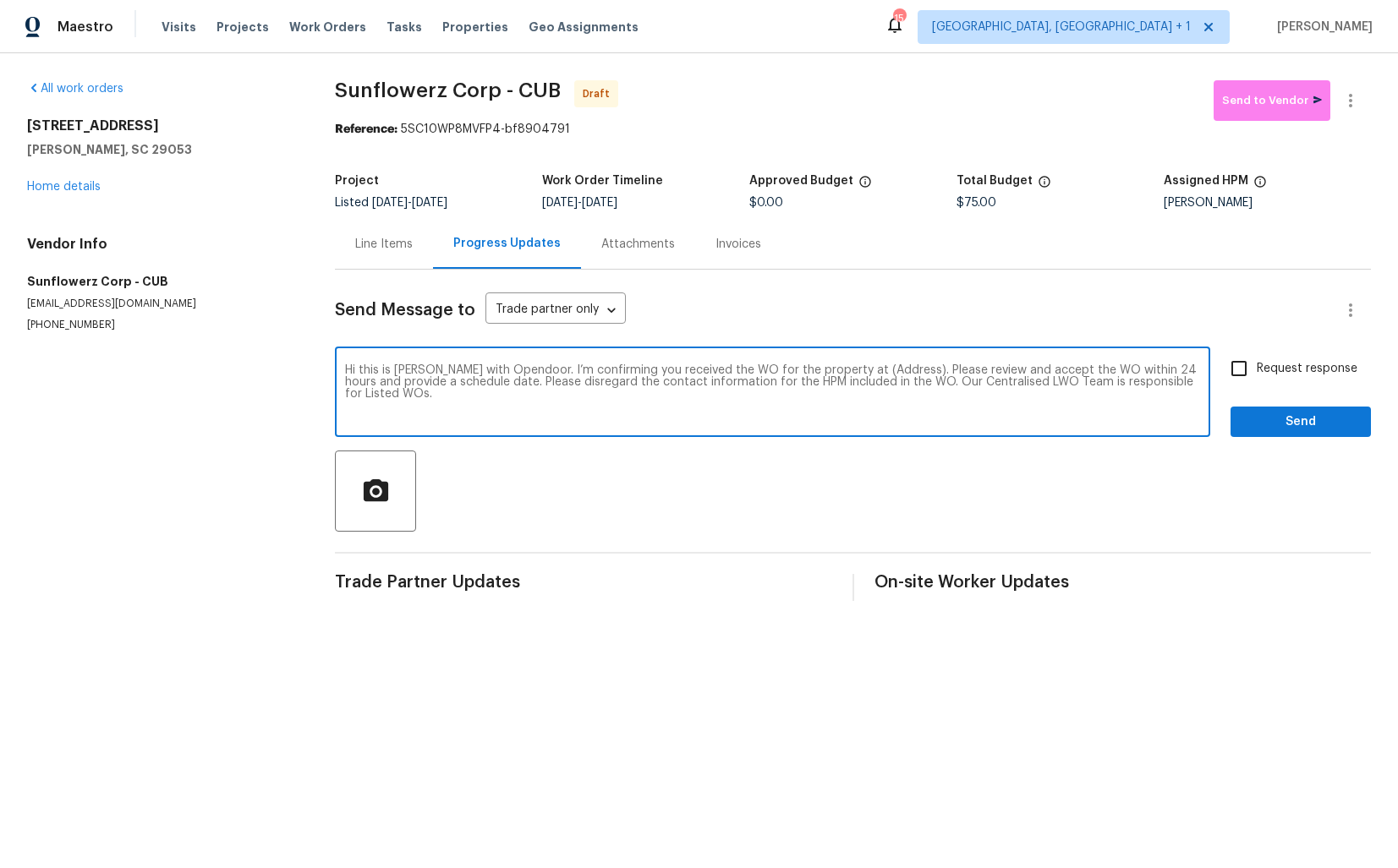
drag, startPoint x: 883, startPoint y: 371, endPoint x: 832, endPoint y: 370, distance: 51.0
click at [832, 369] on textarea "Hi this is Arvind with Opendoor. I’m confirming you received the WO for the pro…" at bounding box center [773, 394] width 855 height 59
paste textarea "171 Ridge Pointe Dr, Gaston, SC 29053"
type textarea "Hi this is Arvind with Opendoor. I’m confirming you received the WO for the pro…"
click at [1229, 373] on input "Request response" at bounding box center [1240, 368] width 36 height 36
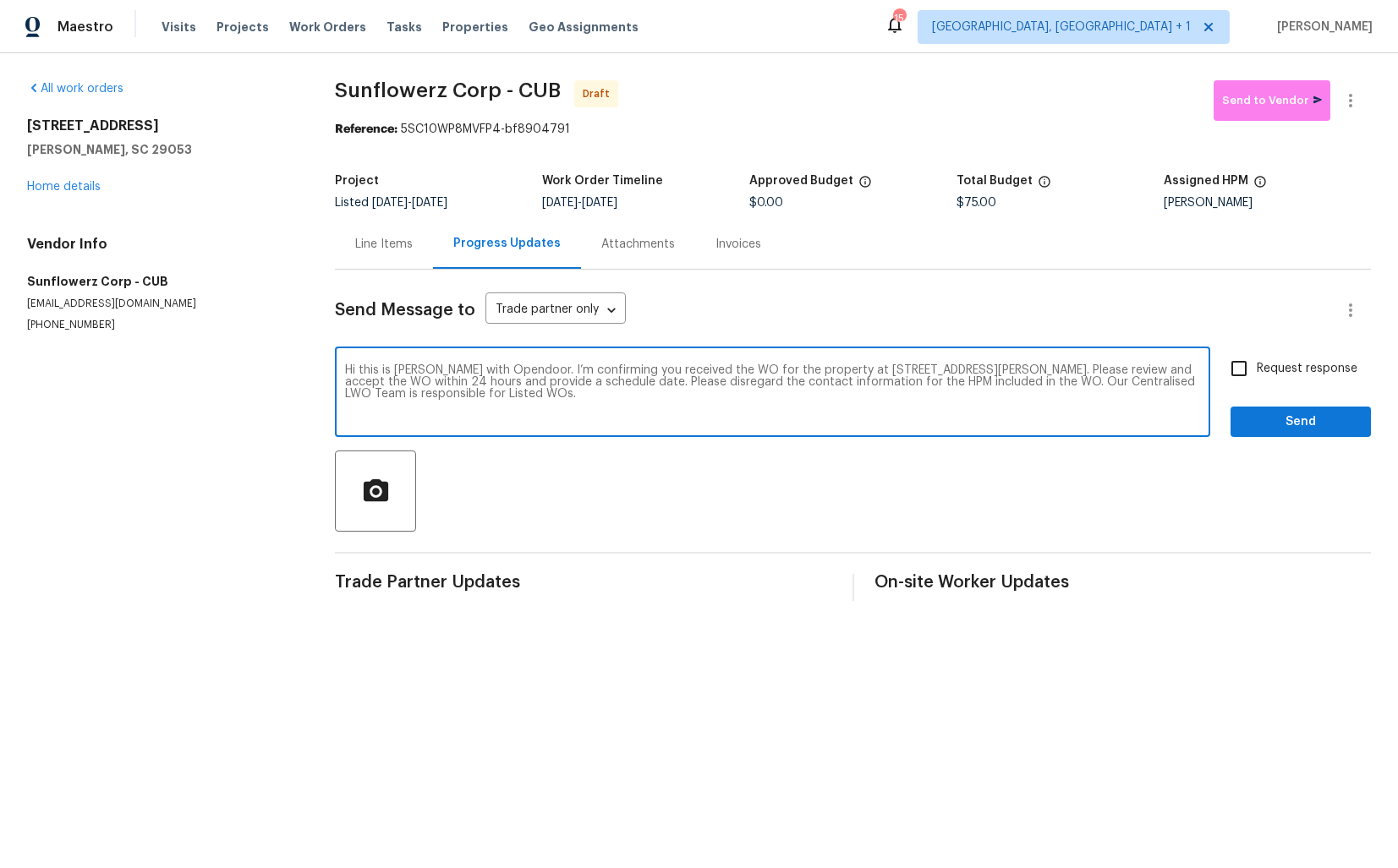
checkbox input "true"
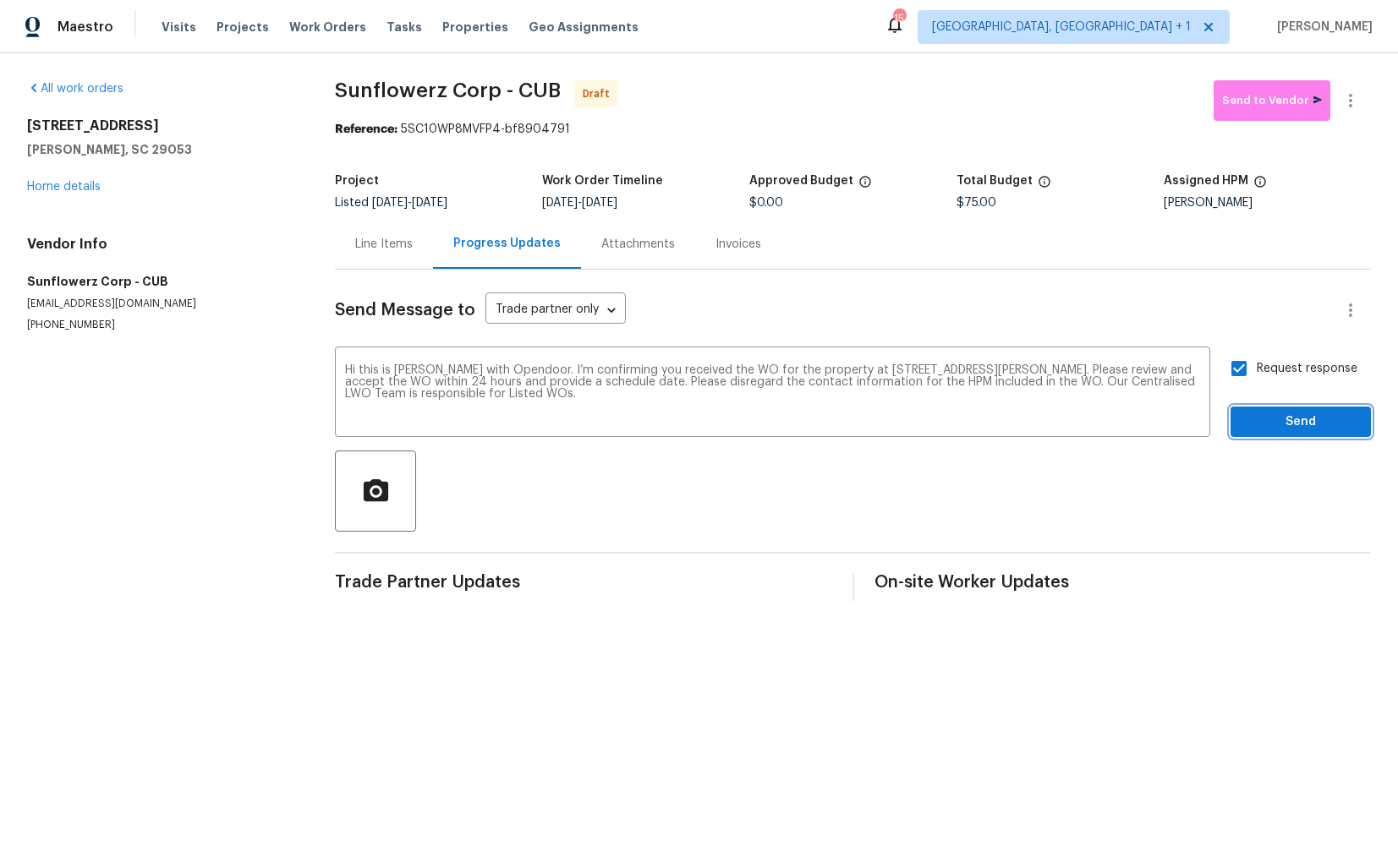
click at [1301, 418] on span "Send" at bounding box center [1301, 423] width 114 height 21
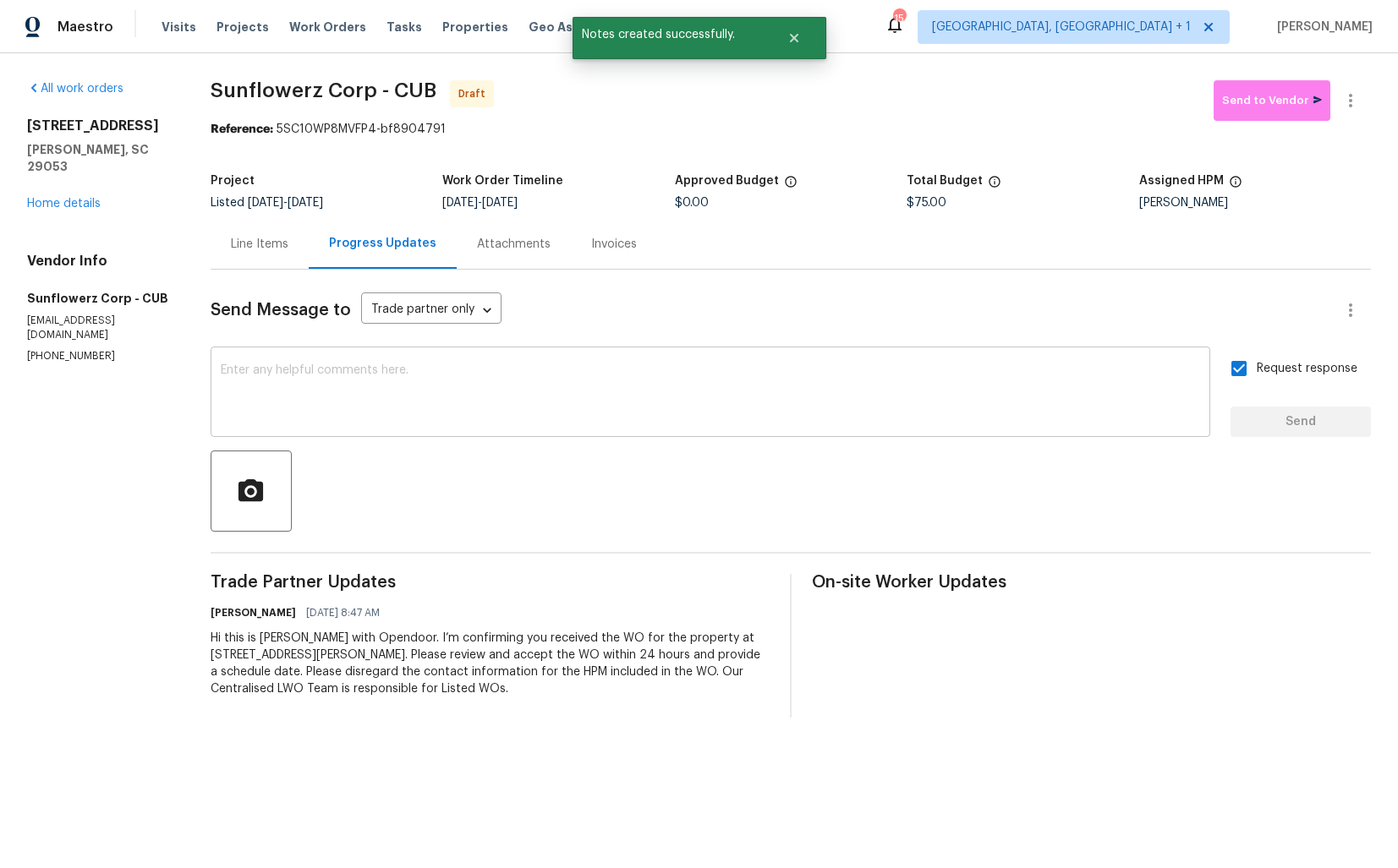
click at [635, 383] on textarea at bounding box center [710, 394] width 979 height 59
paste textarea "Attention All Work Orders must include before-photos (both close-up and wide-an…"
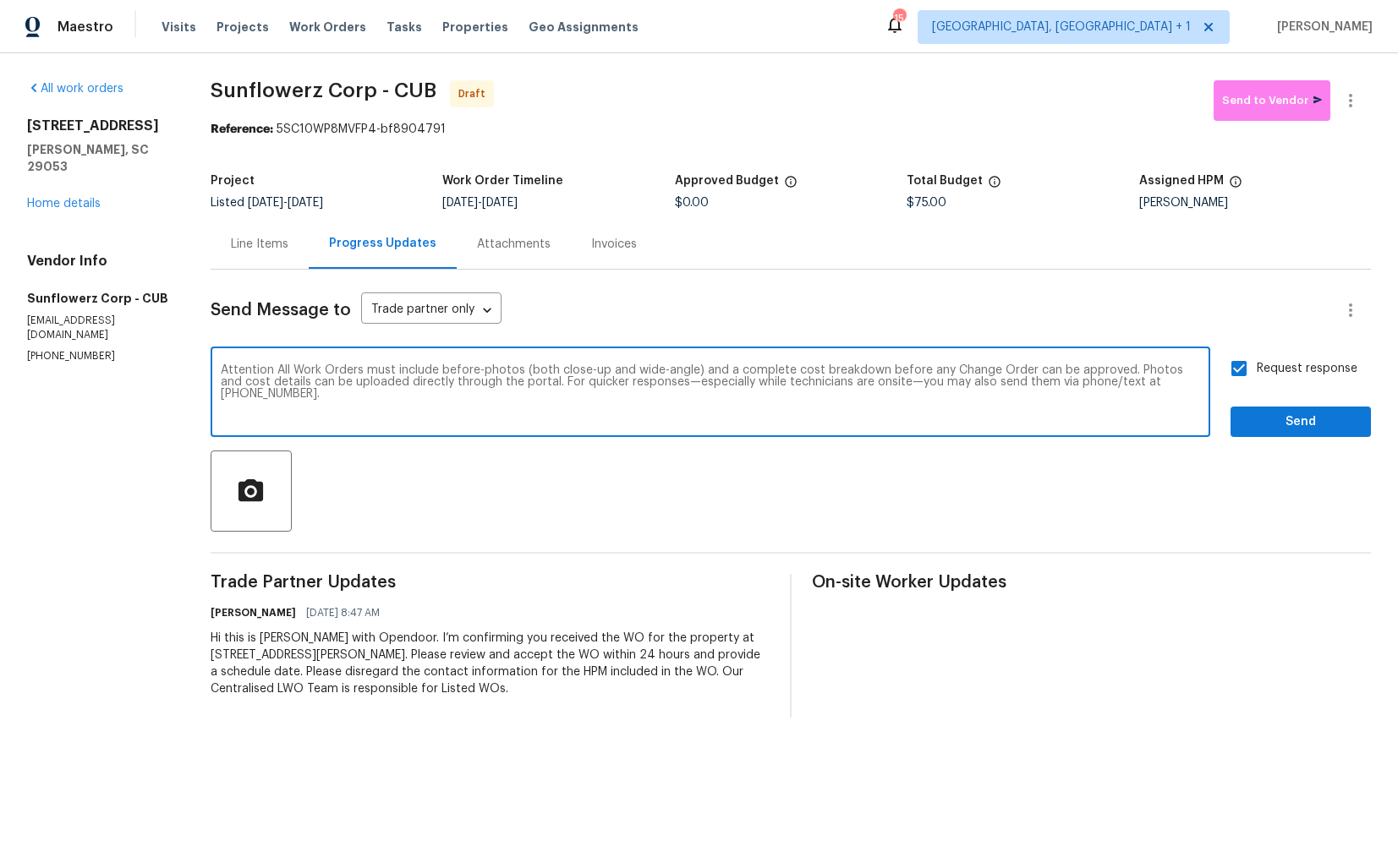
type textarea "Attention All Work Orders must include before-photos (both close-up and wide-an…"
click at [1343, 425] on span "Send" at bounding box center [1301, 423] width 114 height 21
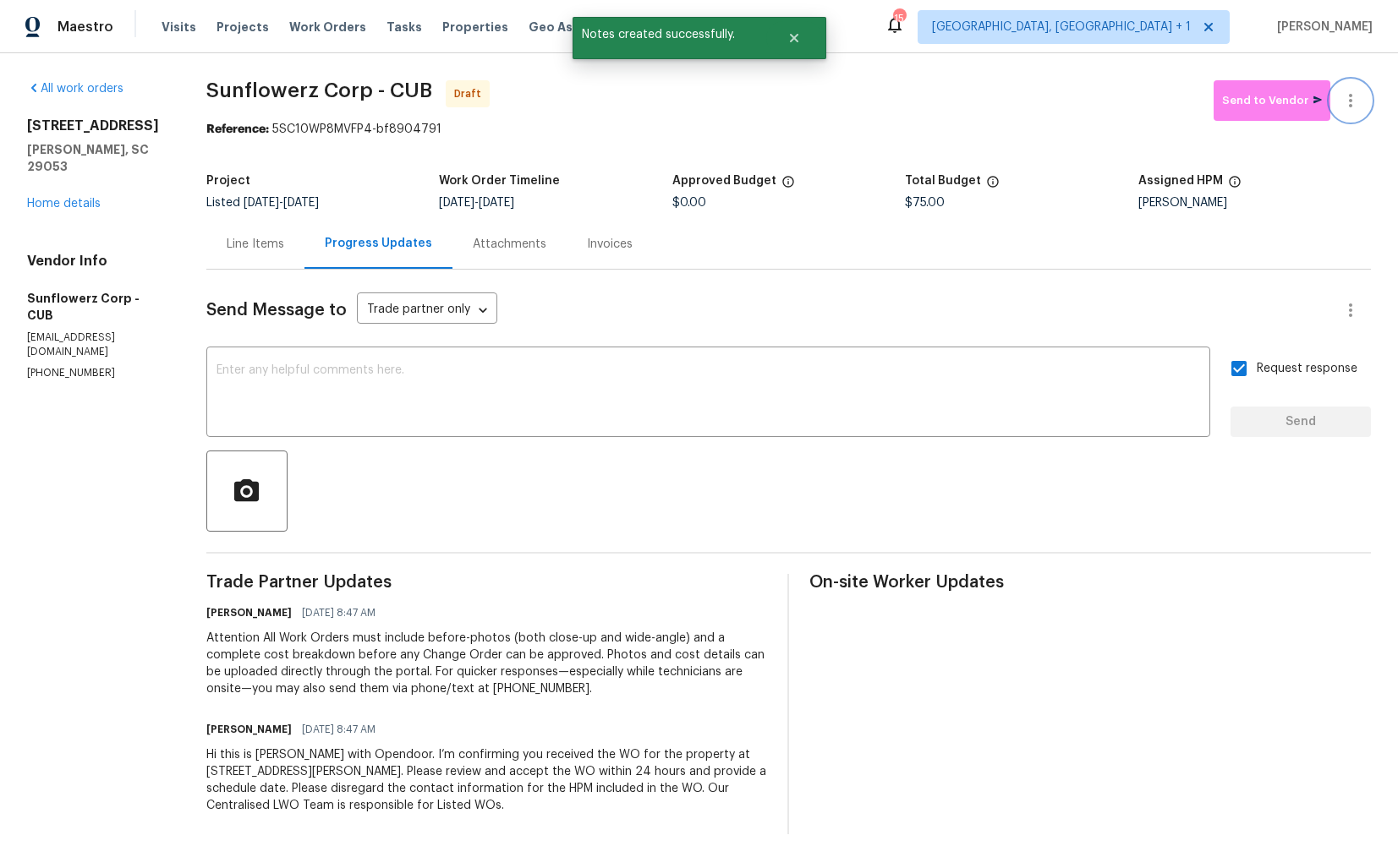
click at [1343, 103] on icon "button" at bounding box center [1351, 100] width 21 height 21
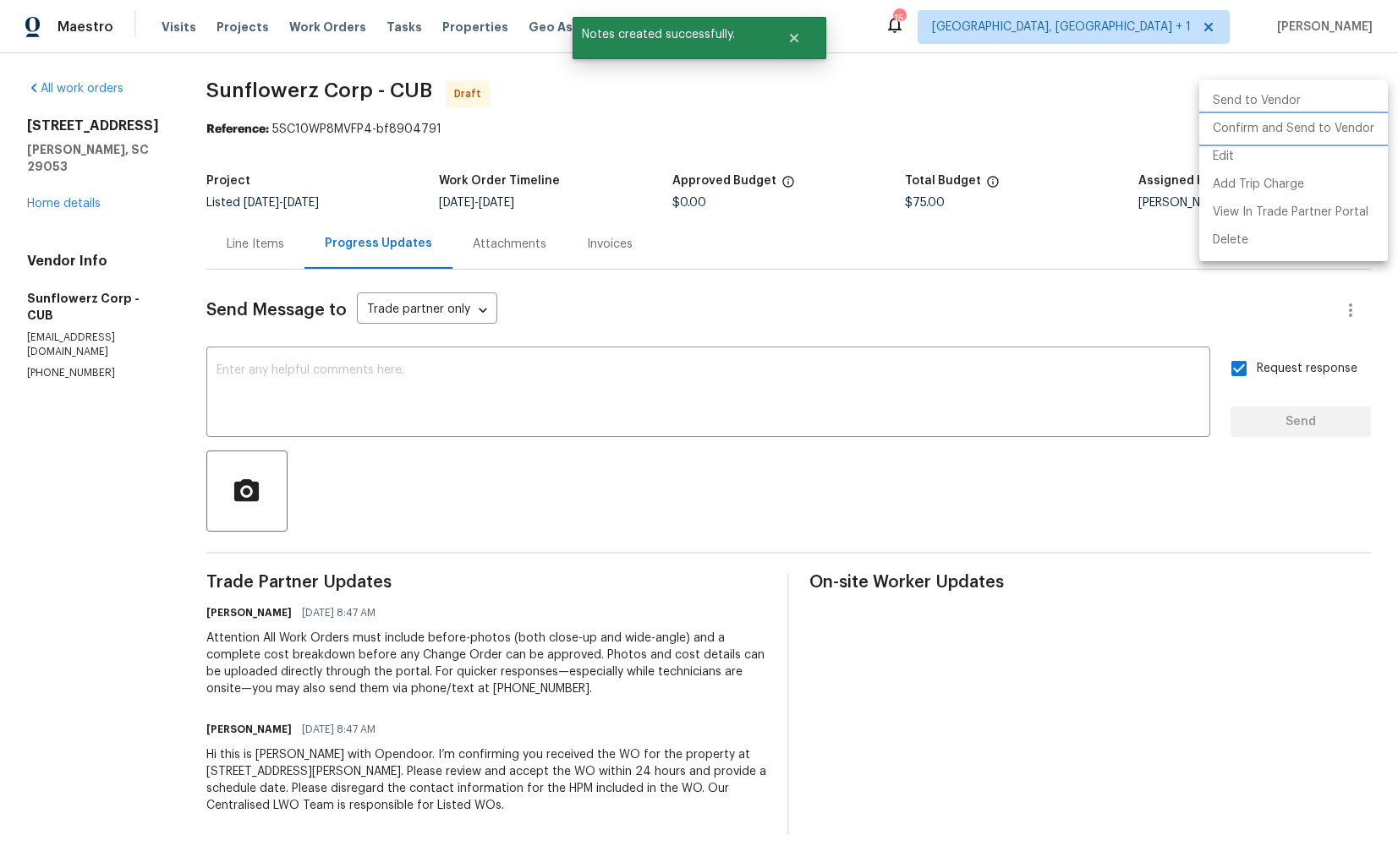
click at [1293, 134] on li "Confirm and Send to Vendor" at bounding box center [1293, 129] width 189 height 28
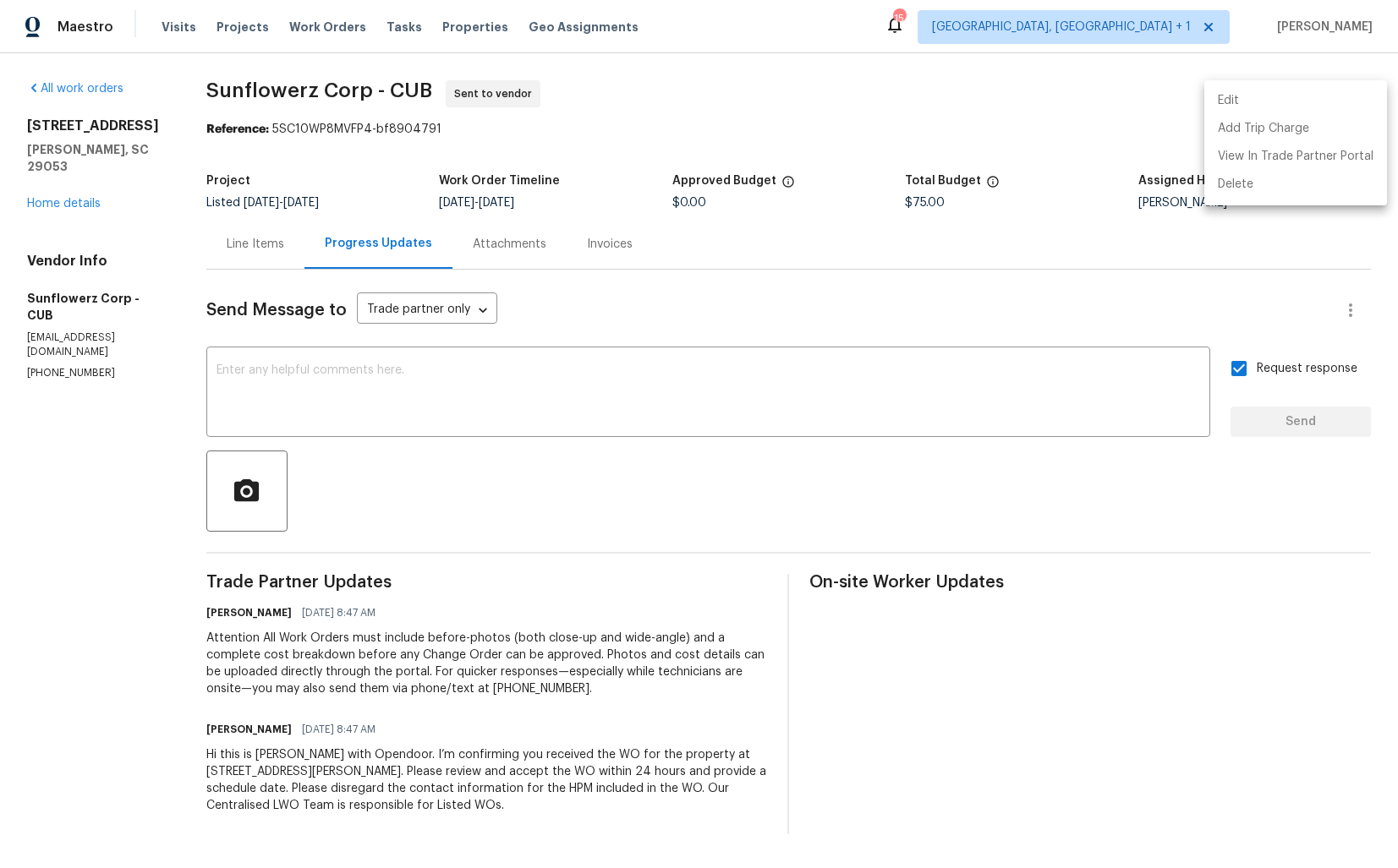
click at [1051, 121] on div at bounding box center [699, 434] width 1398 height 868
click at [275, 97] on span "Sunflowerz Corp - CUB" at bounding box center [319, 90] width 225 height 21
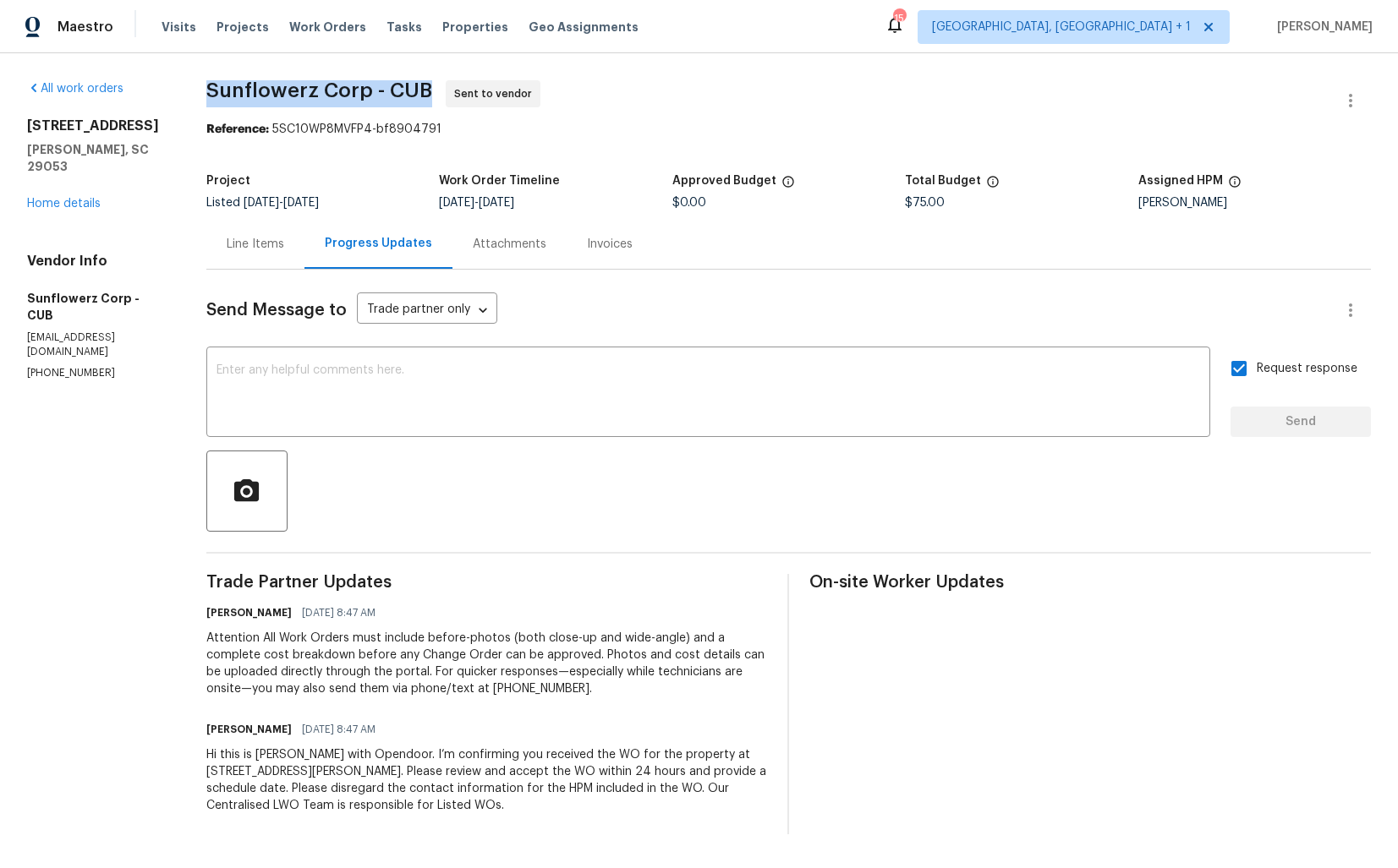
copy span "Sunflowerz Corp - CUB"
click at [906, 100] on span "Sunflowerz Corp - CUB Sent to vendor" at bounding box center [768, 100] width 1124 height 40
click at [57, 198] on link "Home details" at bounding box center [64, 203] width 73 height 12
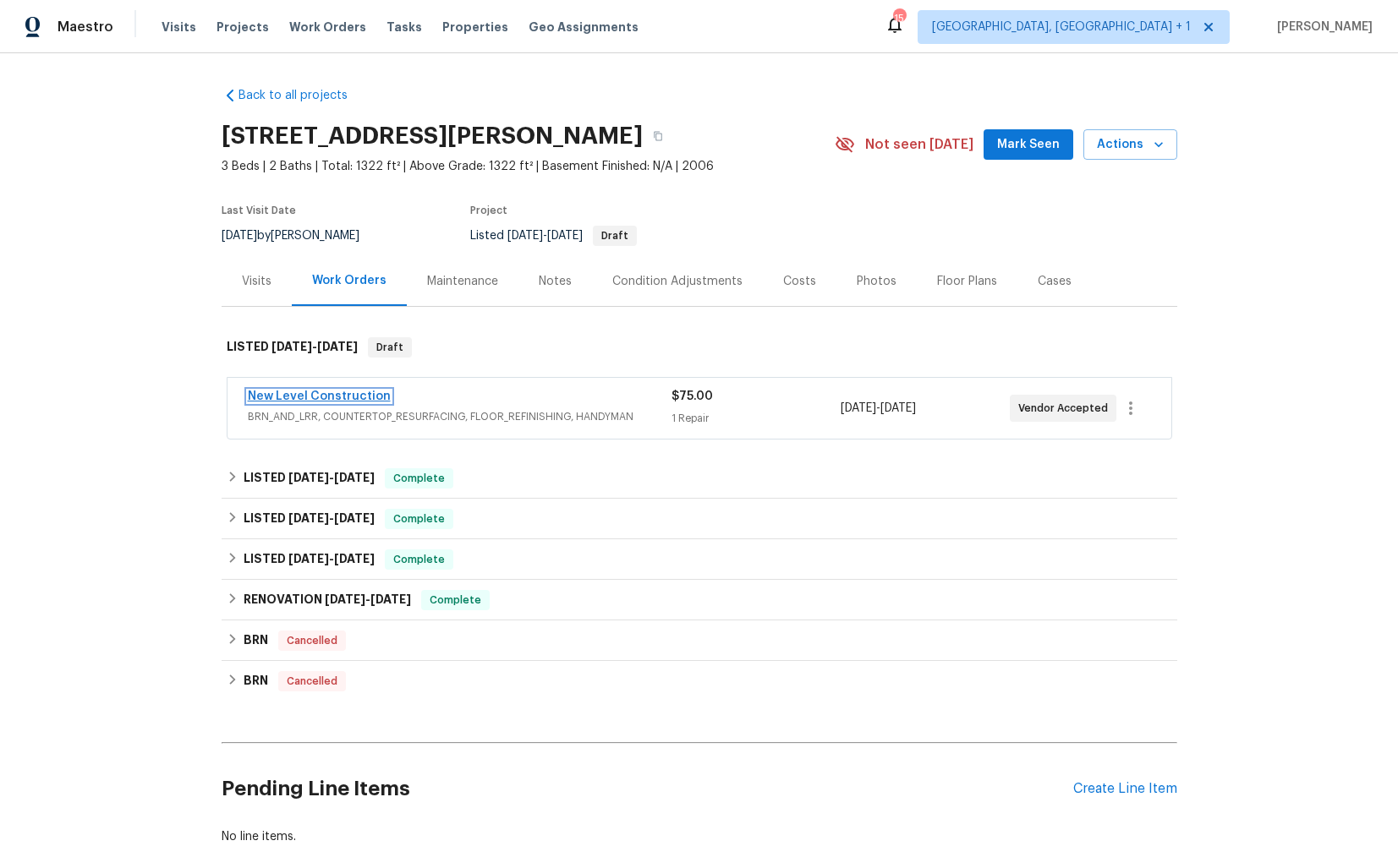
click at [294, 394] on link "New Level Construction" at bounding box center [319, 396] width 143 height 12
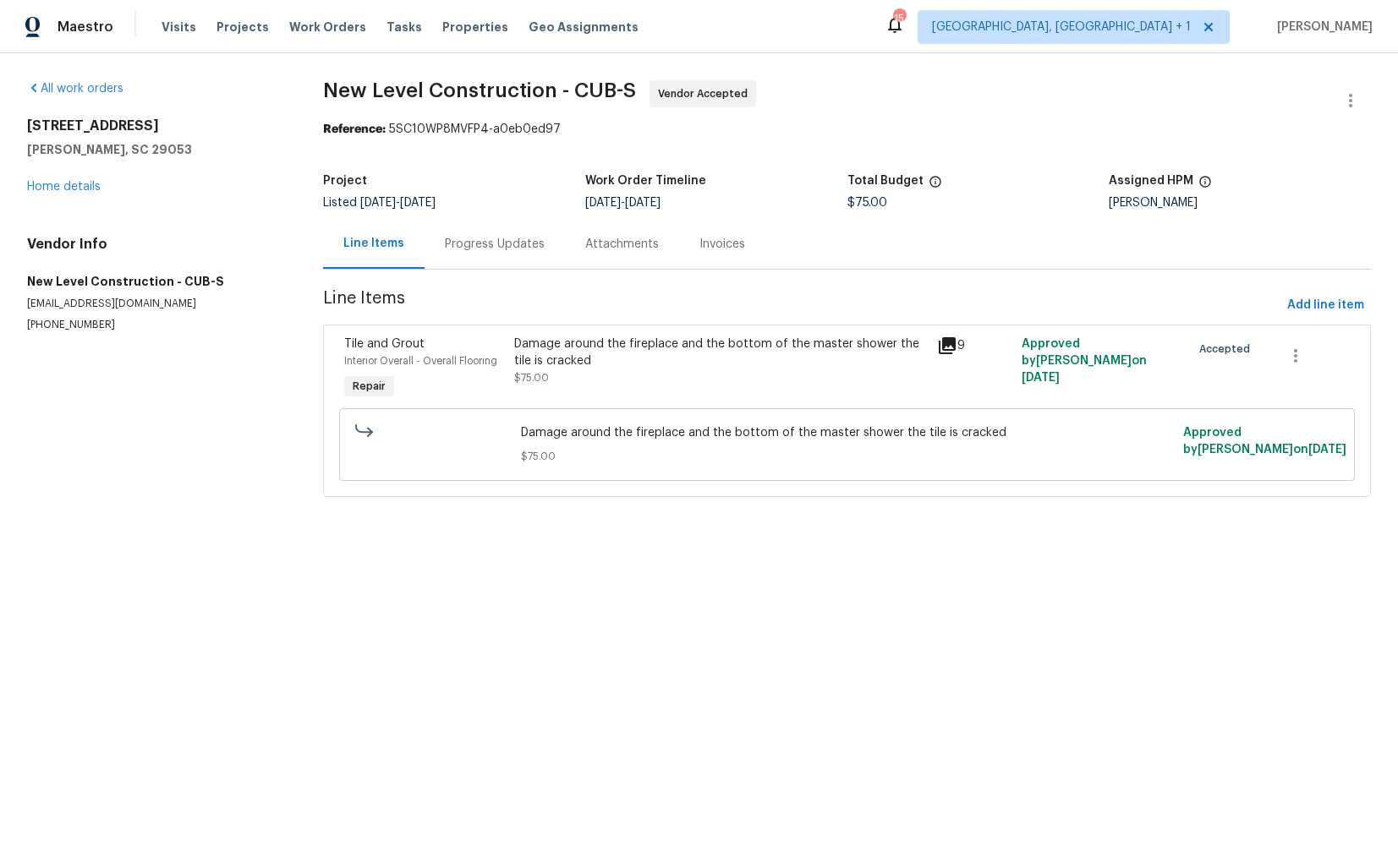
click at [567, 358] on div "Damage around the fireplace and the bottom of the master shower the tile is cra…" at bounding box center [720, 352] width 412 height 34
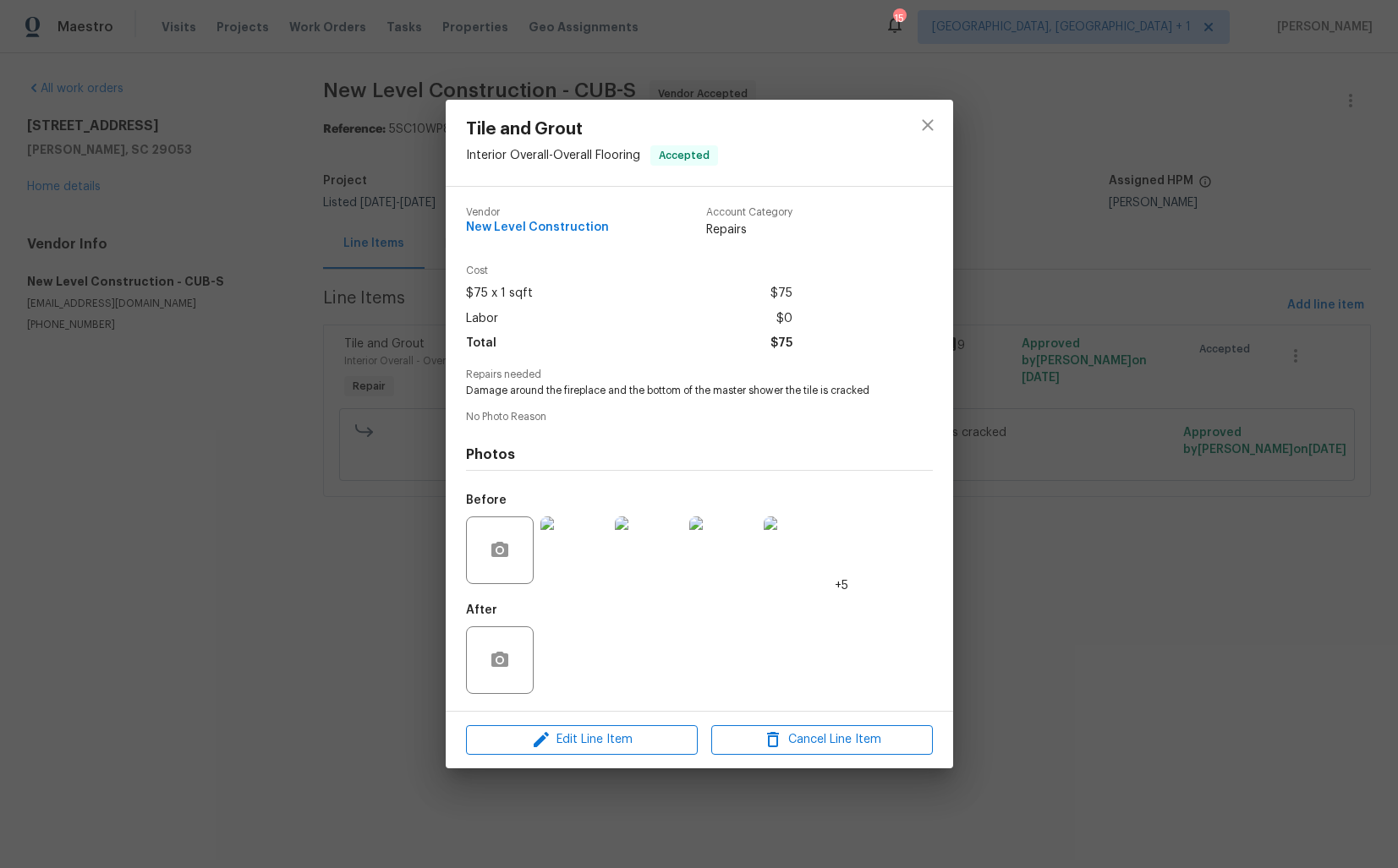
click at [568, 555] on img at bounding box center [574, 551] width 68 height 68
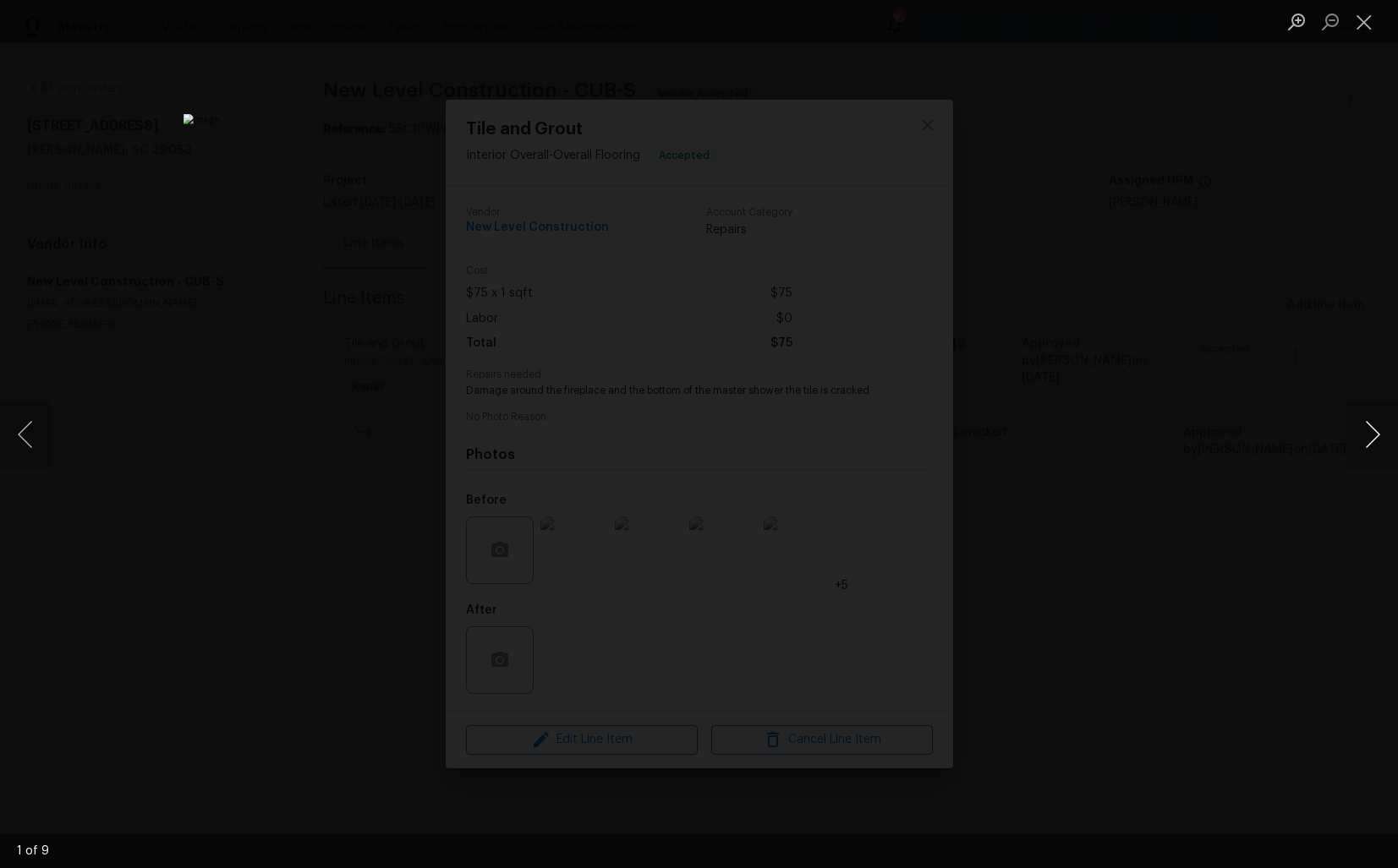
click at [1375, 430] on button "Next image" at bounding box center [1372, 434] width 51 height 68
click at [1368, 437] on button "Next image" at bounding box center [1372, 434] width 51 height 68
click at [1368, 428] on button "Next image" at bounding box center [1372, 434] width 51 height 68
click at [1361, 431] on button "Next image" at bounding box center [1372, 434] width 51 height 68
click at [1369, 443] on button "Next image" at bounding box center [1372, 434] width 51 height 68
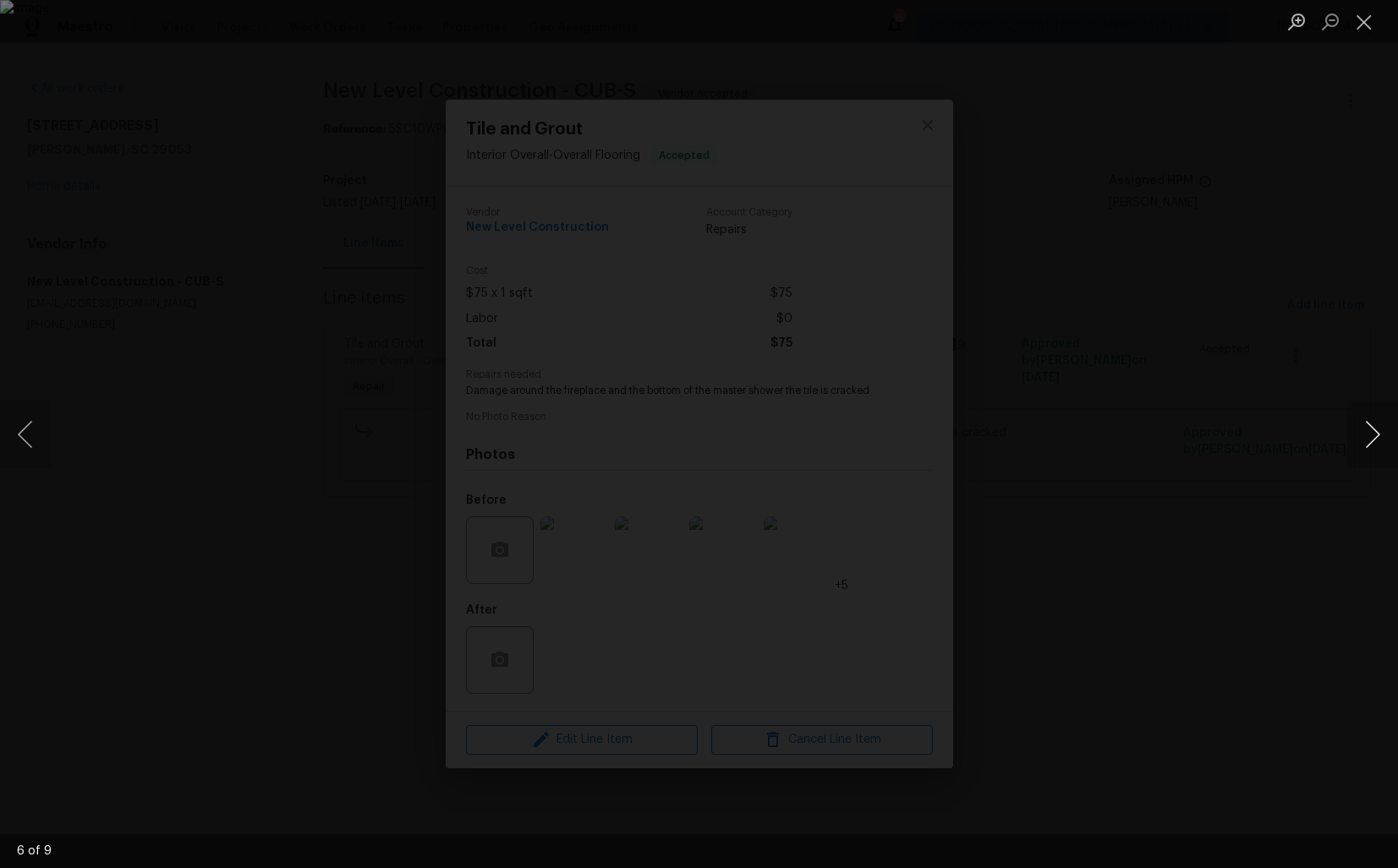
click at [1363, 444] on button "Next image" at bounding box center [1372, 434] width 51 height 68
click at [1366, 438] on button "Next image" at bounding box center [1372, 434] width 51 height 68
click at [1375, 442] on button "Next image" at bounding box center [1372, 434] width 51 height 68
click at [1206, 443] on div "Lightbox" at bounding box center [699, 434] width 1398 height 868
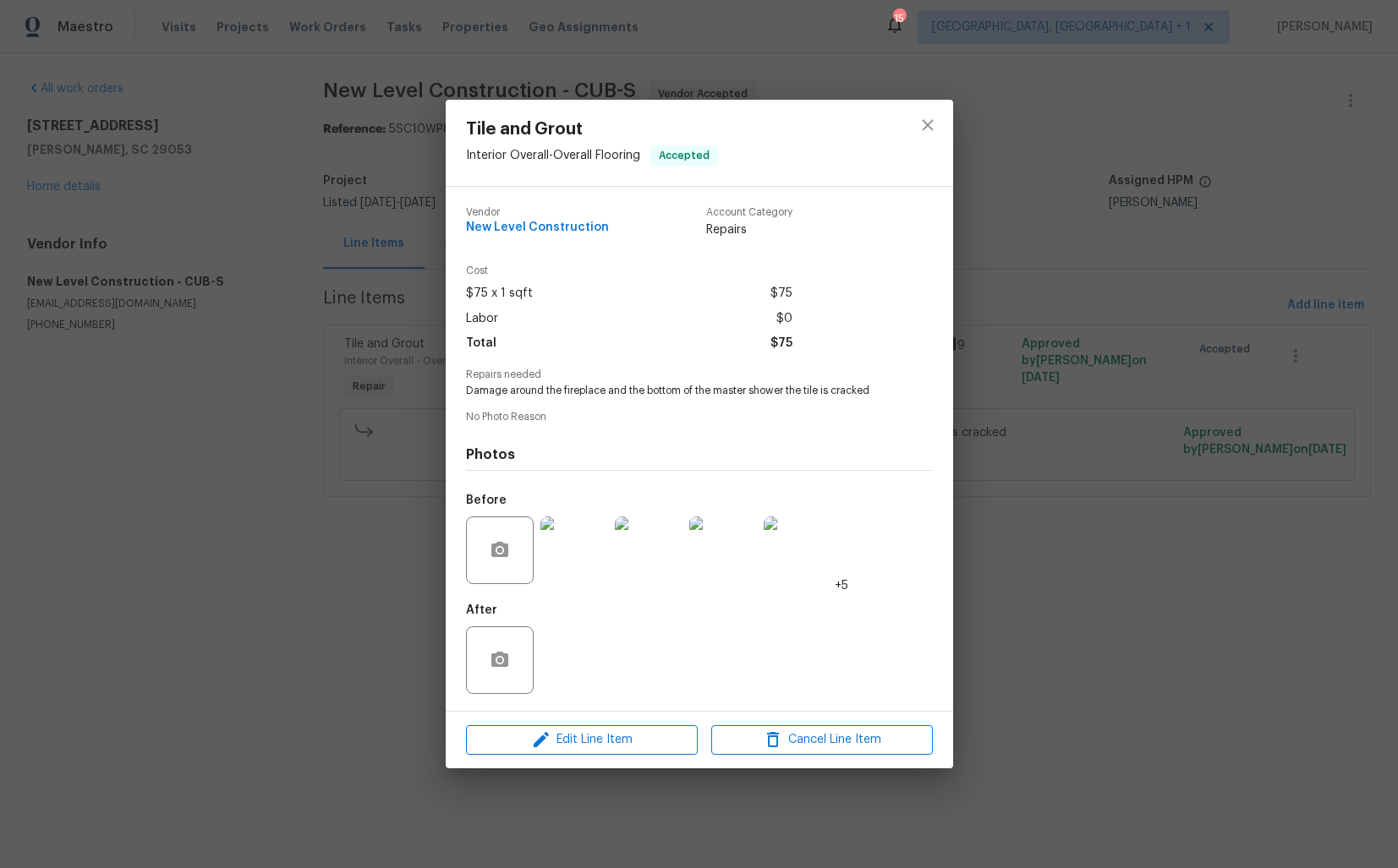
click at [1066, 327] on div "Tile and Grout Interior Overall - Overall Flooring Accepted Vendor New Level Co…" at bounding box center [699, 434] width 1398 height 868
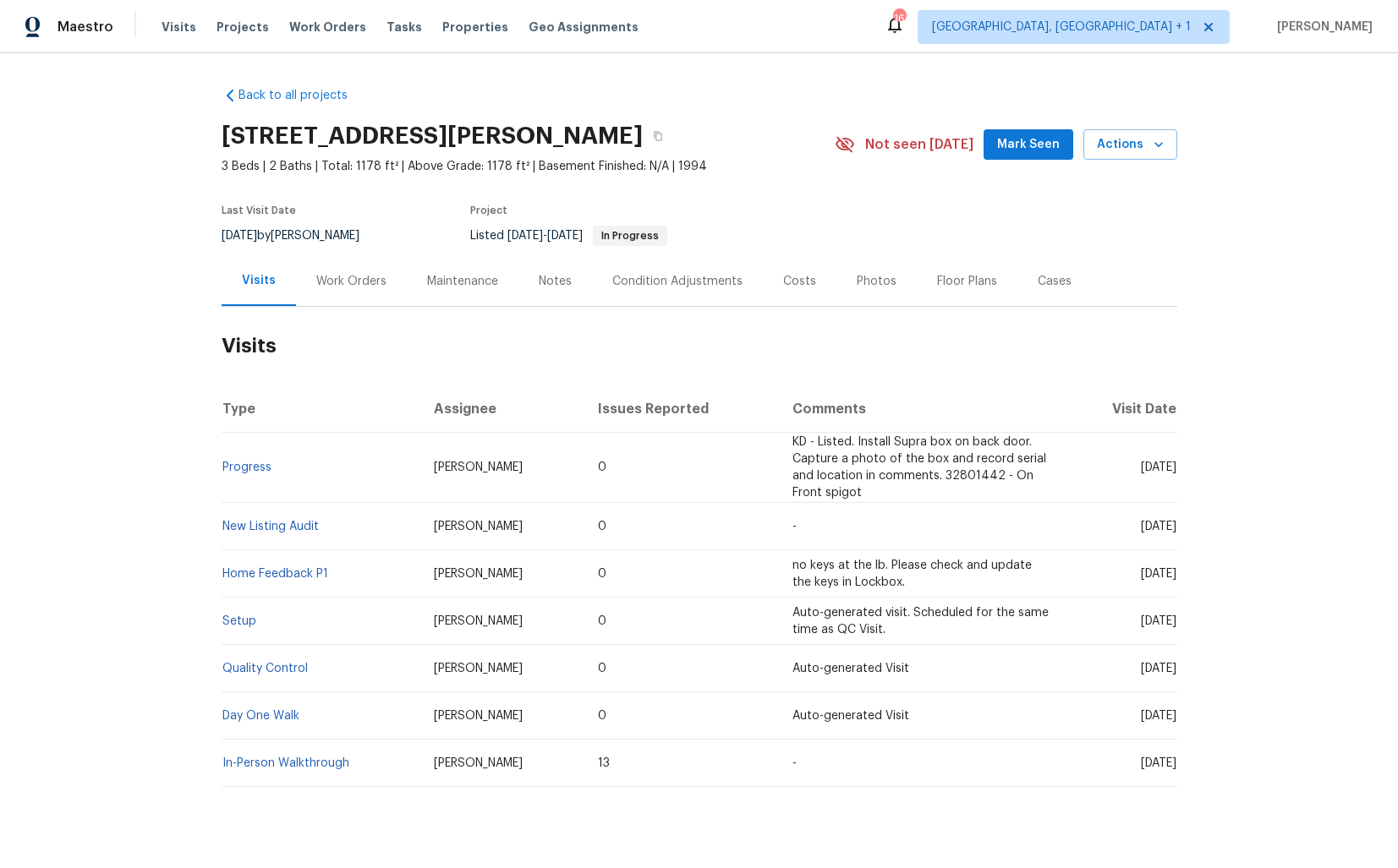
click at [336, 294] on div "Work Orders" at bounding box center [352, 282] width 111 height 50
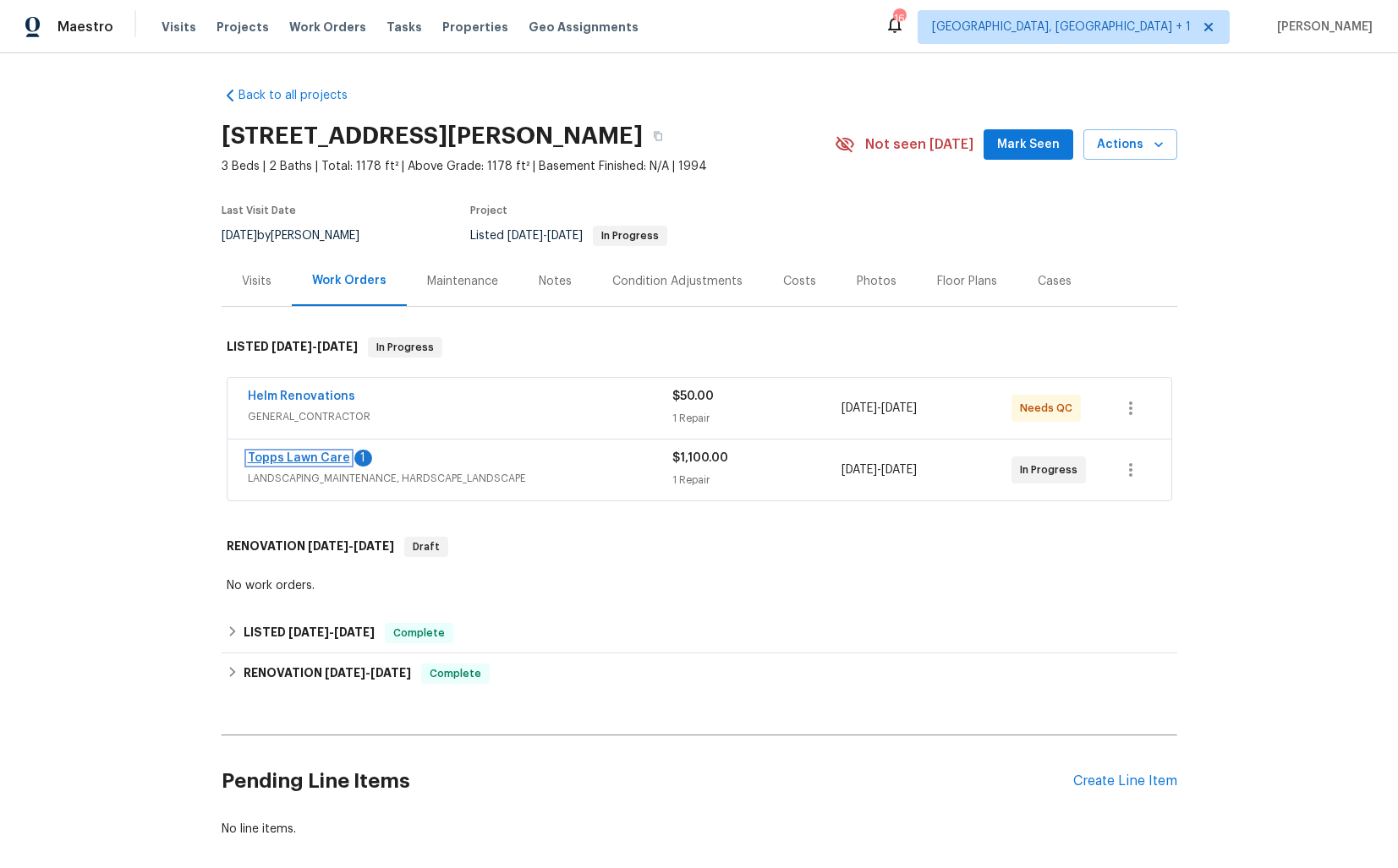
click at [277, 453] on link "Topps Lawn Care" at bounding box center [299, 458] width 102 height 12
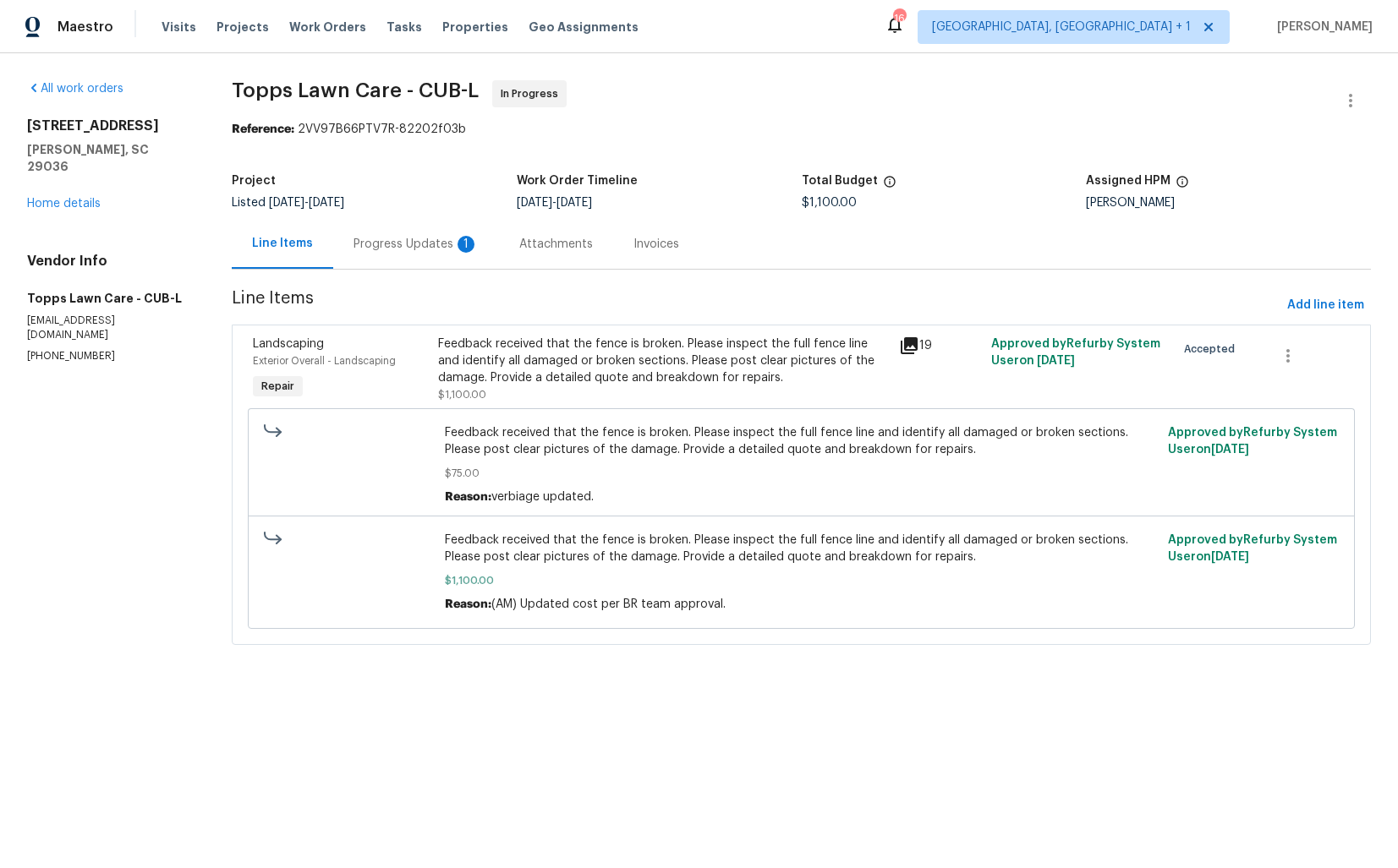
click at [438, 242] on div "Progress Updates 1" at bounding box center [416, 244] width 125 height 17
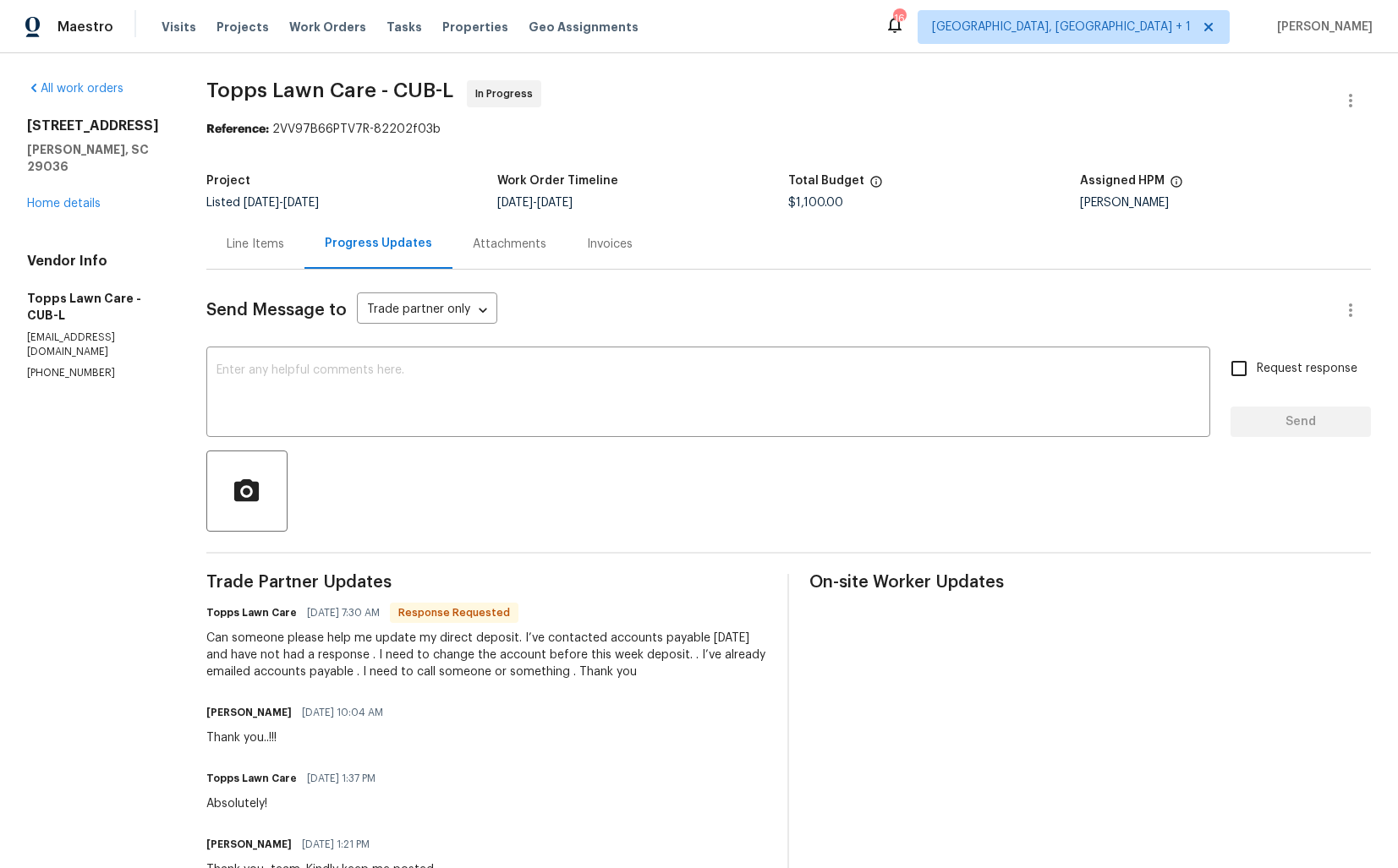
click at [266, 241] on div "Line Items" at bounding box center [255, 244] width 57 height 17
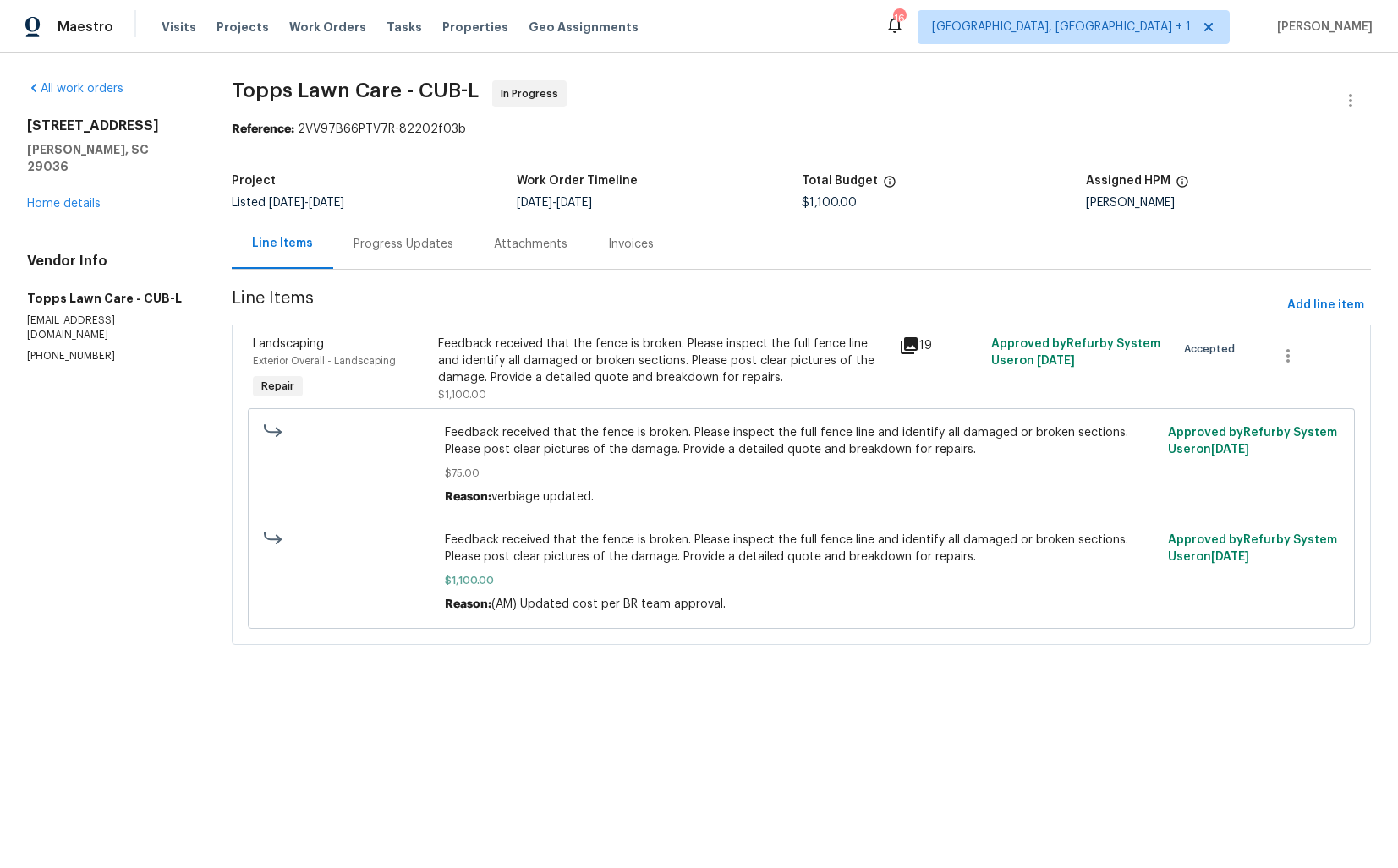
click at [518, 358] on div "Feedback received that the fence is broken. Please inspect the full fence line …" at bounding box center [664, 360] width 451 height 51
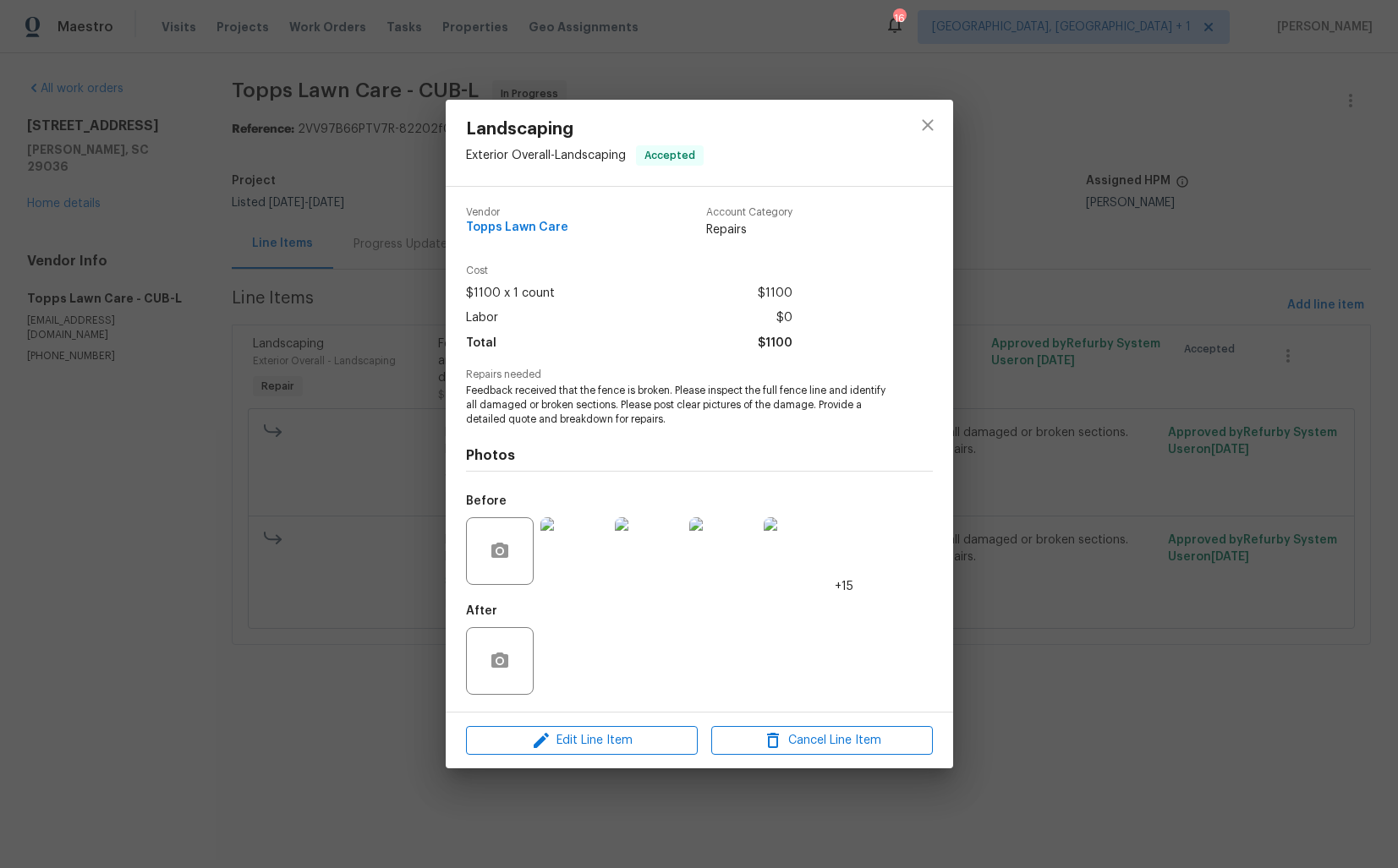
click at [582, 560] on img at bounding box center [574, 552] width 68 height 68
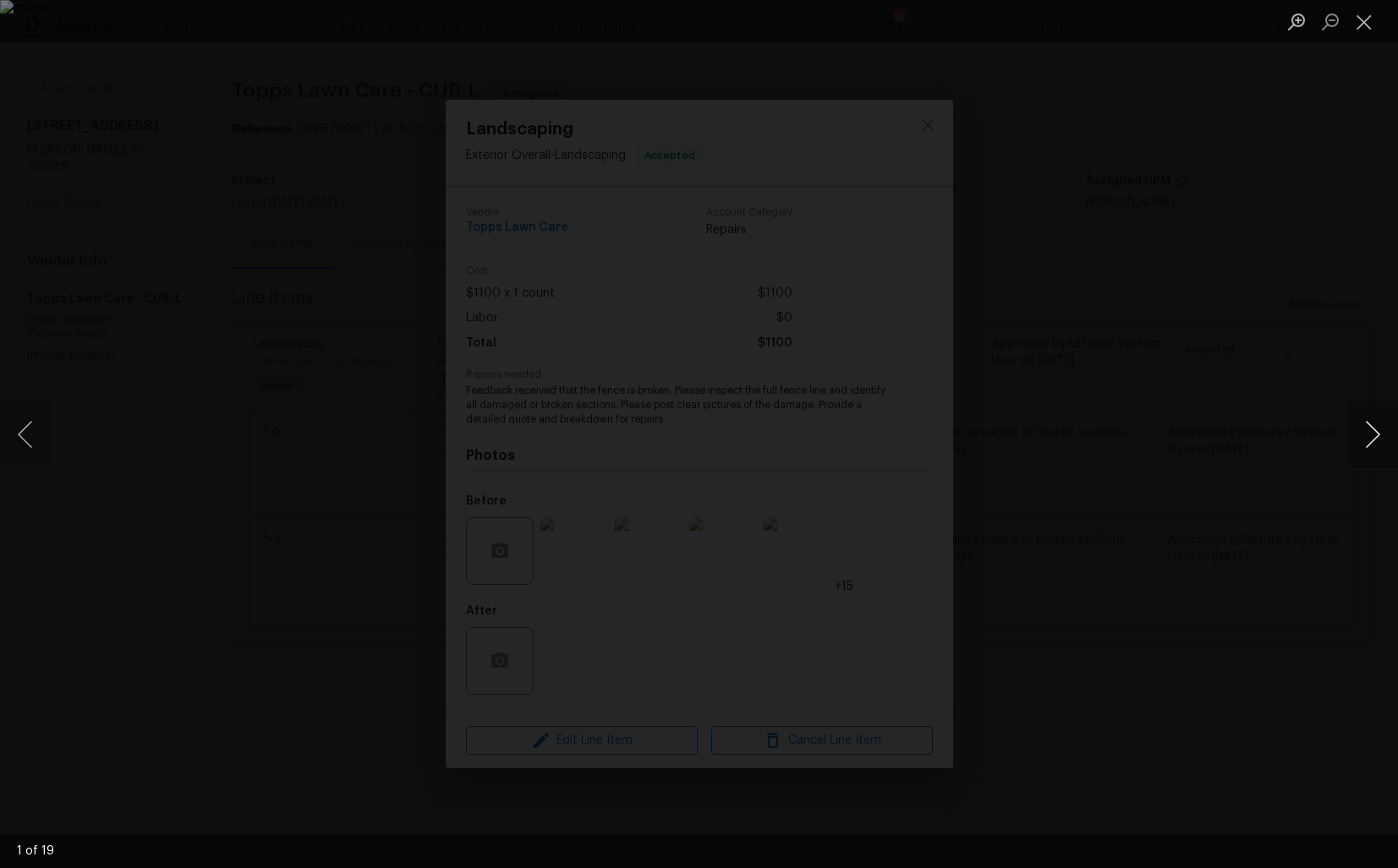
click at [1373, 431] on button "Next image" at bounding box center [1372, 434] width 51 height 68
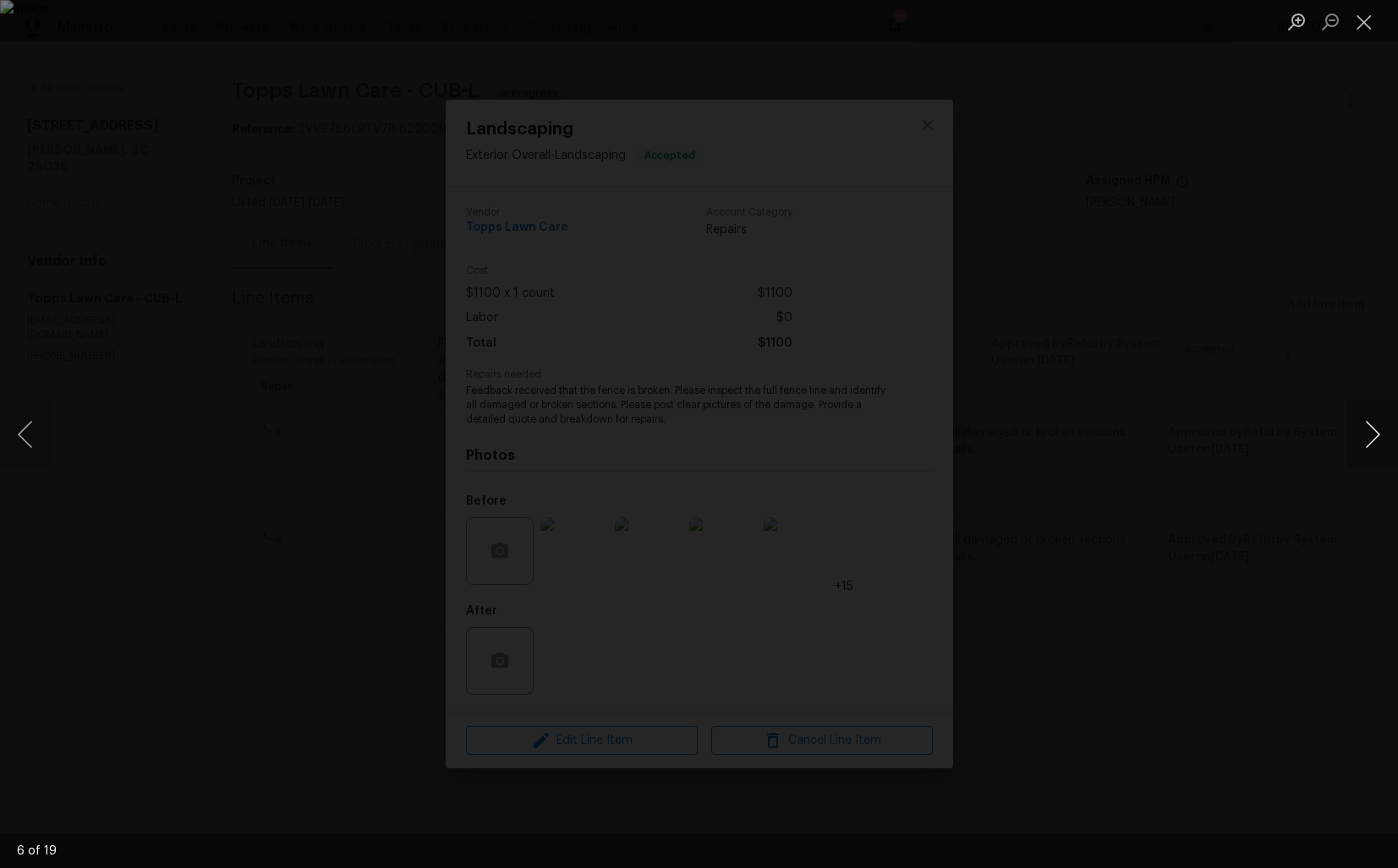
click at [1373, 431] on button "Next image" at bounding box center [1372, 434] width 51 height 68
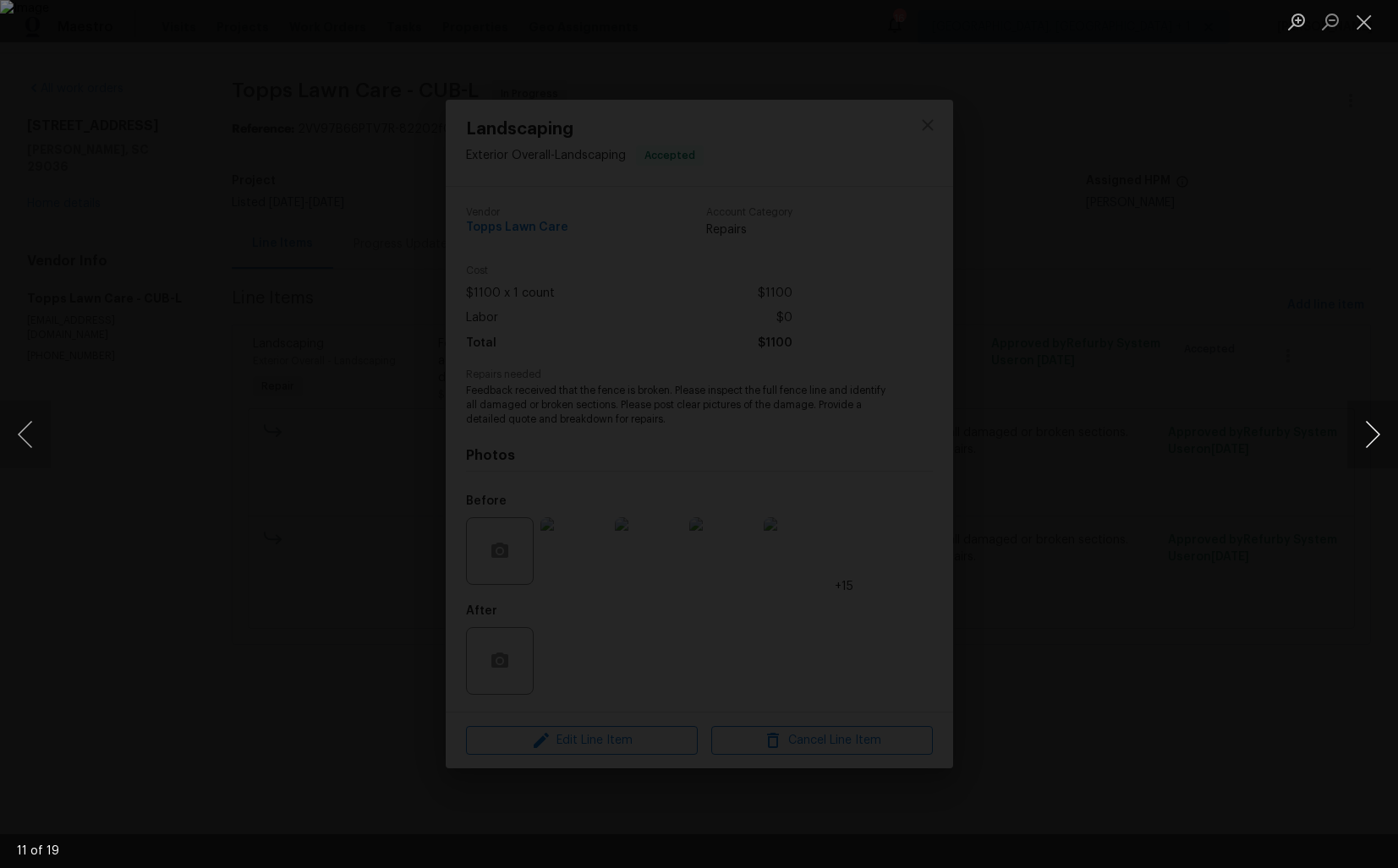
click at [1373, 431] on button "Next image" at bounding box center [1372, 434] width 51 height 68
click at [1237, 363] on div "Lightbox" at bounding box center [699, 434] width 1398 height 868
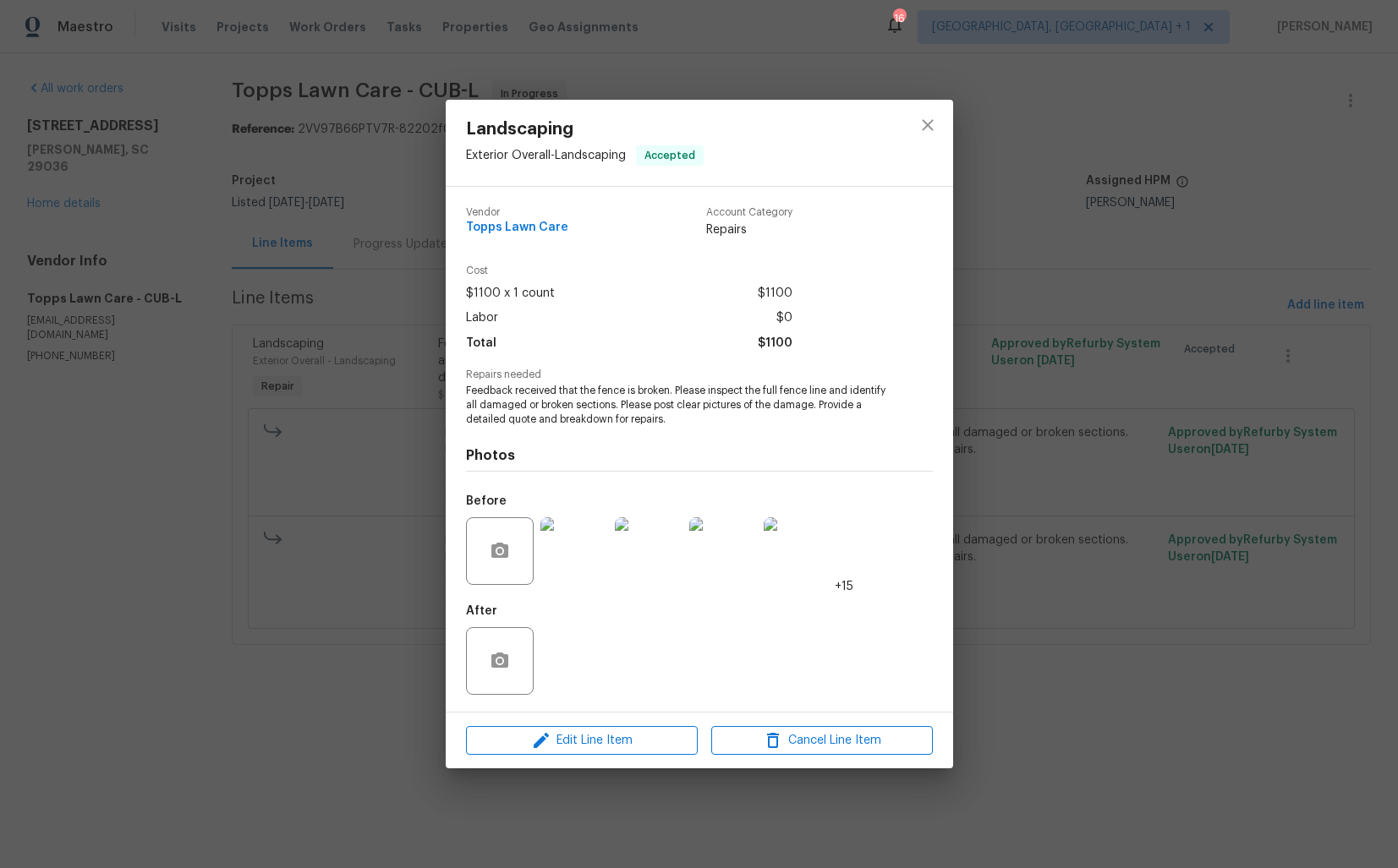
click at [1154, 324] on div "Landscaping Exterior Overall - Landscaping Accepted Vendor Topps Lawn Care Acco…" at bounding box center [699, 434] width 1398 height 868
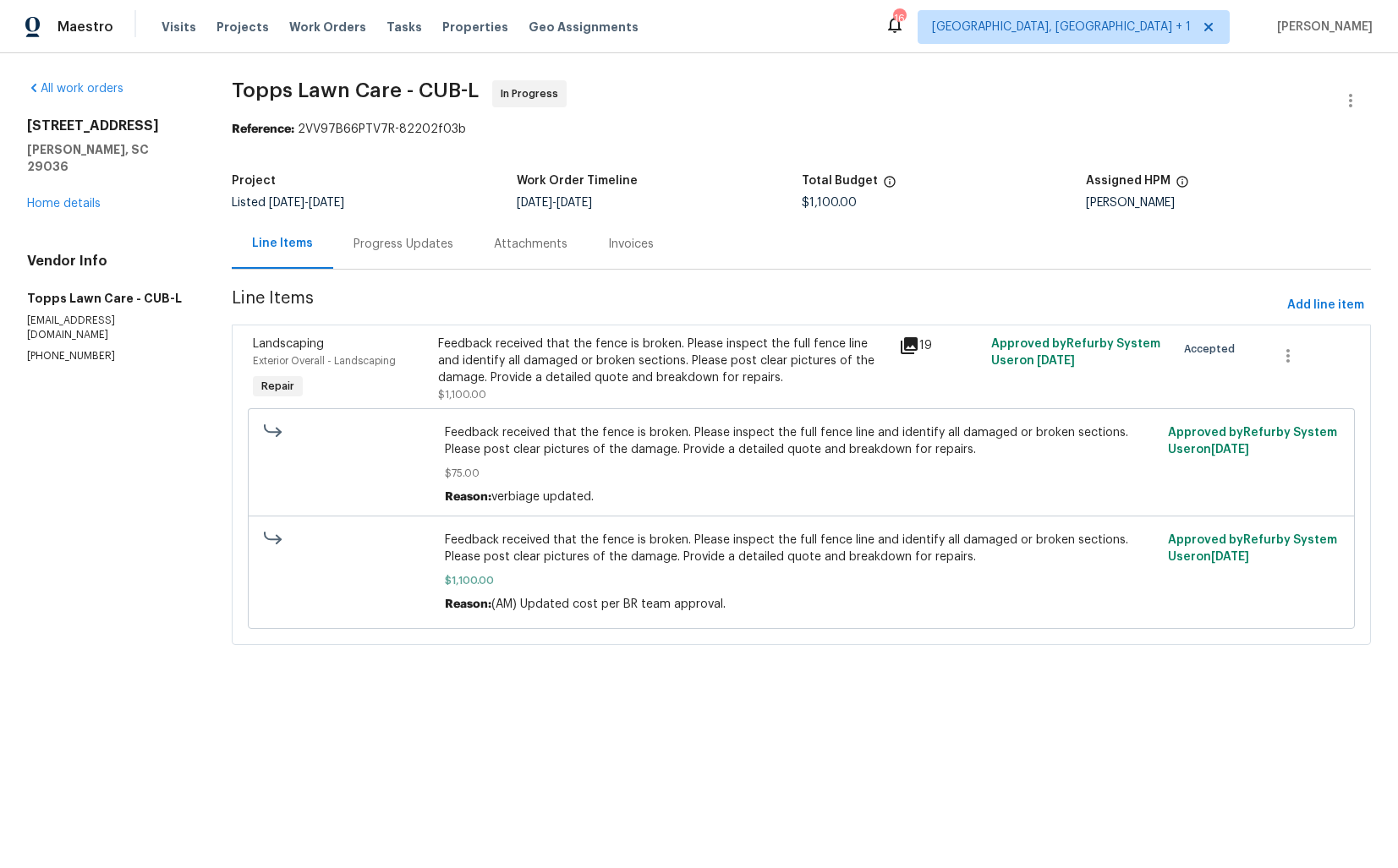
click at [397, 241] on div "Progress Updates" at bounding box center [403, 244] width 100 height 17
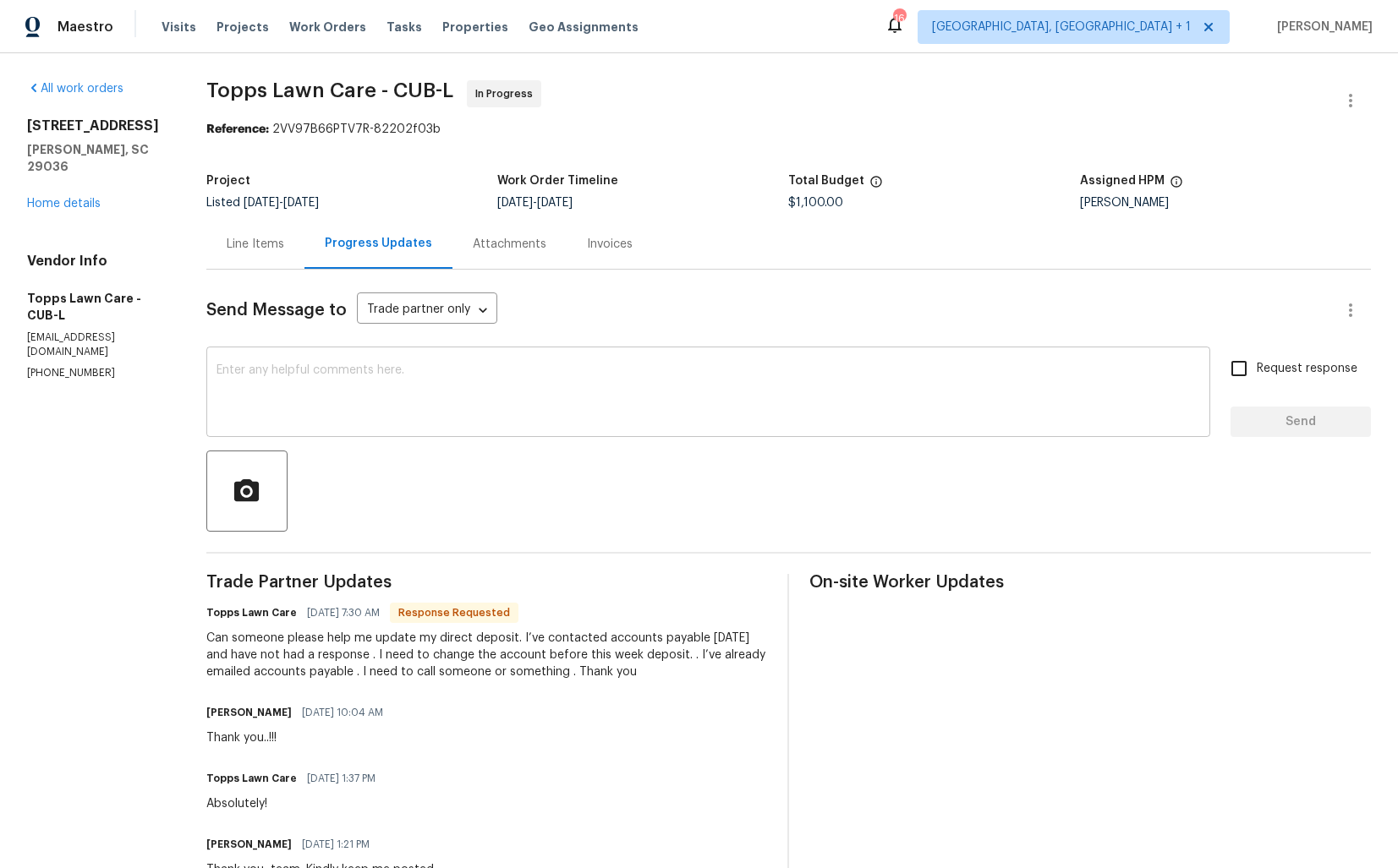
click at [357, 408] on textarea at bounding box center [708, 394] width 984 height 59
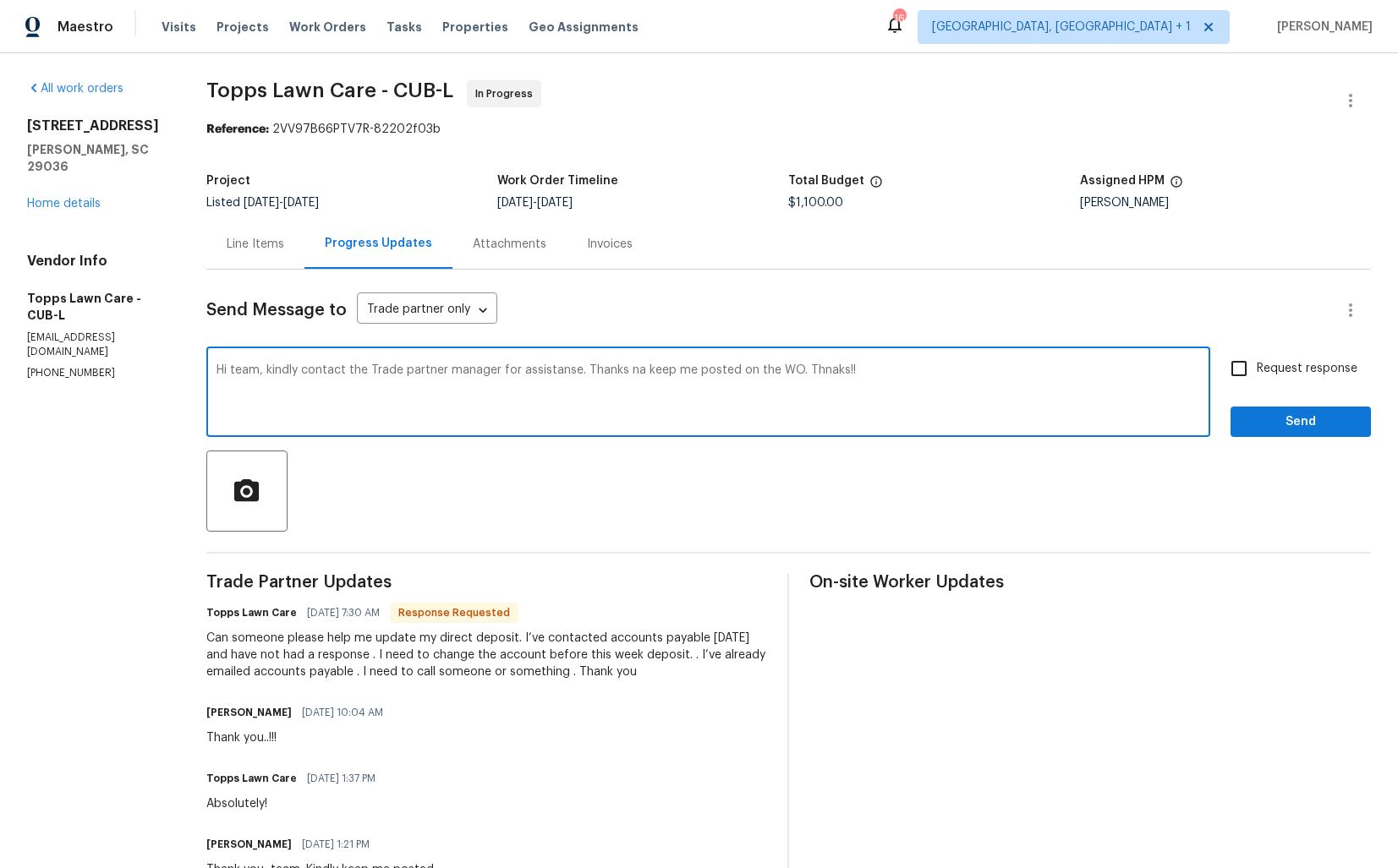
click at [357, 408] on textarea "Hi team, kindly contact the Trade partner manager for assistanse. Thanks na kee…" at bounding box center [708, 394] width 984 height 59
paste textarea "reach out to the Trade Partner Manager for assistance and keep me posted on the…"
type textarea "Hi team, kindly reach out to the Trade Partner Manager for assistance and keep …"
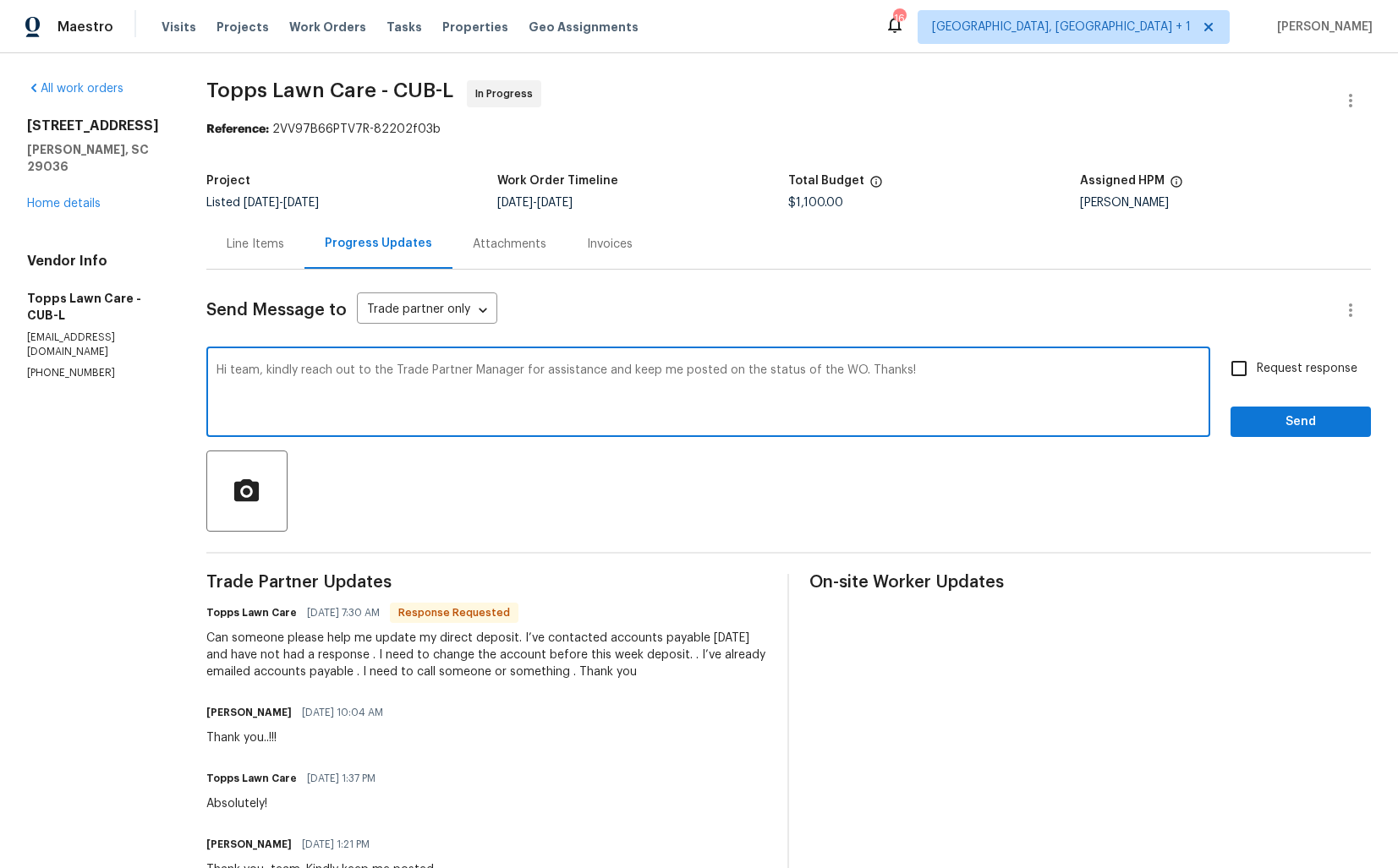
click at [1237, 374] on input "Request response" at bounding box center [1240, 368] width 36 height 36
checkbox input "true"
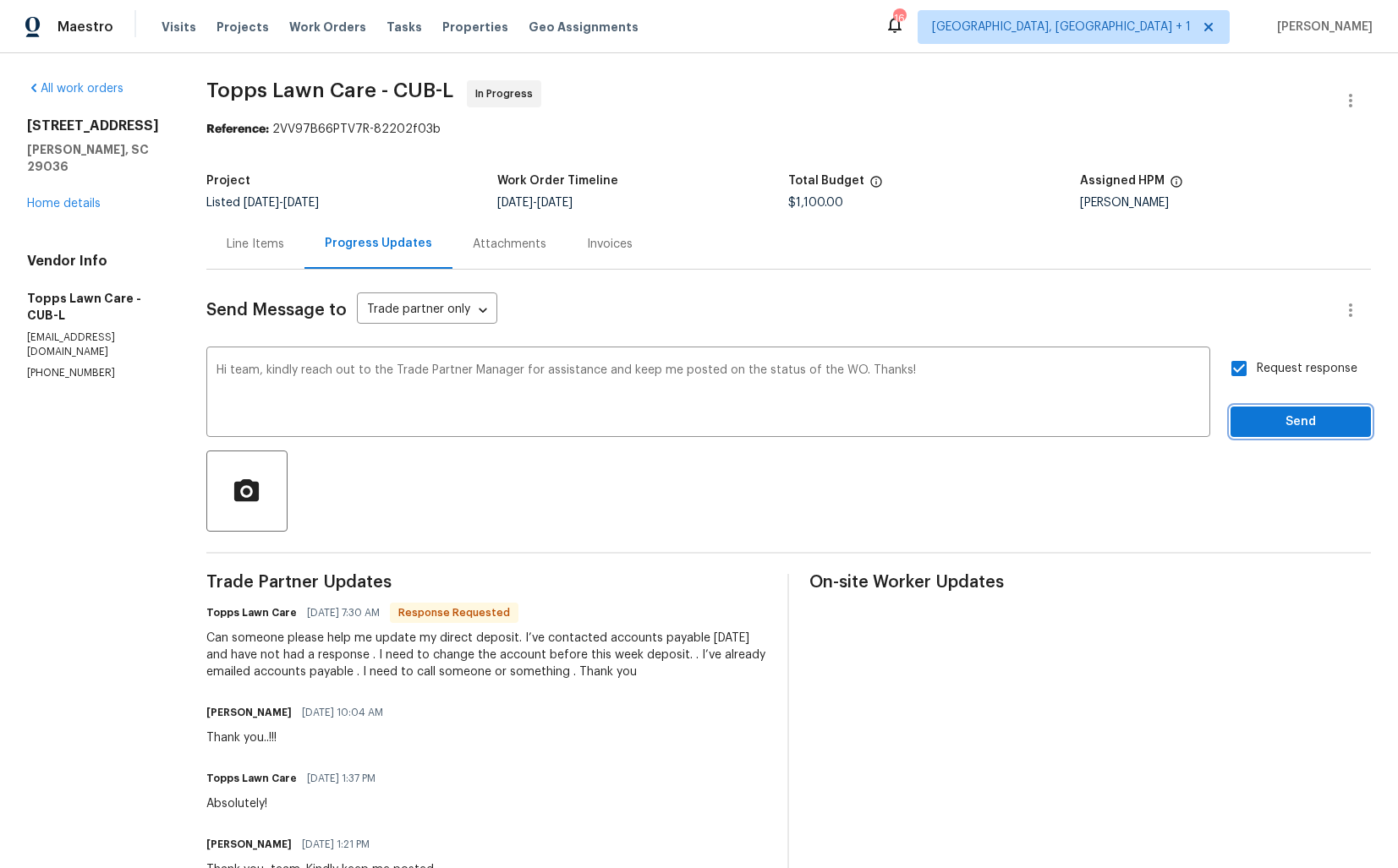
click at [1277, 426] on span "Send" at bounding box center [1301, 423] width 114 height 21
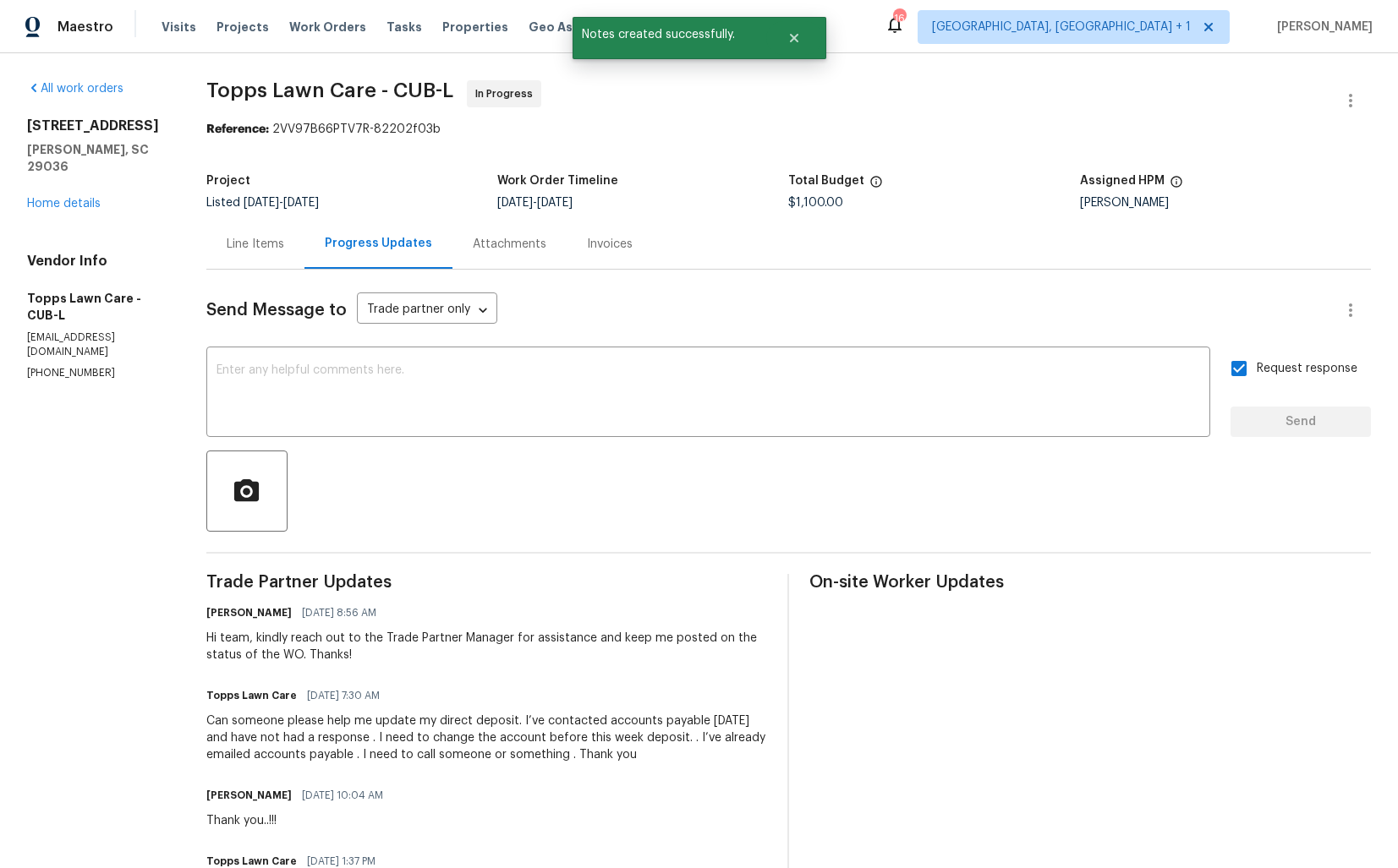
click at [278, 739] on div "Can someone please help me update my direct deposit. I’ve contacted accounts pa…" at bounding box center [487, 737] width 562 height 51
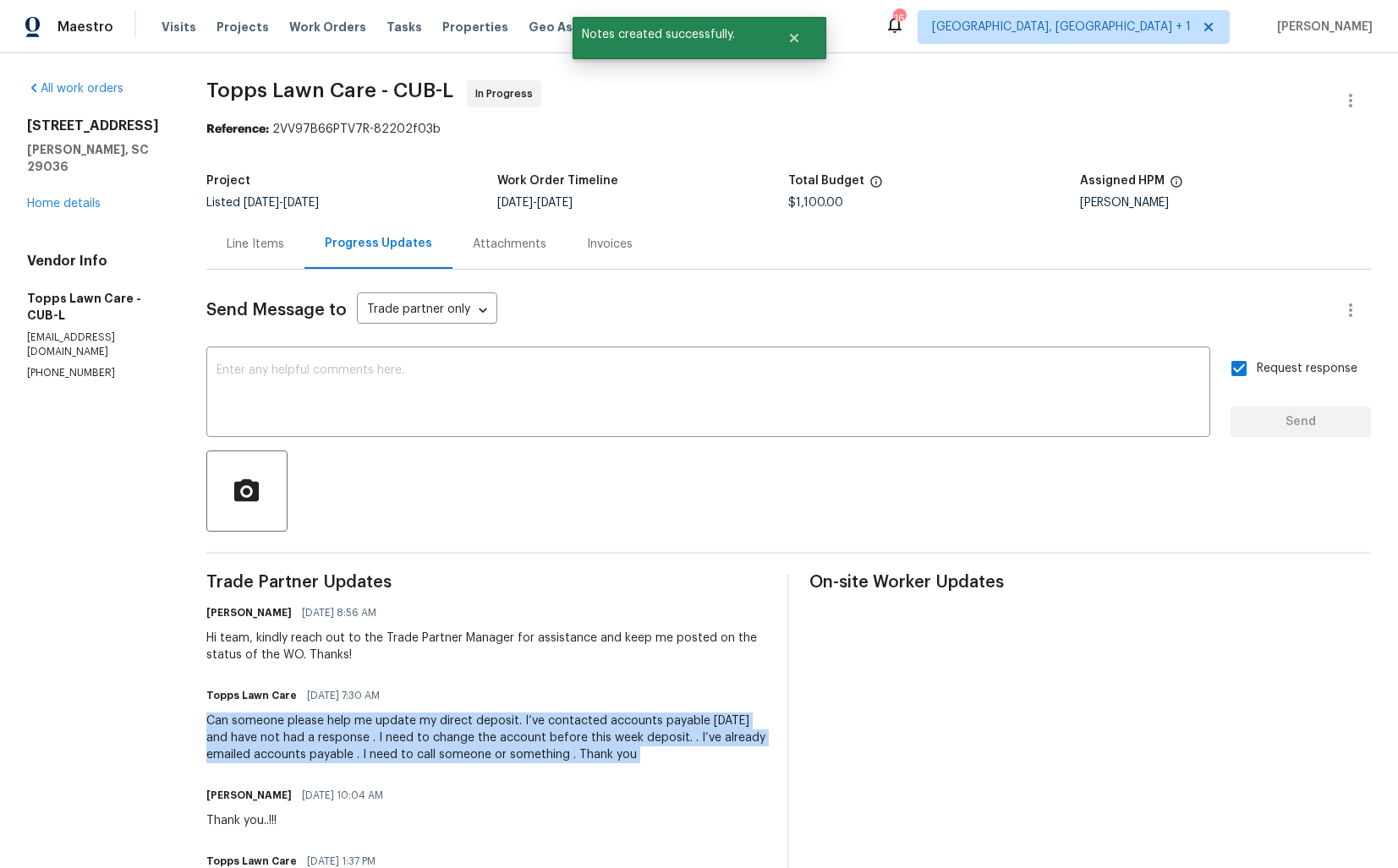
copy div "Can someone please help me update my direct deposit. I’ve contacted accounts pa…"
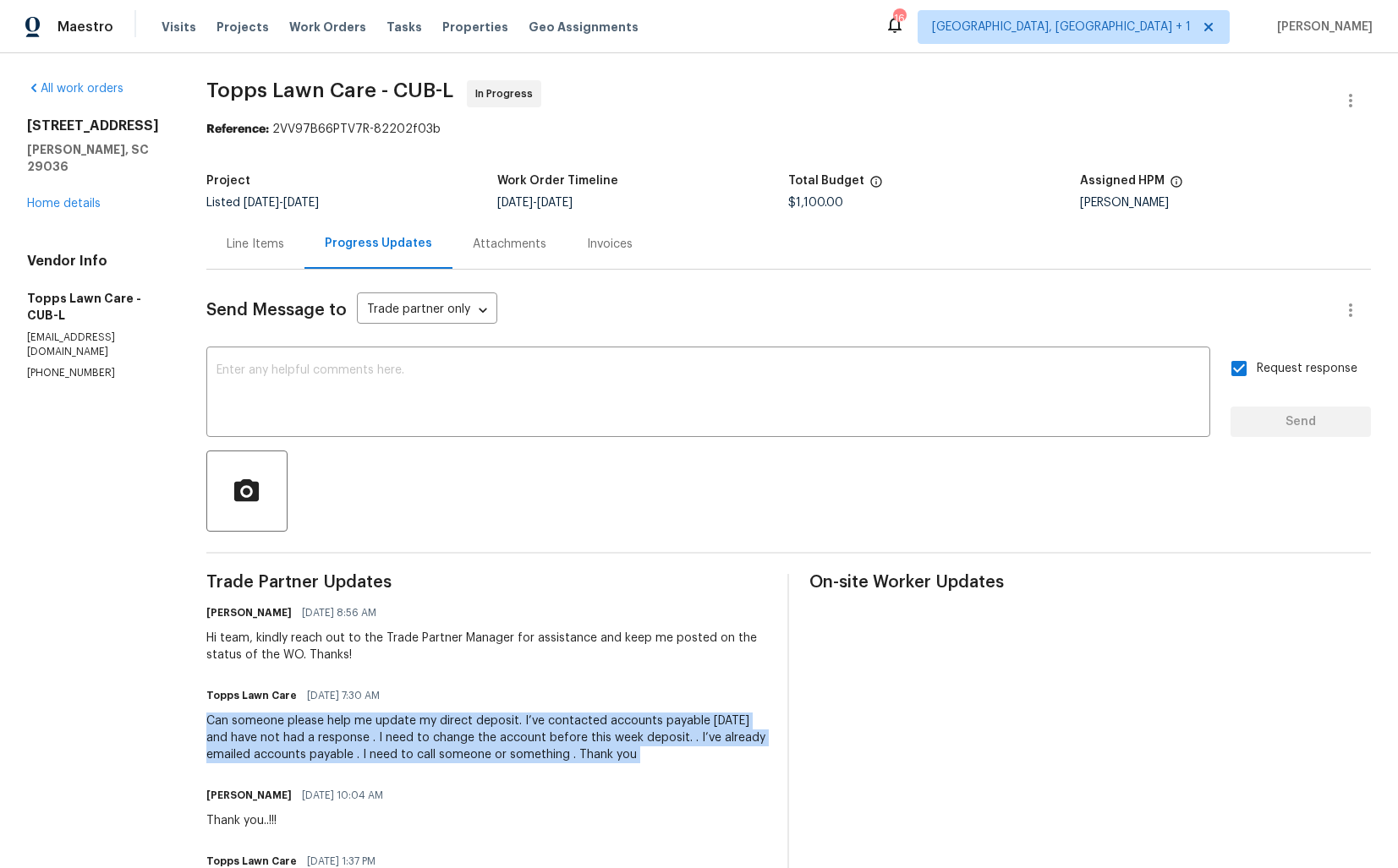
click at [770, 174] on div "Project Listed 8/25/2025 - 10/2/2025 Work Order Timeline 9/30/2025 - 10/2/2025 …" at bounding box center [789, 191] width 1165 height 55
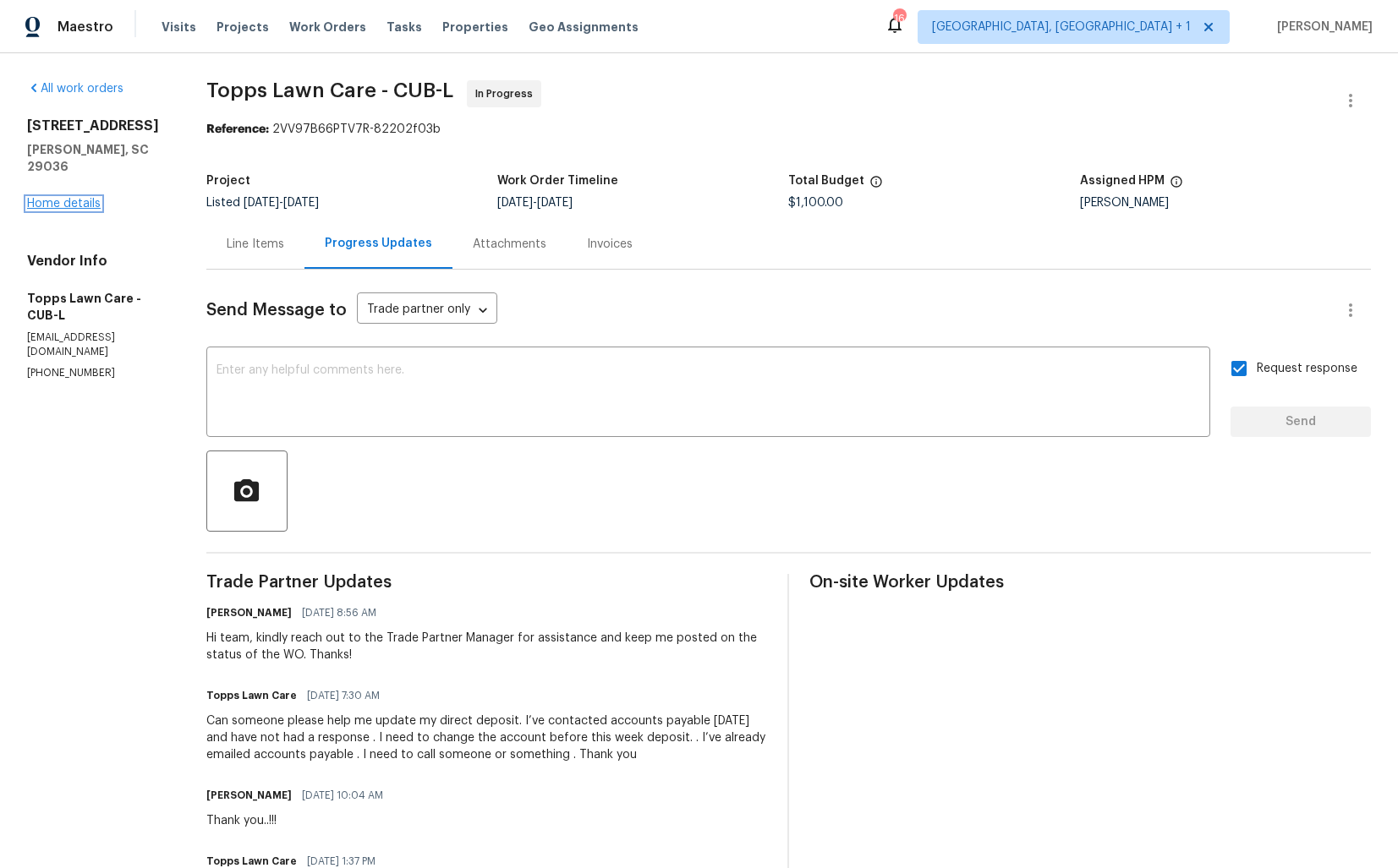
click at [56, 198] on link "Home details" at bounding box center [64, 203] width 73 height 12
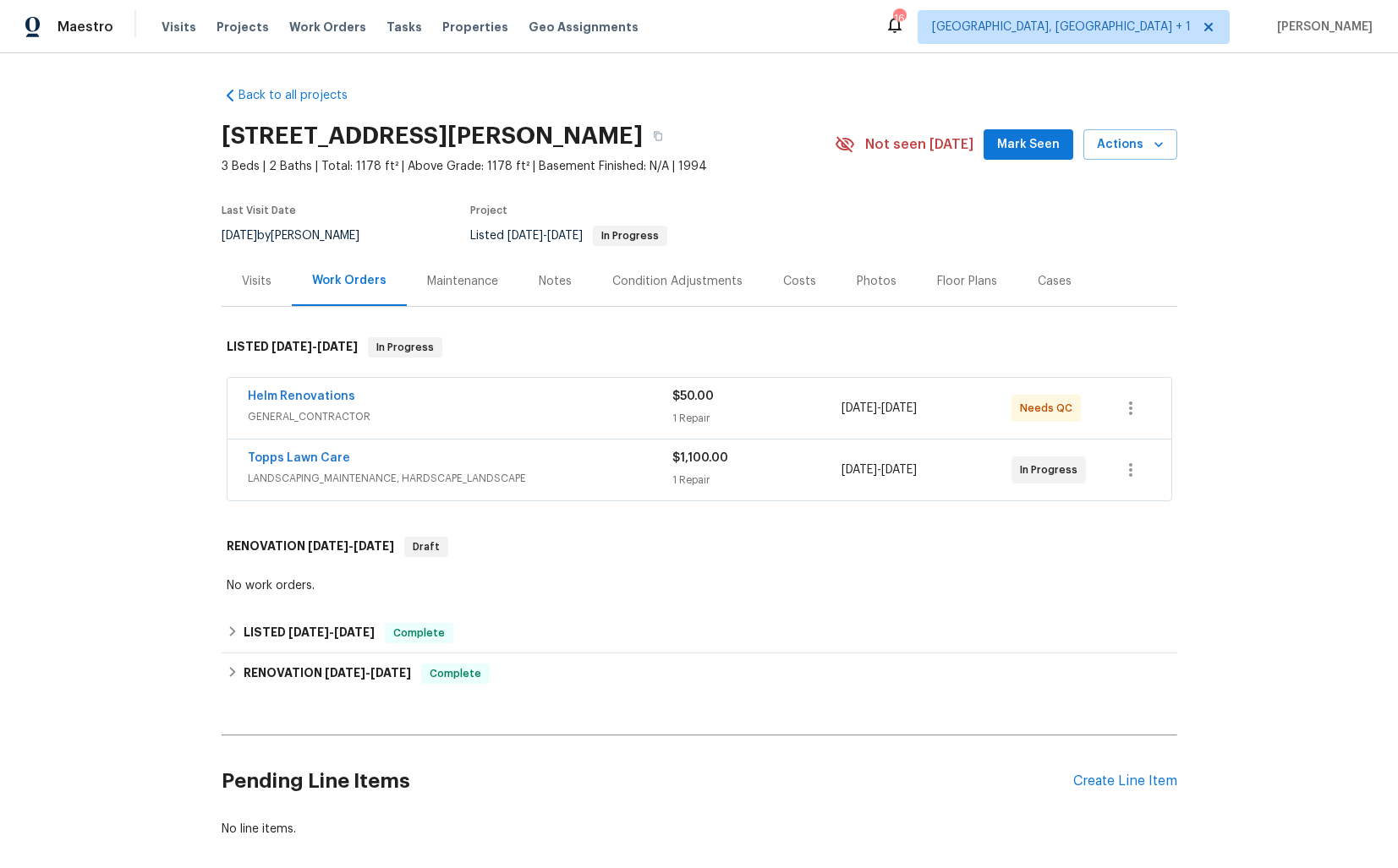
click at [460, 391] on div "Helm Renovations" at bounding box center [460, 398] width 425 height 21
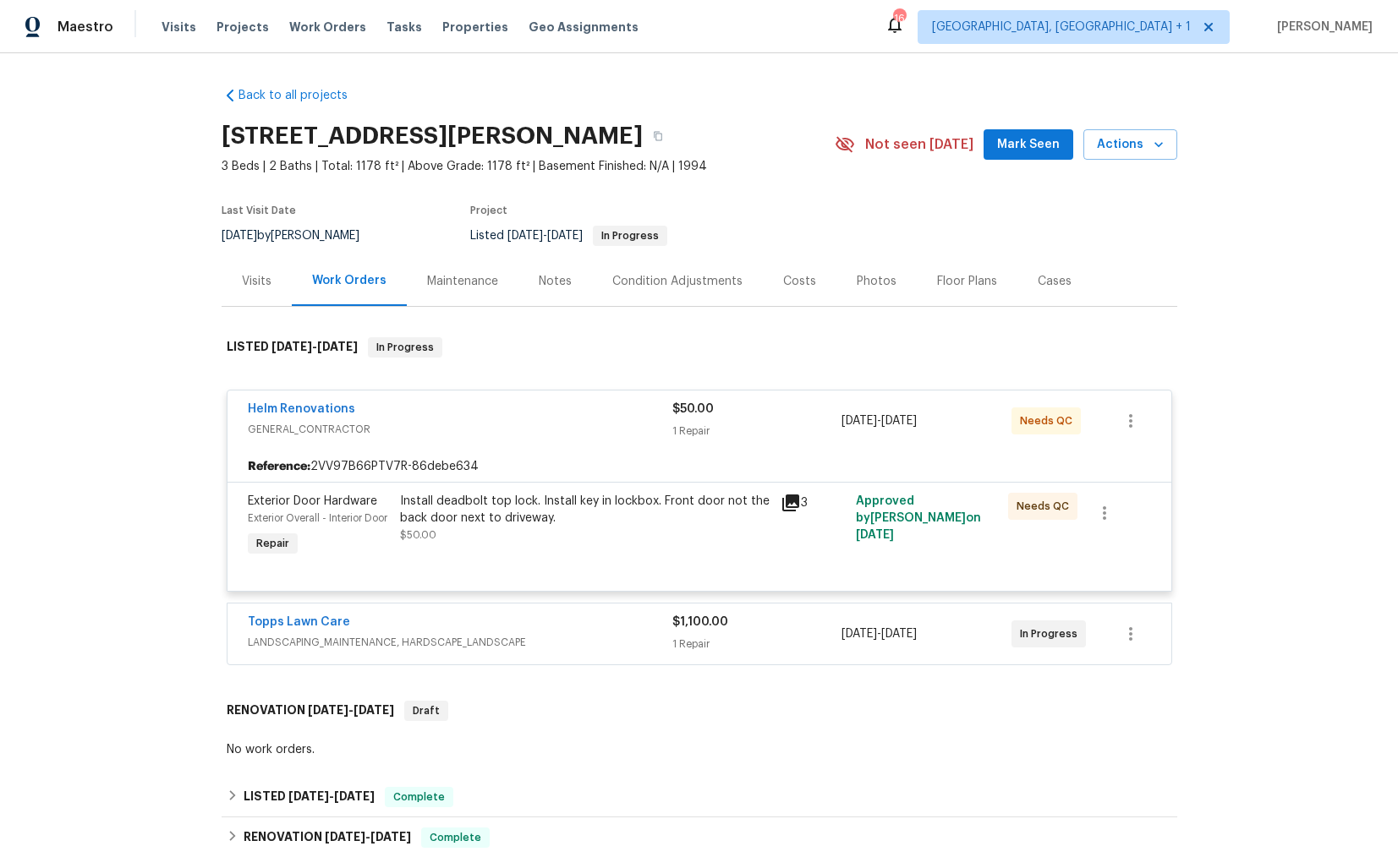
click at [406, 409] on div "Helm Renovations" at bounding box center [460, 410] width 425 height 21
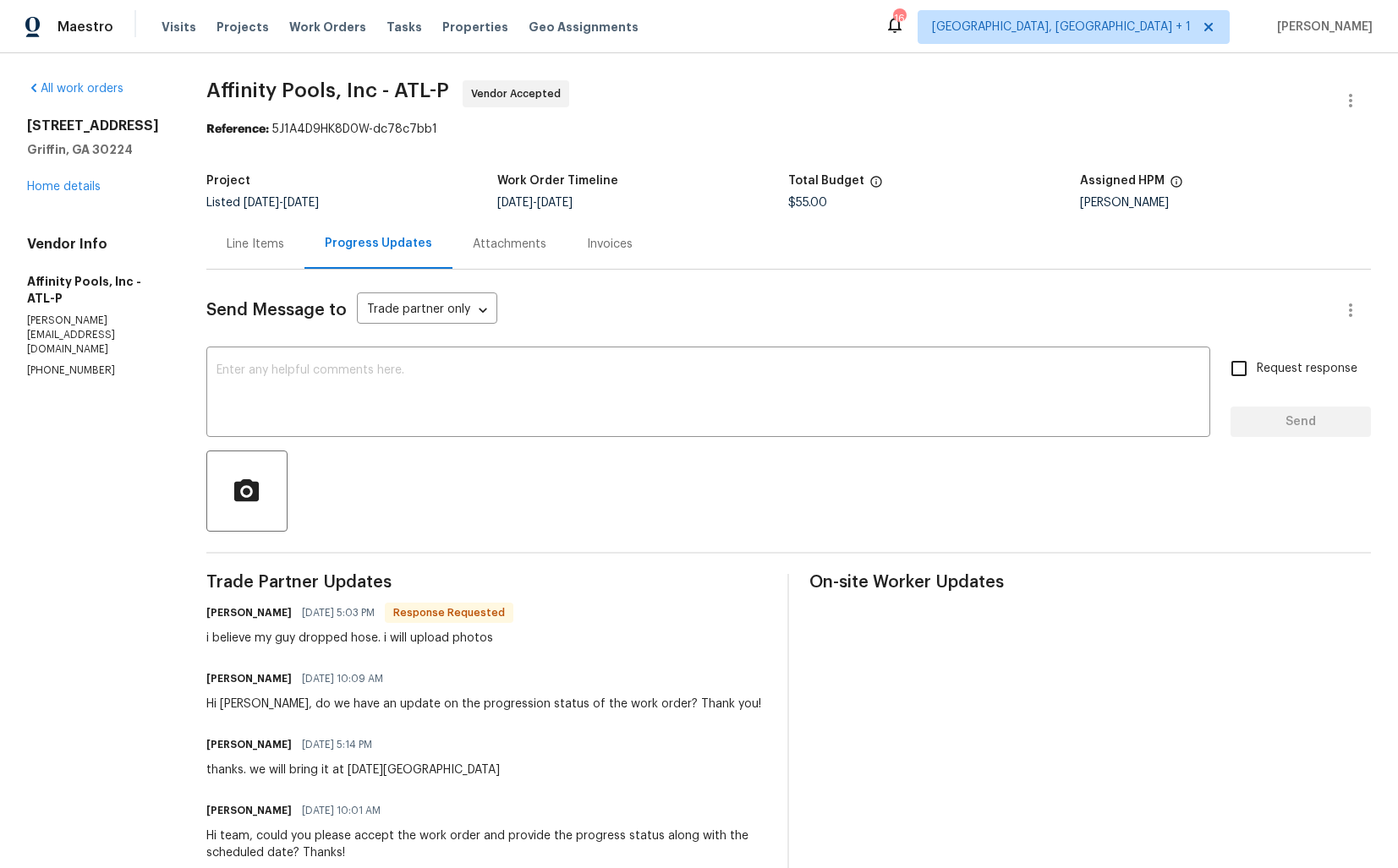
click at [251, 245] on div "Line Items" at bounding box center [255, 244] width 57 height 17
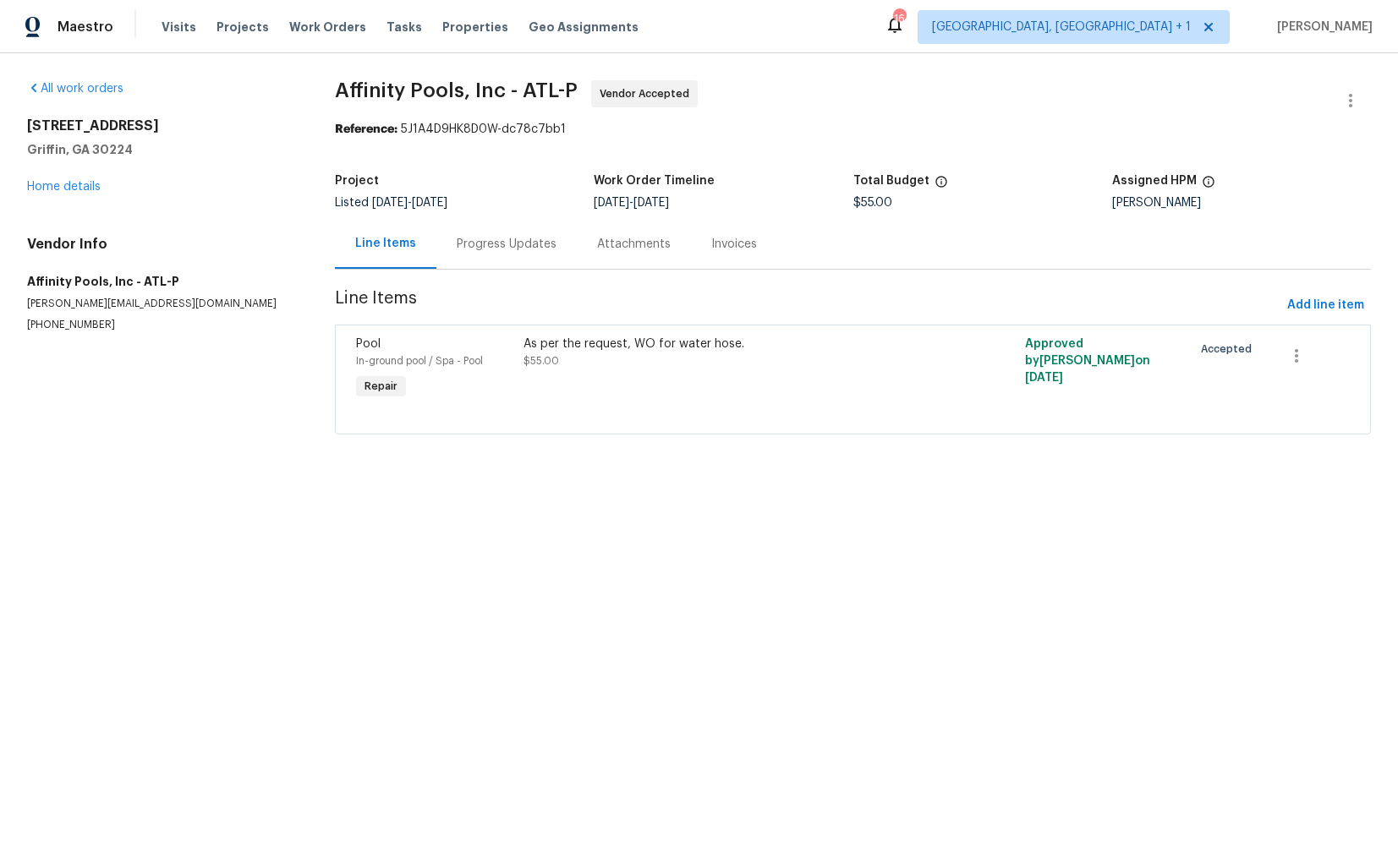
click at [489, 241] on div "Progress Updates" at bounding box center [507, 244] width 100 height 17
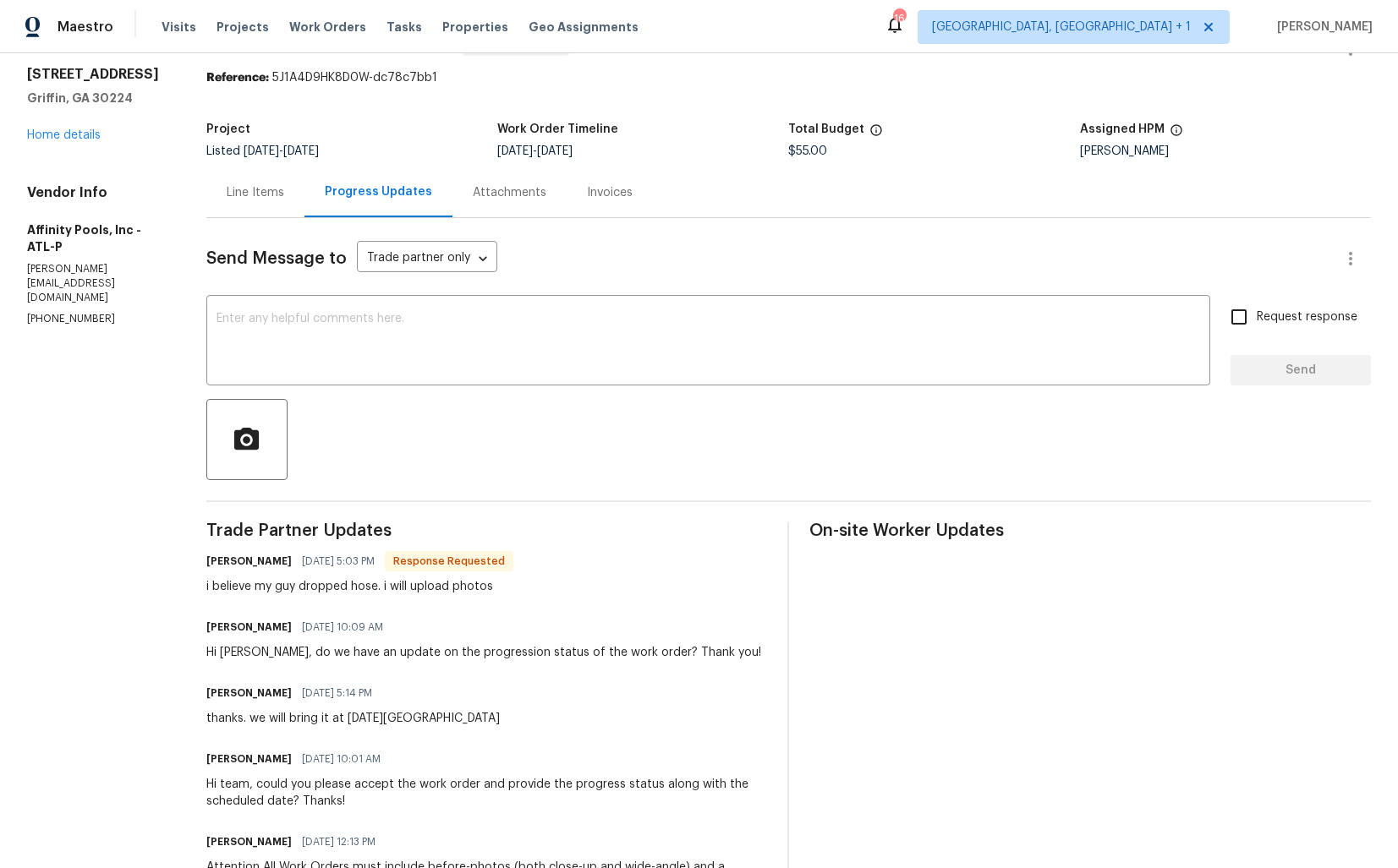
scroll to position [80, 0]
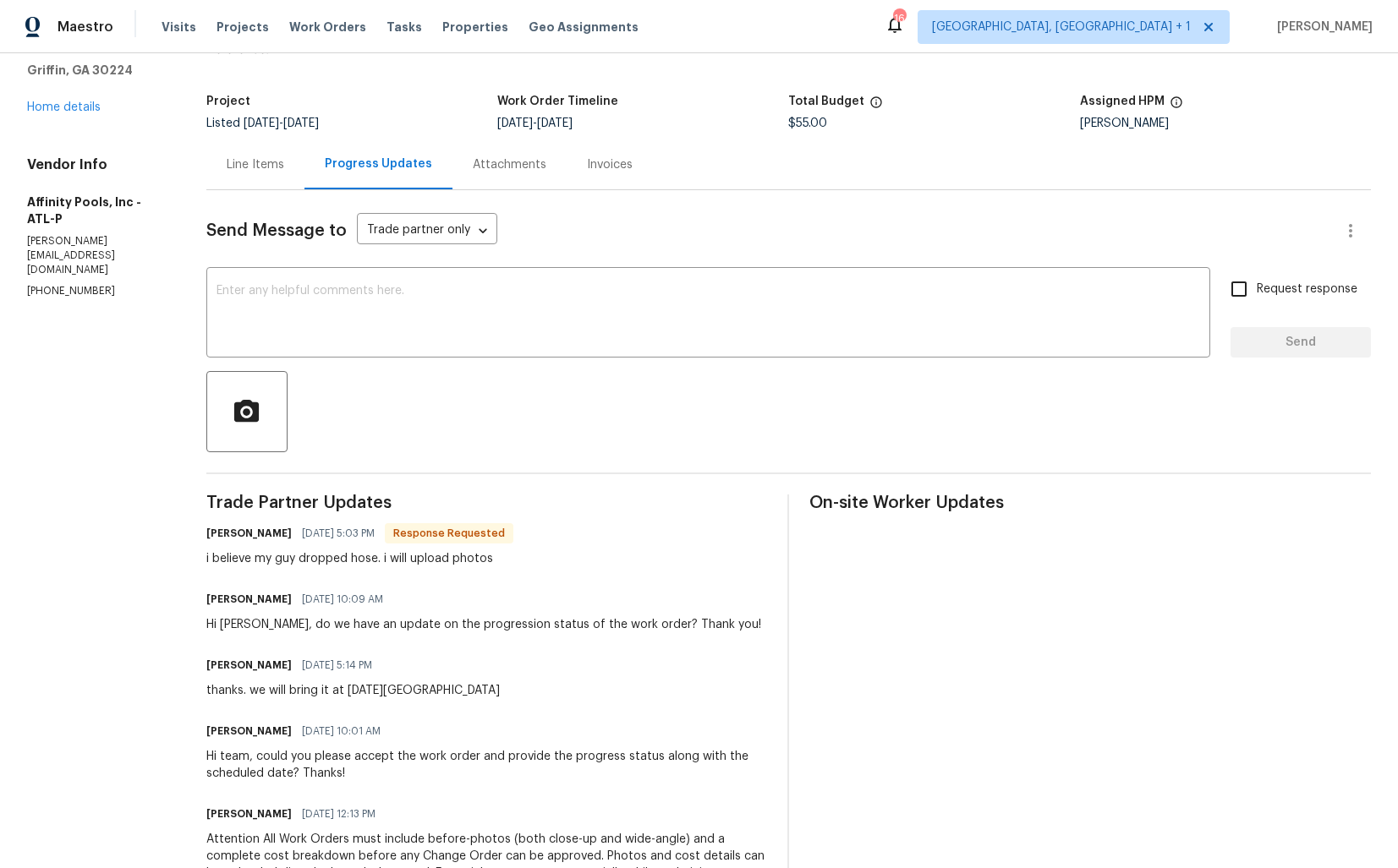
click at [237, 533] on h6 "Frantisek Siska" at bounding box center [250, 533] width 86 height 17
copy h6 "Frantisek"
click at [377, 319] on textarea at bounding box center [708, 315] width 984 height 59
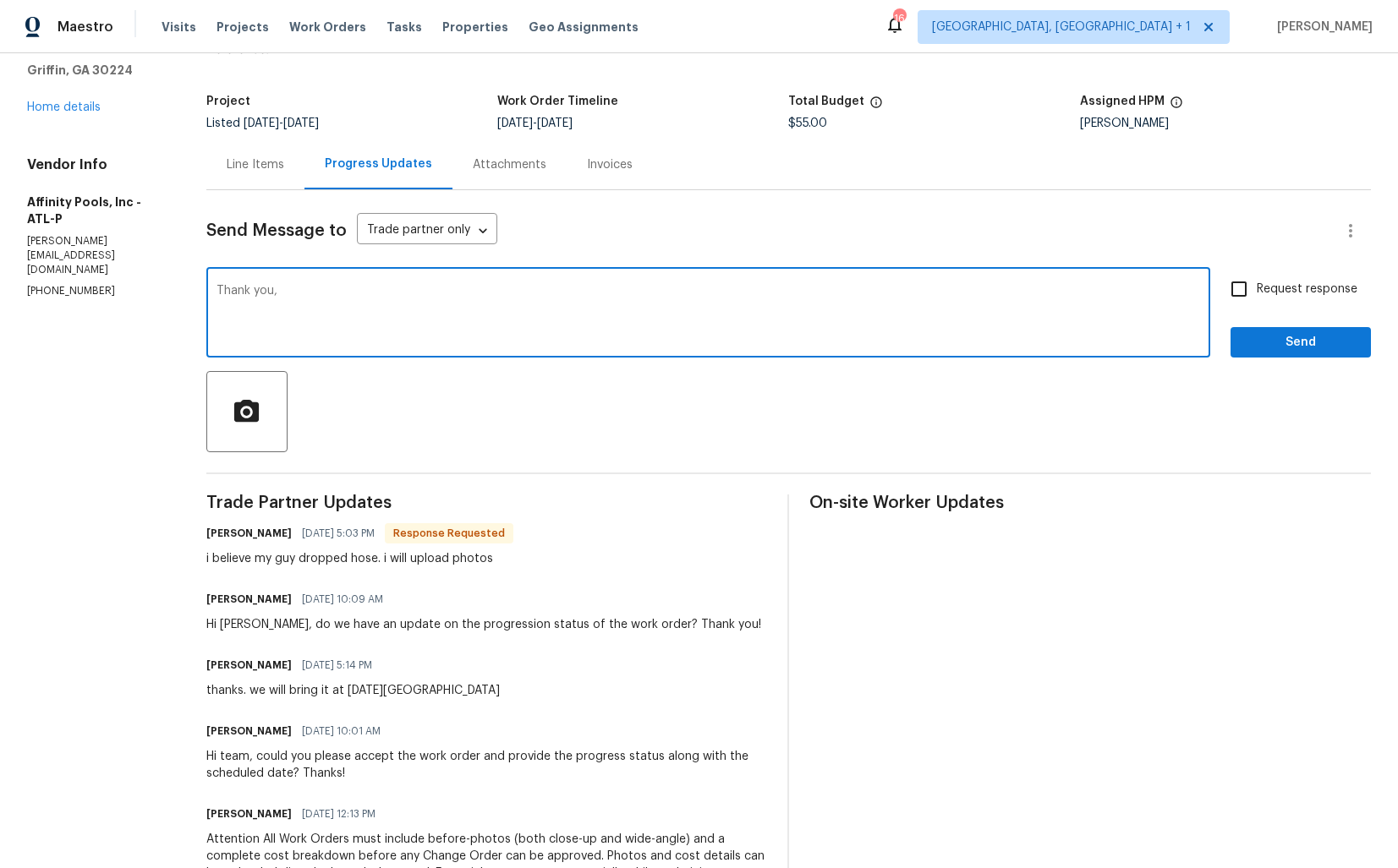
paste textarea "Frantisek"
type textarea "Thank you, Frantisek. Kindly keep me posted. Thanks!"
click at [1268, 278] on label "Request response" at bounding box center [1290, 290] width 136 height 36
click at [1257, 278] on input "Request response" at bounding box center [1240, 290] width 36 height 36
checkbox input "true"
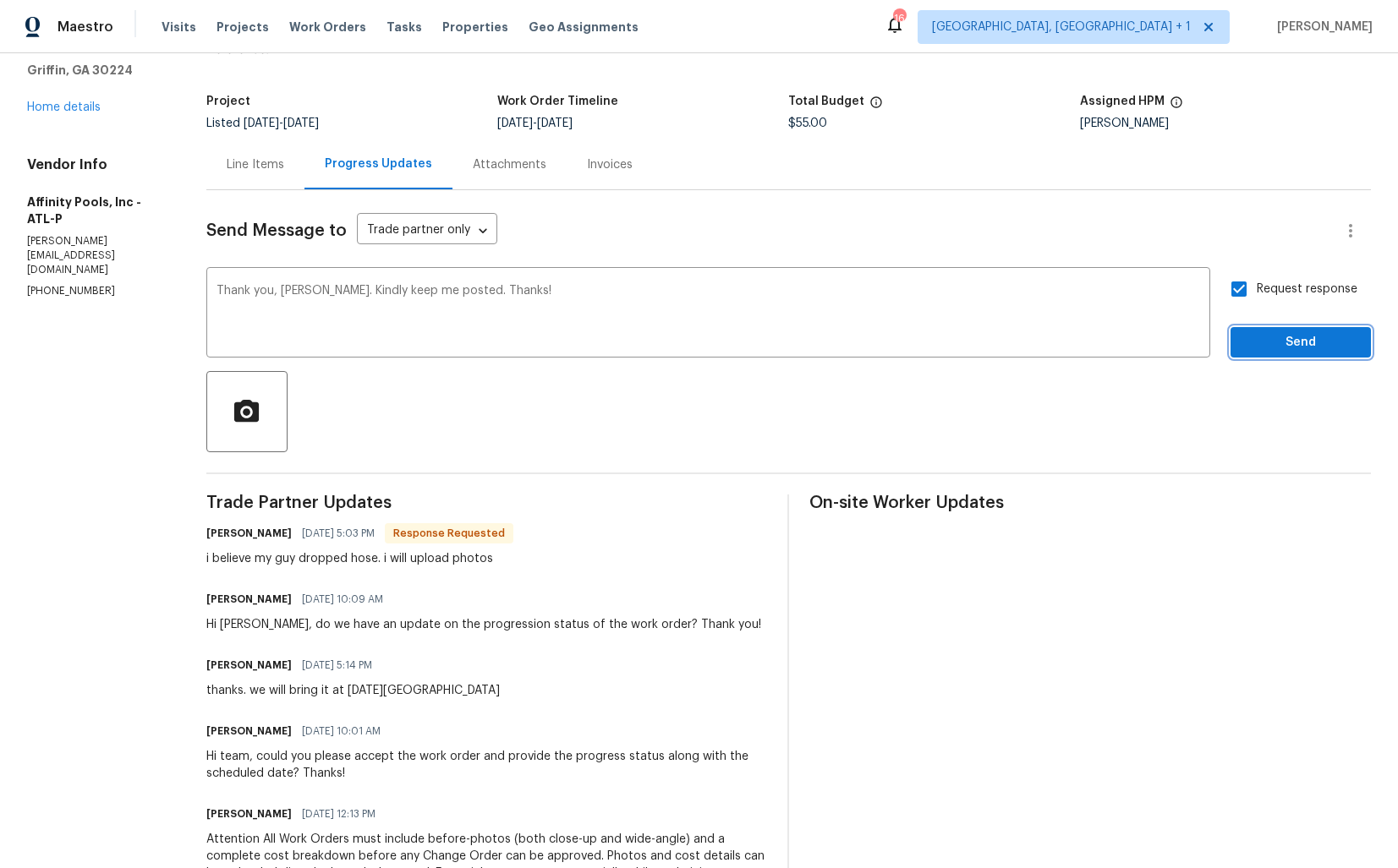
click at [1274, 345] on span "Send" at bounding box center [1301, 343] width 114 height 21
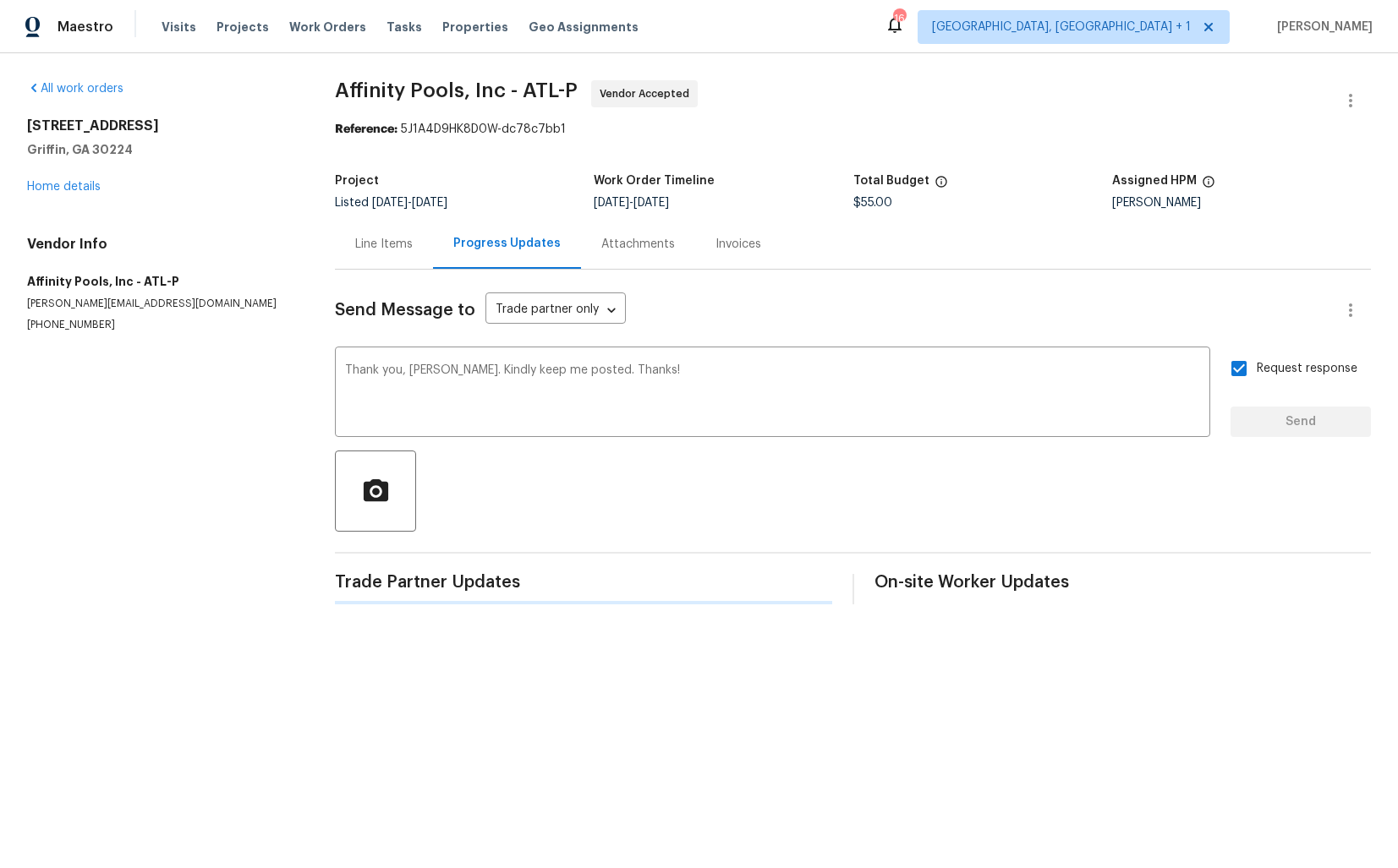
scroll to position [0, 0]
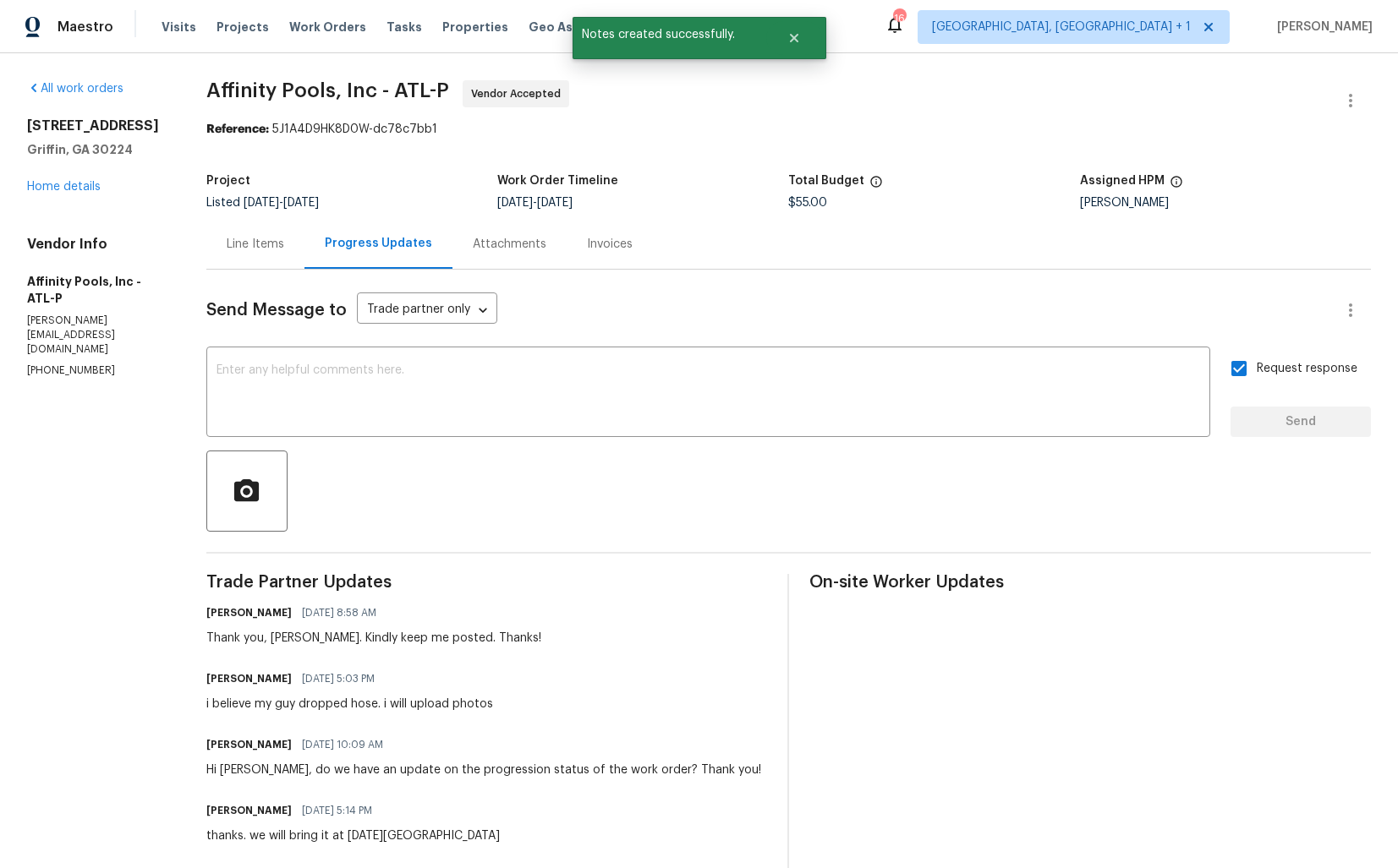
click at [264, 709] on div "i believe my guy dropped hose. i will upload photos" at bounding box center [350, 704] width 287 height 17
copy div "i believe my guy dropped hose. i will upload photos"
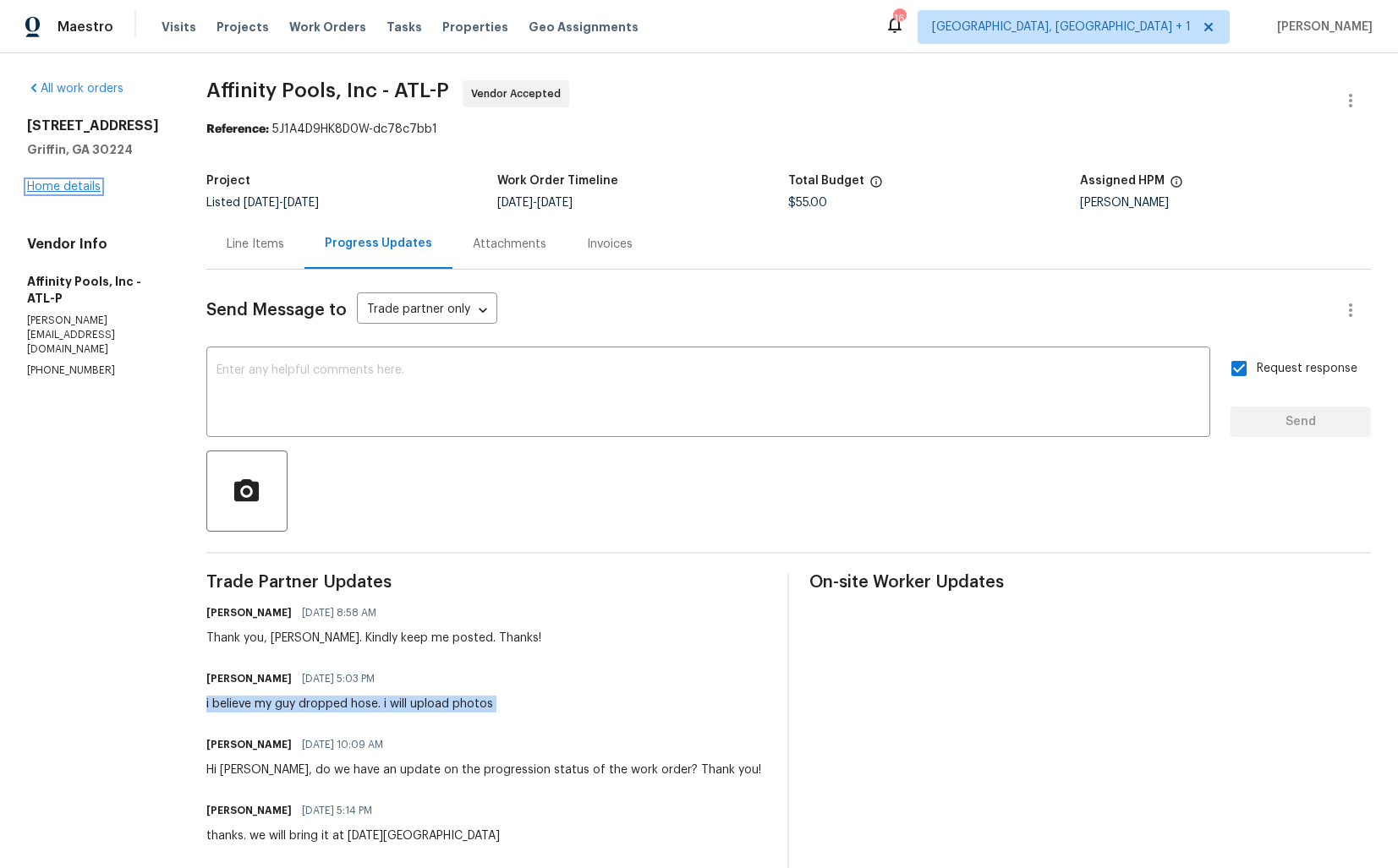
click at [82, 181] on link "Home details" at bounding box center [64, 186] width 73 height 12
